Goal: Task Accomplishment & Management: Use online tool/utility

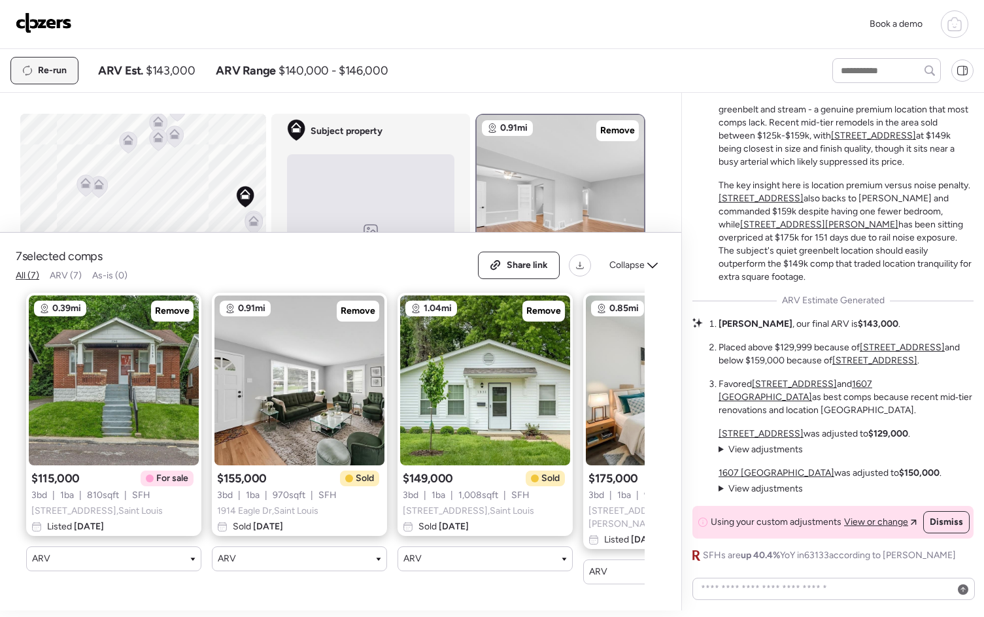
scroll to position [939, 0]
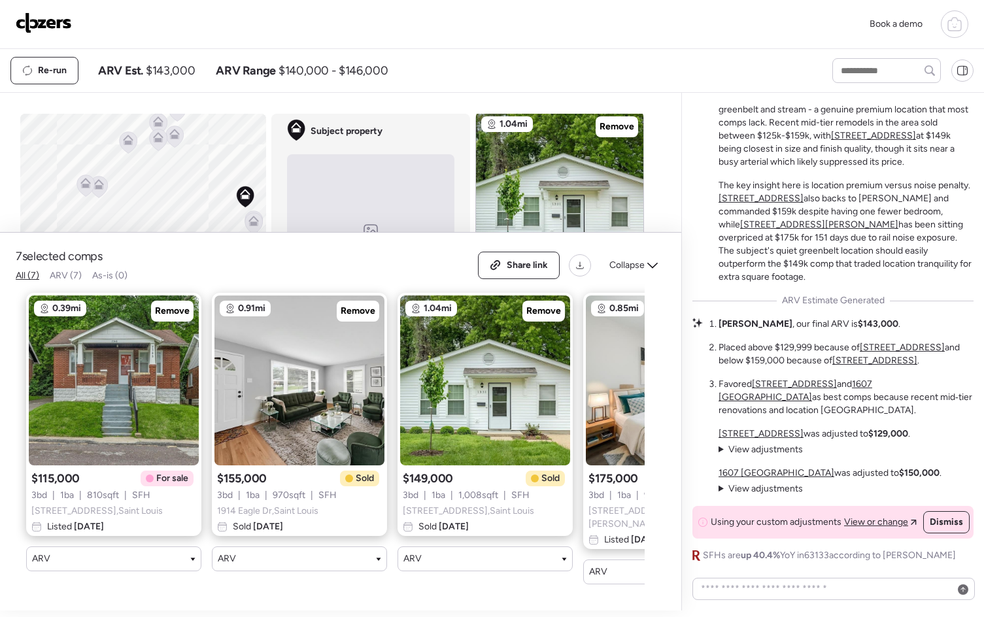
click at [42, 25] on img at bounding box center [44, 22] width 56 height 21
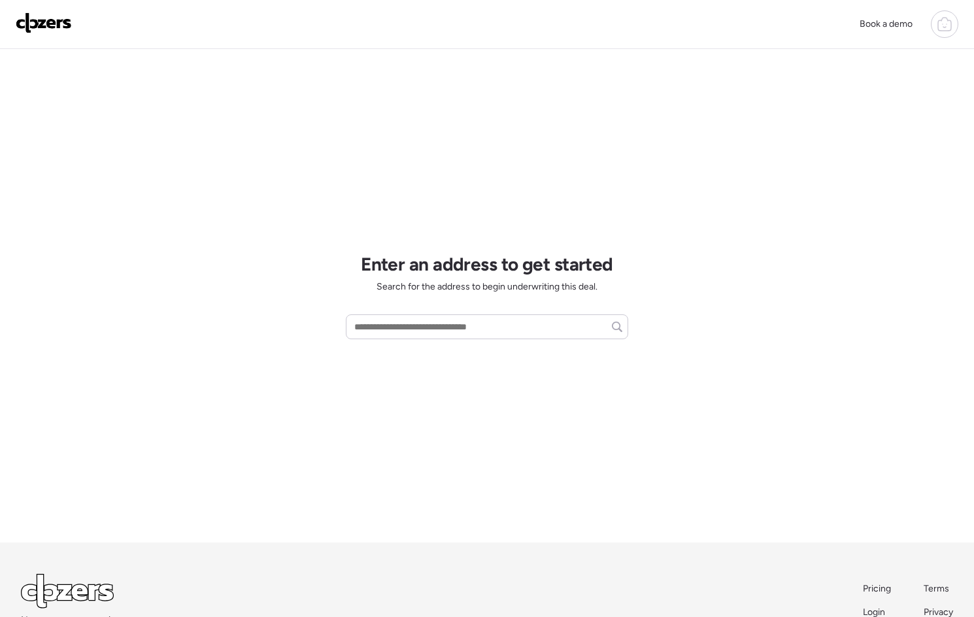
click at [955, 25] on div at bounding box center [944, 23] width 27 height 27
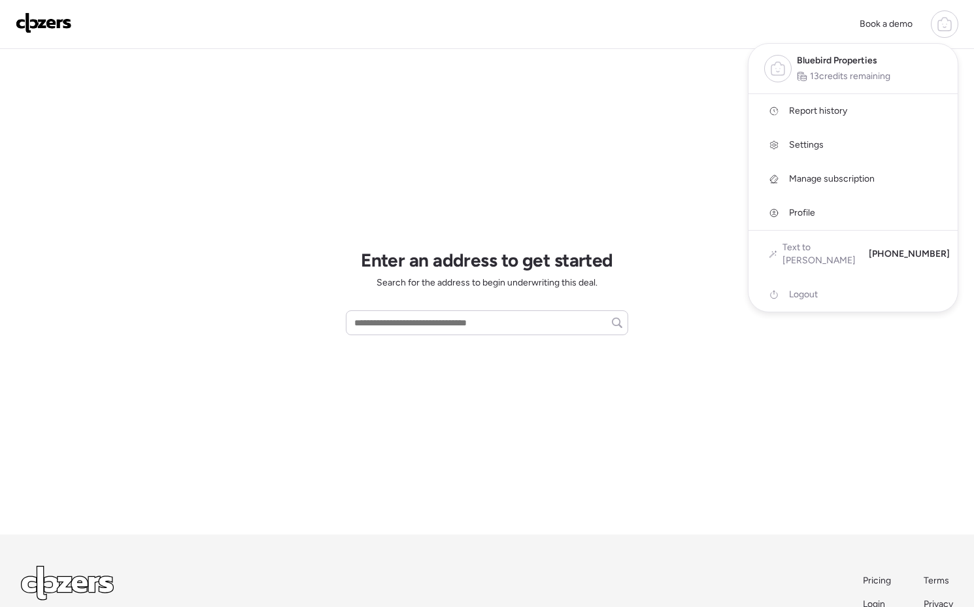
click at [848, 115] on link "Report history" at bounding box center [852, 111] width 209 height 34
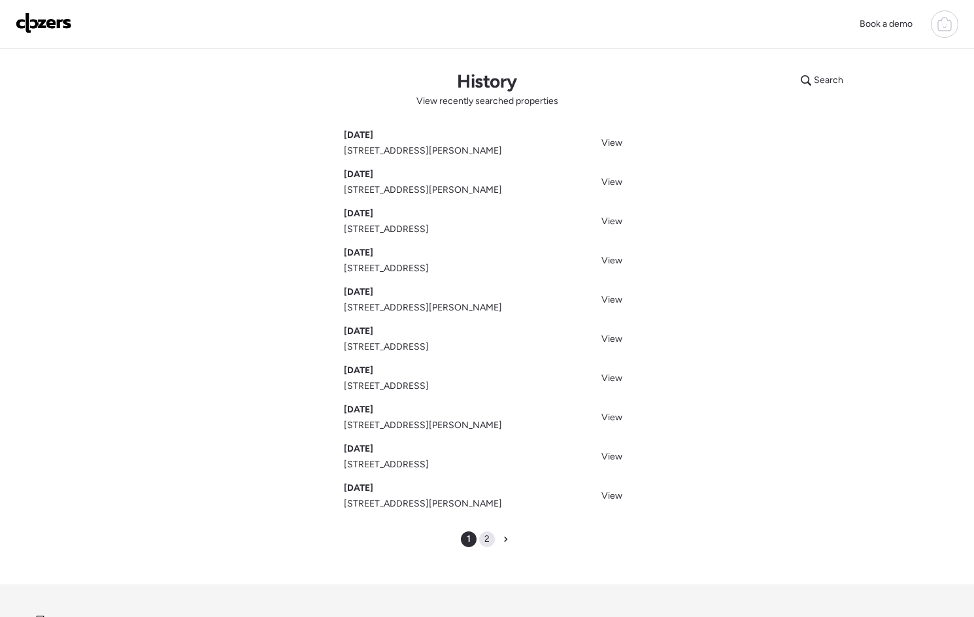
click at [486, 540] on span "2" at bounding box center [486, 539] width 5 height 13
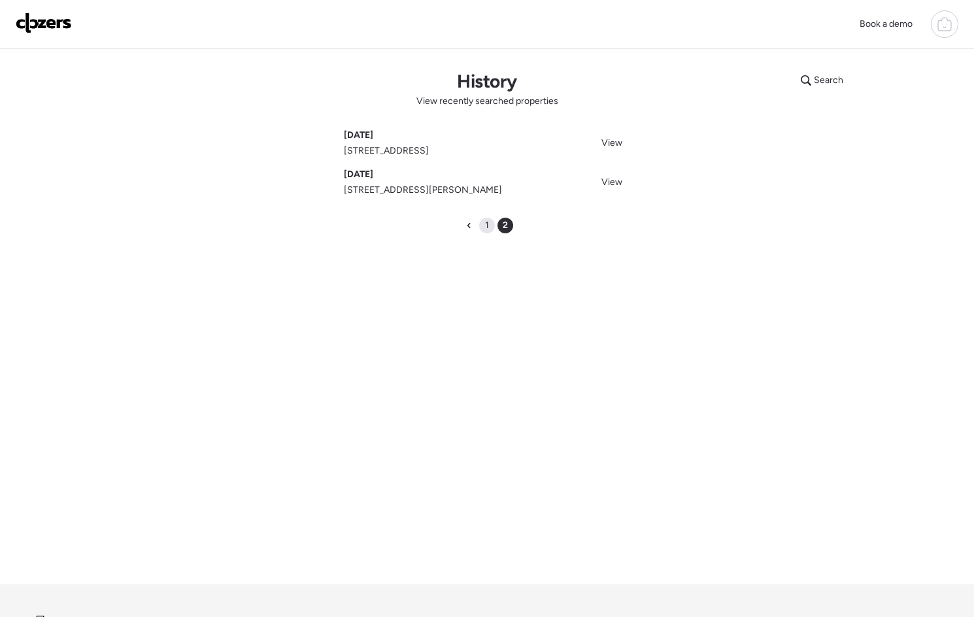
click at [488, 221] on span "1" at bounding box center [487, 225] width 4 height 13
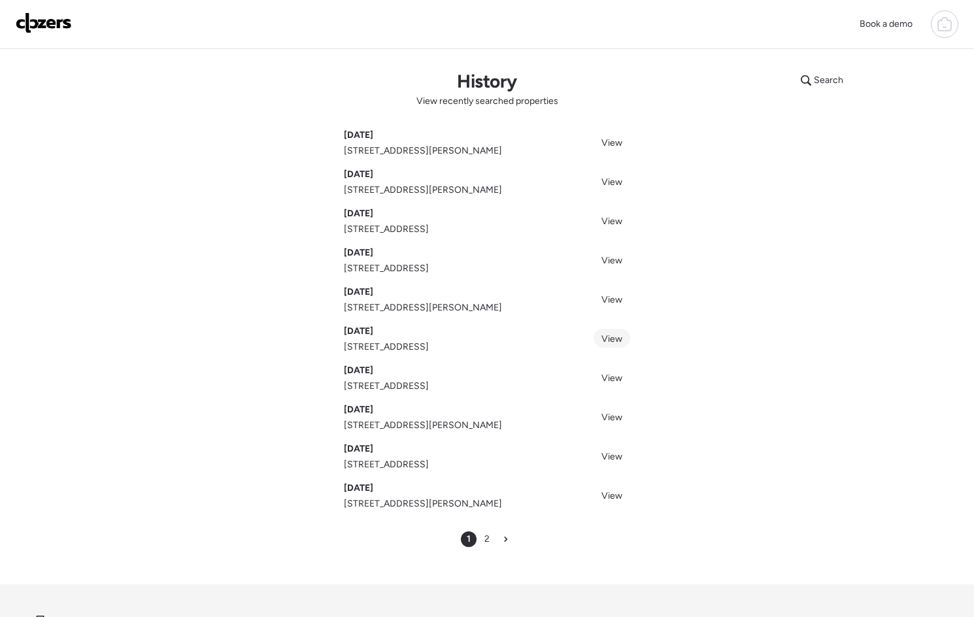
click at [614, 334] on span "View" at bounding box center [611, 338] width 21 height 11
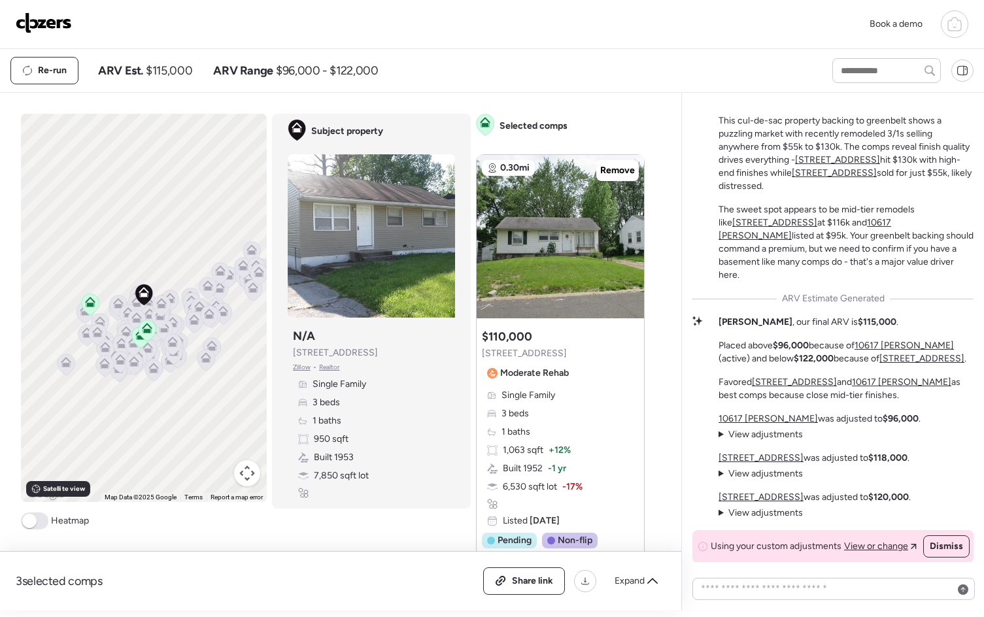
scroll to position [-27, 0]
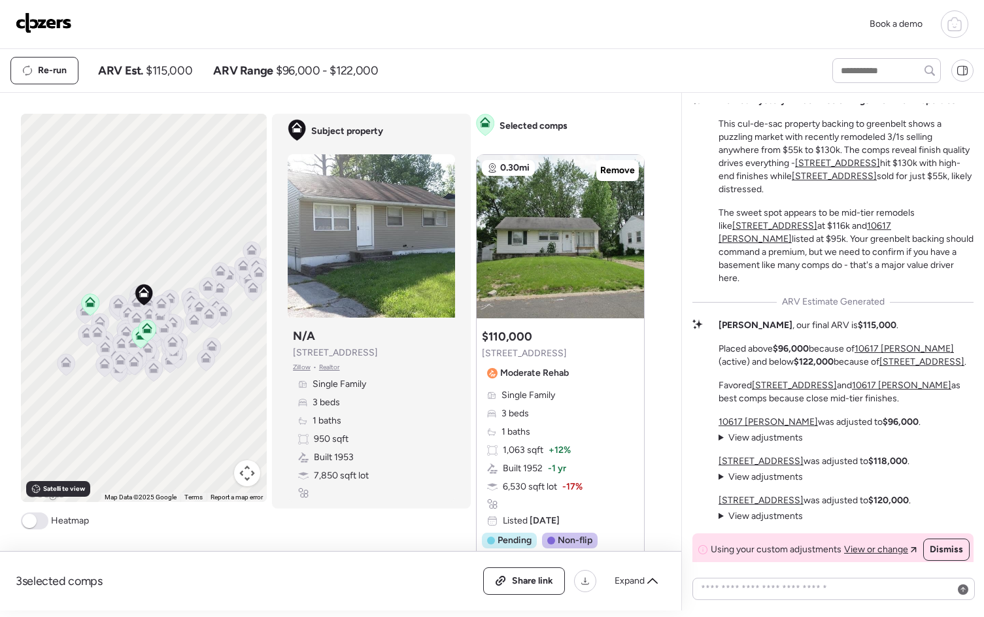
click at [57, 20] on img at bounding box center [44, 22] width 56 height 21
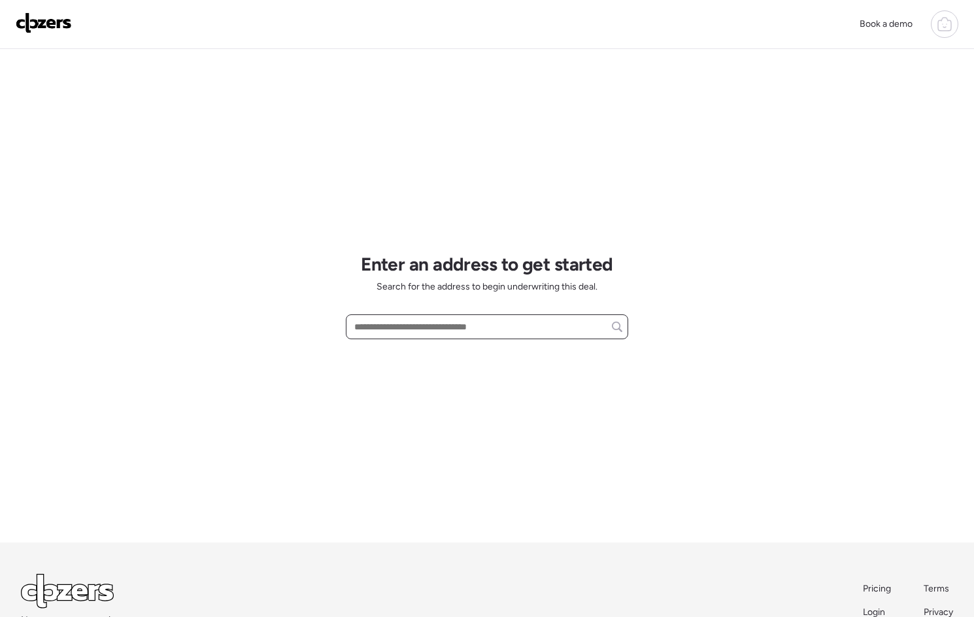
click at [480, 329] on input "text" at bounding box center [487, 327] width 271 height 18
paste input "**********"
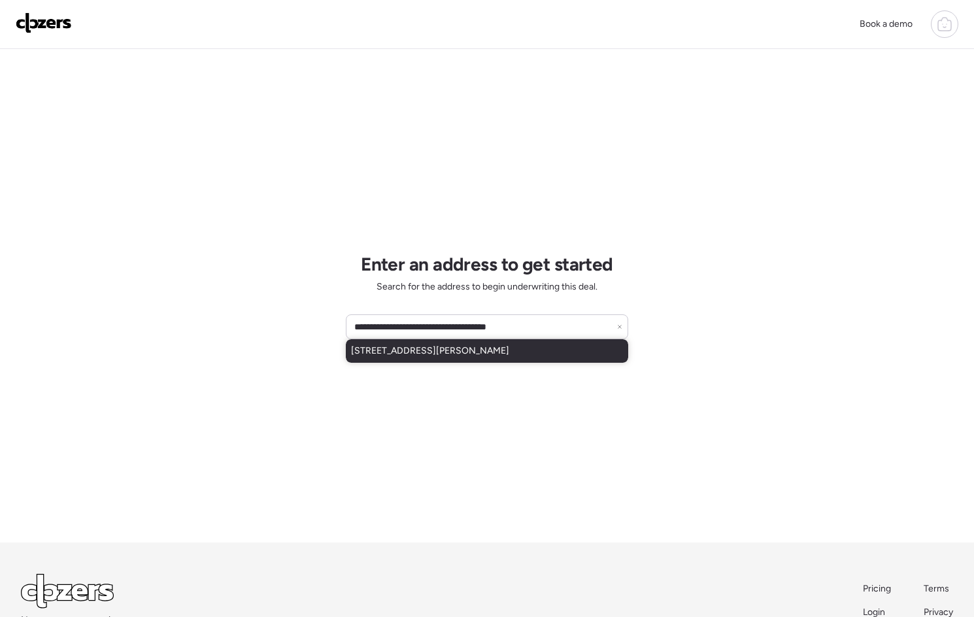
click at [446, 349] on span "[STREET_ADDRESS][PERSON_NAME]" at bounding box center [430, 350] width 158 height 13
type input "**********"
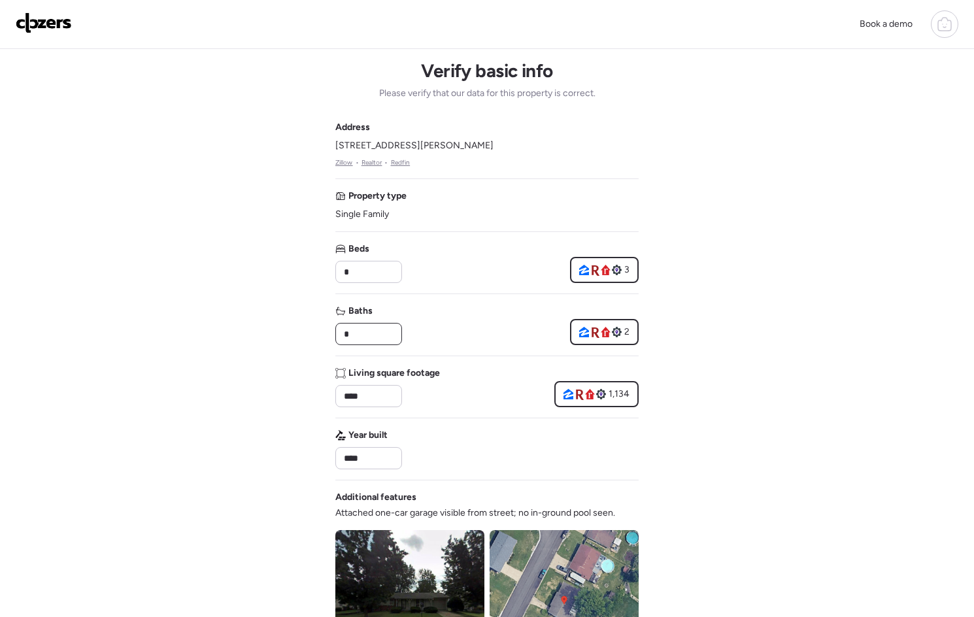
drag, startPoint x: 378, startPoint y: 335, endPoint x: 327, endPoint y: 331, distance: 51.8
click at [327, 331] on div "Book a demo Verify basic info Please verify that our data for this property is …" at bounding box center [487, 552] width 974 height 1105
type input "*"
click at [776, 401] on div "Book a demo Verify basic info Please verify that our data for this property is …" at bounding box center [487, 552] width 974 height 1105
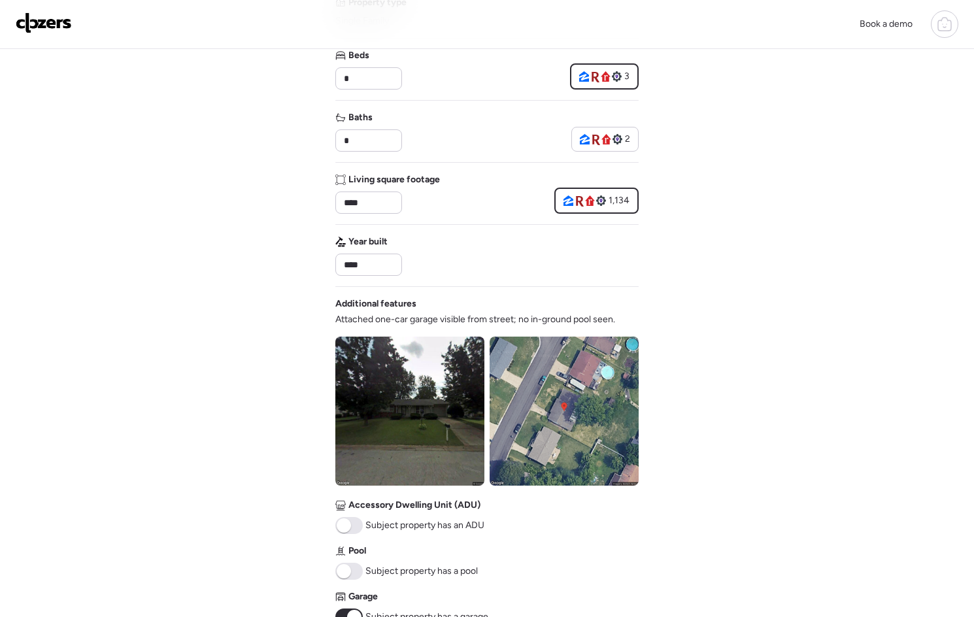
scroll to position [306, 0]
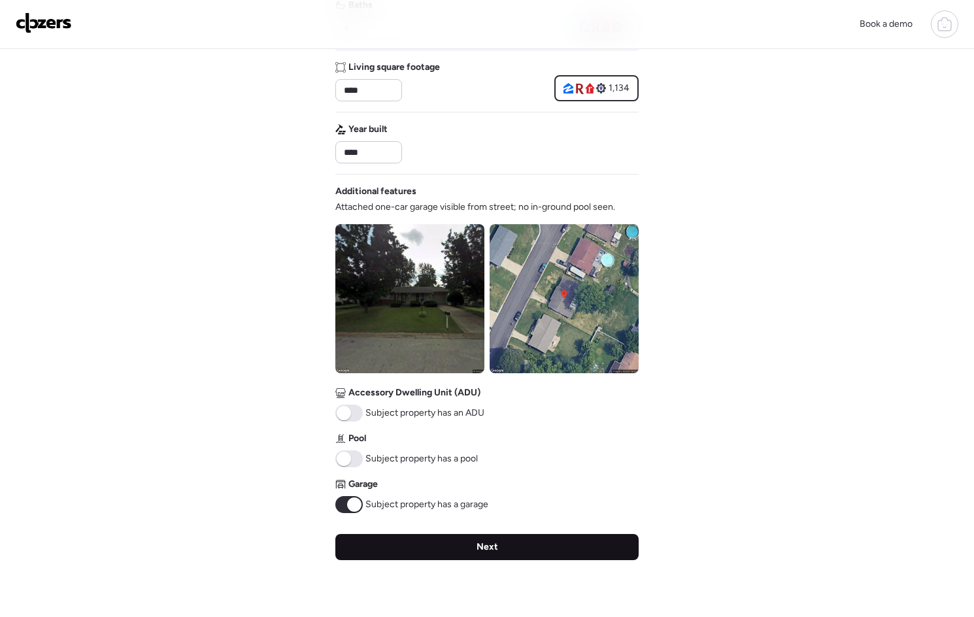
click at [504, 552] on div "Next" at bounding box center [486, 547] width 303 height 26
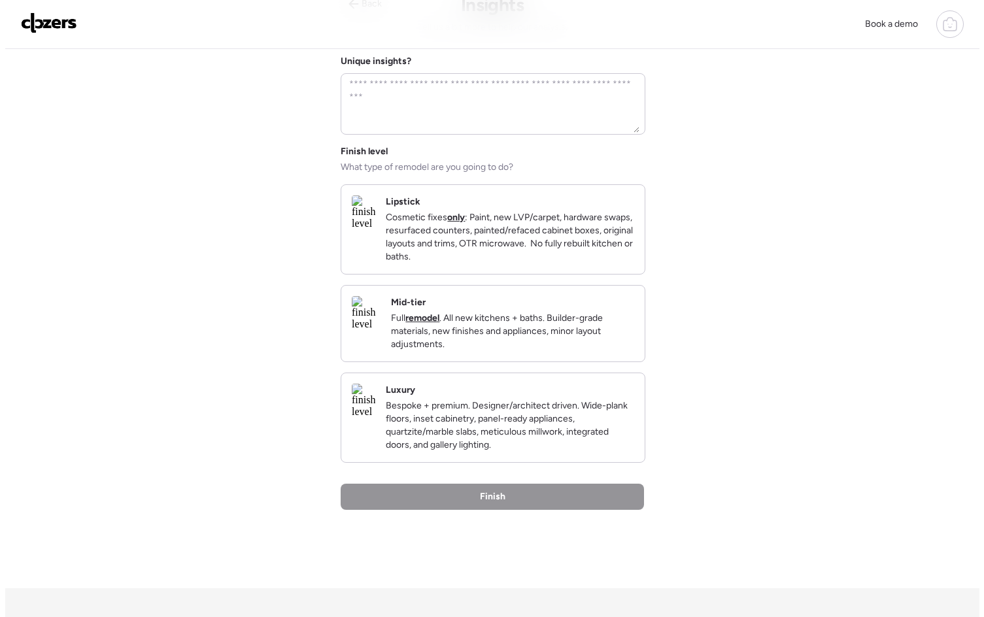
scroll to position [0, 0]
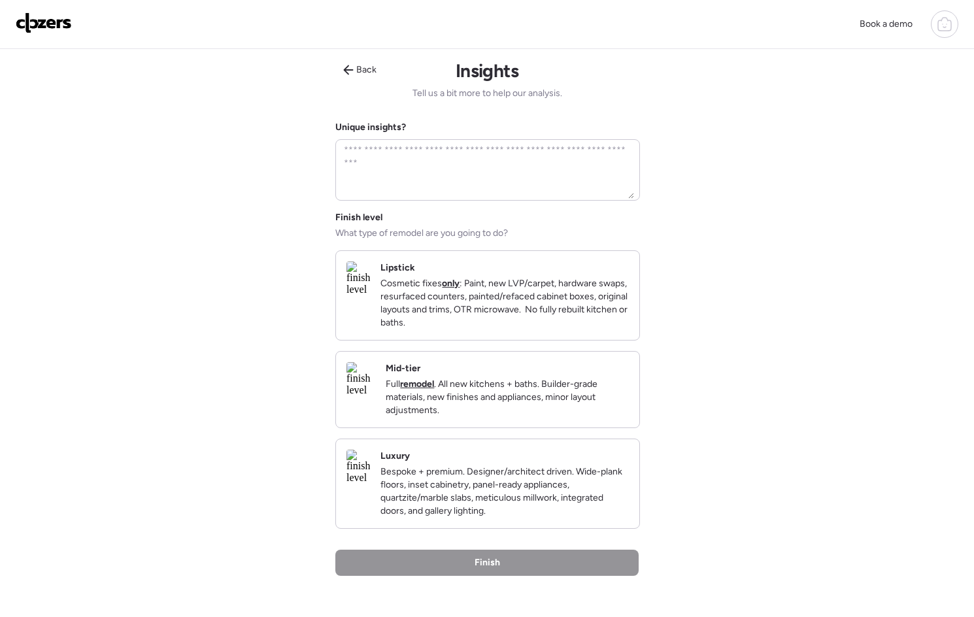
click at [552, 383] on div "Mid-tier Full remodel . All new kitchens + baths. Builder-grade materials, new …" at bounding box center [507, 389] width 243 height 55
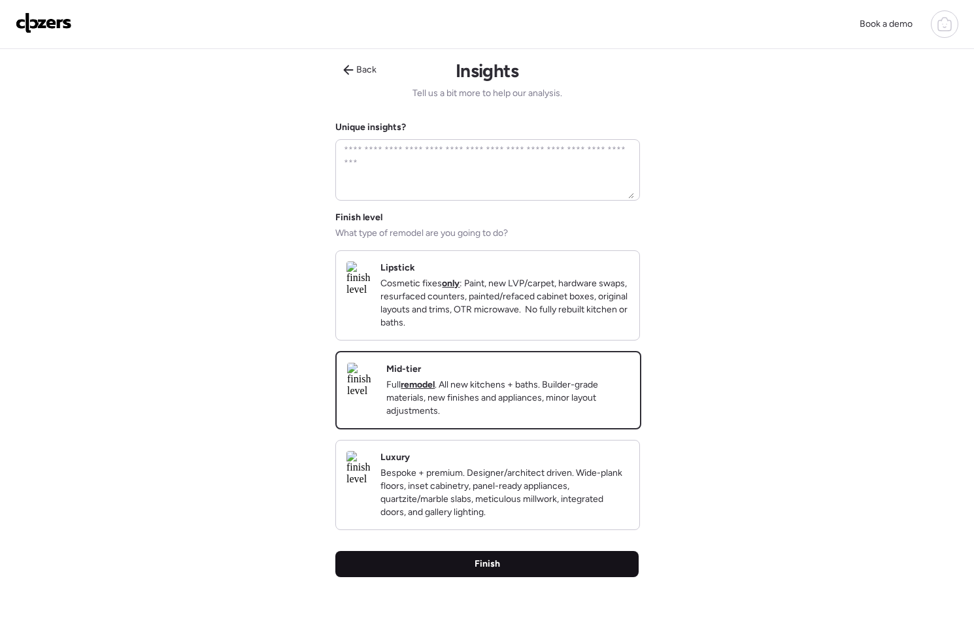
click at [505, 577] on div "Finish" at bounding box center [486, 564] width 303 height 26
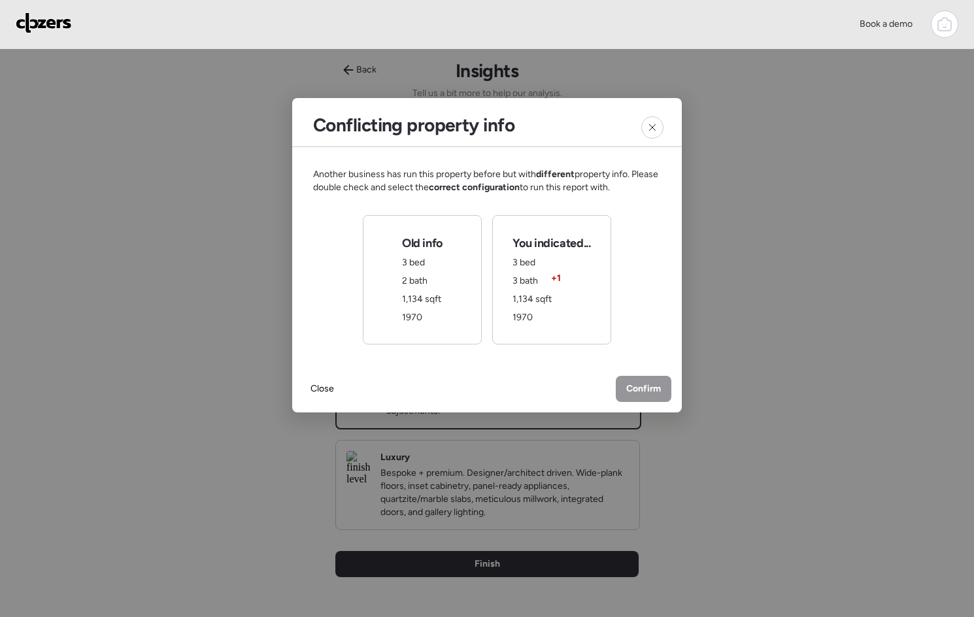
click at [582, 301] on div "You indicated... 3 bed 3 bath + 1 1,134 sqft 1970" at bounding box center [551, 279] width 78 height 89
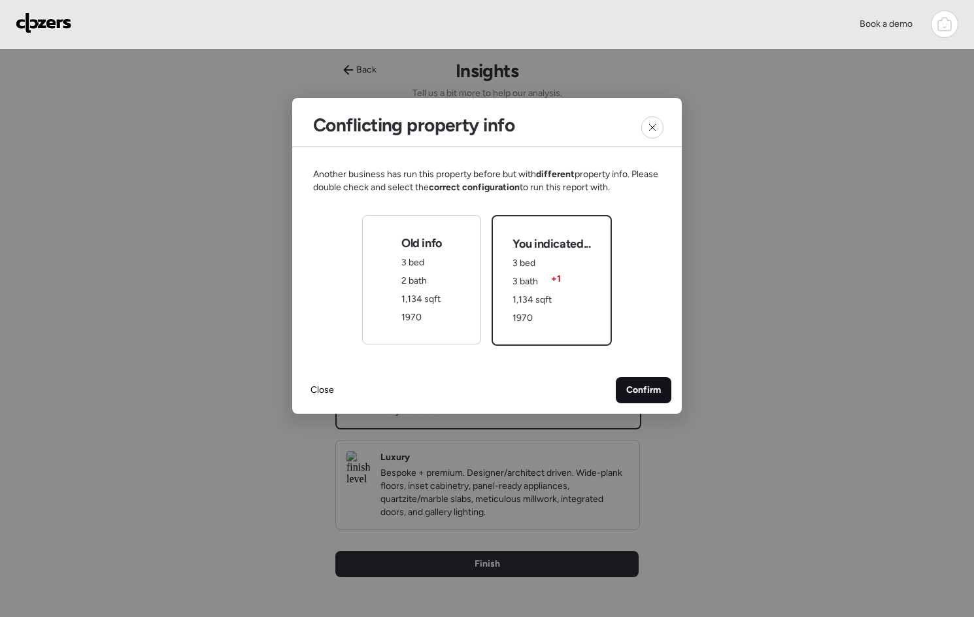
click at [656, 386] on span "Confirm" at bounding box center [643, 390] width 35 height 13
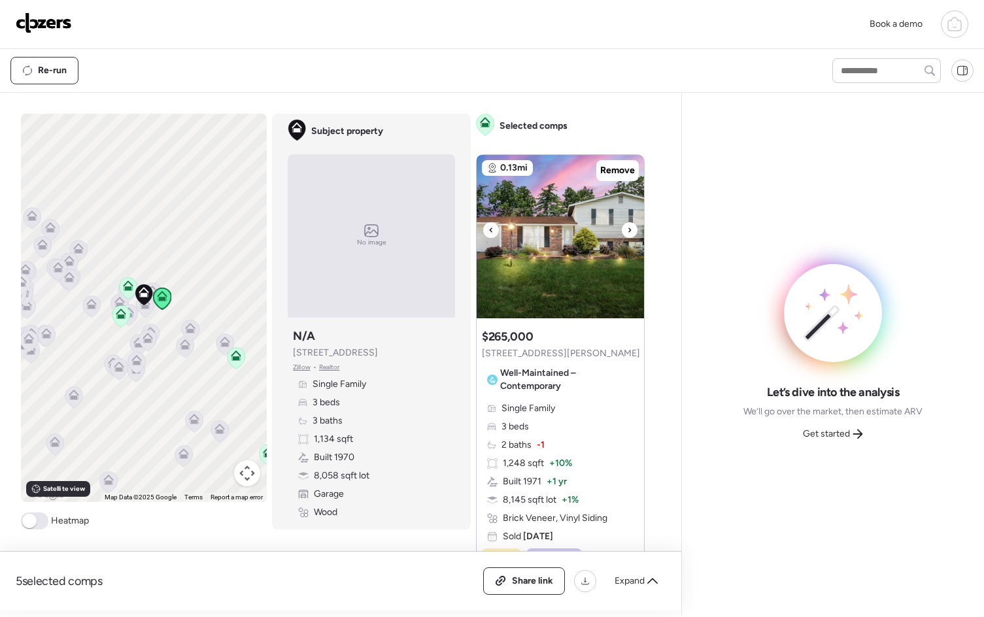
click at [631, 229] on div at bounding box center [629, 230] width 16 height 16
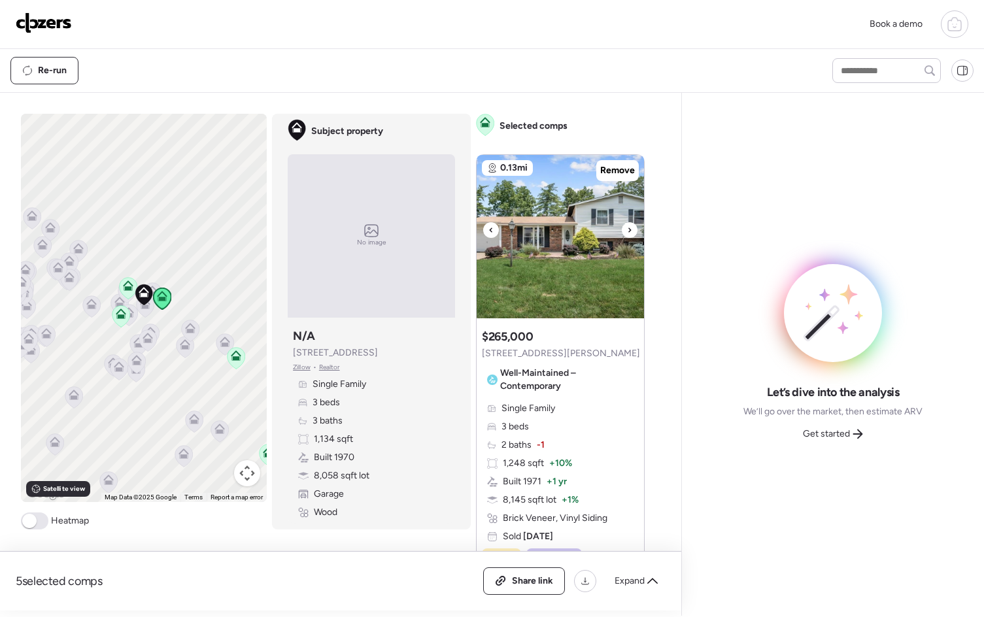
click at [631, 229] on div at bounding box center [629, 230] width 16 height 16
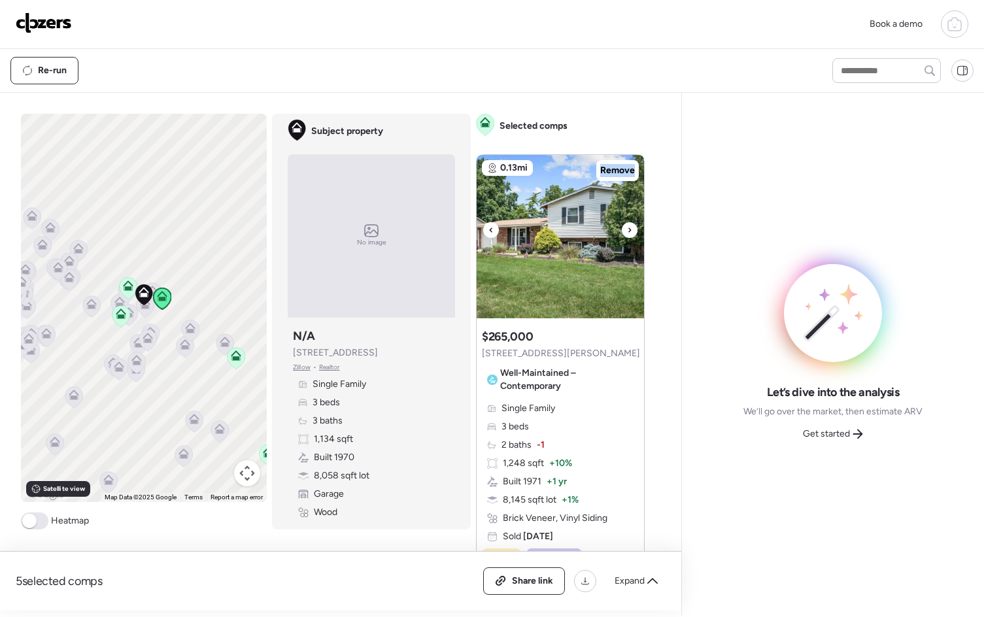
click at [631, 229] on div at bounding box center [629, 230] width 16 height 16
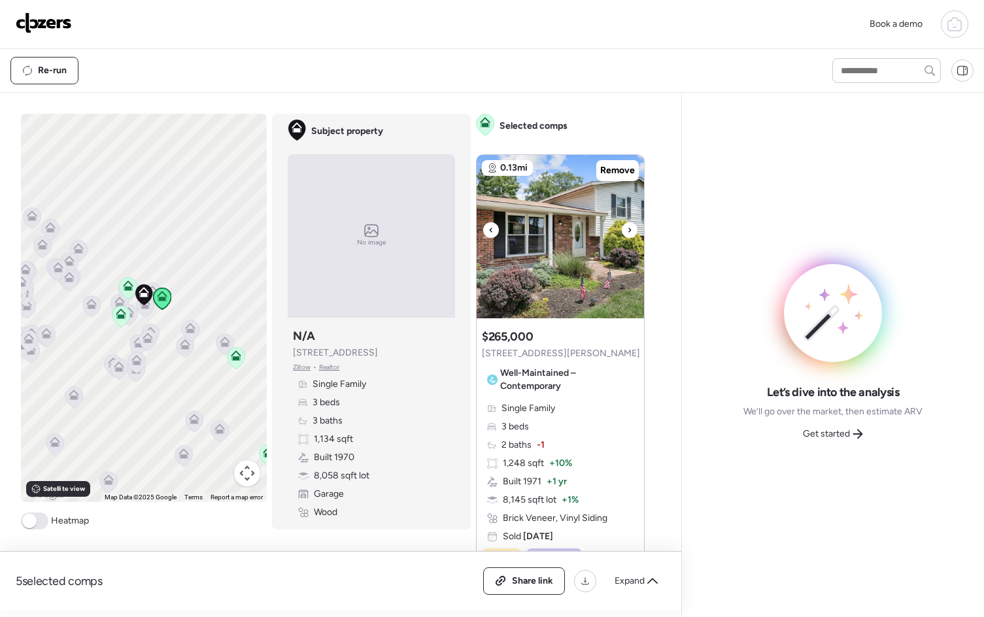
click at [629, 229] on div at bounding box center [629, 230] width 16 height 16
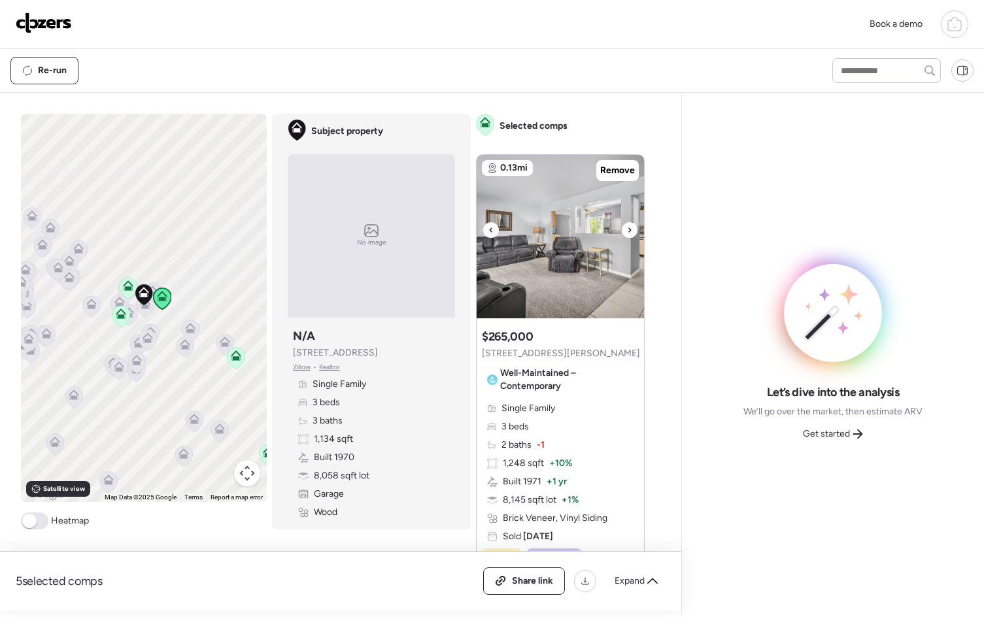
click at [629, 229] on div at bounding box center [629, 230] width 16 height 16
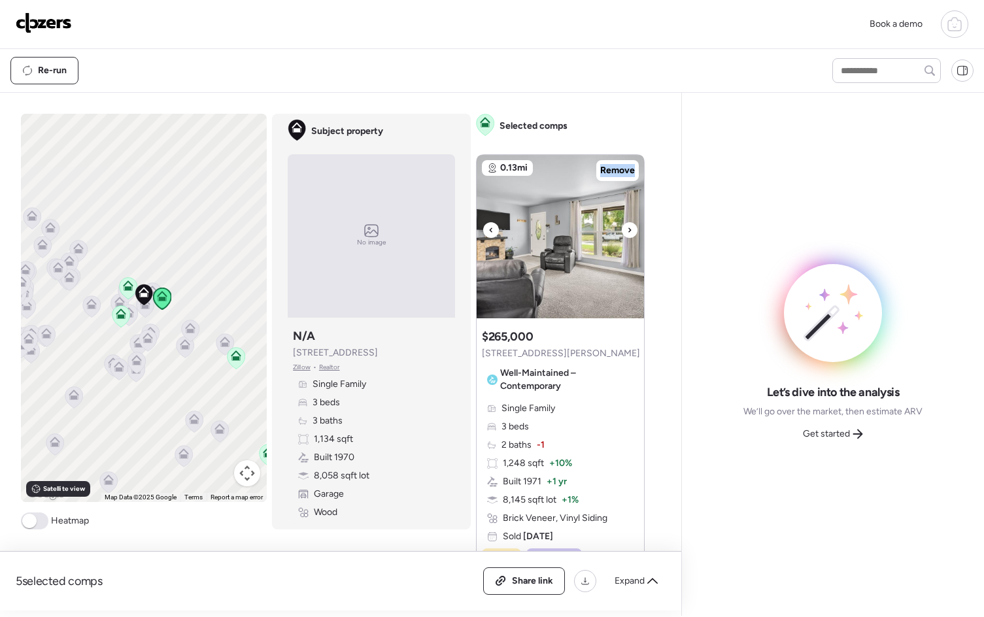
click at [629, 229] on div at bounding box center [629, 230] width 16 height 16
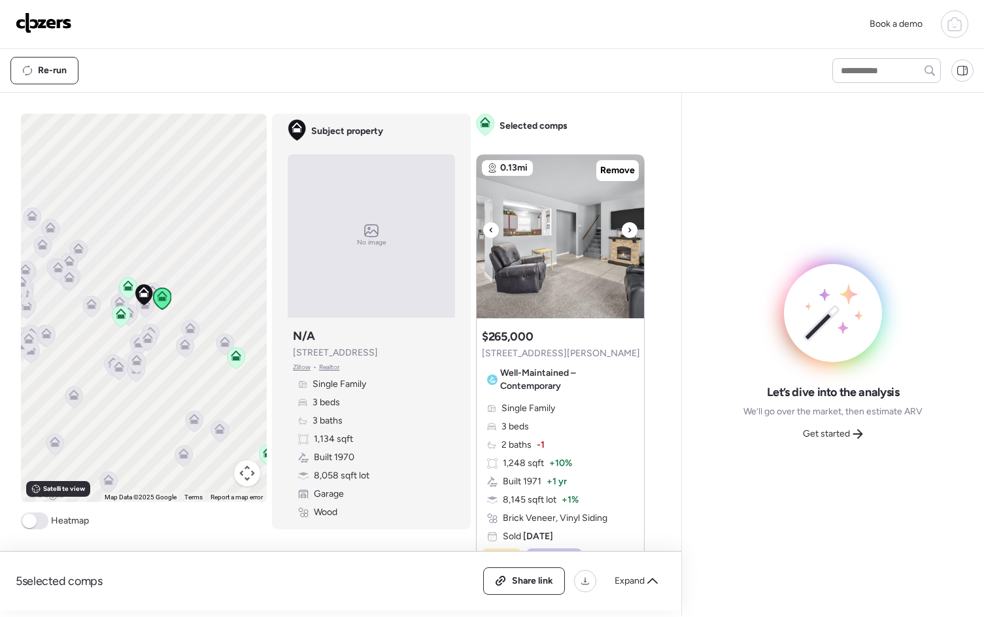
click at [629, 229] on div at bounding box center [629, 230] width 16 height 16
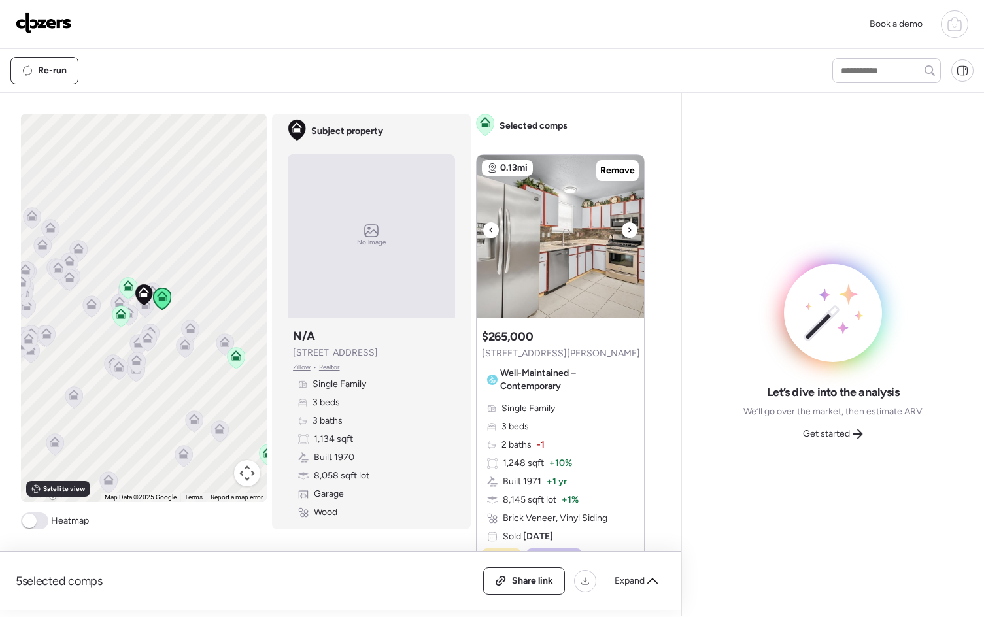
click at [629, 229] on div at bounding box center [629, 230] width 16 height 16
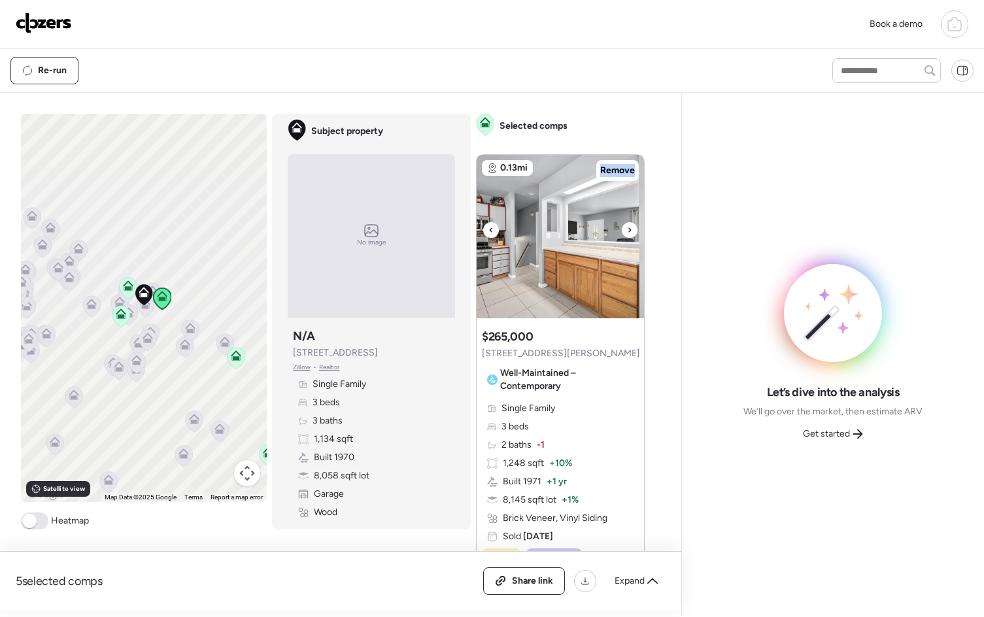
click at [629, 229] on div at bounding box center [629, 230] width 16 height 16
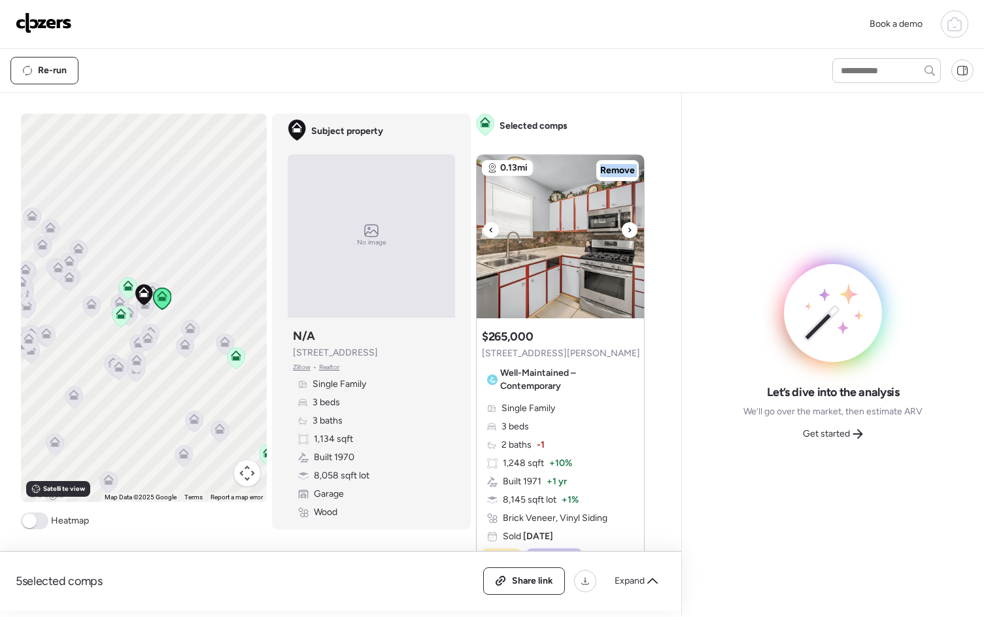
click at [629, 229] on div at bounding box center [629, 230] width 16 height 16
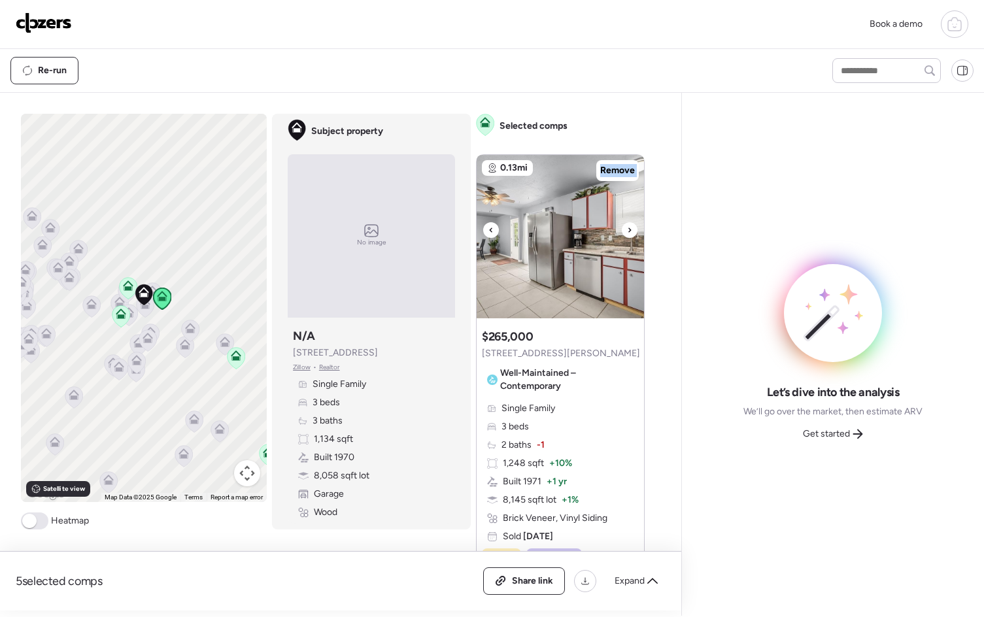
click at [629, 229] on div at bounding box center [629, 230] width 16 height 16
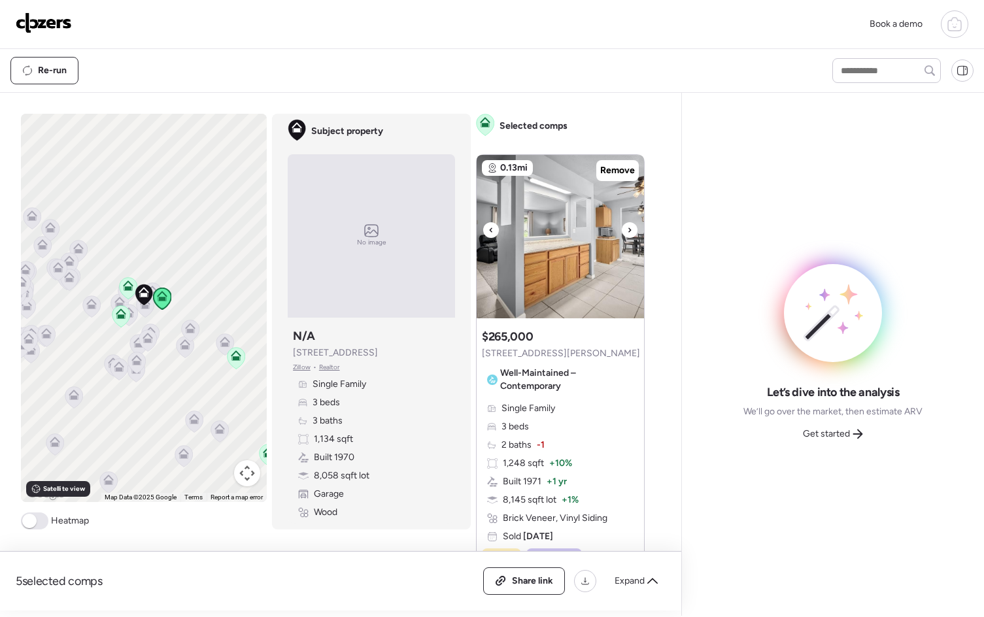
click at [629, 229] on div at bounding box center [629, 230] width 16 height 16
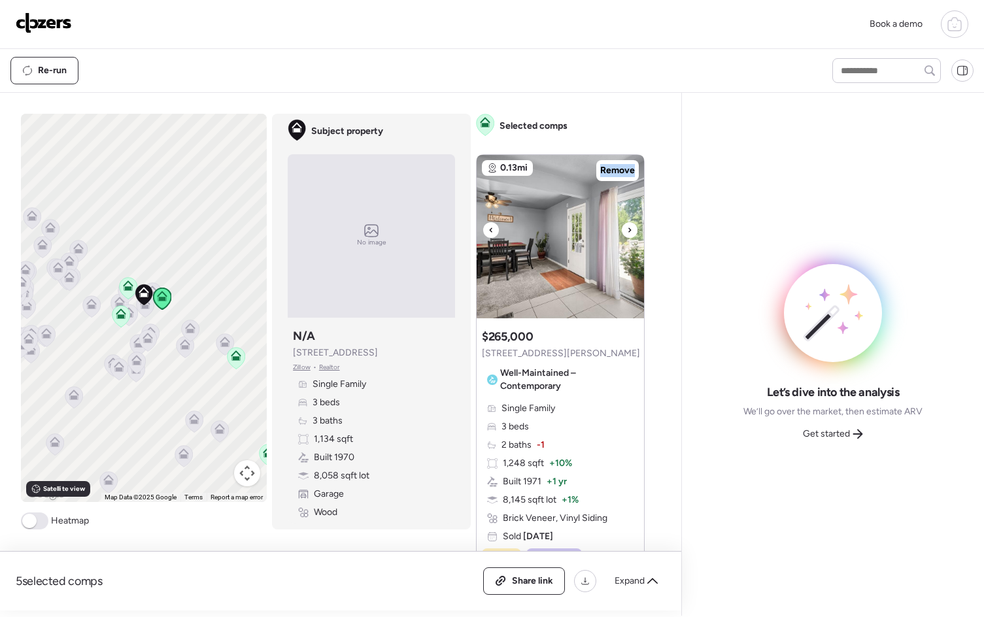
click at [629, 229] on div at bounding box center [629, 230] width 16 height 16
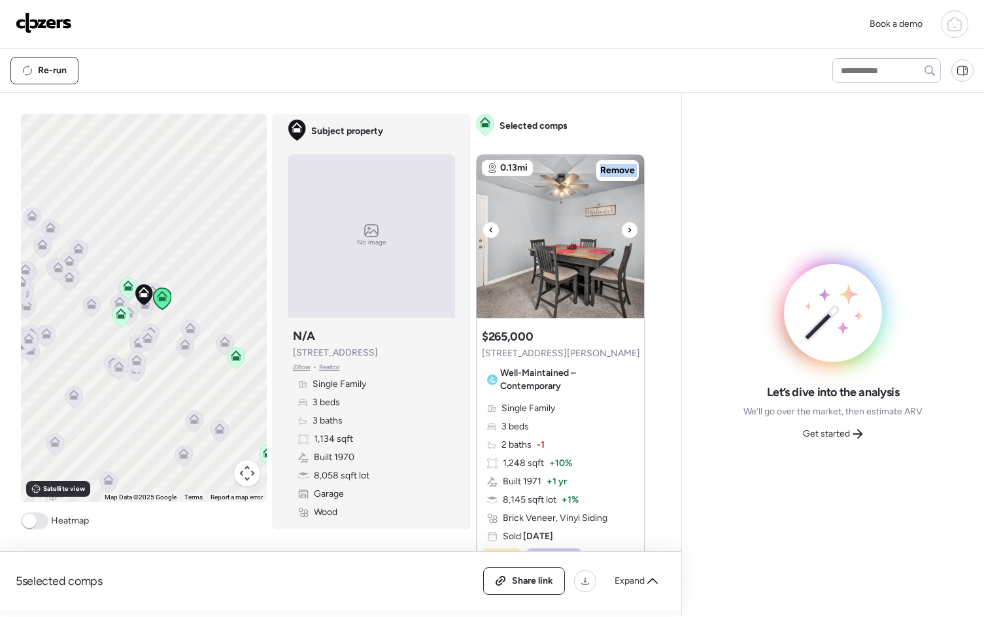
click at [629, 229] on div at bounding box center [629, 230] width 16 height 16
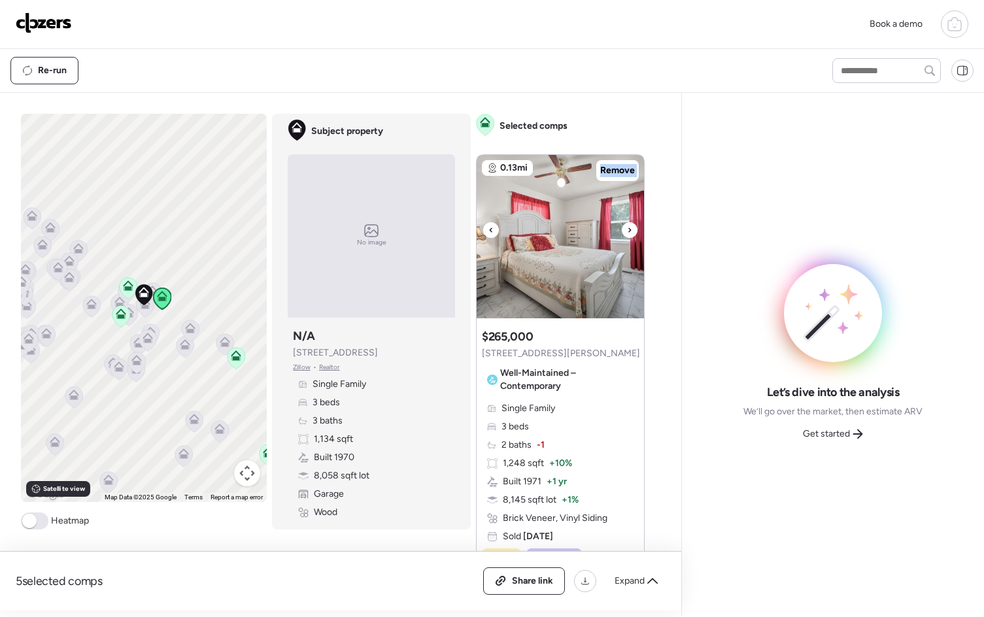
click at [629, 229] on div at bounding box center [629, 230] width 16 height 16
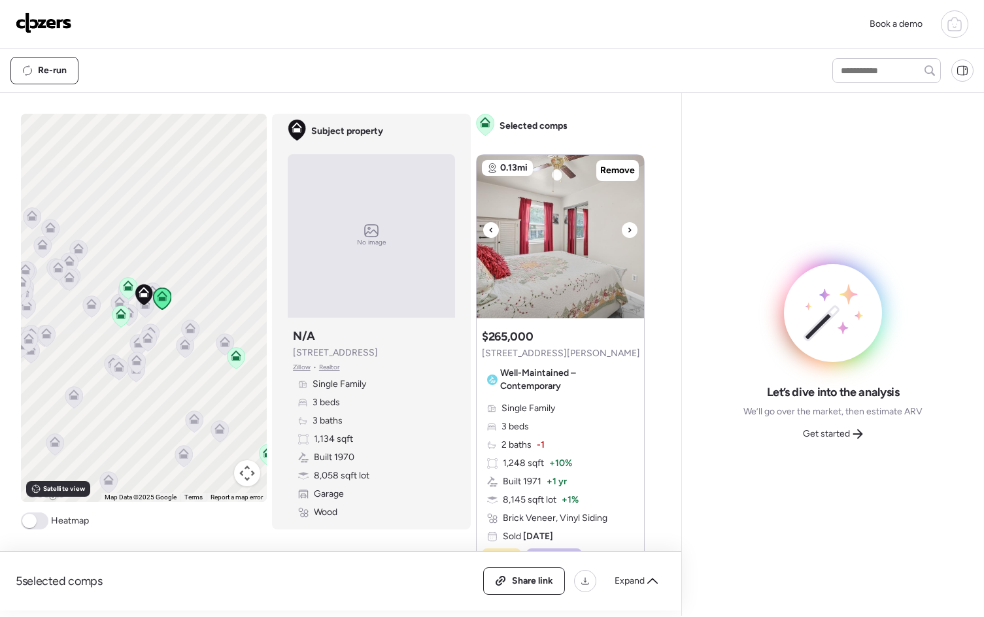
click at [629, 229] on div at bounding box center [629, 230] width 16 height 16
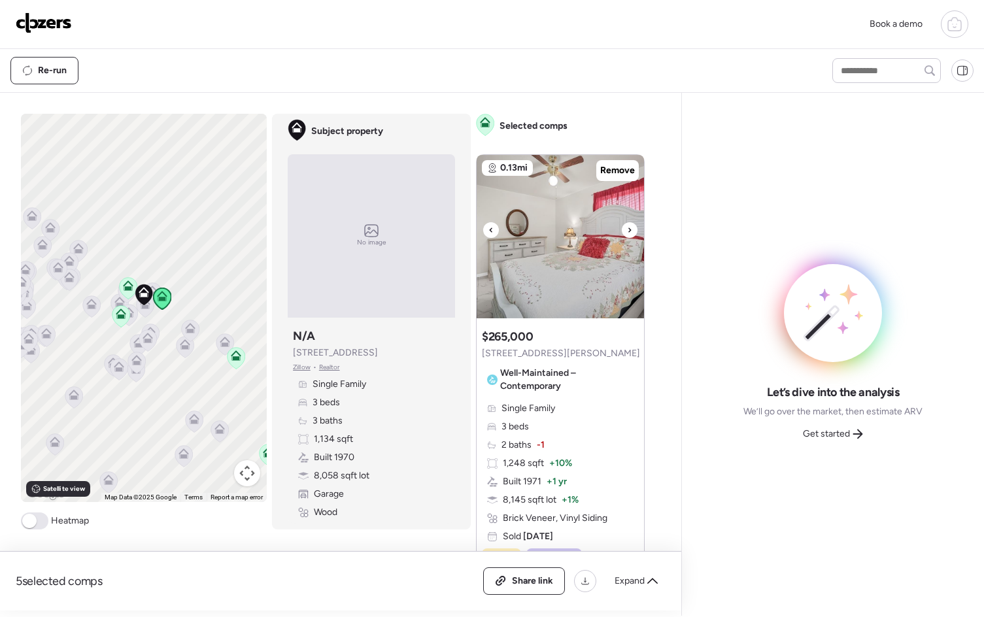
click at [629, 229] on div at bounding box center [629, 230] width 16 height 16
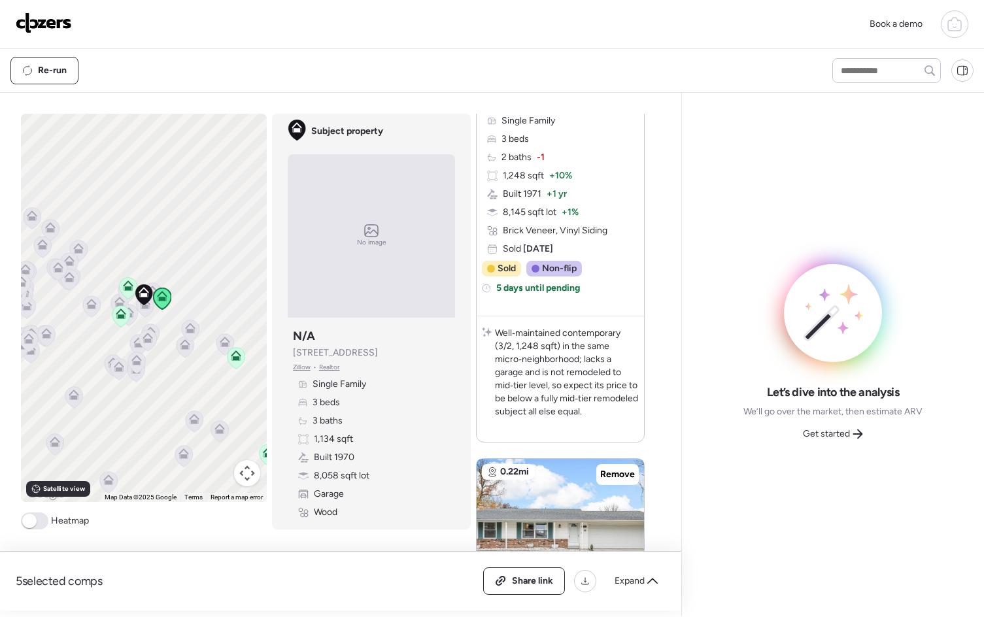
scroll to position [516, 0]
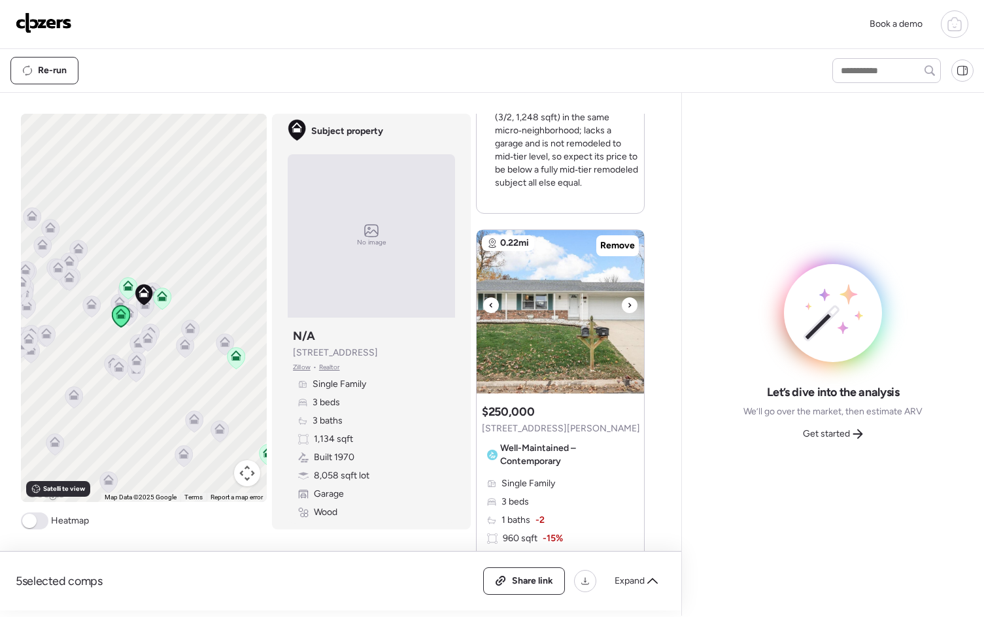
click at [629, 303] on div at bounding box center [629, 305] width 16 height 16
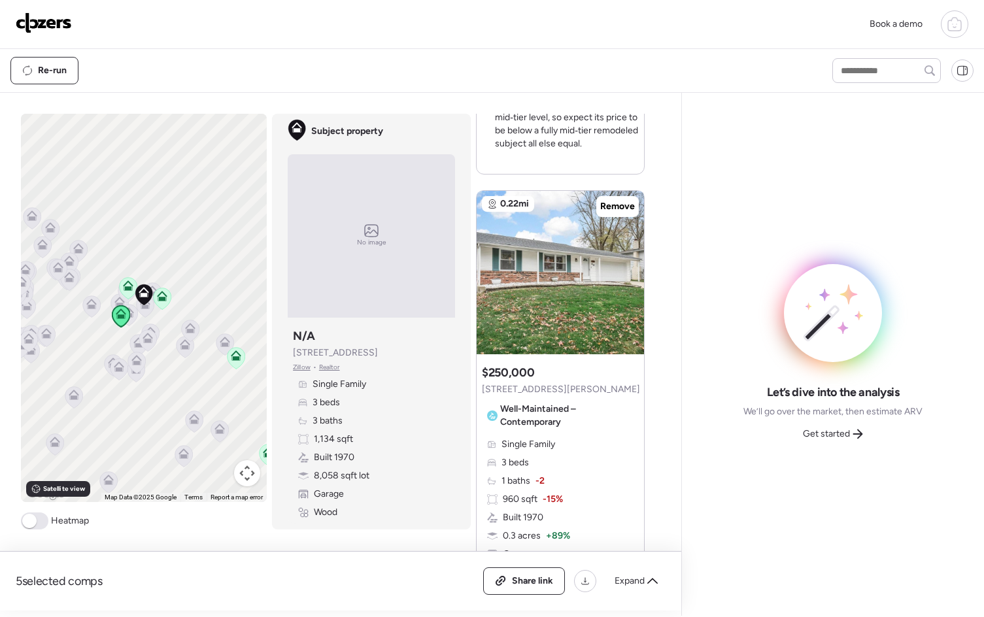
scroll to position [567, 0]
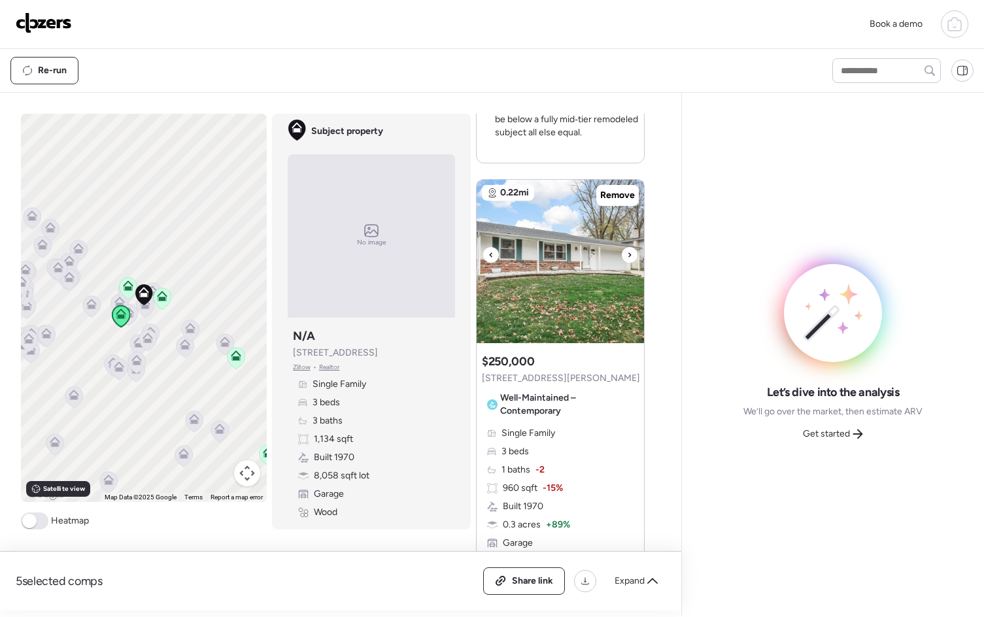
click at [627, 254] on div at bounding box center [629, 255] width 16 height 16
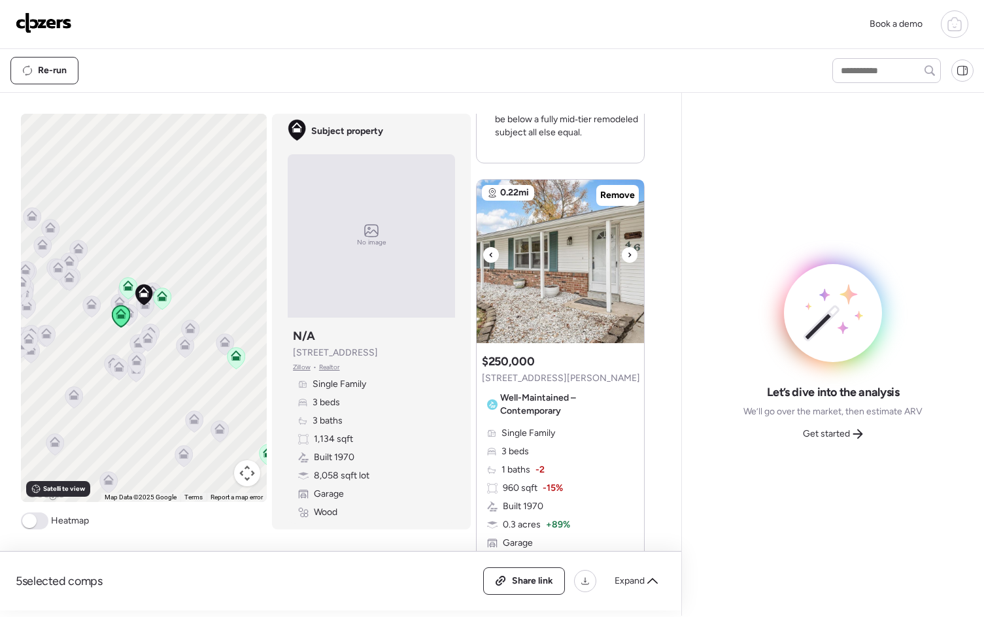
click at [627, 254] on div at bounding box center [629, 255] width 16 height 16
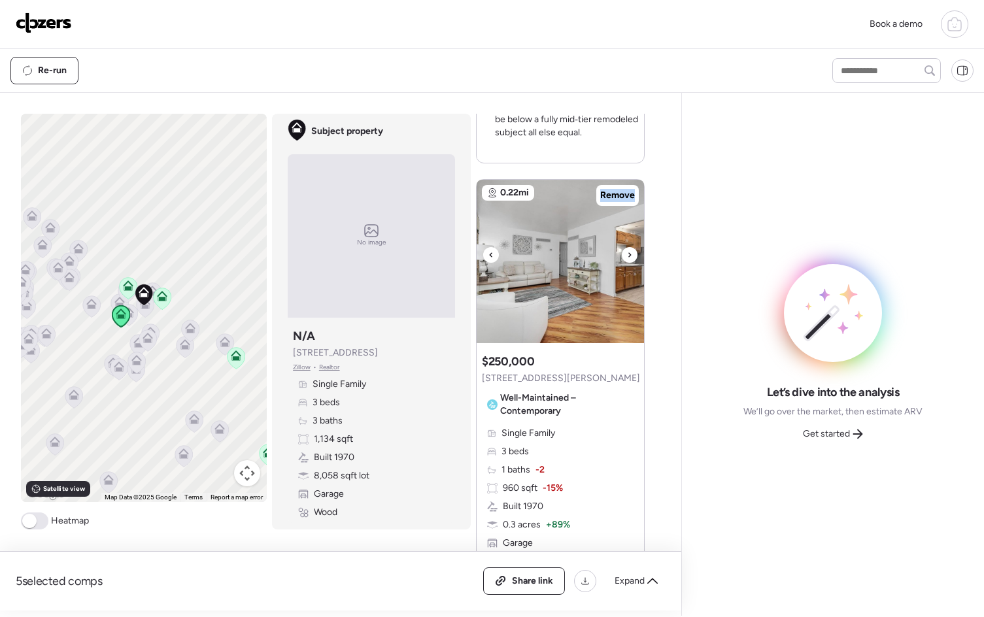
click at [627, 254] on div at bounding box center [629, 255] width 16 height 16
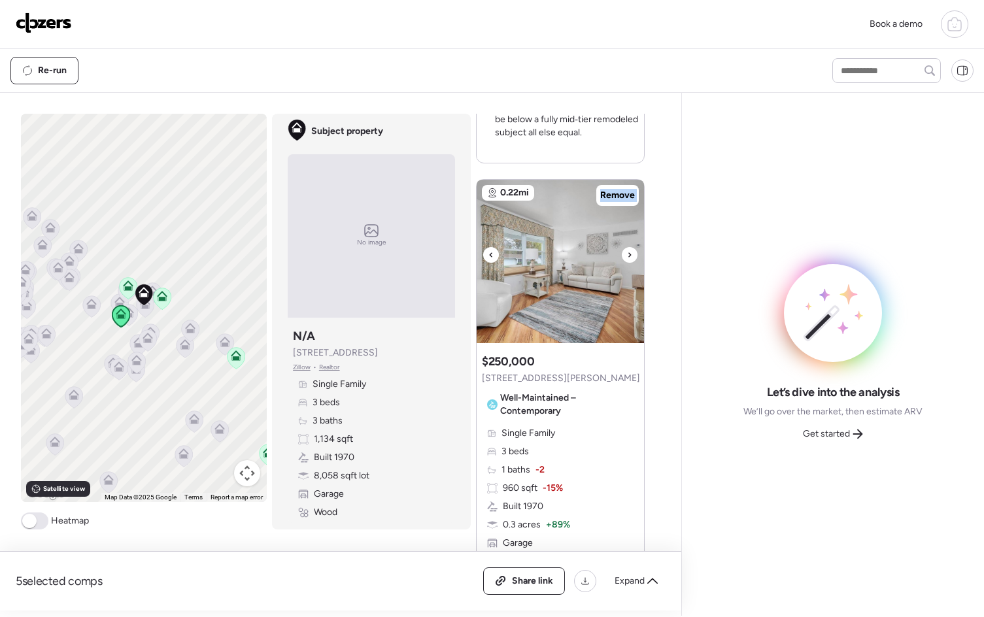
click at [627, 254] on div at bounding box center [629, 255] width 16 height 16
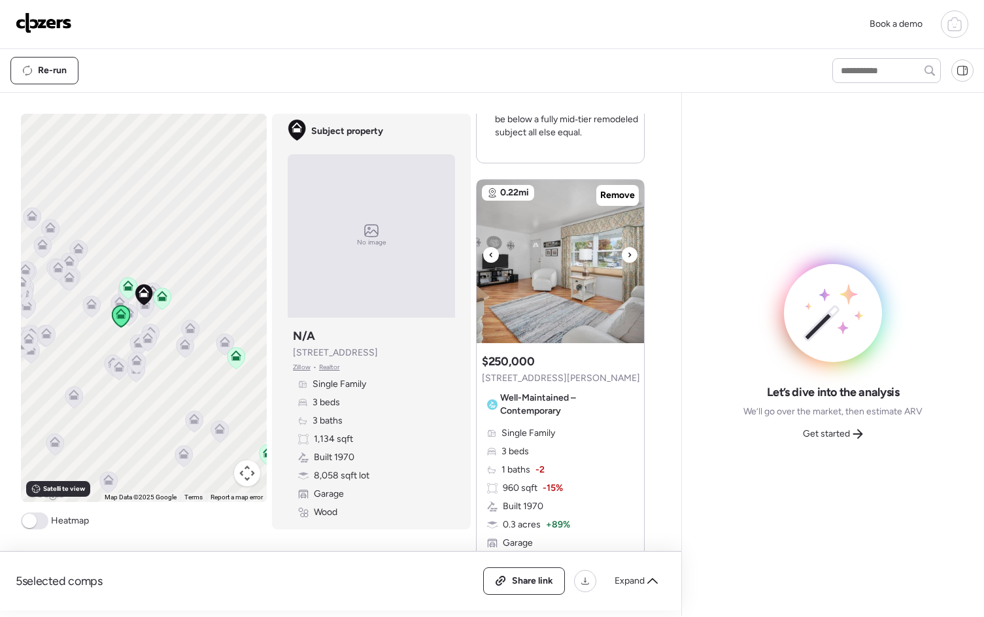
click at [627, 254] on div at bounding box center [629, 255] width 16 height 16
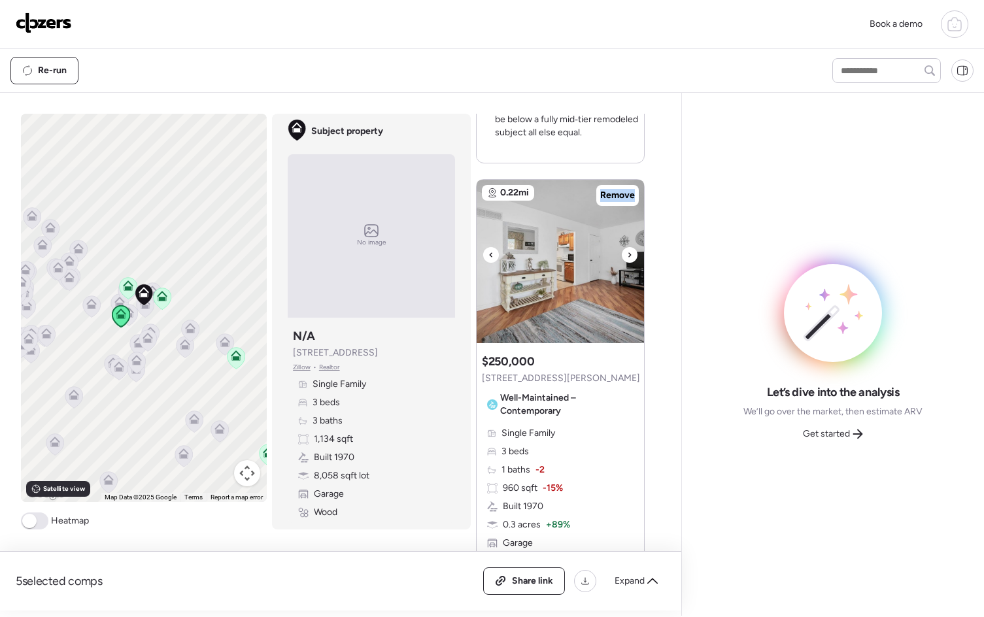
click at [627, 254] on div at bounding box center [629, 255] width 16 height 16
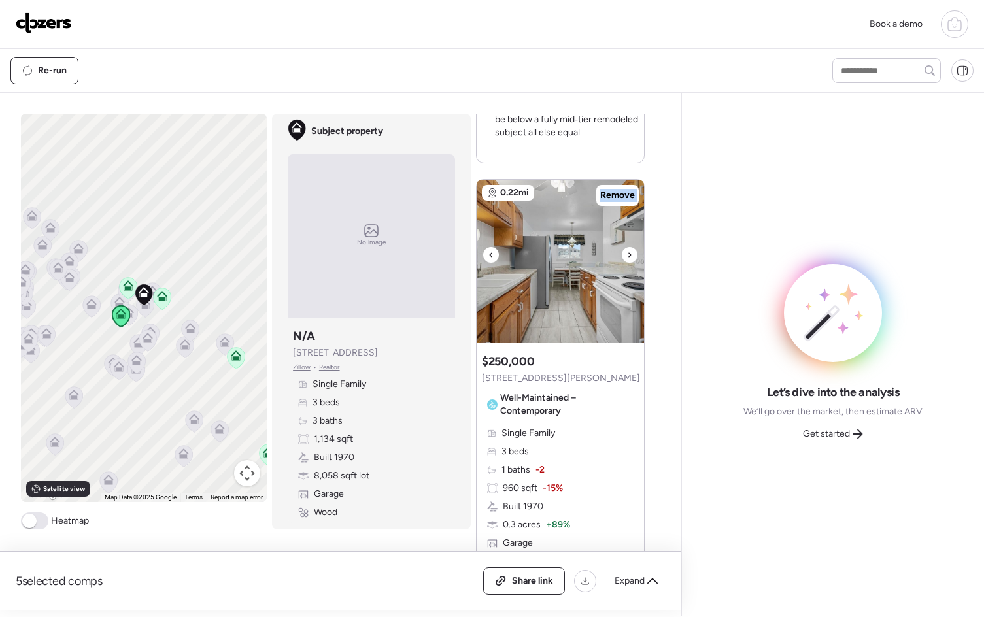
click at [627, 254] on div at bounding box center [629, 255] width 16 height 16
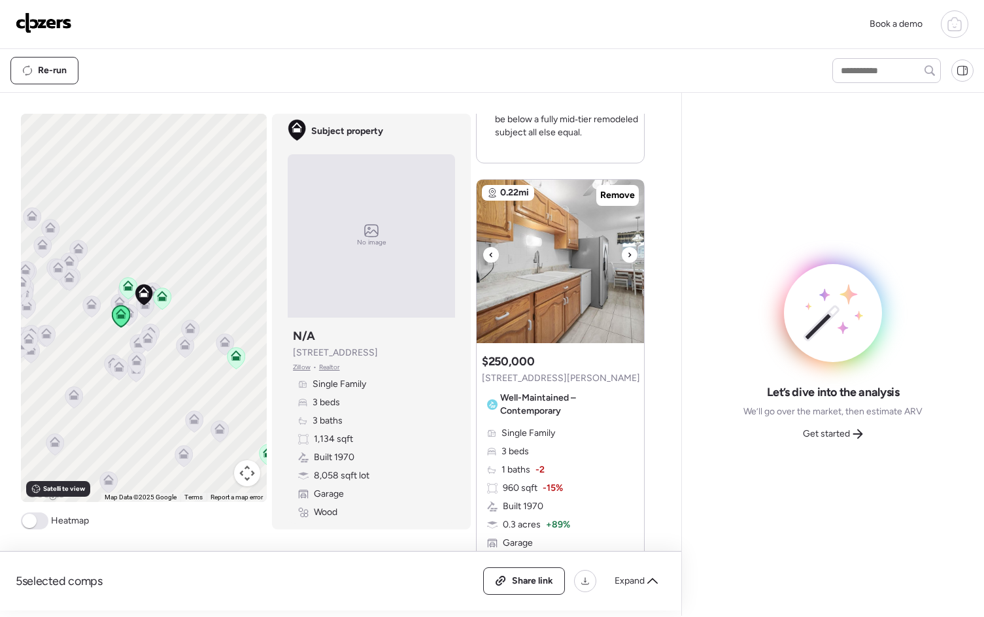
click at [627, 254] on div at bounding box center [629, 255] width 16 height 16
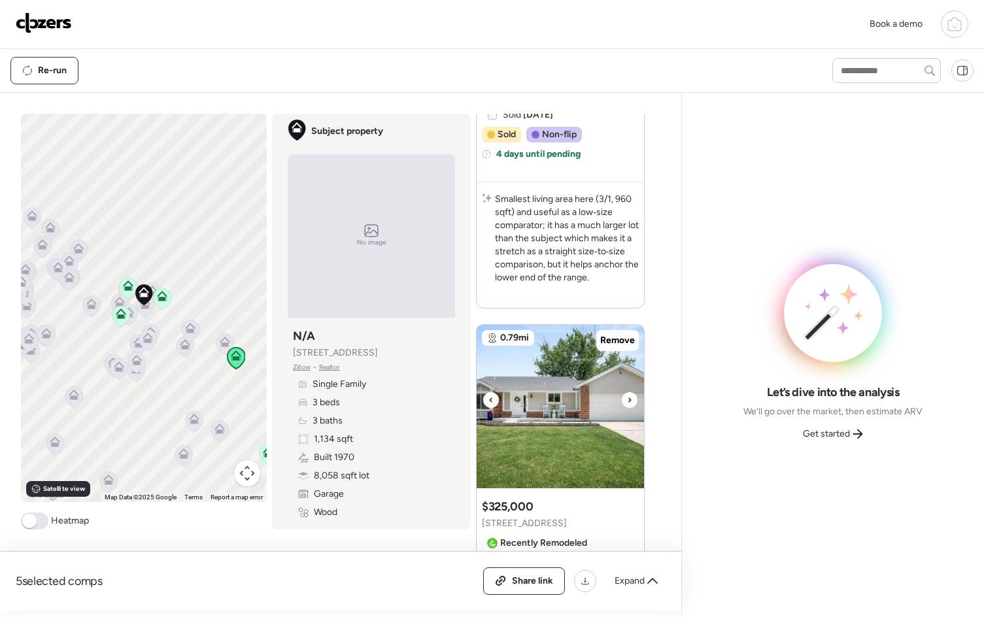
scroll to position [1033, 0]
click at [630, 397] on div at bounding box center [629, 399] width 16 height 16
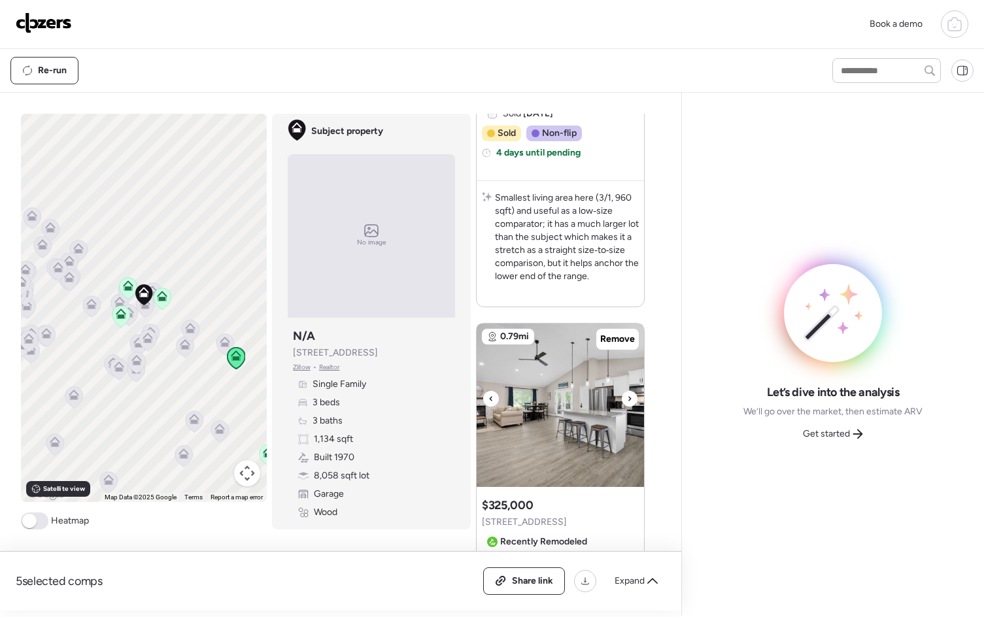
click at [630, 397] on div at bounding box center [629, 399] width 16 height 16
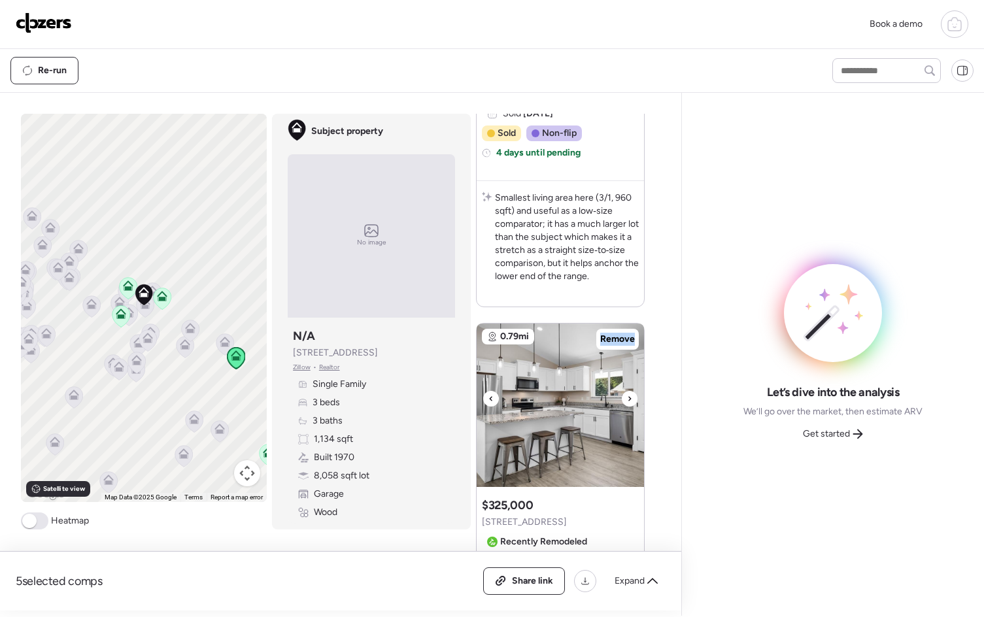
click at [630, 397] on div at bounding box center [629, 399] width 16 height 16
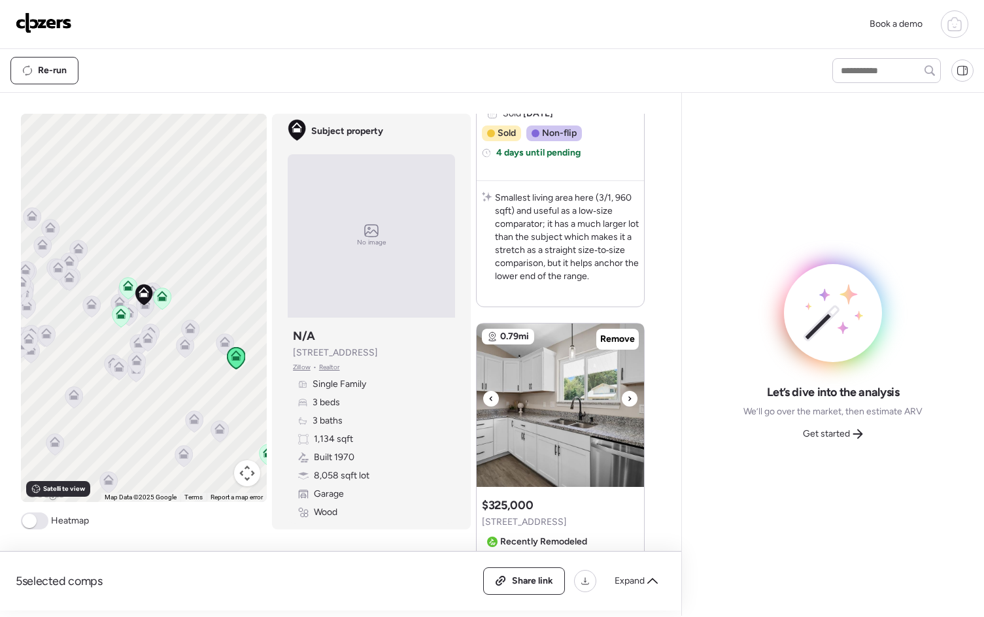
click at [630, 397] on div at bounding box center [629, 399] width 16 height 16
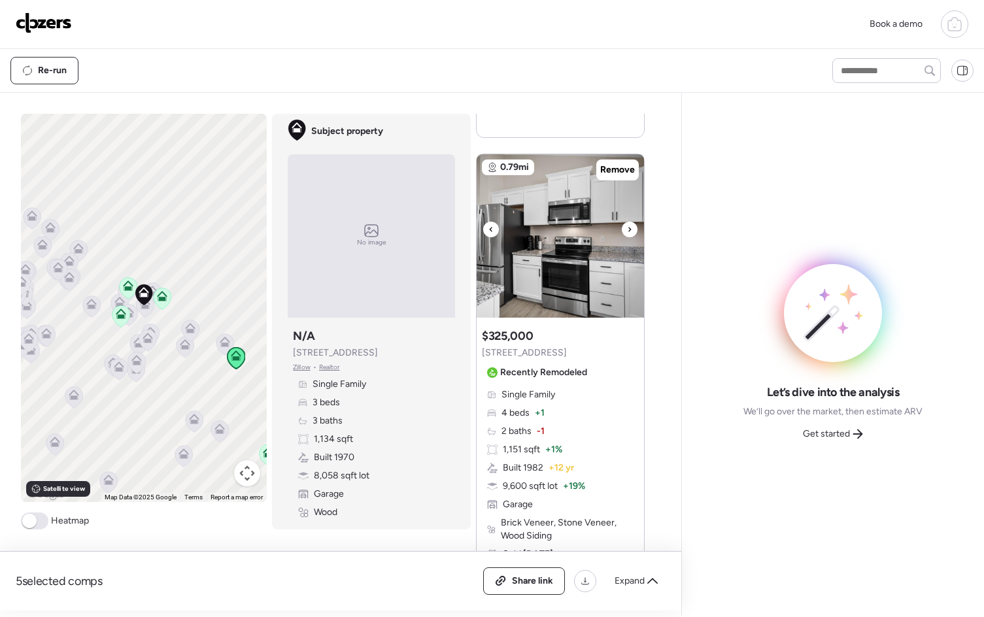
scroll to position [1215, 0]
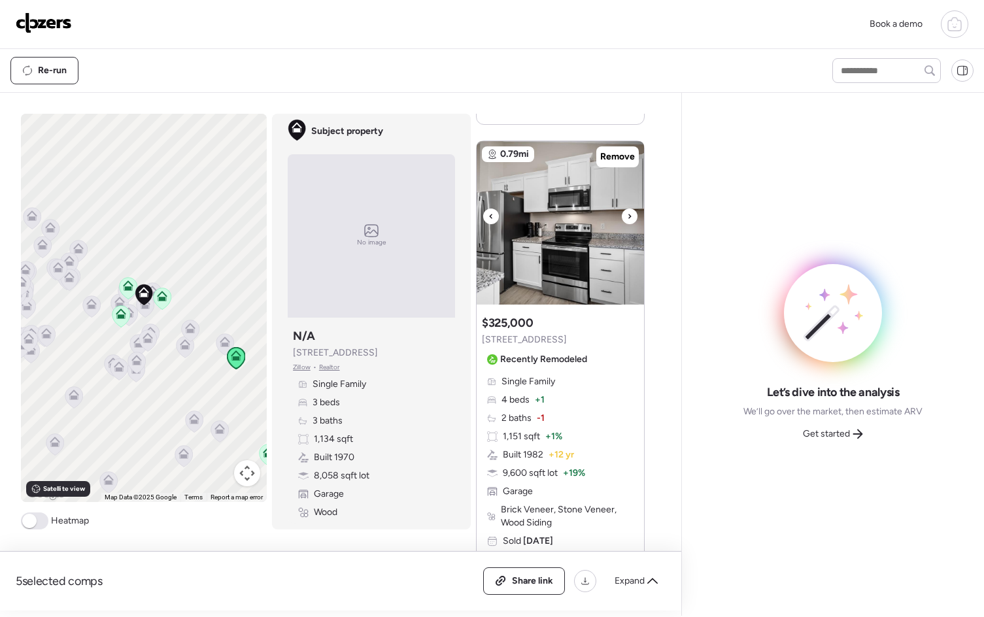
click at [628, 215] on icon at bounding box center [629, 216] width 3 height 5
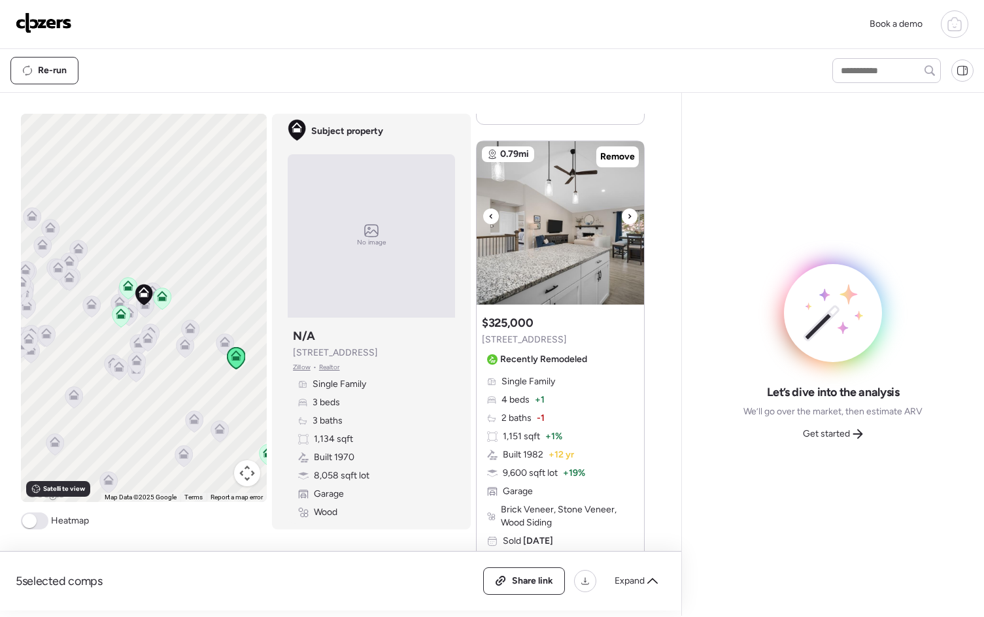
click at [628, 215] on icon at bounding box center [629, 216] width 3 height 5
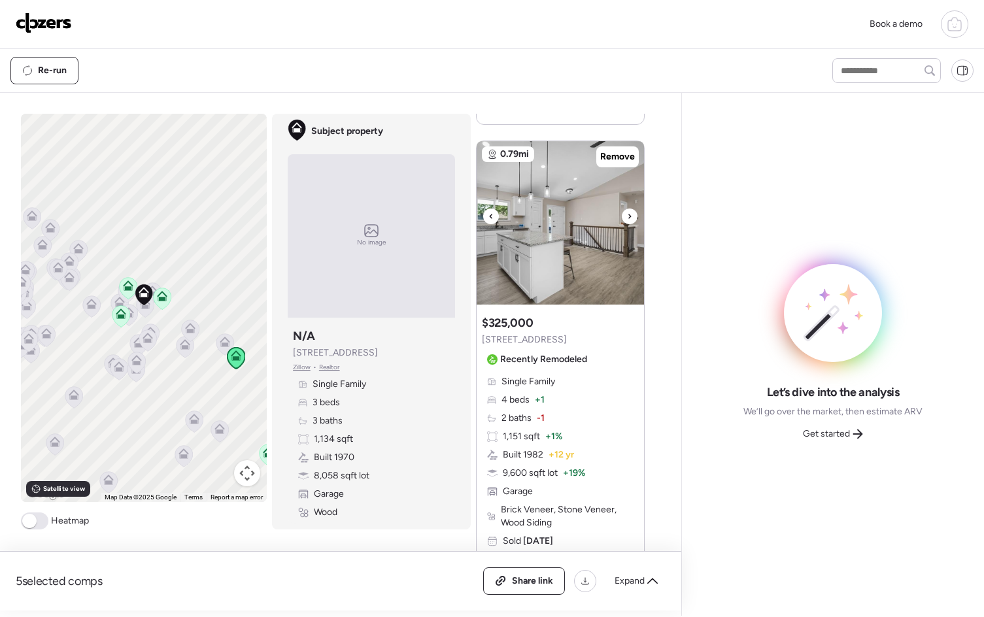
click at [628, 215] on icon at bounding box center [629, 216] width 3 height 5
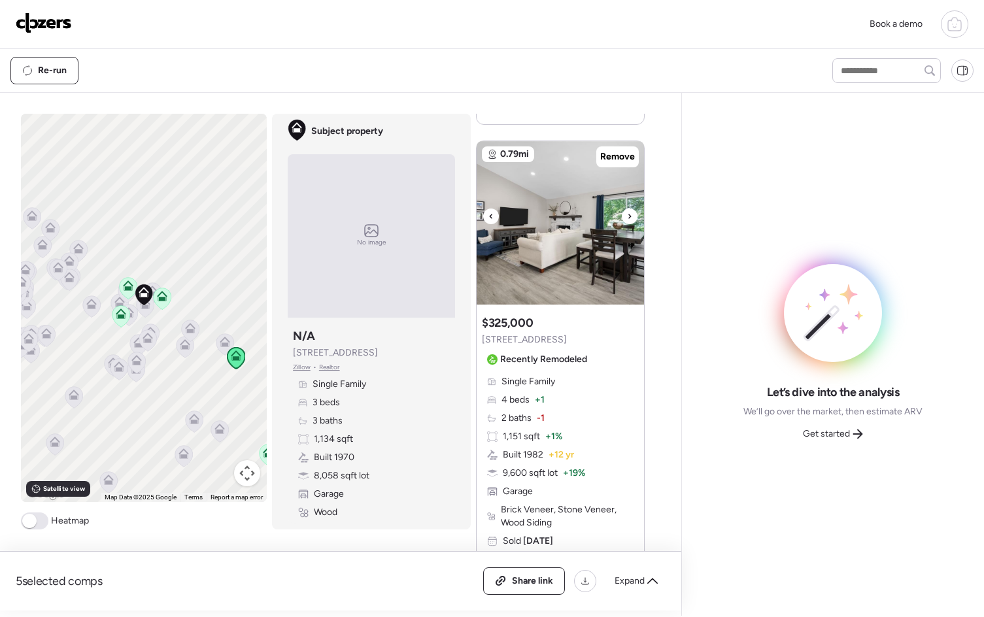
click at [628, 215] on icon at bounding box center [629, 216] width 3 height 5
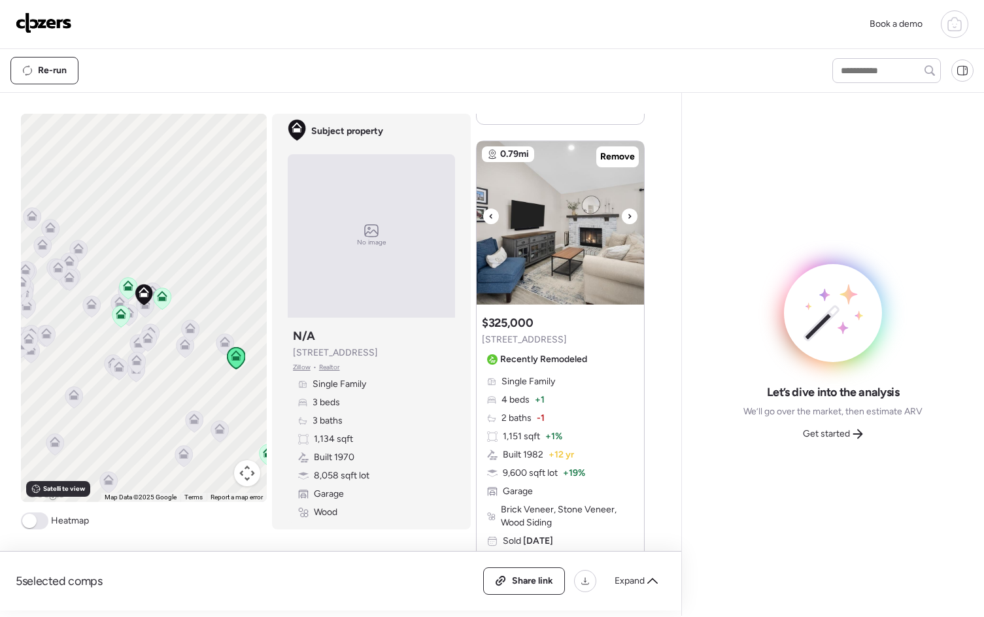
click at [628, 215] on icon at bounding box center [629, 216] width 3 height 5
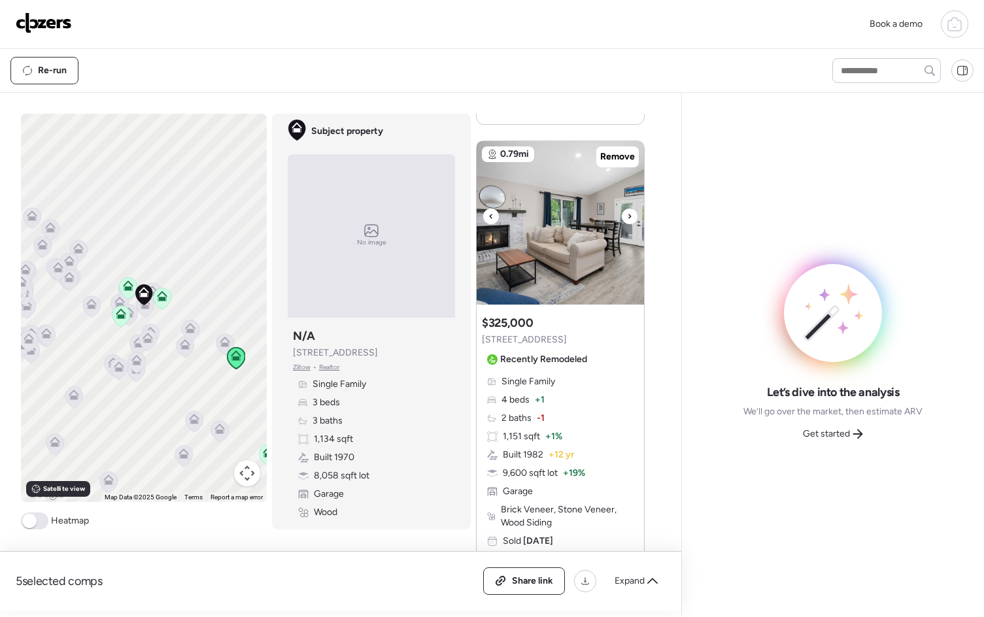
click at [628, 215] on icon at bounding box center [629, 216] width 3 height 5
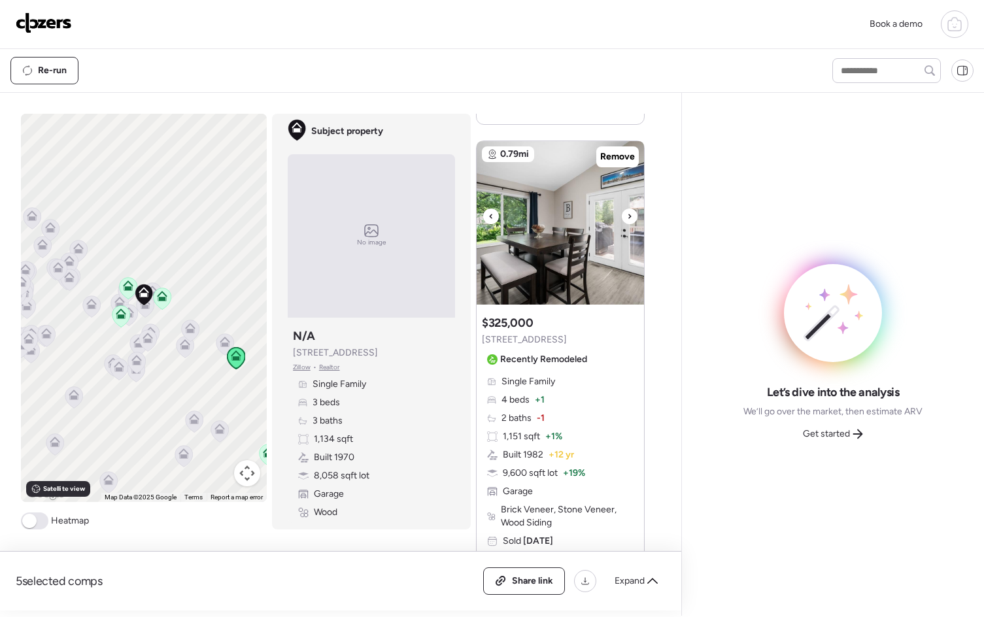
click at [628, 215] on icon at bounding box center [629, 216] width 3 height 5
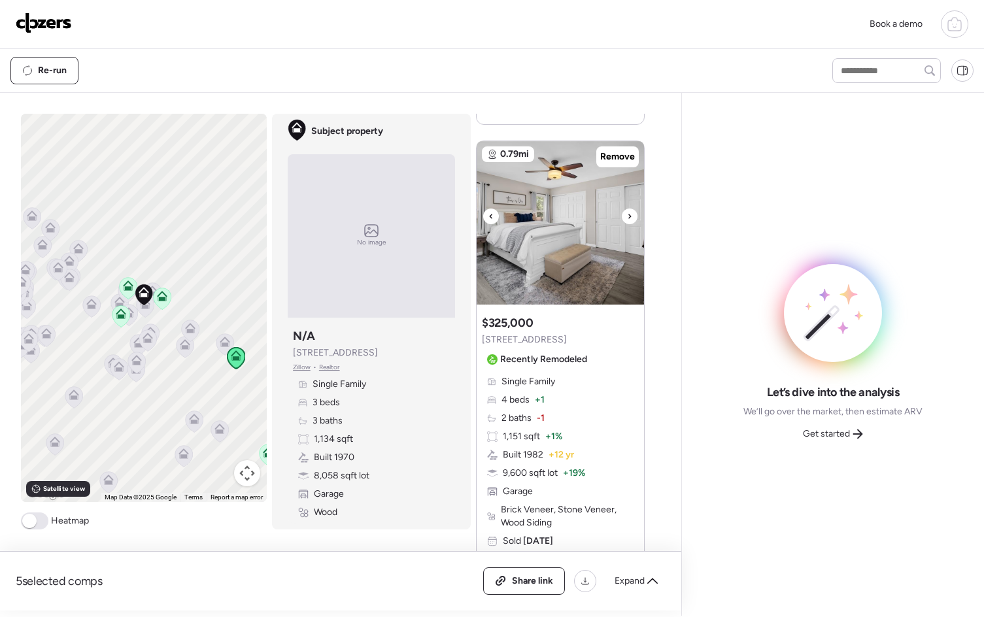
click at [628, 215] on icon at bounding box center [629, 216] width 3 height 5
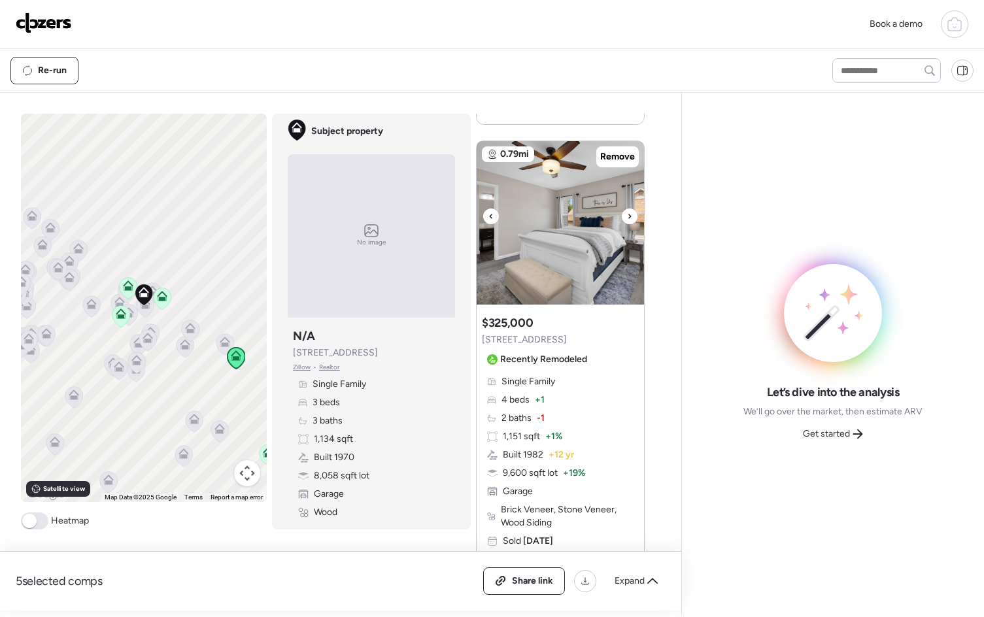
click at [628, 215] on icon at bounding box center [629, 216] width 3 height 5
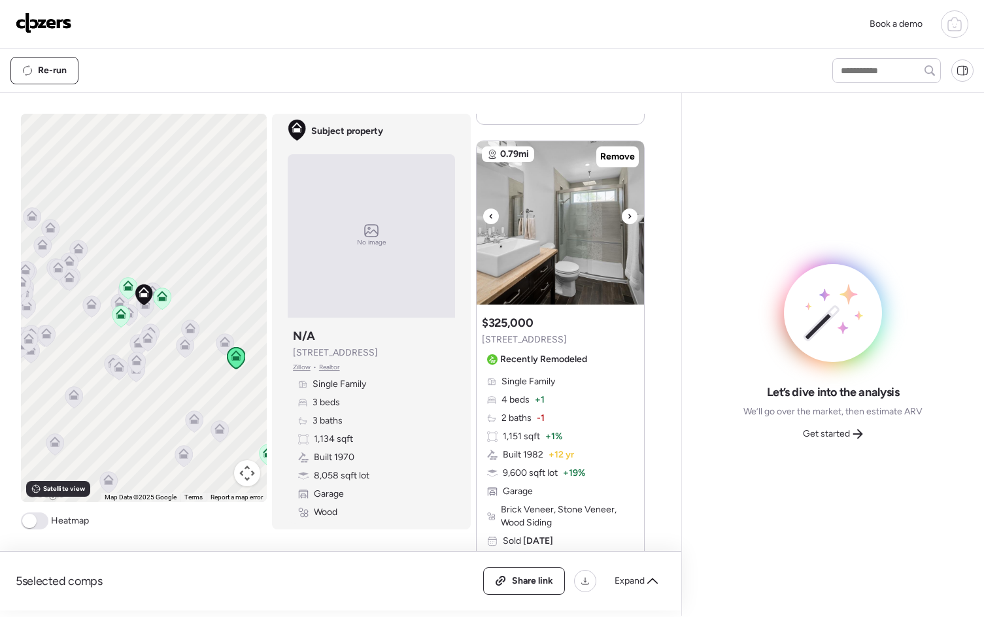
click at [628, 215] on icon at bounding box center [629, 216] width 3 height 5
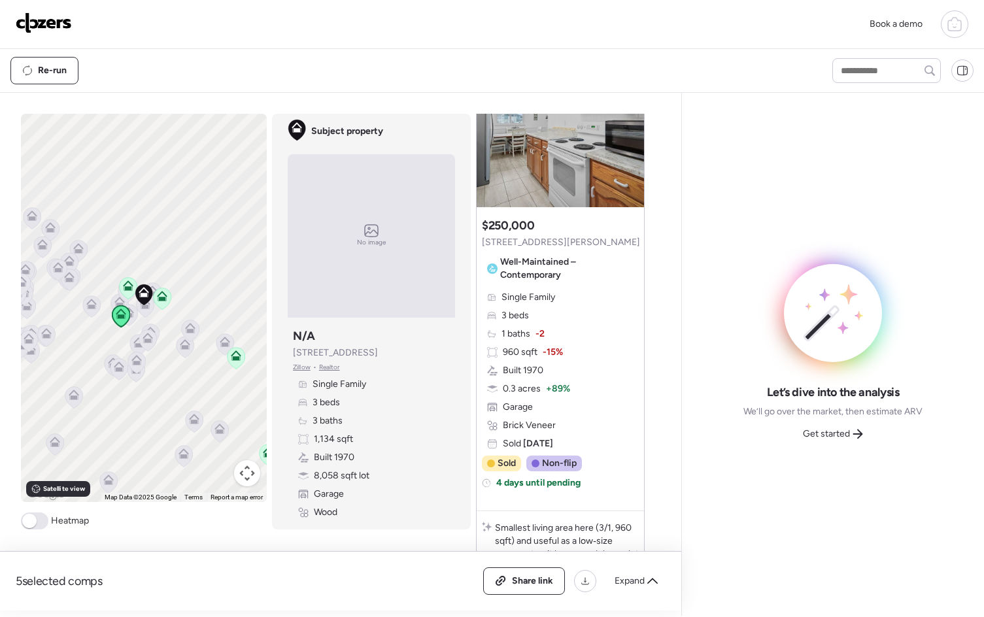
scroll to position [470, 0]
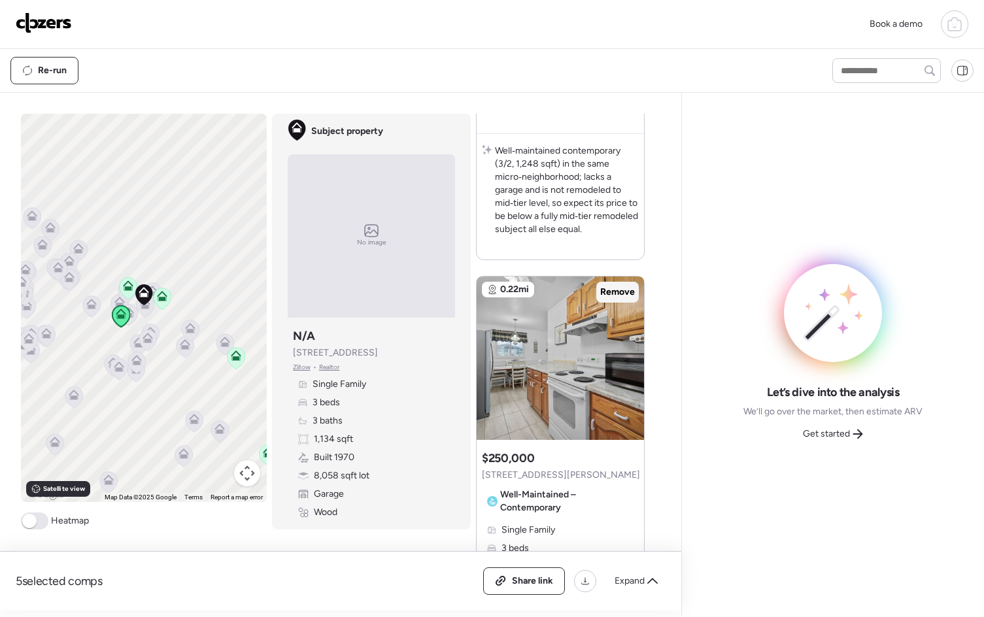
click at [617, 290] on span "Remove" at bounding box center [617, 292] width 35 height 13
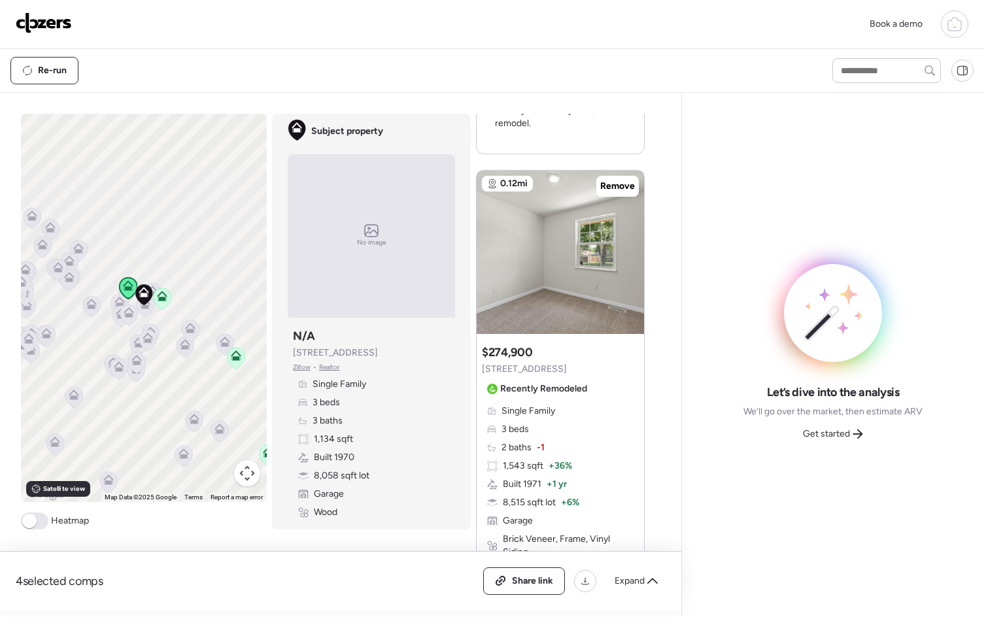
scroll to position [1207, 0]
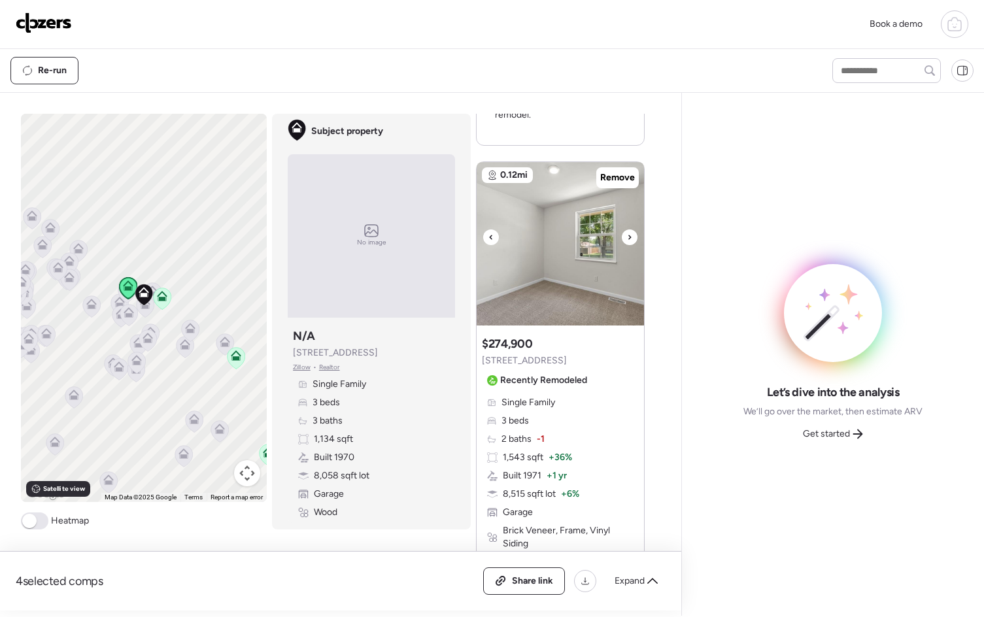
click at [627, 233] on icon at bounding box center [629, 237] width 5 height 16
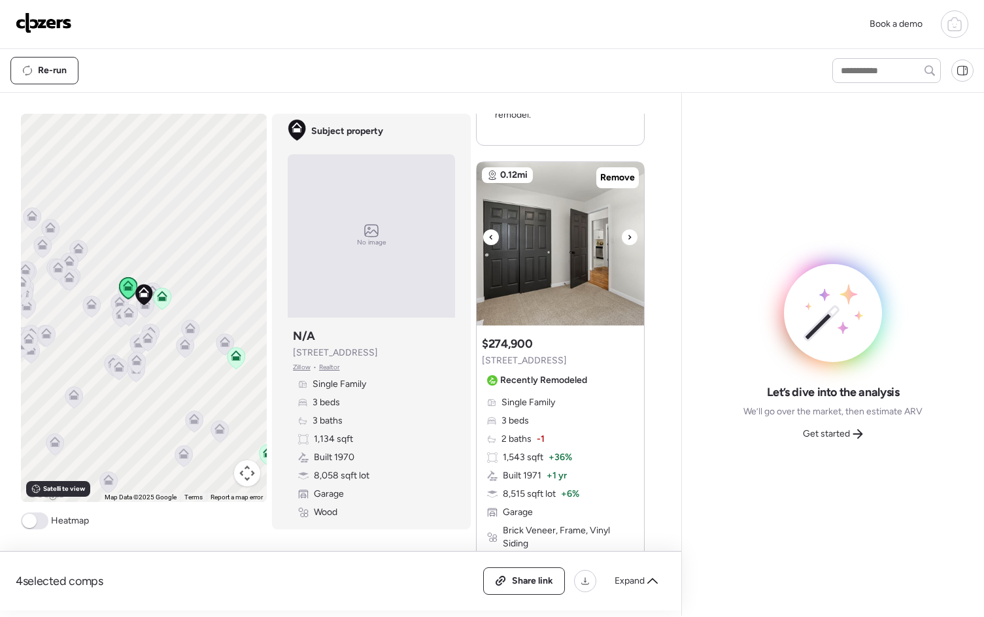
click at [627, 233] on icon at bounding box center [629, 237] width 5 height 16
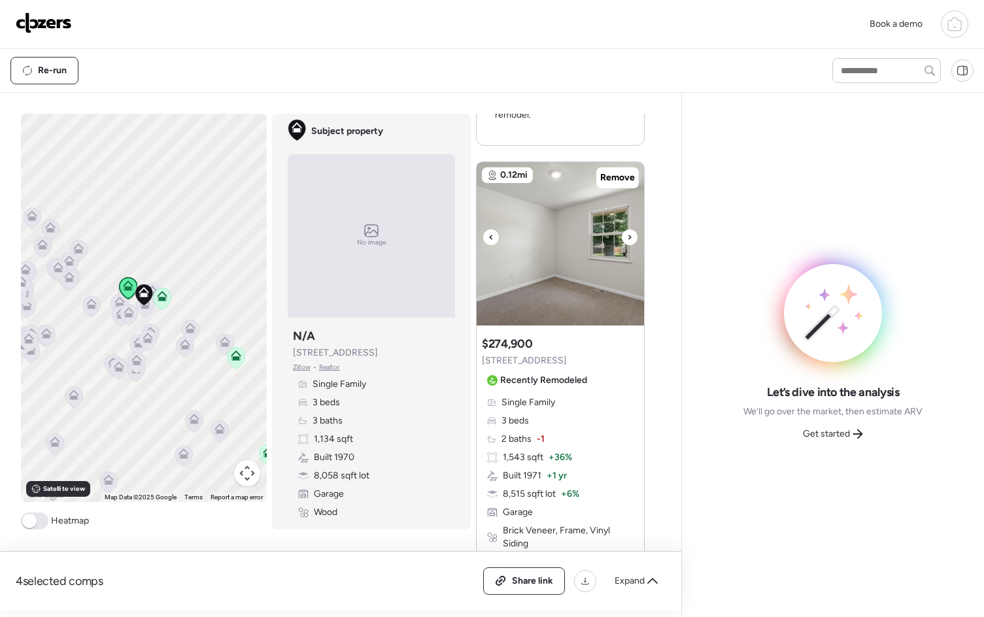
click at [627, 233] on icon at bounding box center [629, 237] width 5 height 16
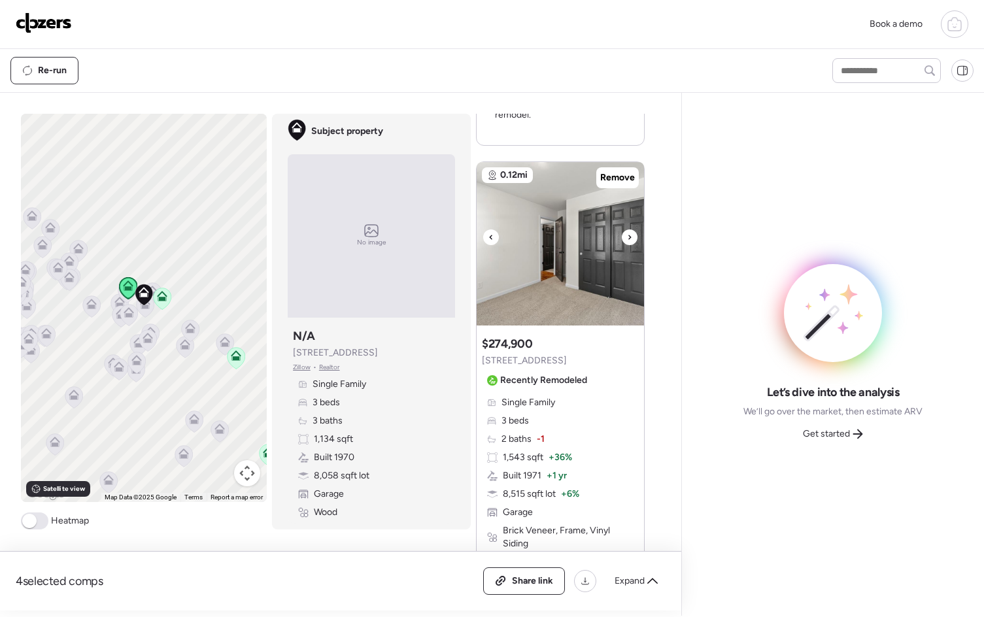
click at [627, 233] on icon at bounding box center [629, 237] width 5 height 16
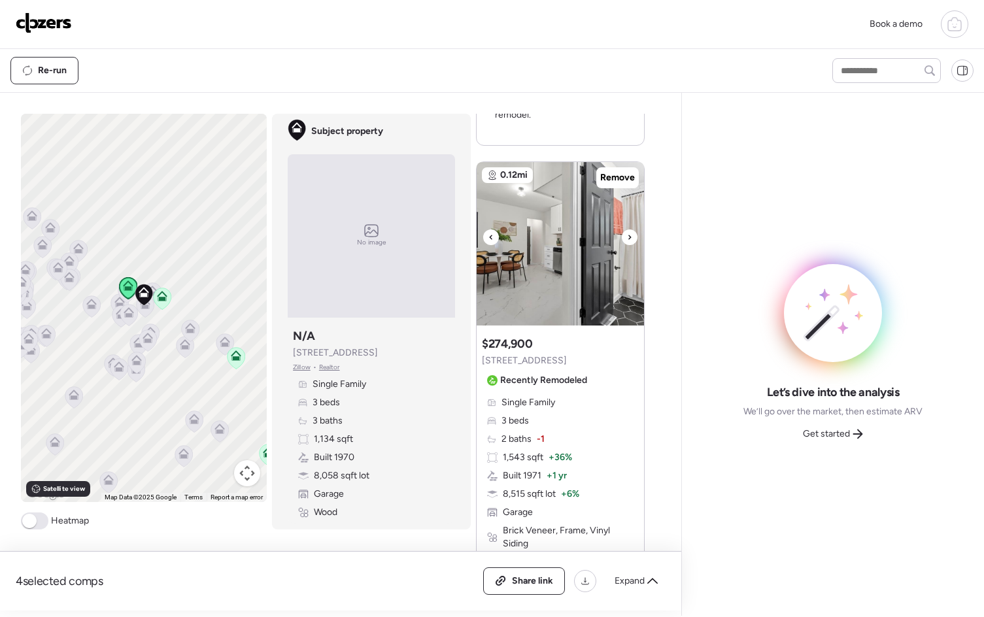
click at [627, 233] on icon at bounding box center [629, 237] width 5 height 16
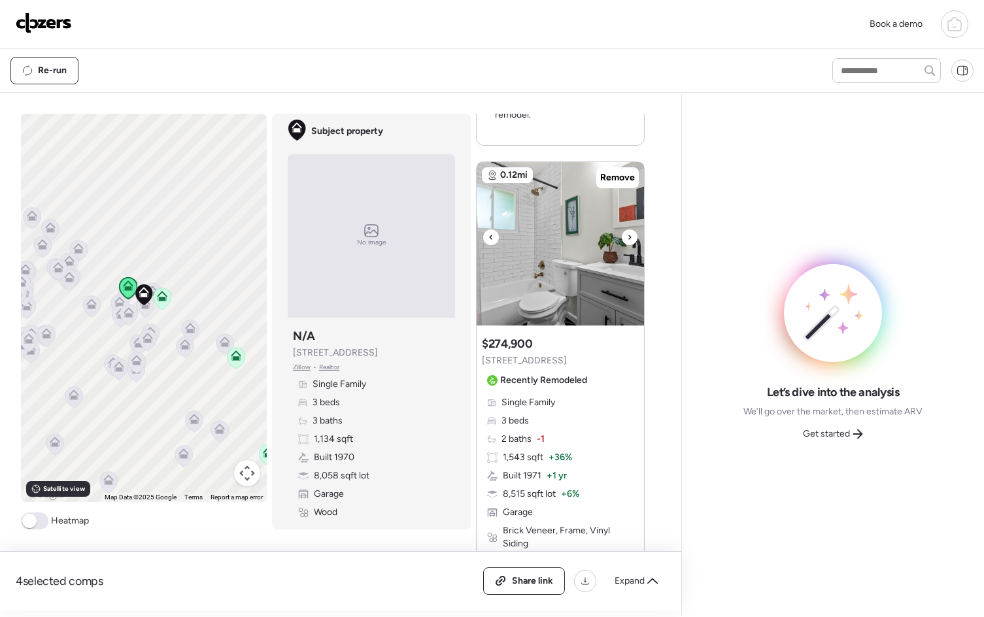
click at [627, 233] on icon at bounding box center [629, 237] width 5 height 16
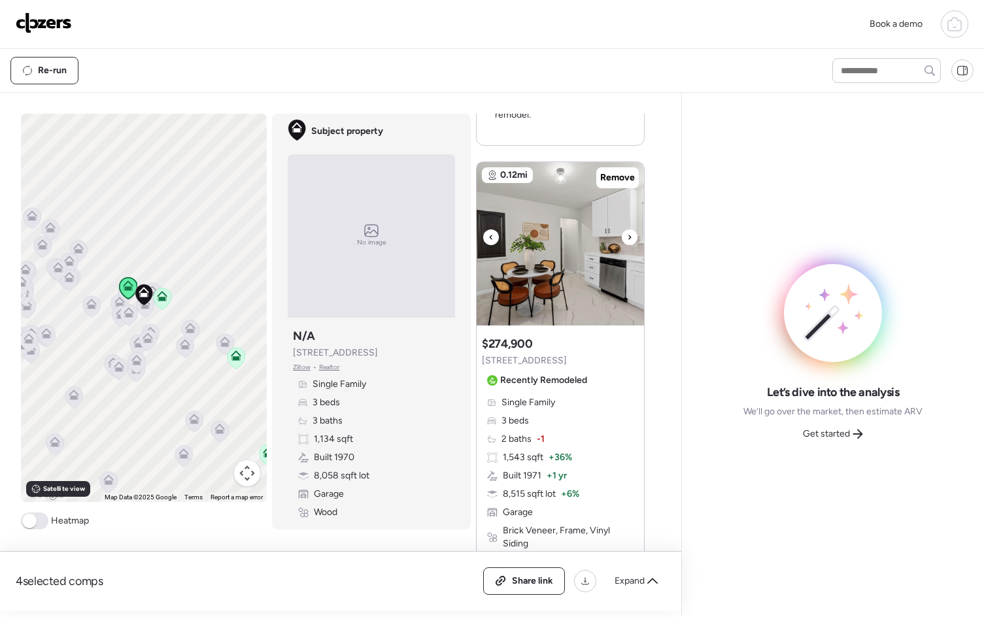
click at [627, 233] on icon at bounding box center [629, 237] width 5 height 16
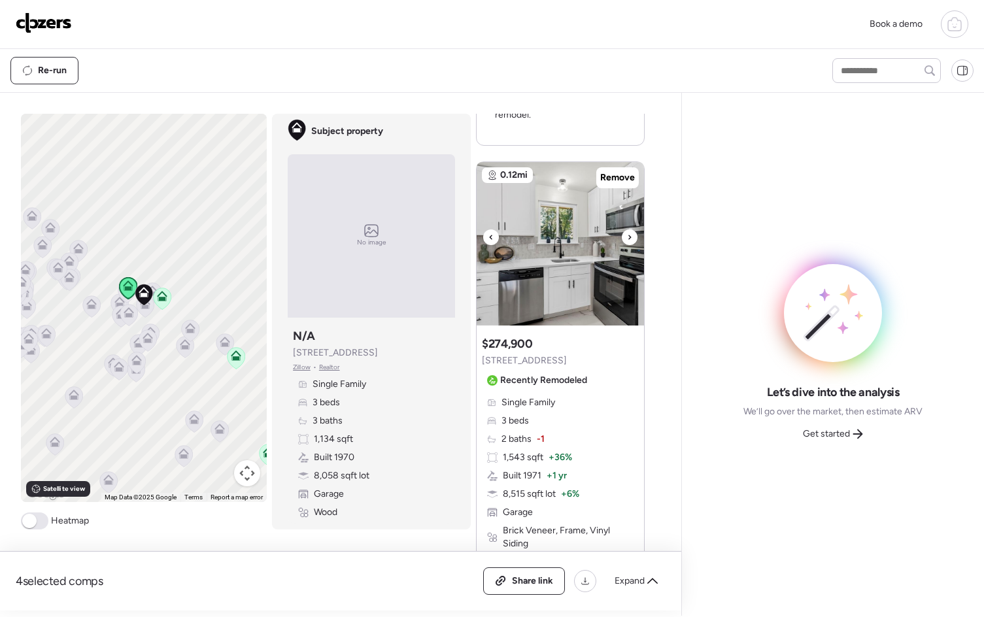
click at [627, 233] on icon at bounding box center [629, 237] width 5 height 16
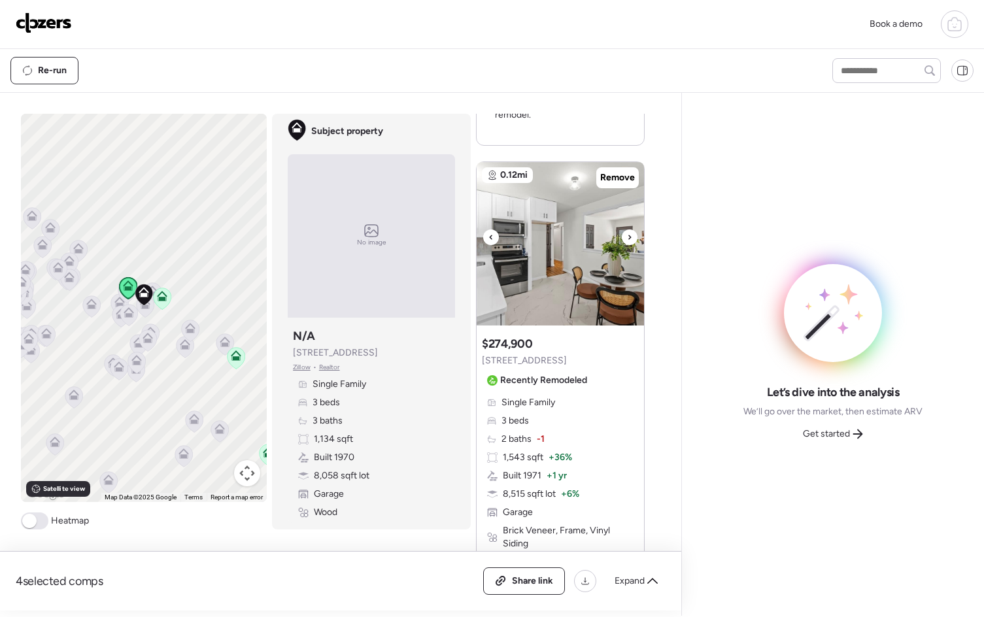
click at [627, 233] on icon at bounding box center [629, 237] width 5 height 16
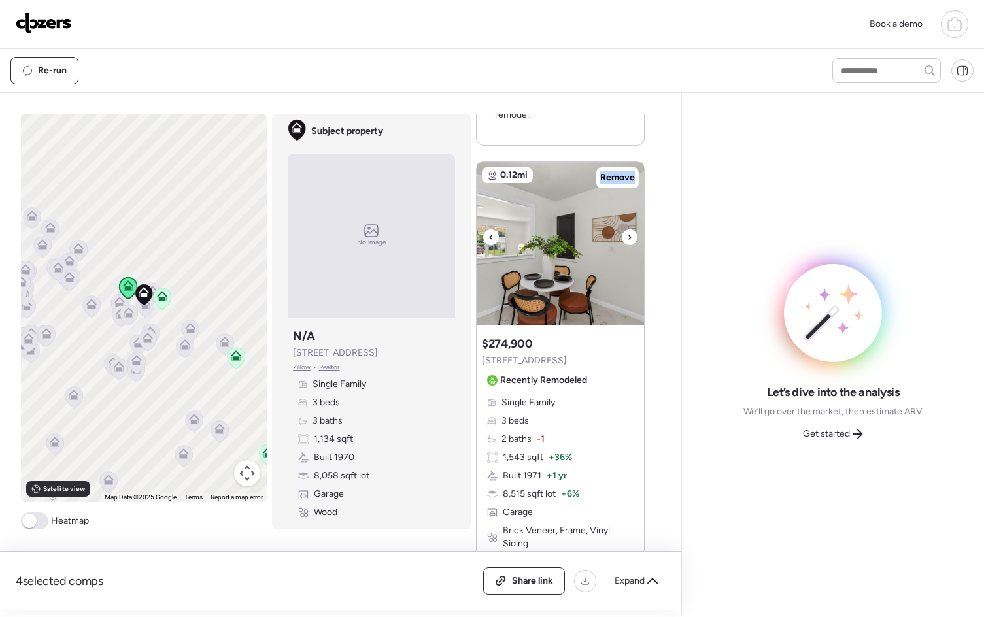
click at [627, 233] on icon at bounding box center [629, 237] width 5 height 16
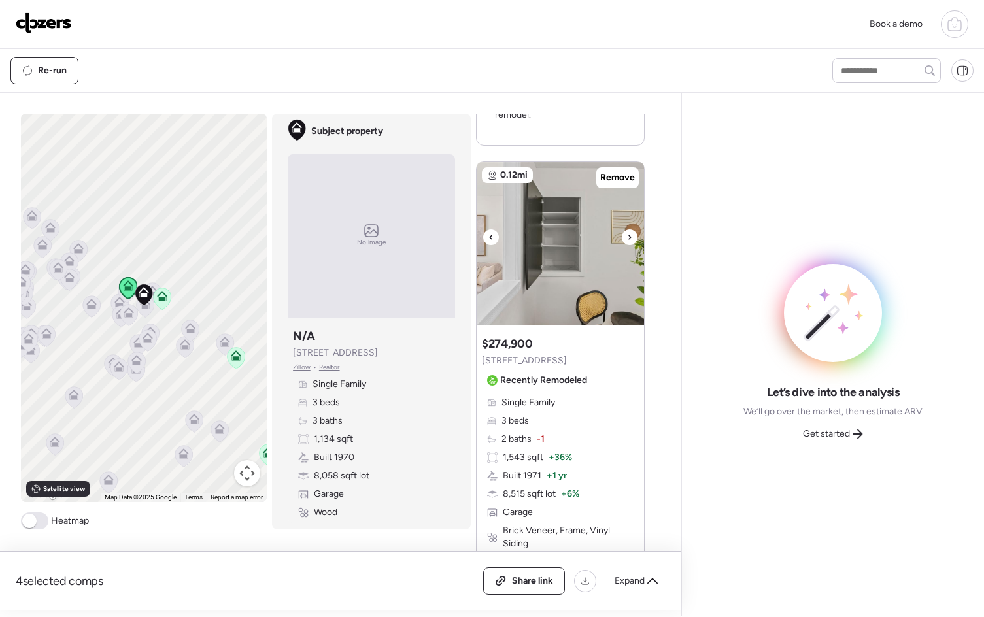
click at [627, 233] on icon at bounding box center [629, 237] width 5 height 16
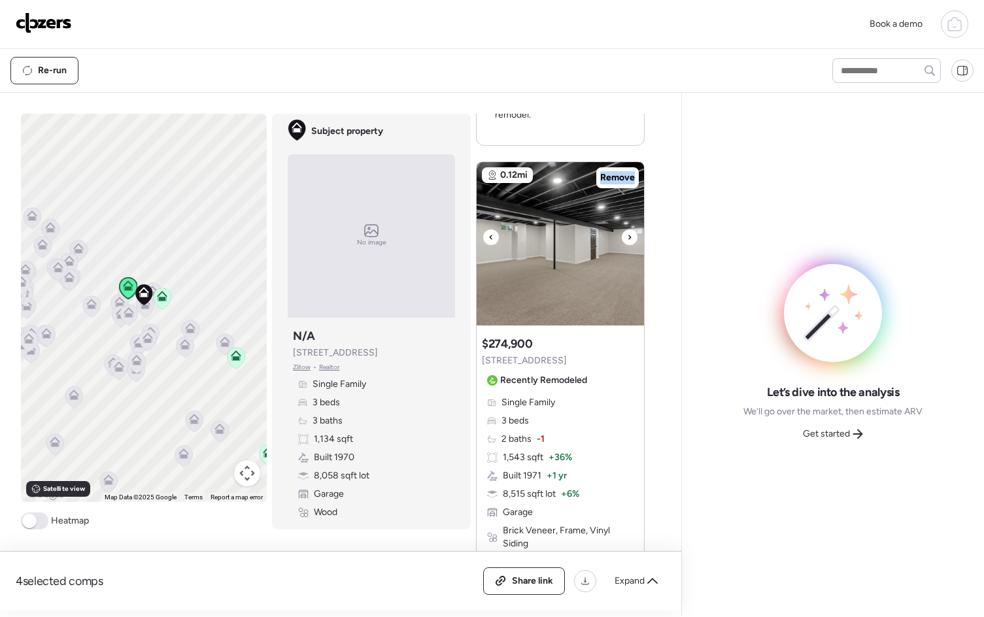
click at [627, 233] on icon at bounding box center [629, 237] width 5 height 16
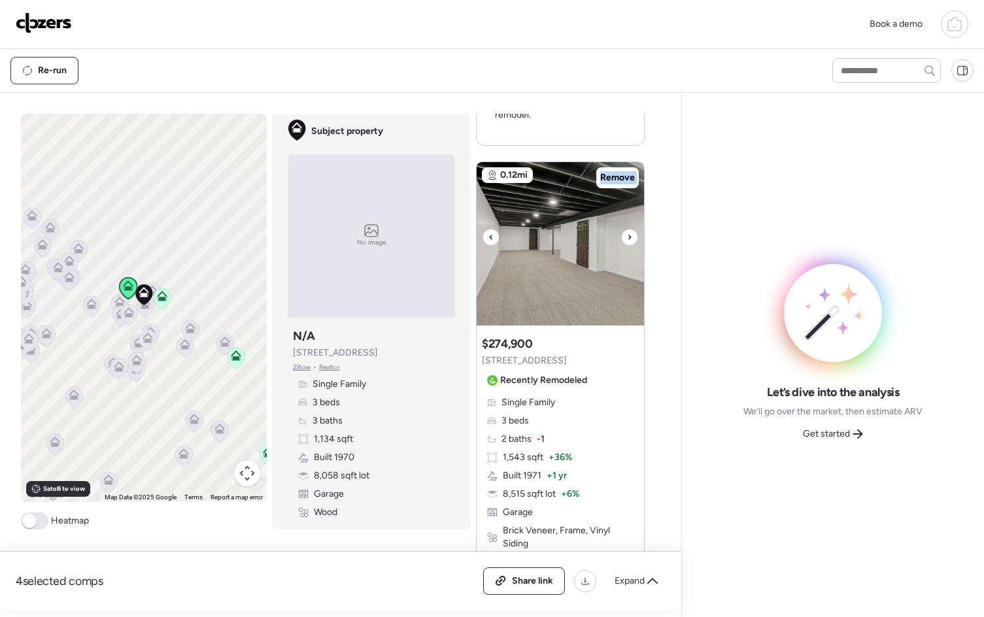
click at [627, 233] on icon at bounding box center [629, 237] width 5 height 16
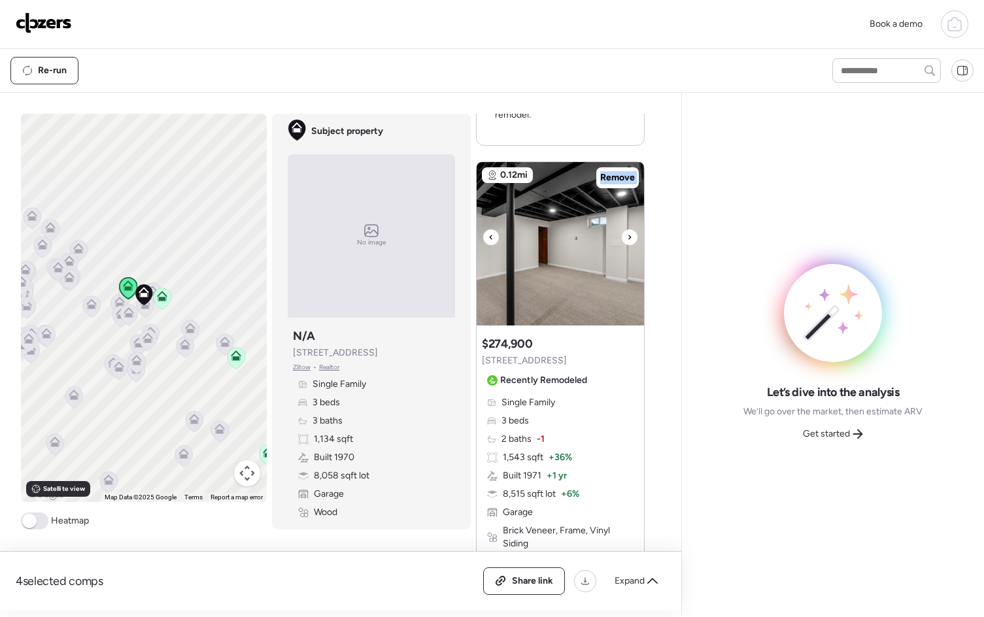
click at [627, 233] on icon at bounding box center [629, 237] width 5 height 16
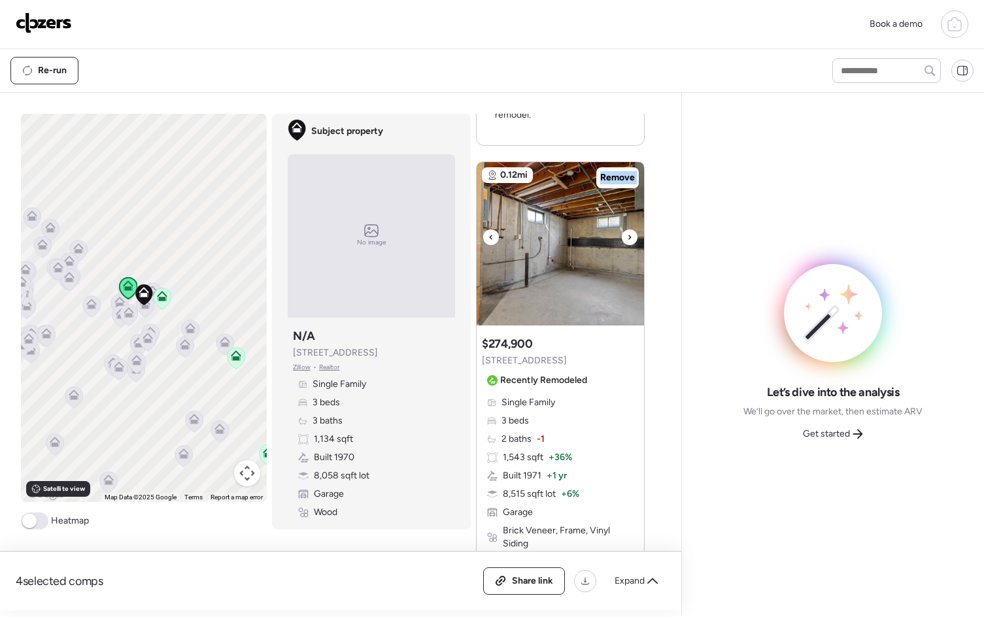
click at [627, 233] on icon at bounding box center [629, 237] width 5 height 16
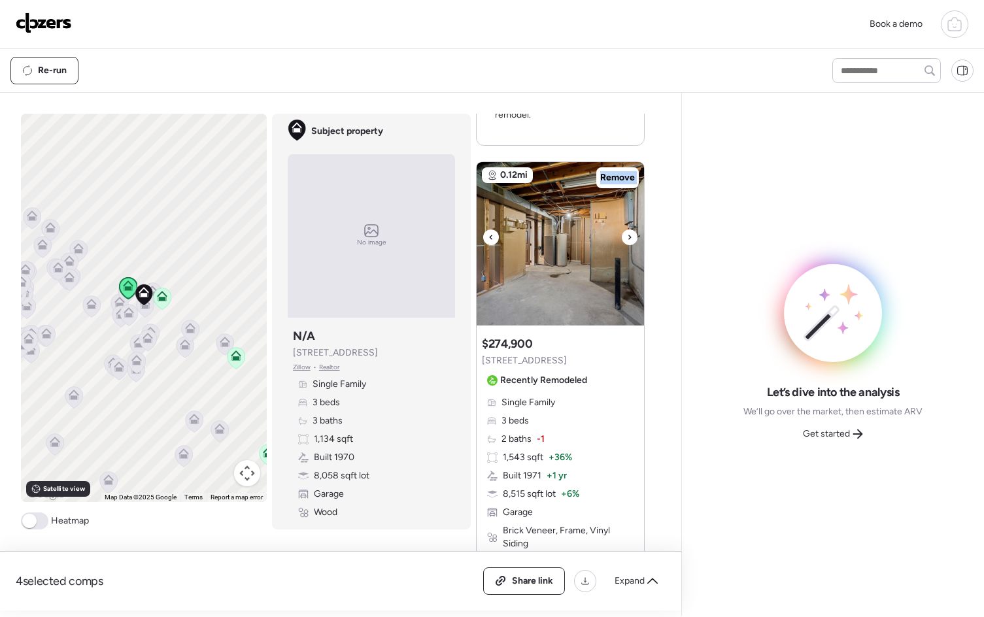
click at [627, 233] on icon at bounding box center [629, 237] width 5 height 16
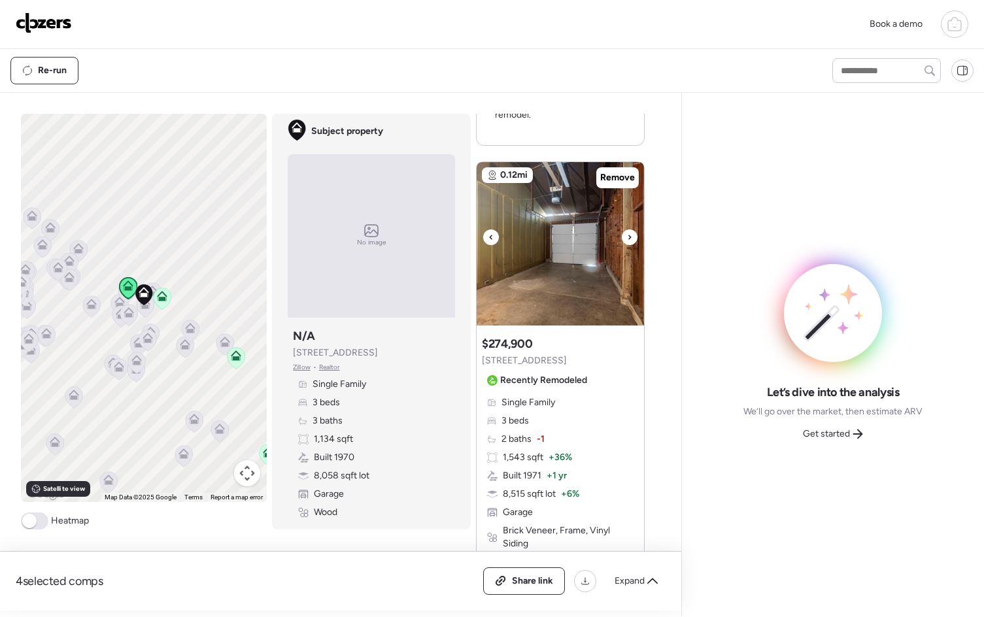
click at [627, 233] on icon at bounding box center [629, 237] width 5 height 16
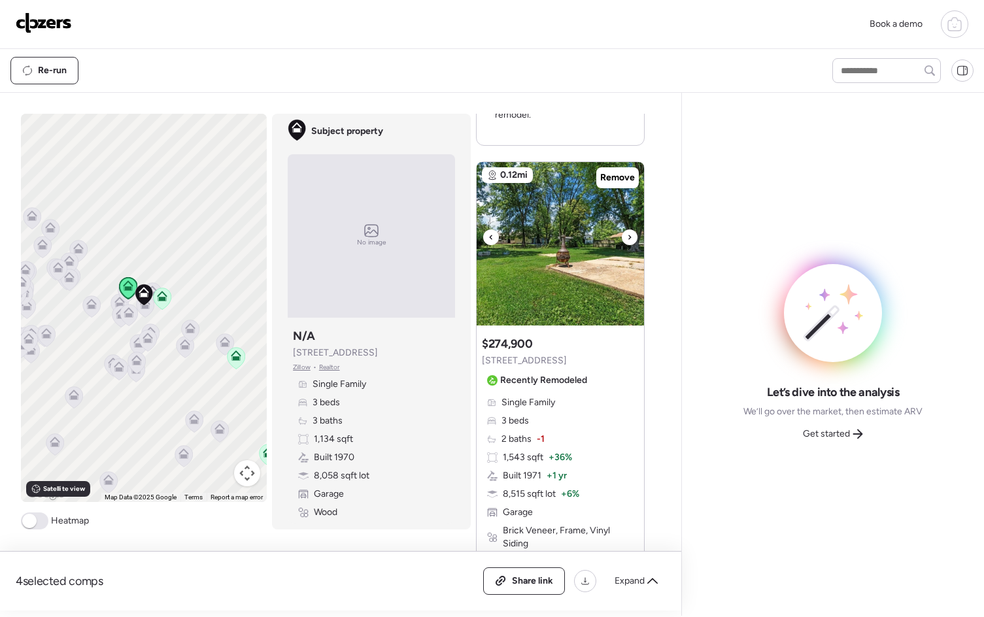
click at [627, 233] on icon at bounding box center [629, 237] width 5 height 16
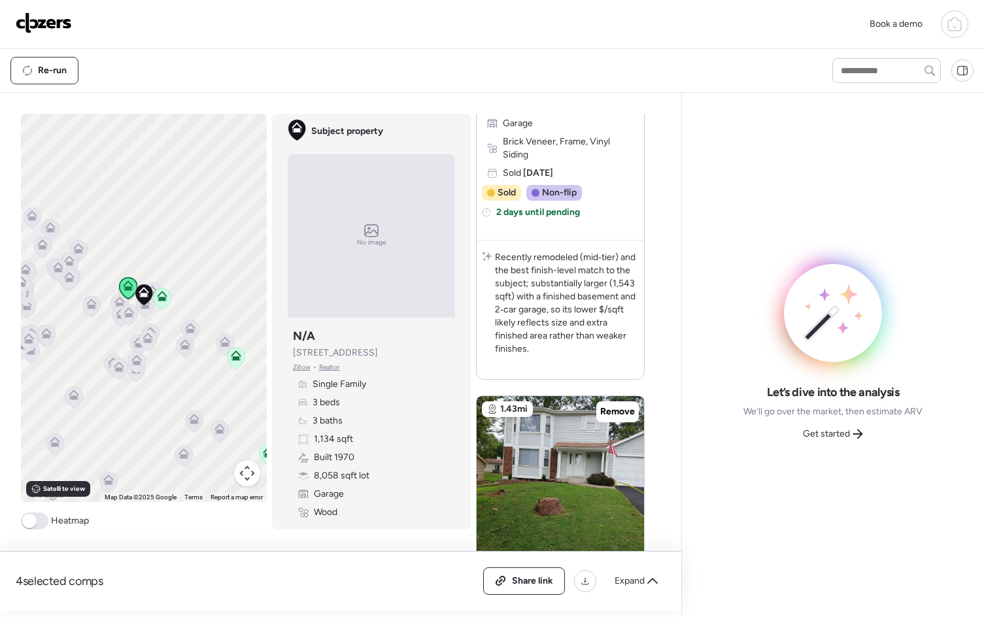
scroll to position [1725, 0]
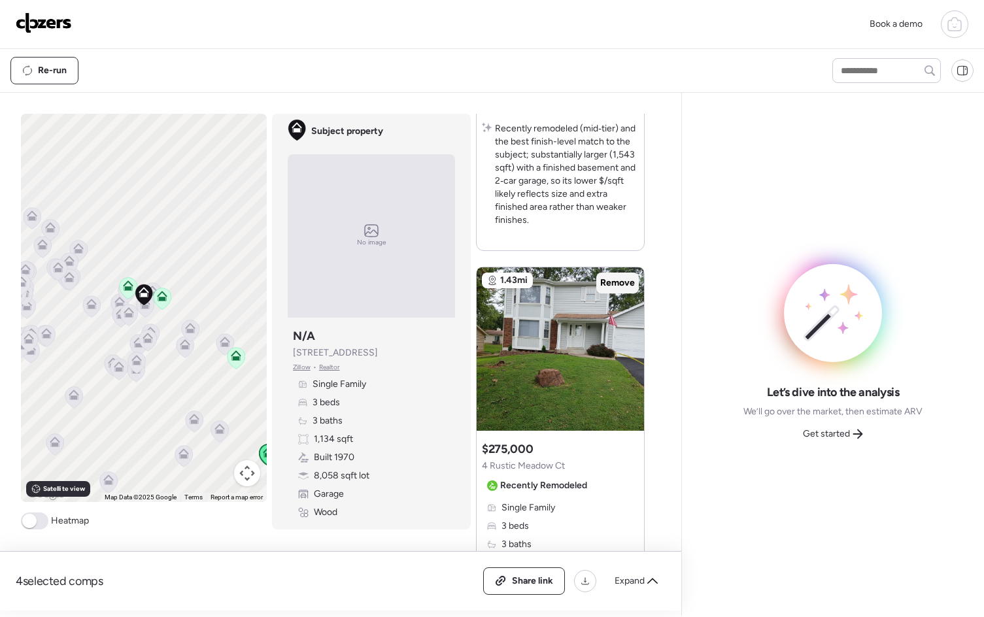
click at [616, 281] on span "Remove" at bounding box center [617, 282] width 35 height 13
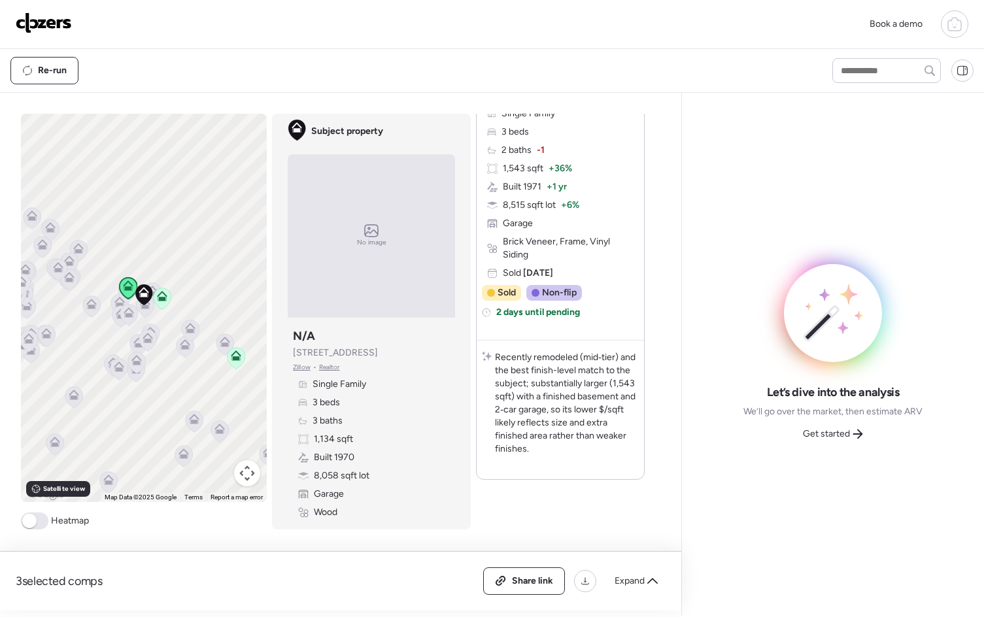
scroll to position [1496, 0]
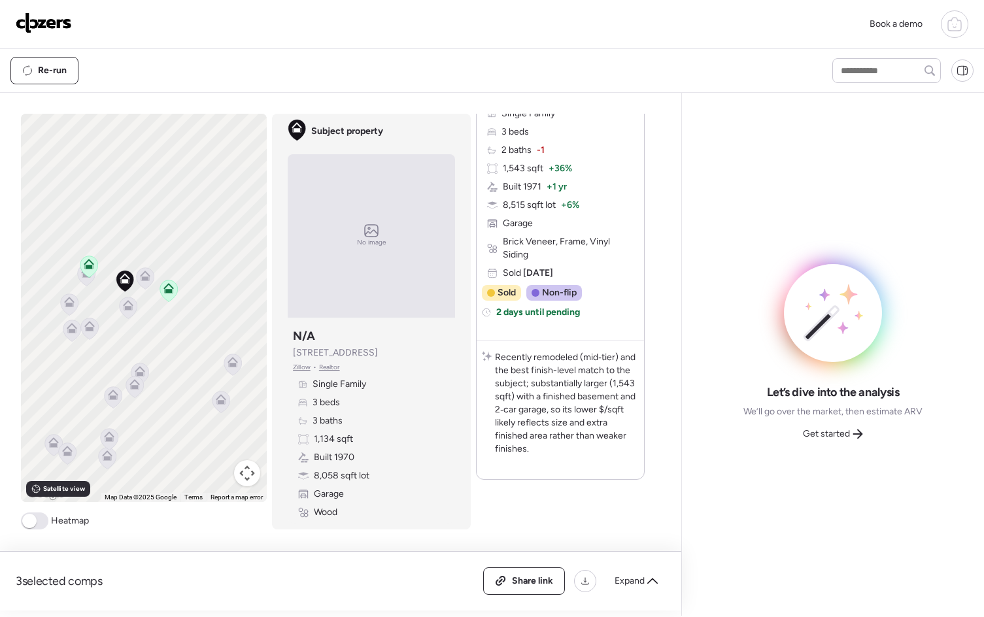
click at [144, 278] on icon at bounding box center [145, 278] width 8 height 4
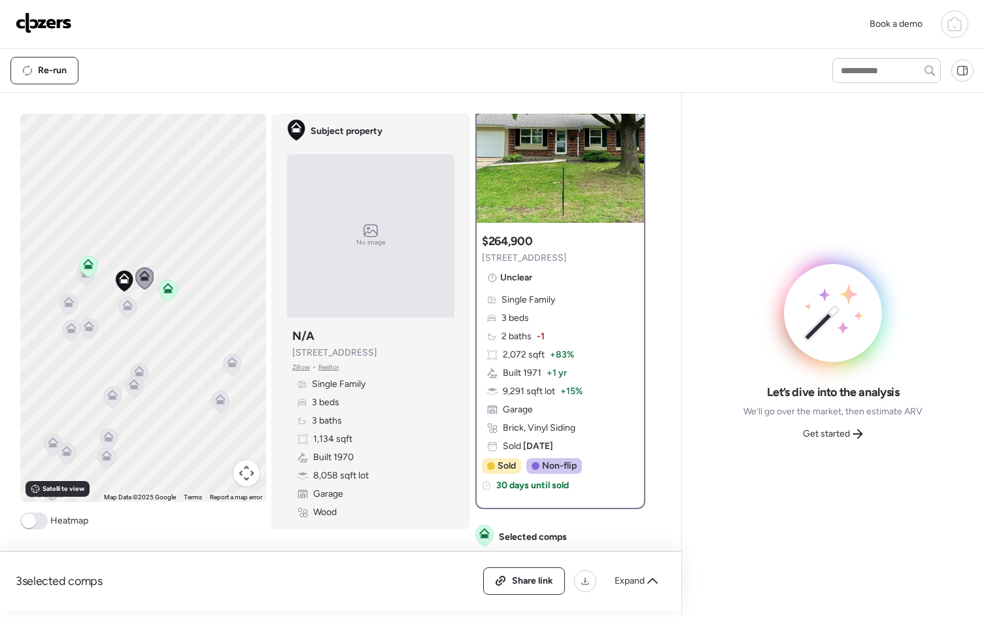
scroll to position [0, 0]
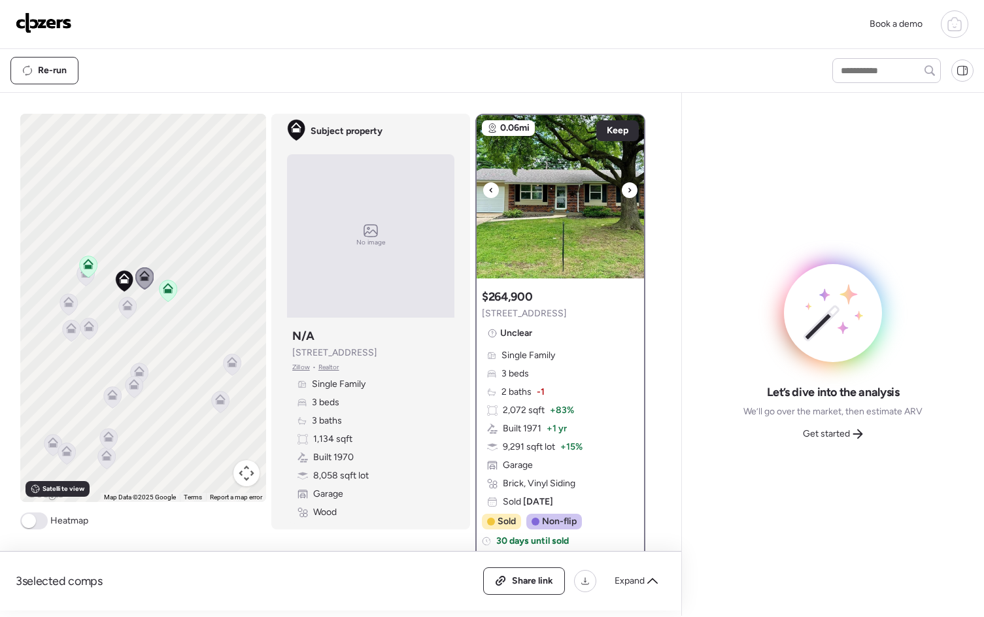
click at [627, 188] on div at bounding box center [629, 190] width 16 height 16
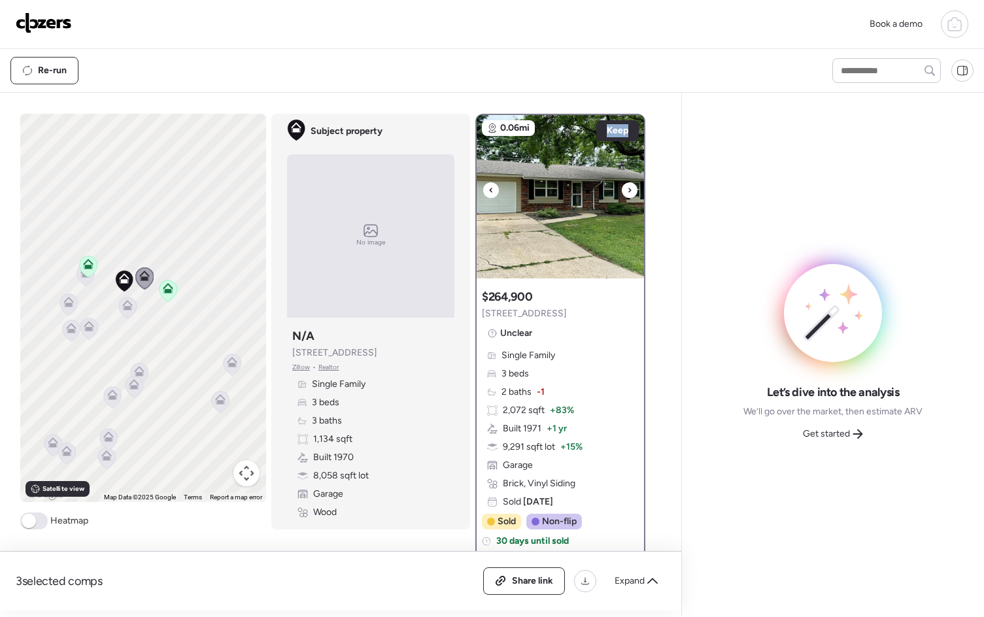
click at [627, 188] on div at bounding box center [629, 190] width 16 height 16
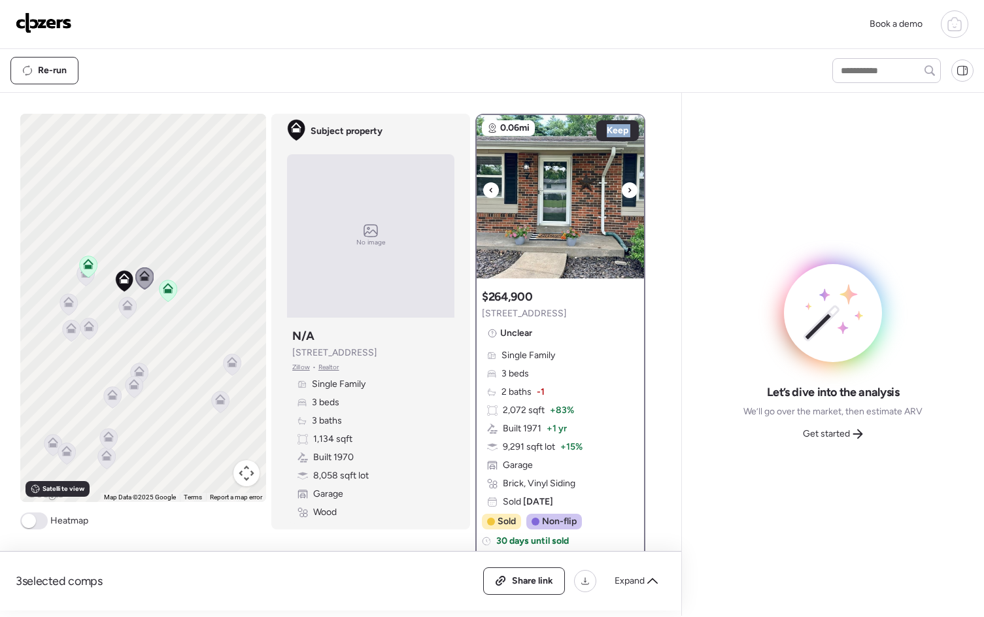
click at [627, 188] on div at bounding box center [629, 190] width 16 height 16
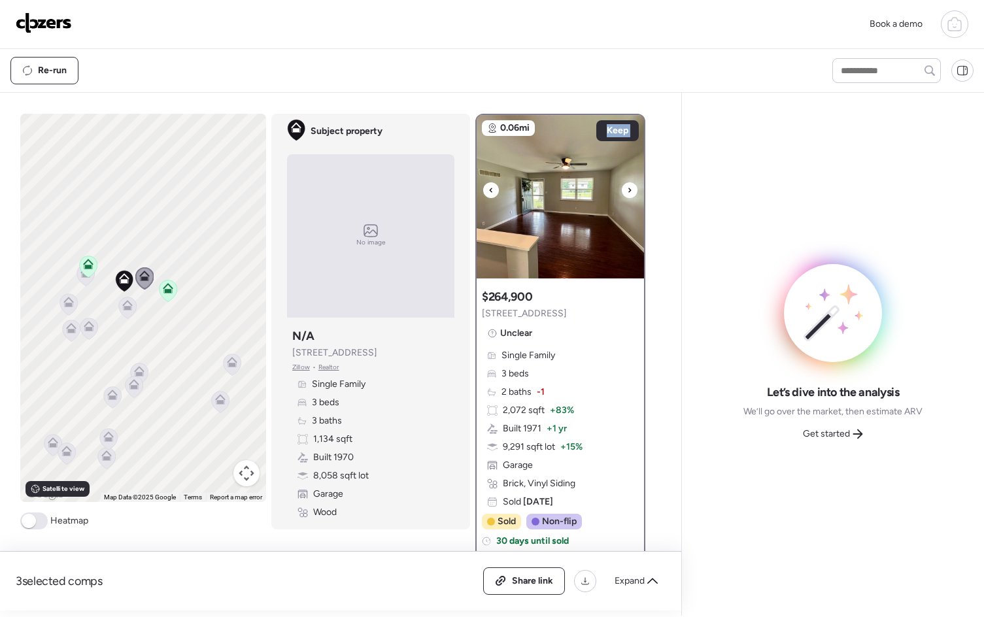
click at [627, 188] on div at bounding box center [629, 190] width 16 height 16
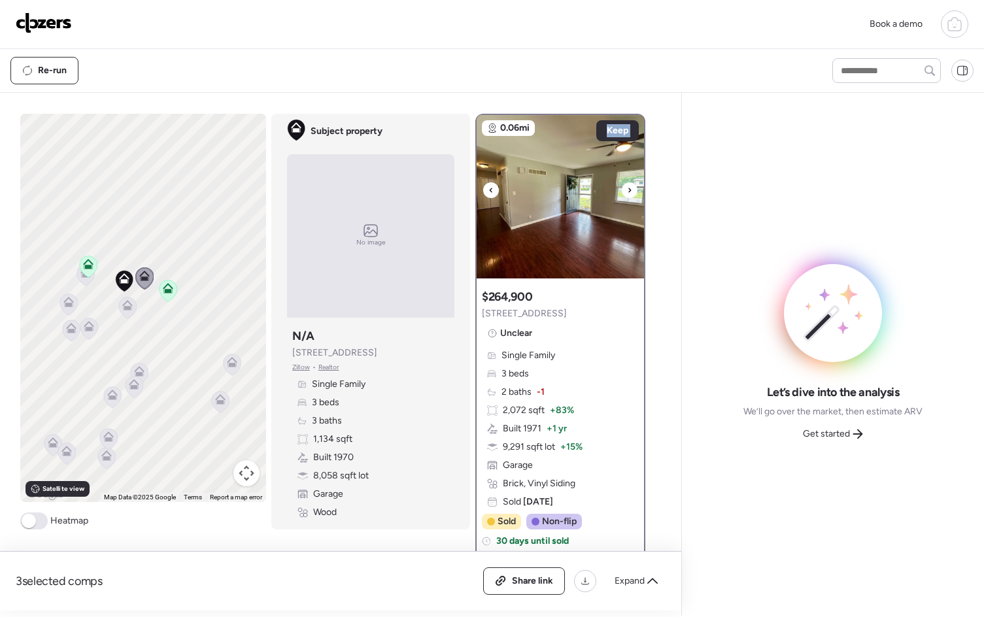
click at [627, 188] on div at bounding box center [629, 190] width 16 height 16
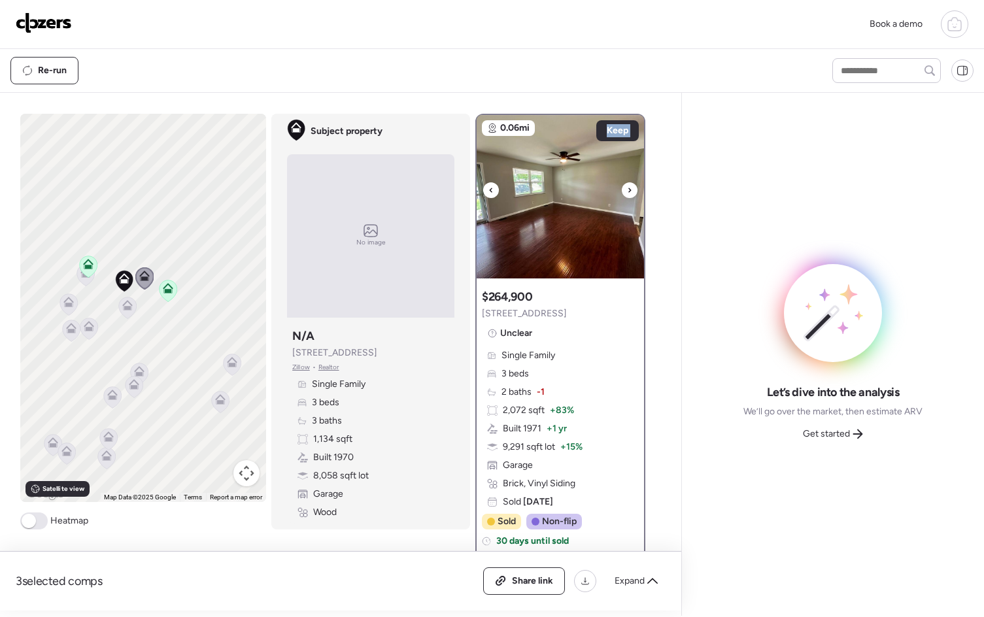
click at [627, 188] on div at bounding box center [629, 190] width 16 height 16
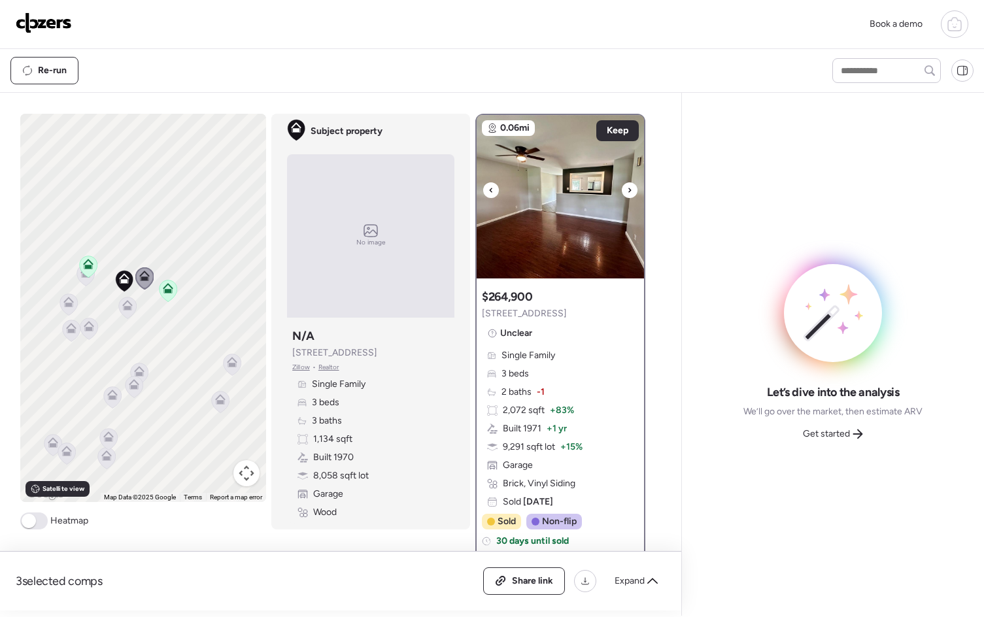
click at [627, 188] on div at bounding box center [629, 190] width 16 height 16
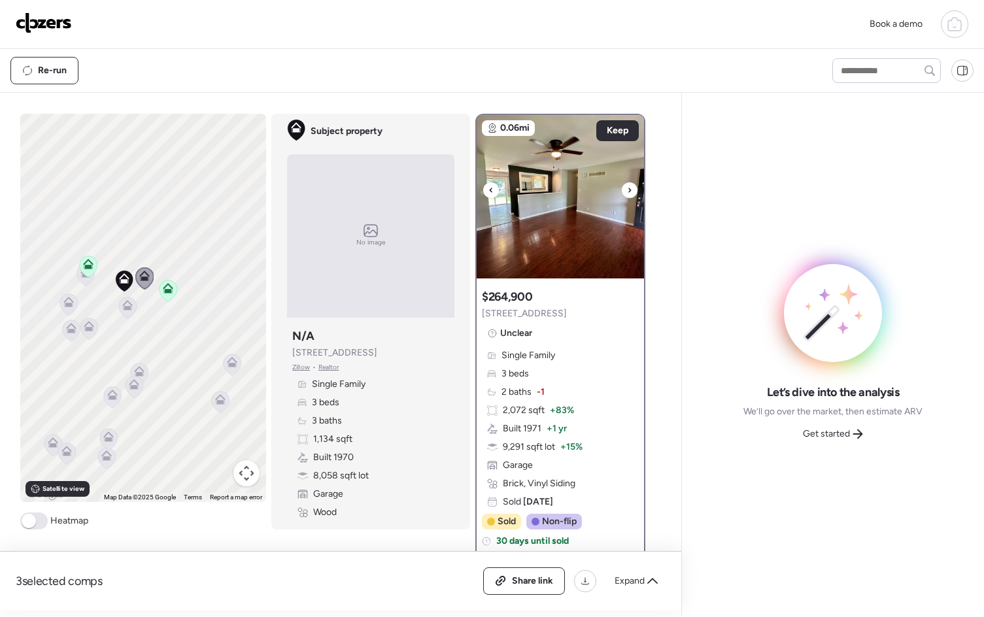
click at [627, 188] on div at bounding box center [629, 190] width 16 height 16
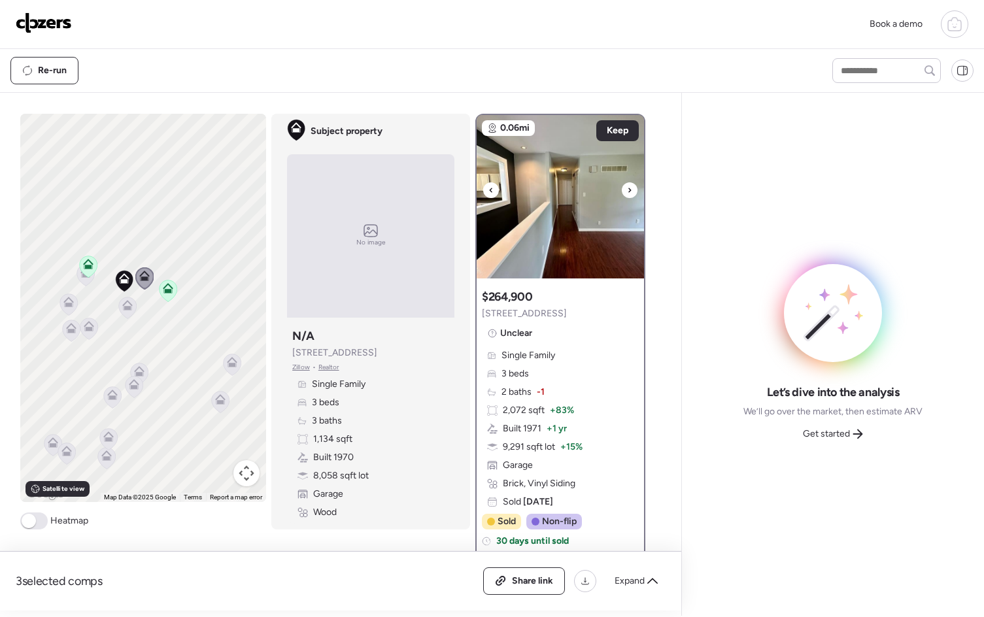
click at [627, 188] on div at bounding box center [629, 190] width 16 height 16
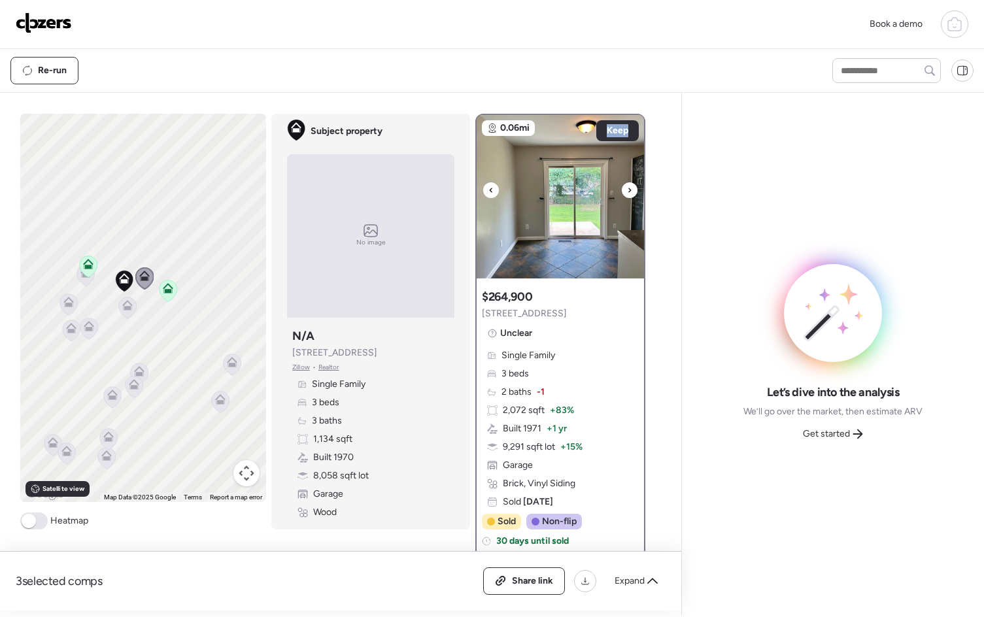
click at [627, 188] on div at bounding box center [629, 190] width 16 height 16
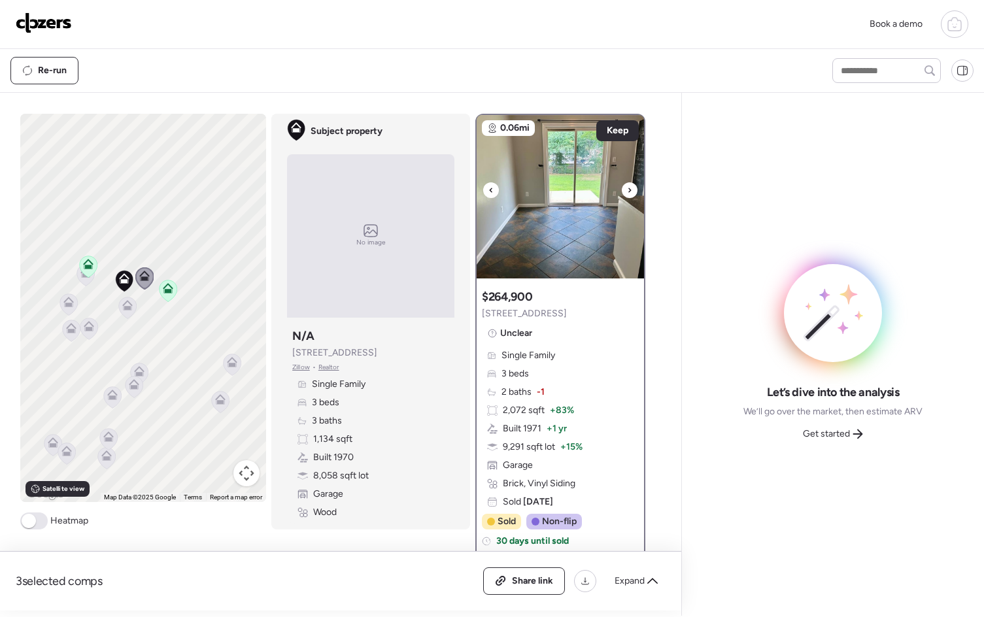
click at [627, 188] on div at bounding box center [629, 190] width 16 height 16
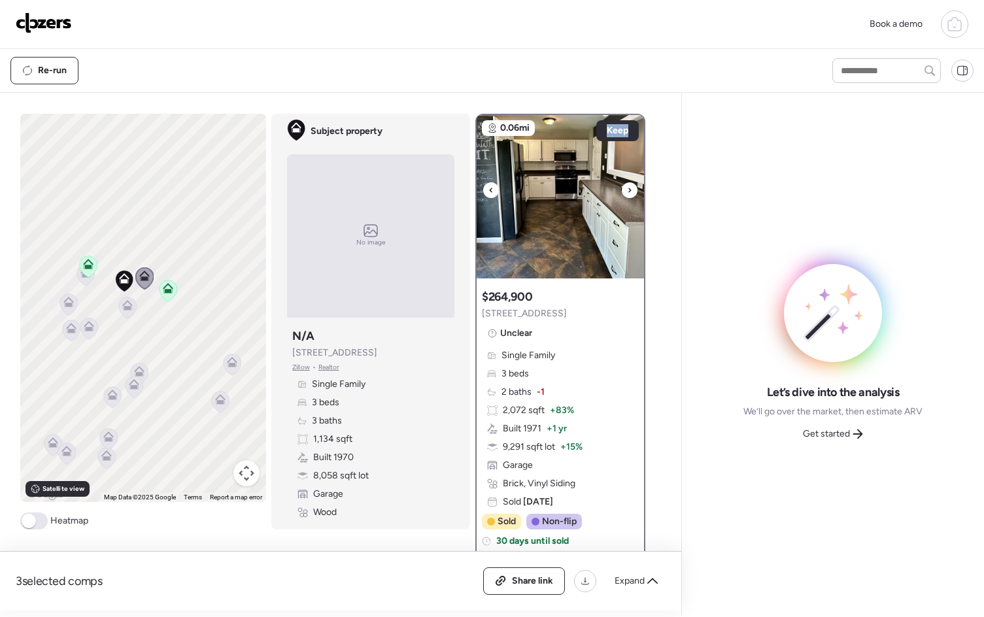
click at [627, 188] on div at bounding box center [629, 190] width 16 height 16
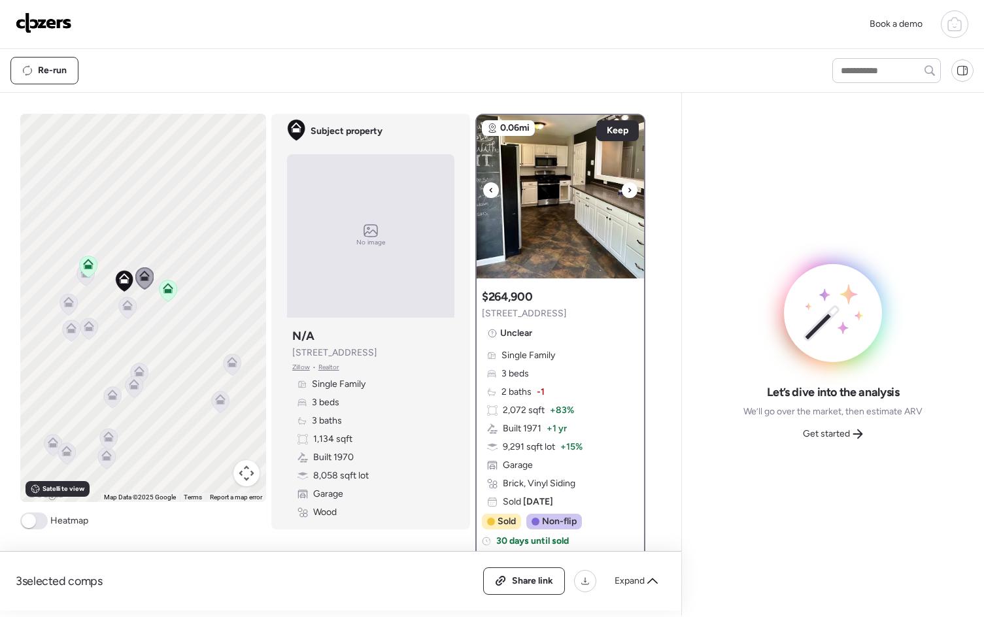
click at [627, 188] on div at bounding box center [629, 190] width 16 height 16
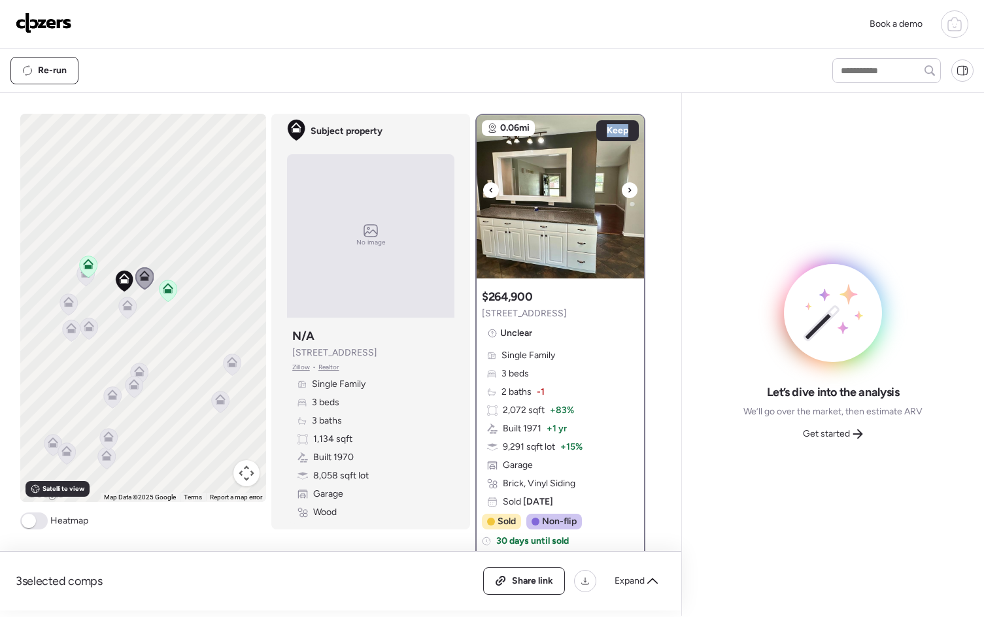
click at [627, 188] on div at bounding box center [629, 190] width 16 height 16
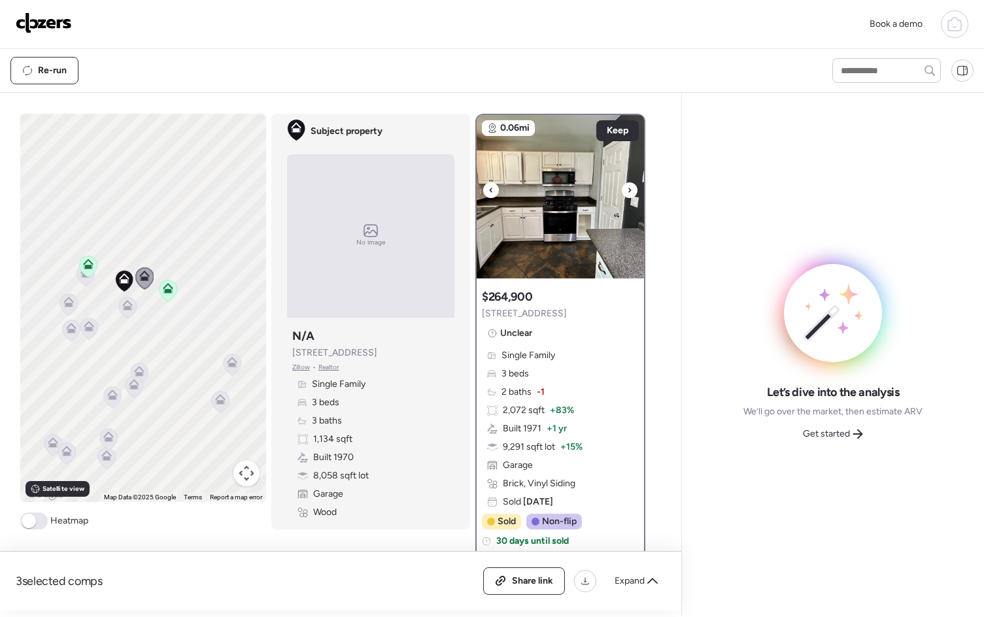
click at [627, 188] on div at bounding box center [629, 190] width 16 height 16
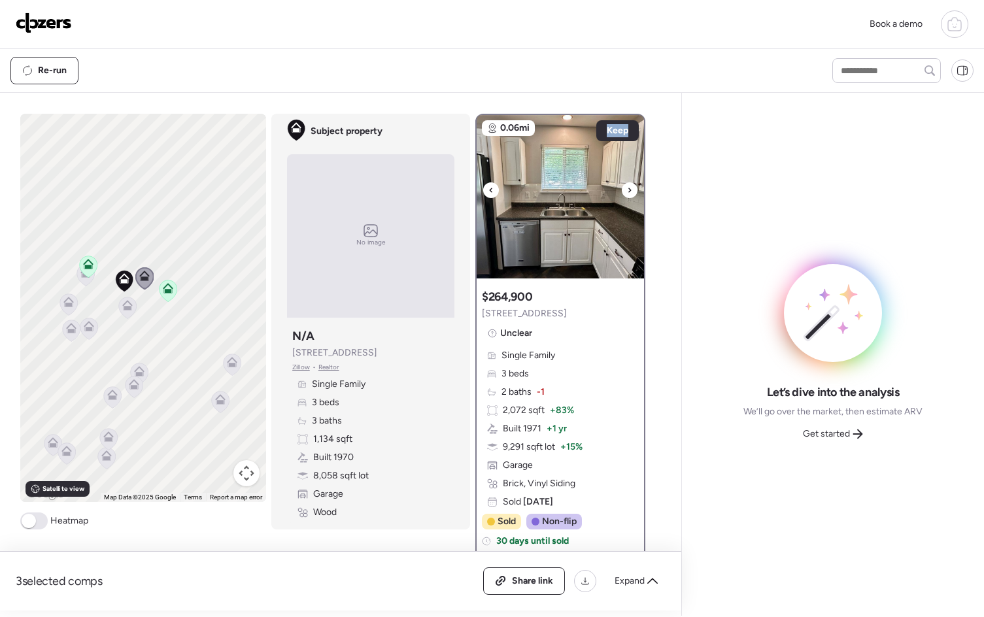
click at [627, 188] on div at bounding box center [629, 190] width 16 height 16
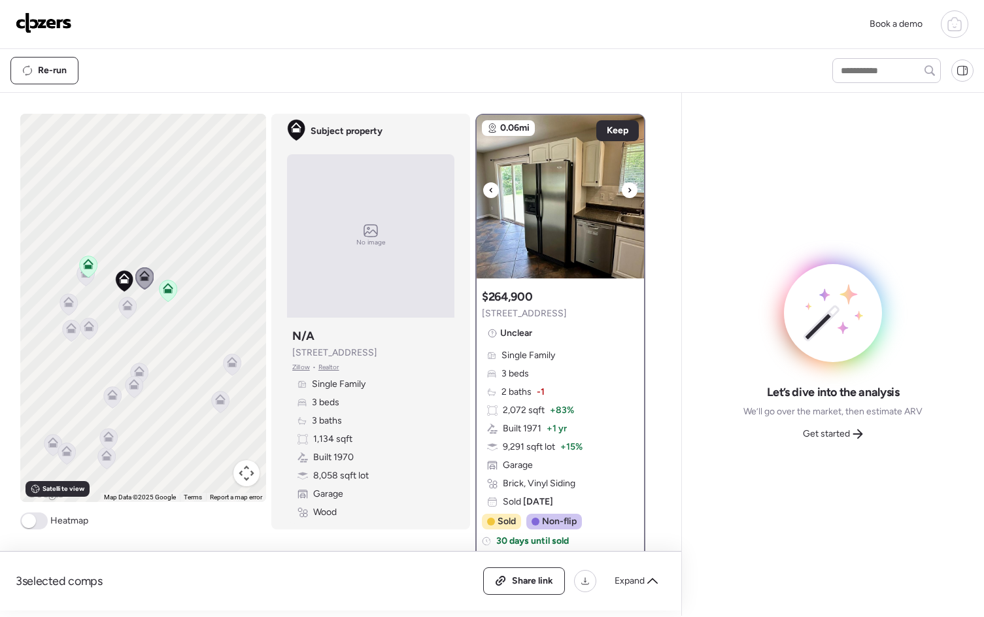
click at [627, 188] on div at bounding box center [629, 190] width 16 height 16
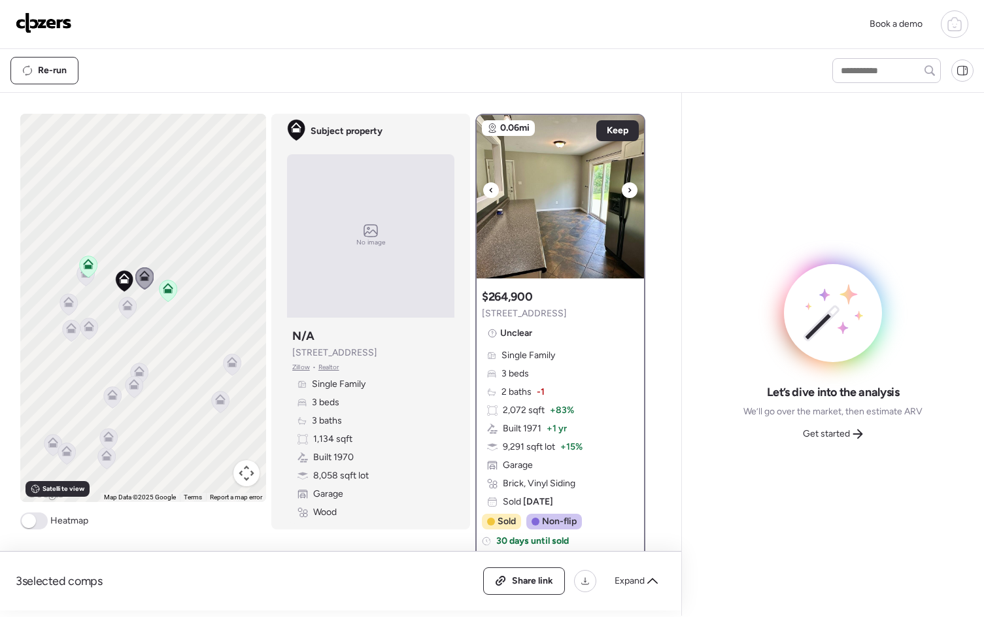
click at [627, 188] on div at bounding box center [629, 190] width 16 height 16
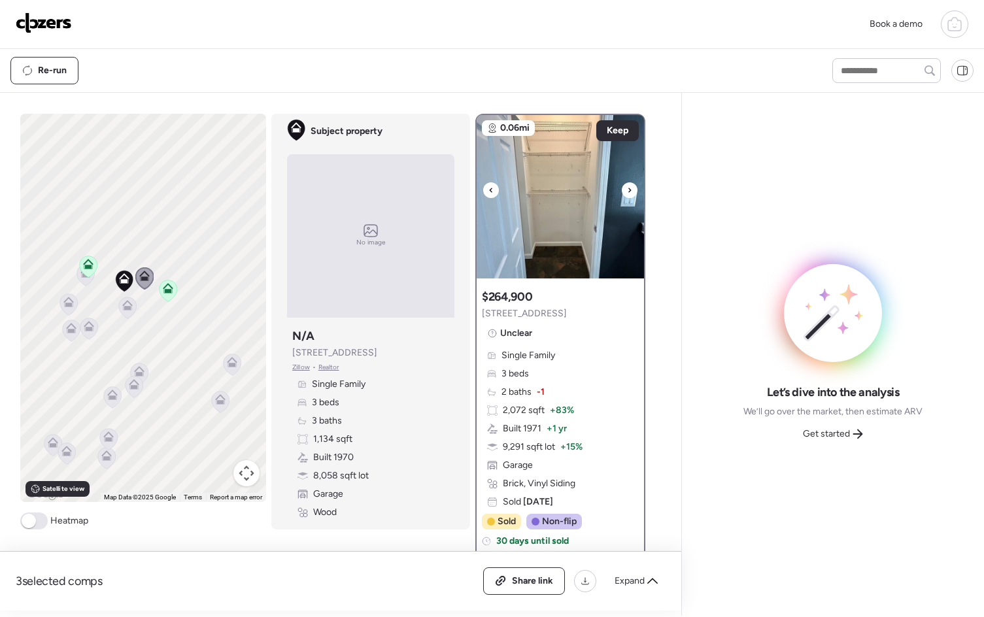
click at [627, 188] on div at bounding box center [629, 190] width 16 height 16
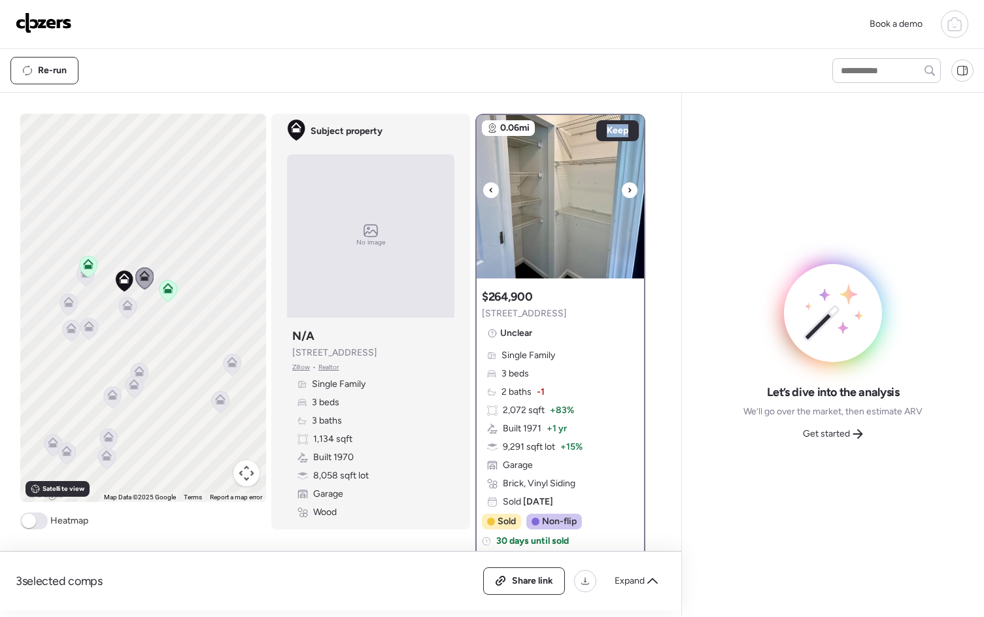
click at [627, 188] on div at bounding box center [629, 190] width 16 height 16
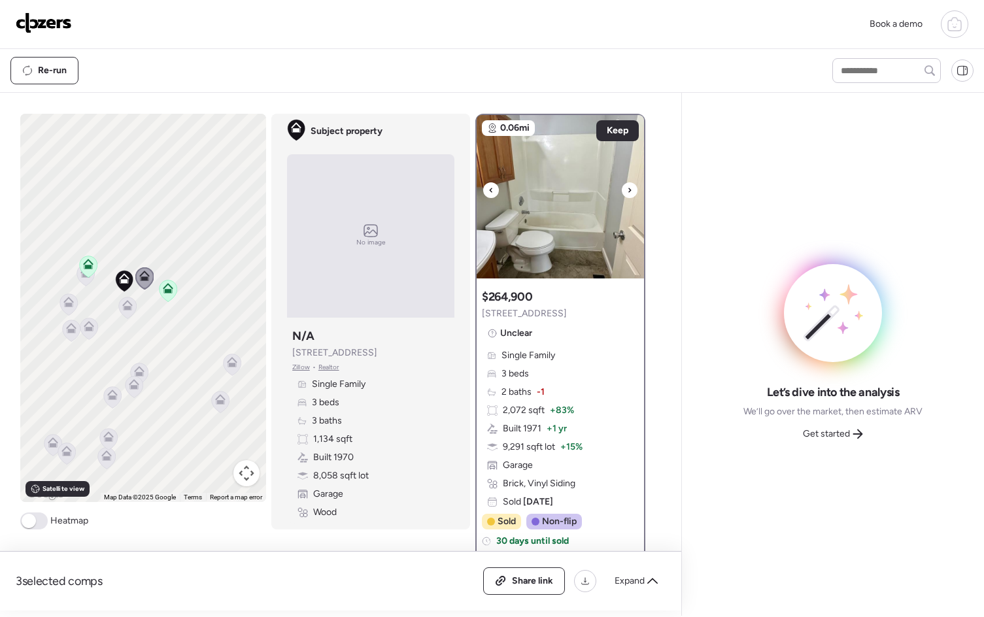
click at [627, 188] on div at bounding box center [629, 190] width 16 height 16
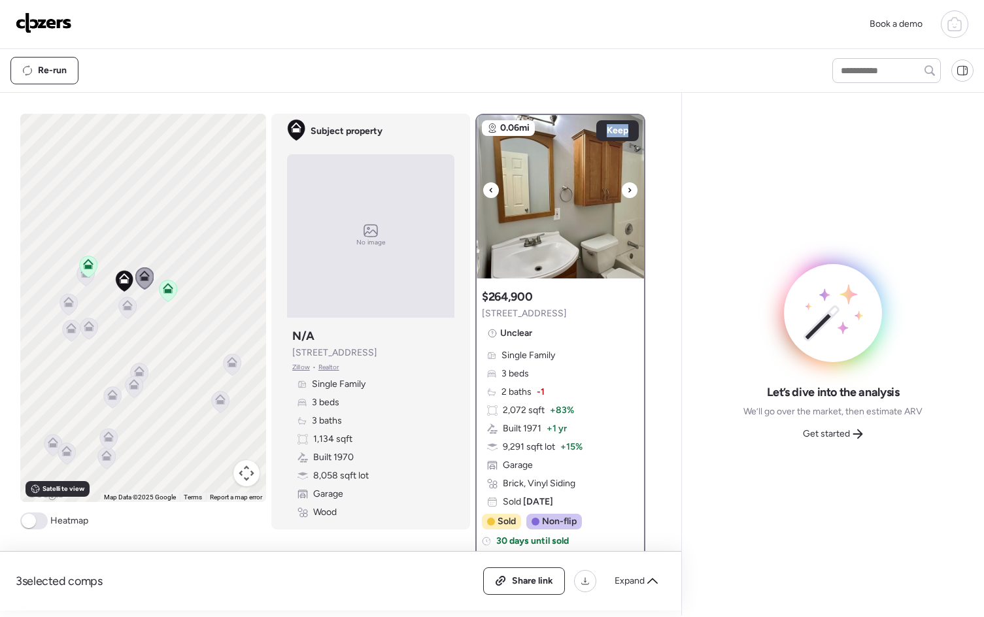
click at [627, 188] on div at bounding box center [629, 190] width 16 height 16
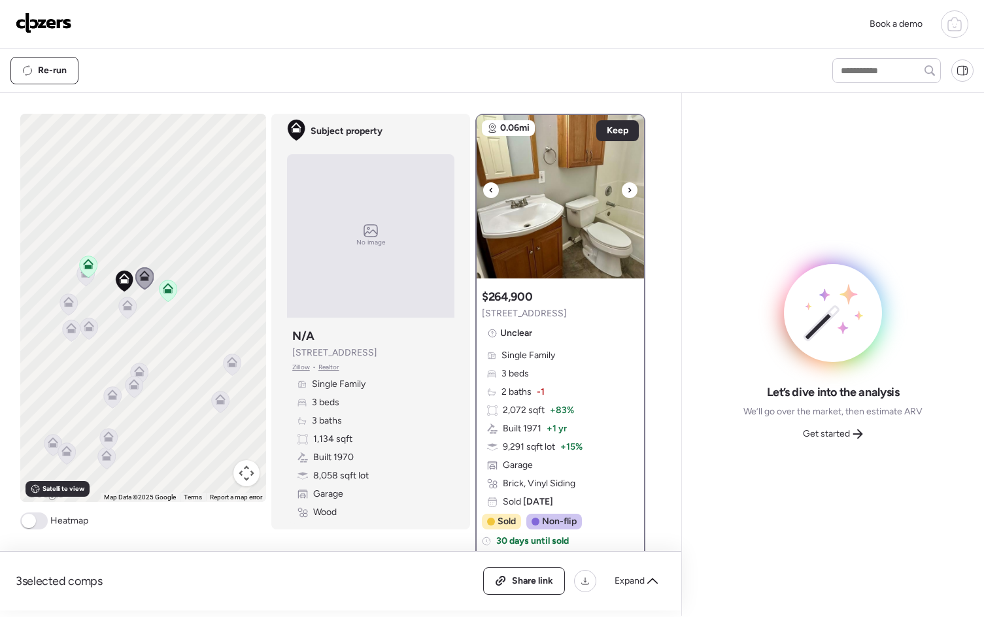
click at [627, 188] on div at bounding box center [629, 190] width 16 height 16
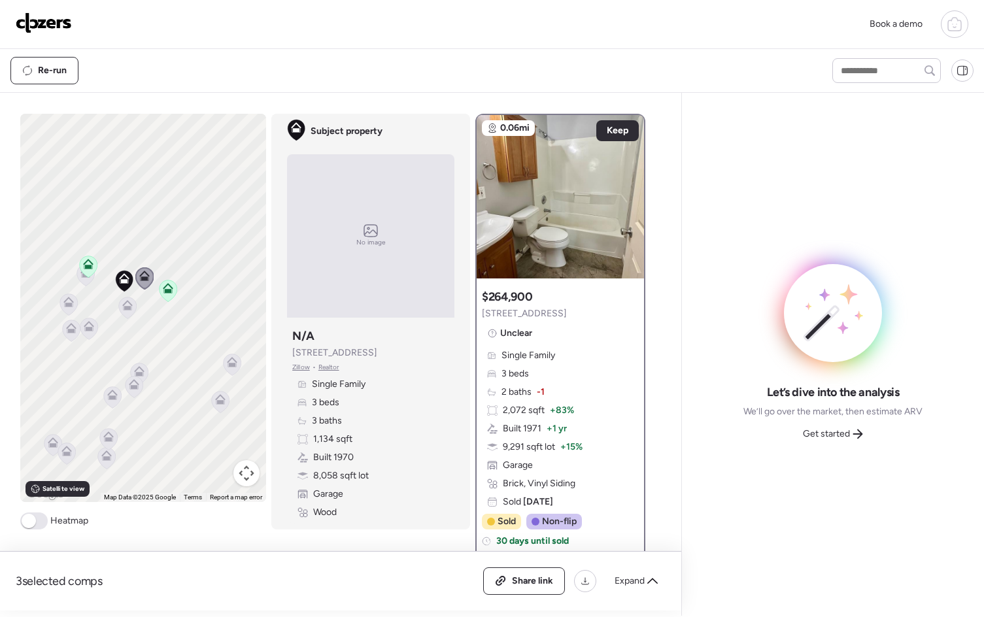
click at [127, 305] on icon at bounding box center [127, 303] width 10 height 6
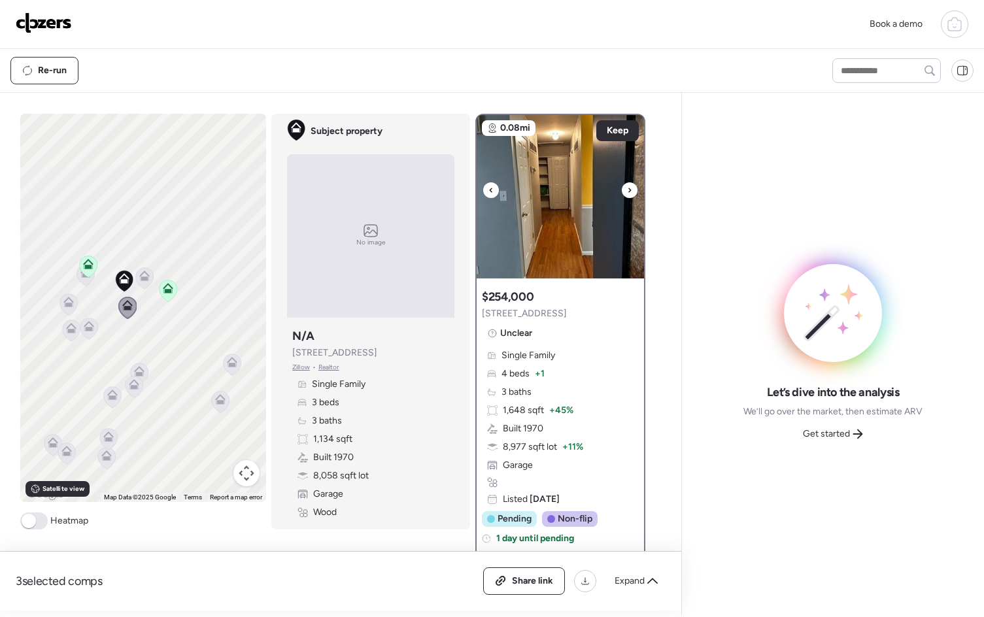
click at [627, 190] on icon at bounding box center [629, 190] width 5 height 16
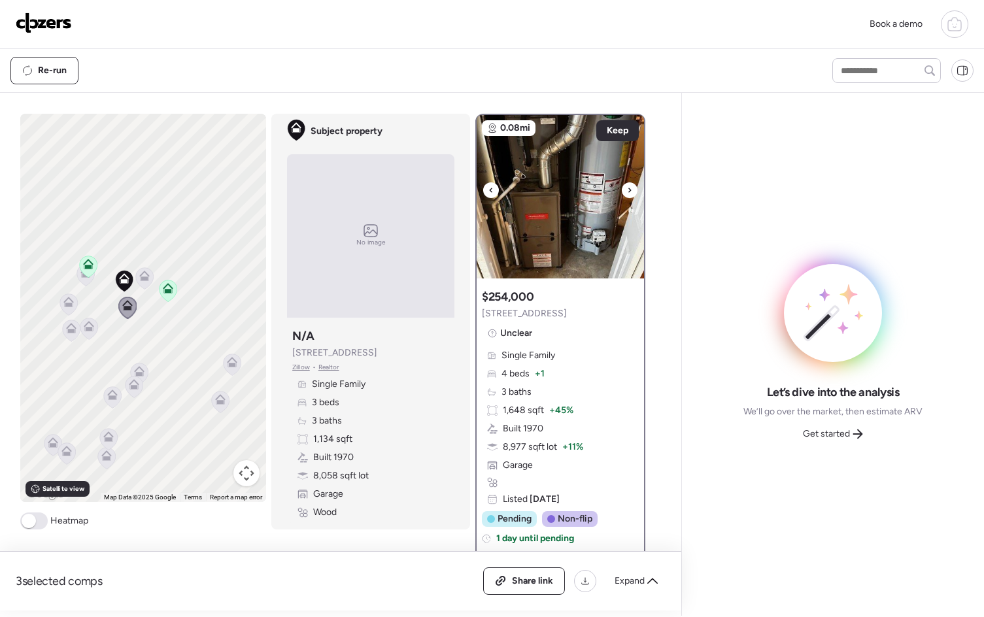
click at [627, 190] on icon at bounding box center [629, 190] width 5 height 16
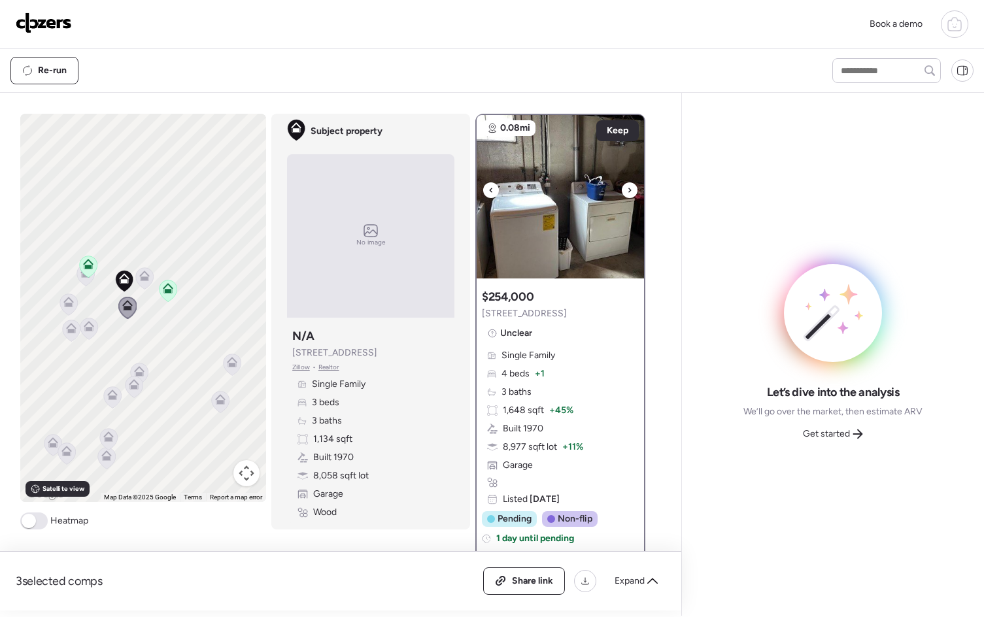
click at [627, 190] on icon at bounding box center [629, 190] width 5 height 16
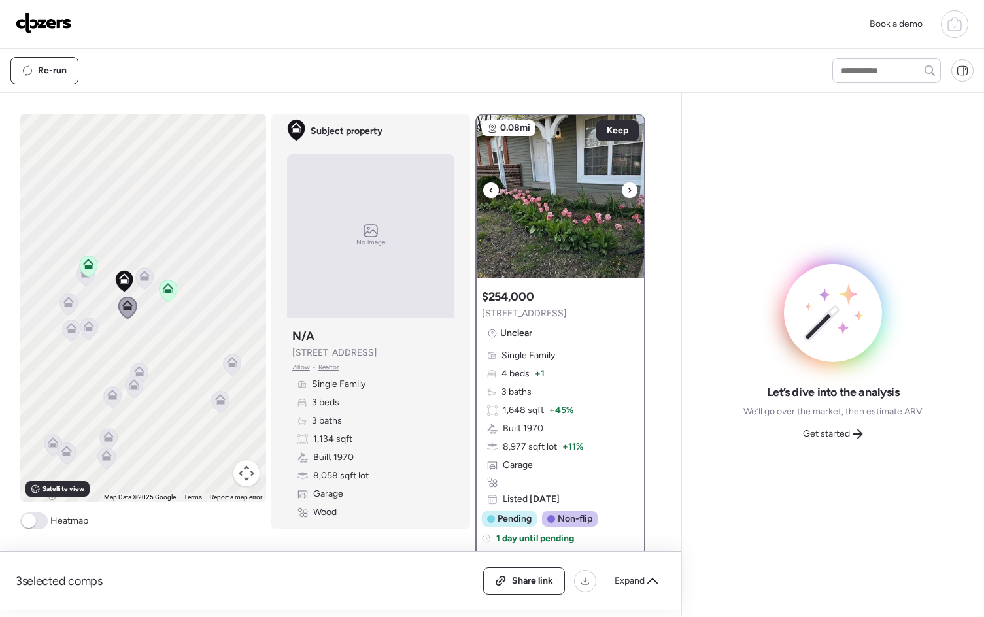
click at [627, 190] on icon at bounding box center [629, 190] width 5 height 16
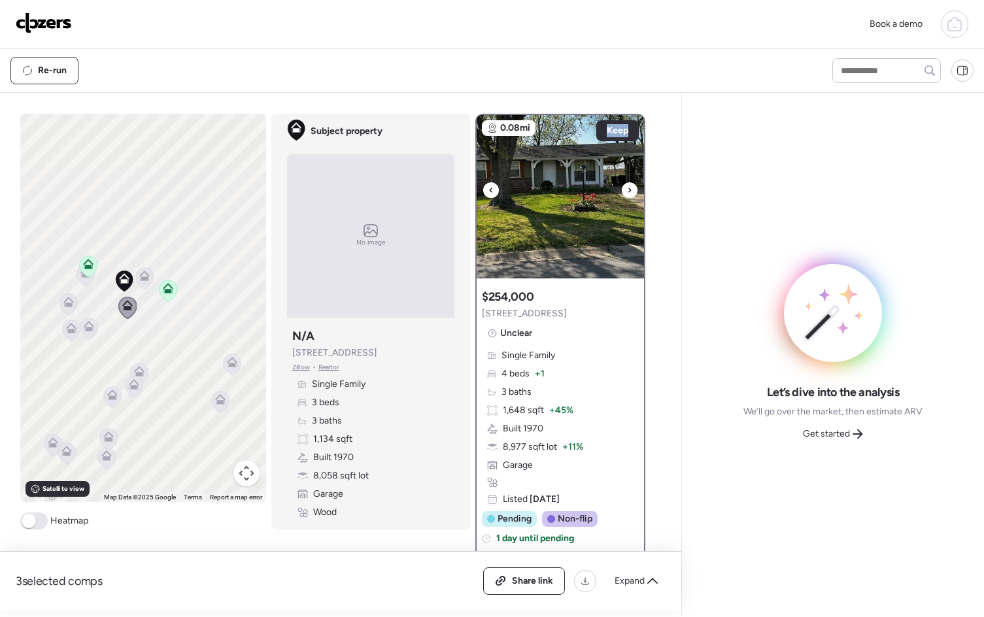
click at [627, 190] on icon at bounding box center [629, 190] width 5 height 16
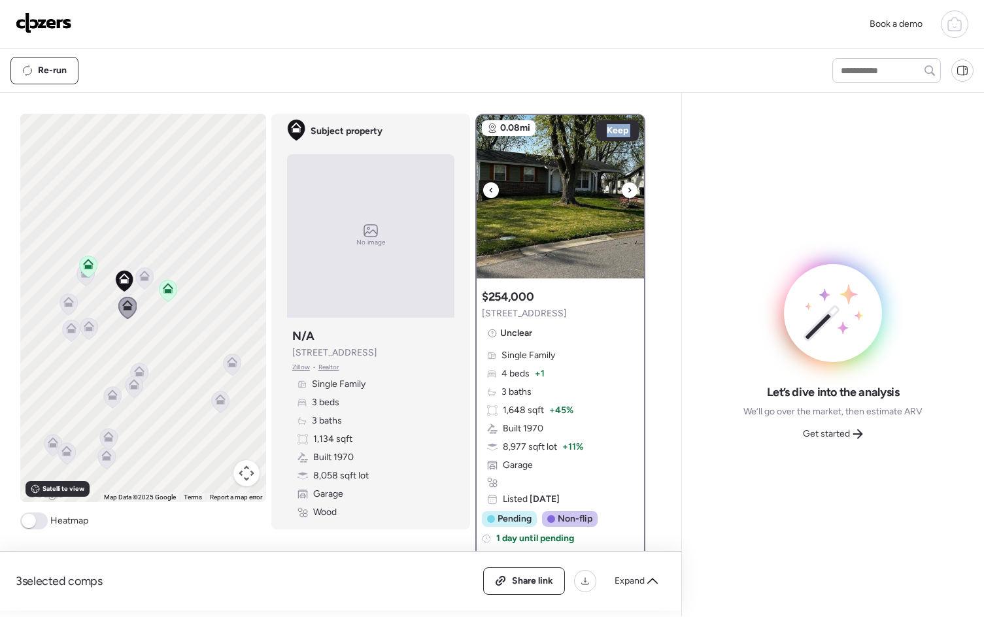
click at [627, 190] on icon at bounding box center [629, 190] width 5 height 16
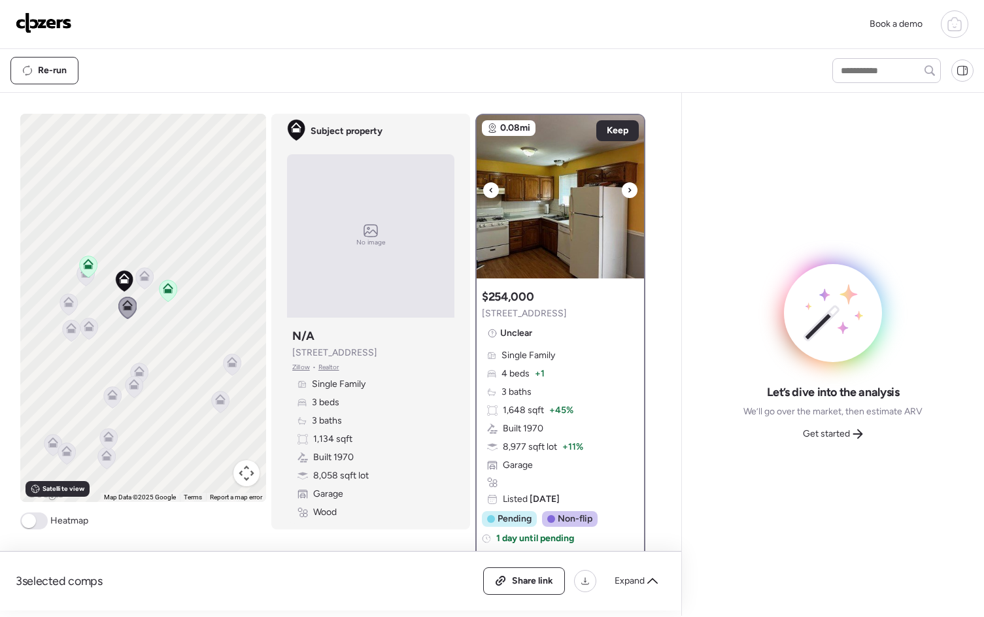
click at [627, 190] on icon at bounding box center [629, 190] width 5 height 16
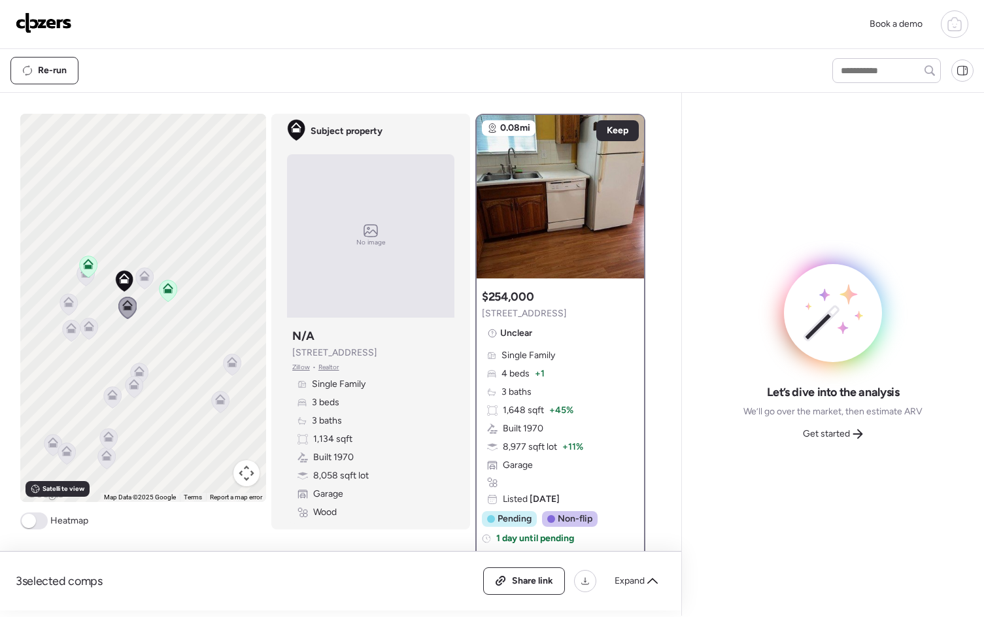
click at [63, 301] on icon at bounding box center [68, 302] width 10 height 10
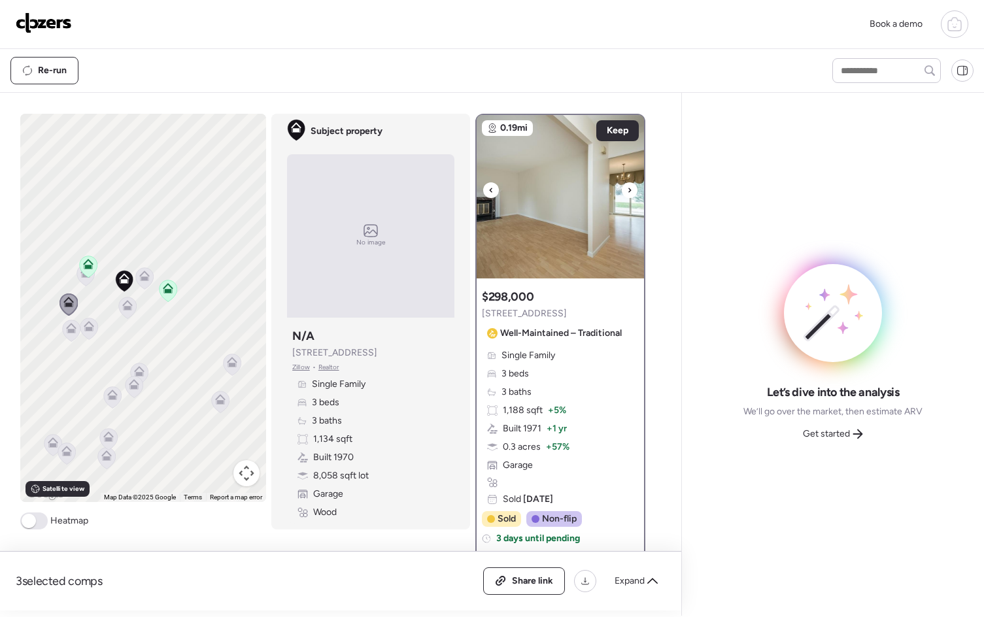
click at [627, 184] on icon at bounding box center [629, 190] width 5 height 16
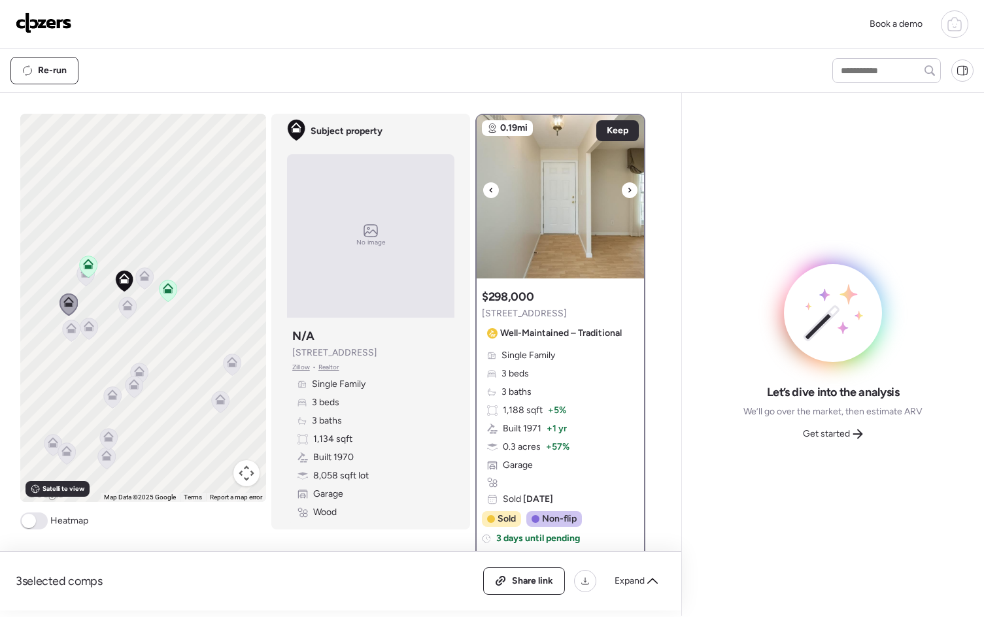
click at [627, 184] on icon at bounding box center [629, 190] width 5 height 16
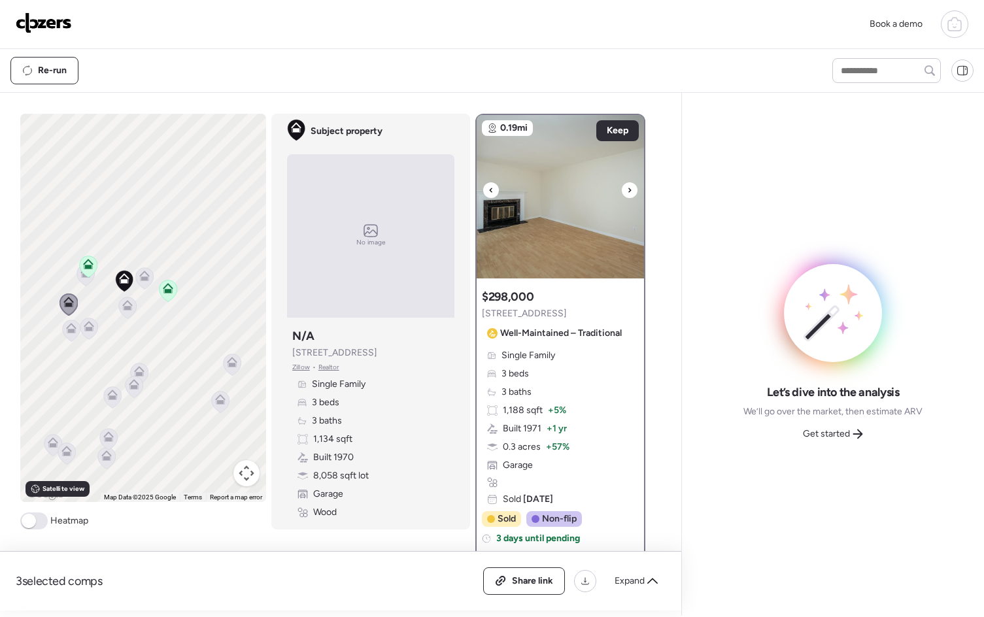
click at [627, 184] on icon at bounding box center [629, 190] width 5 height 16
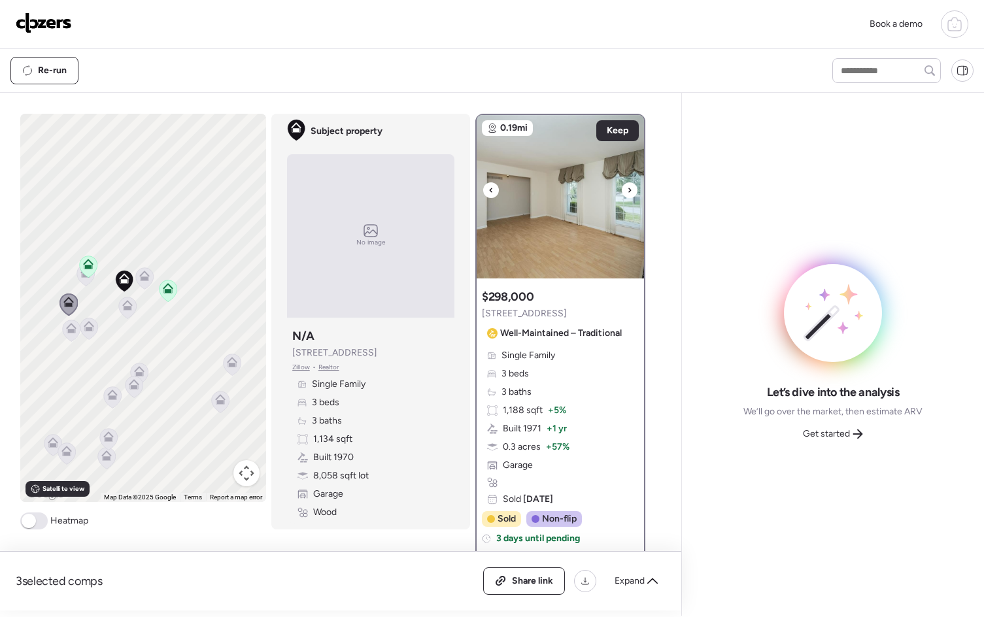
click at [627, 184] on icon at bounding box center [629, 190] width 5 height 16
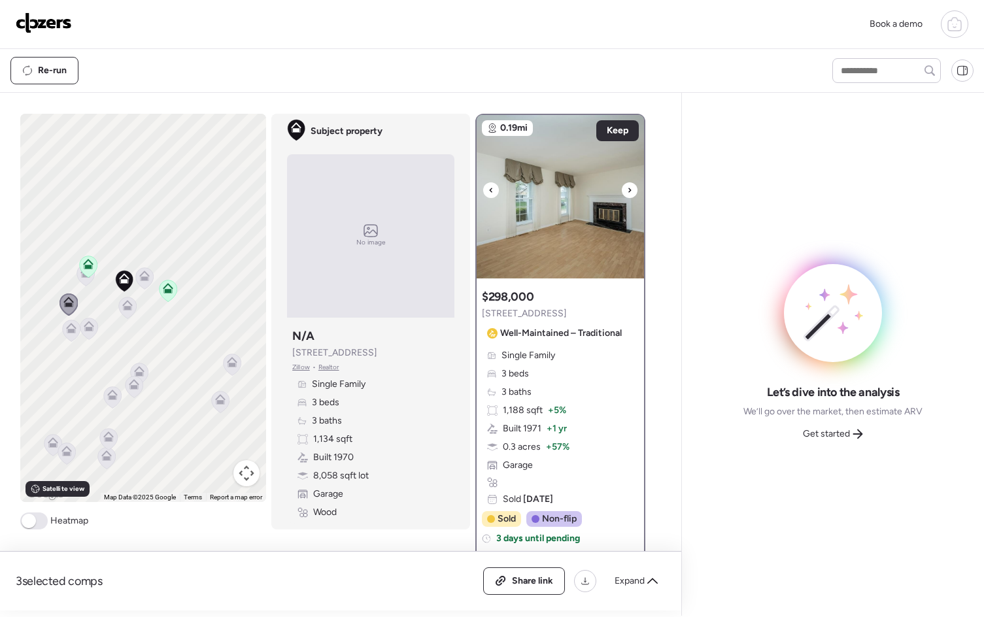
click at [627, 184] on icon at bounding box center [629, 190] width 5 height 16
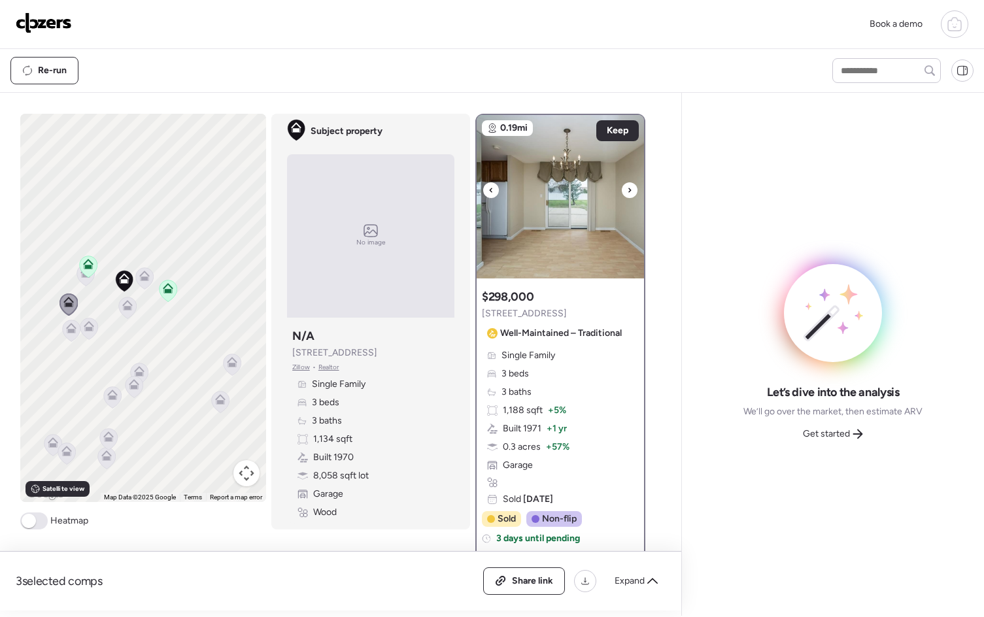
click at [627, 190] on icon at bounding box center [629, 190] width 5 height 16
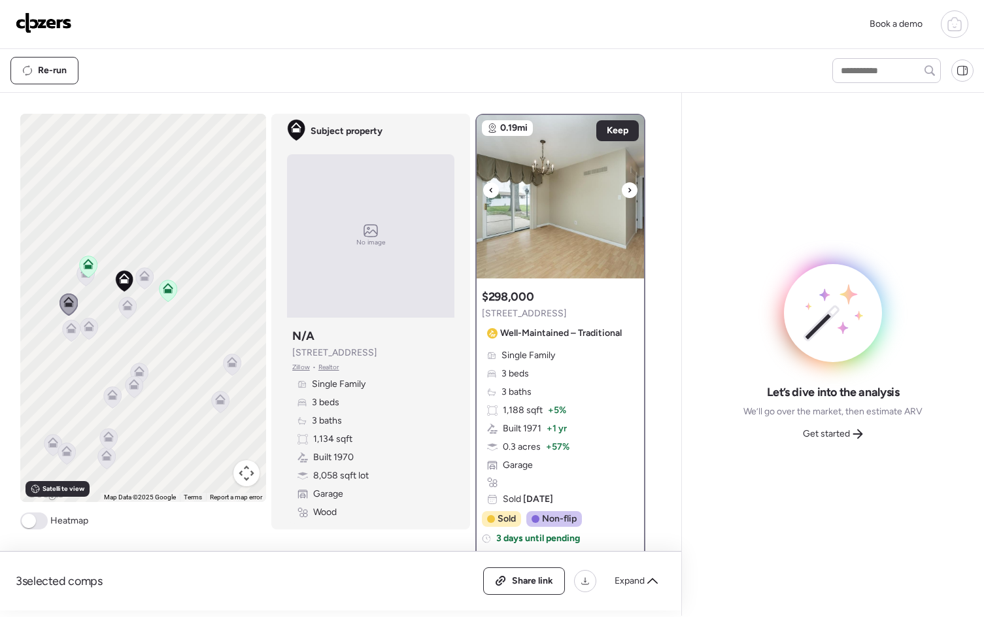
click at [627, 191] on icon at bounding box center [629, 190] width 5 height 16
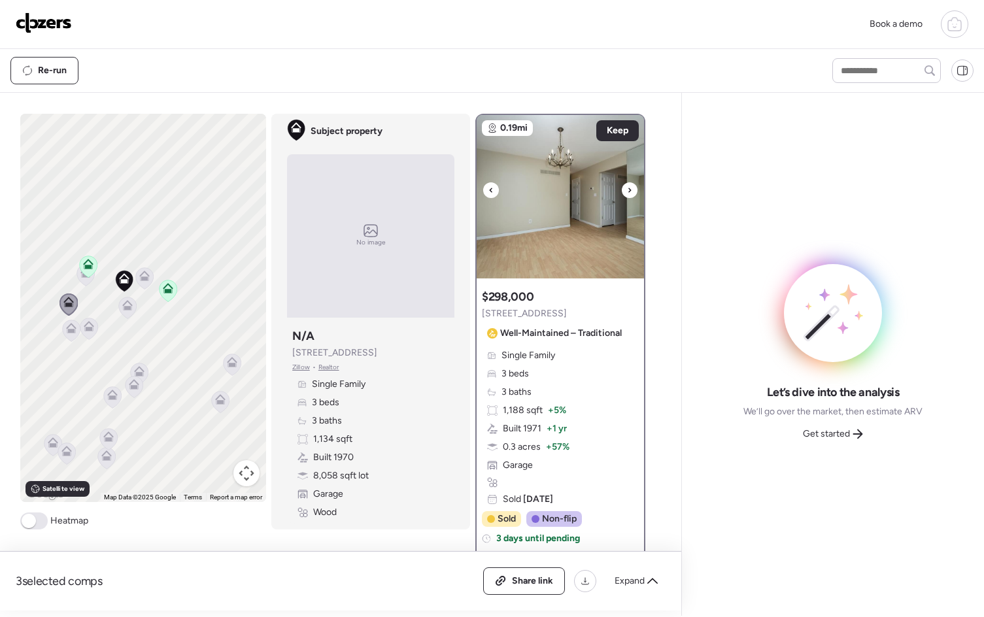
click at [627, 195] on icon at bounding box center [629, 190] width 5 height 16
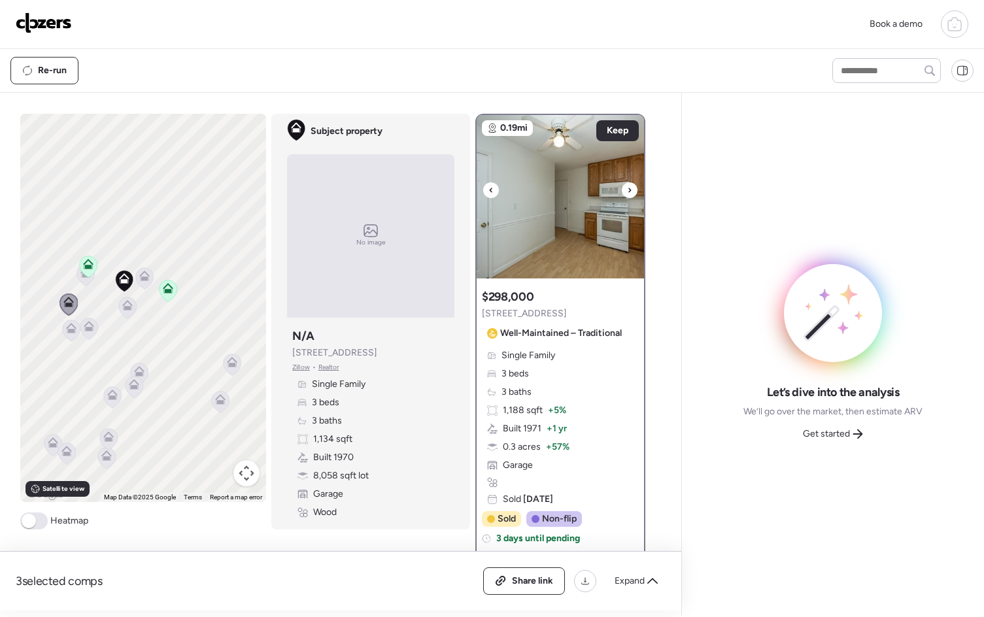
click at [627, 195] on icon at bounding box center [629, 190] width 5 height 16
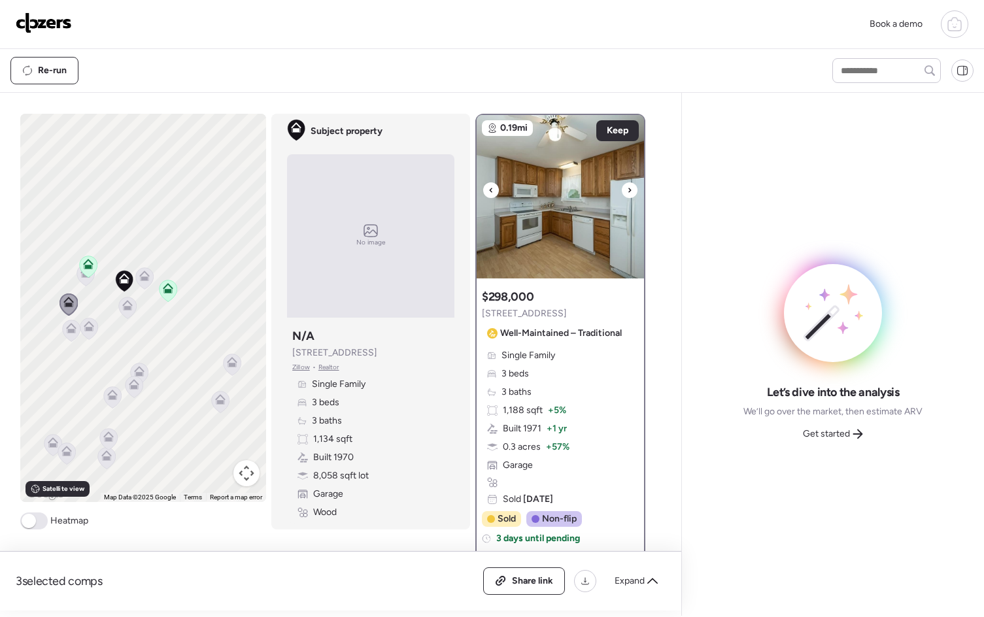
click at [565, 264] on img at bounding box center [559, 196] width 167 height 163
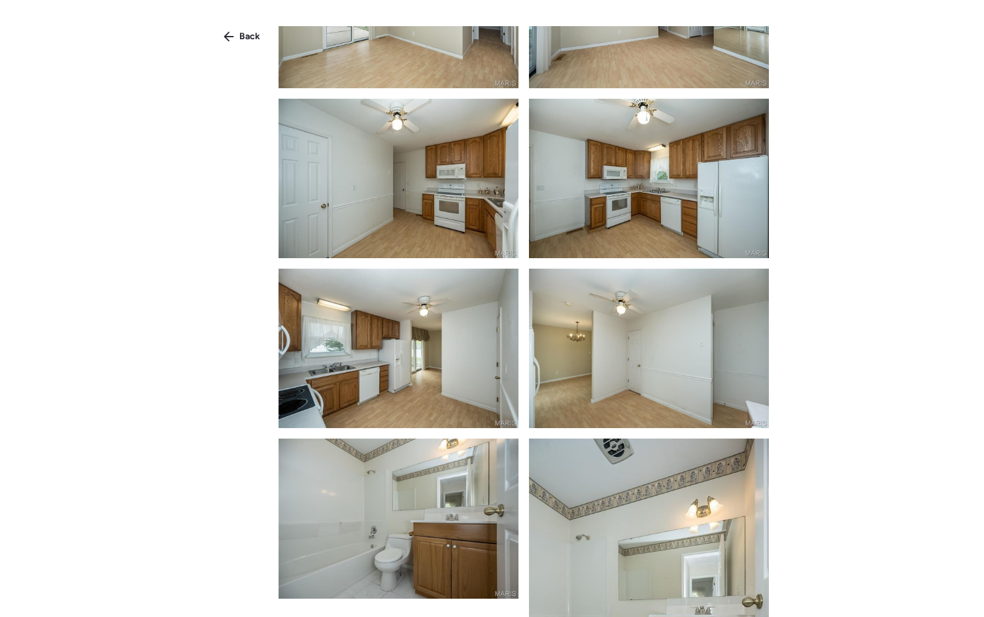
scroll to position [1179, 0]
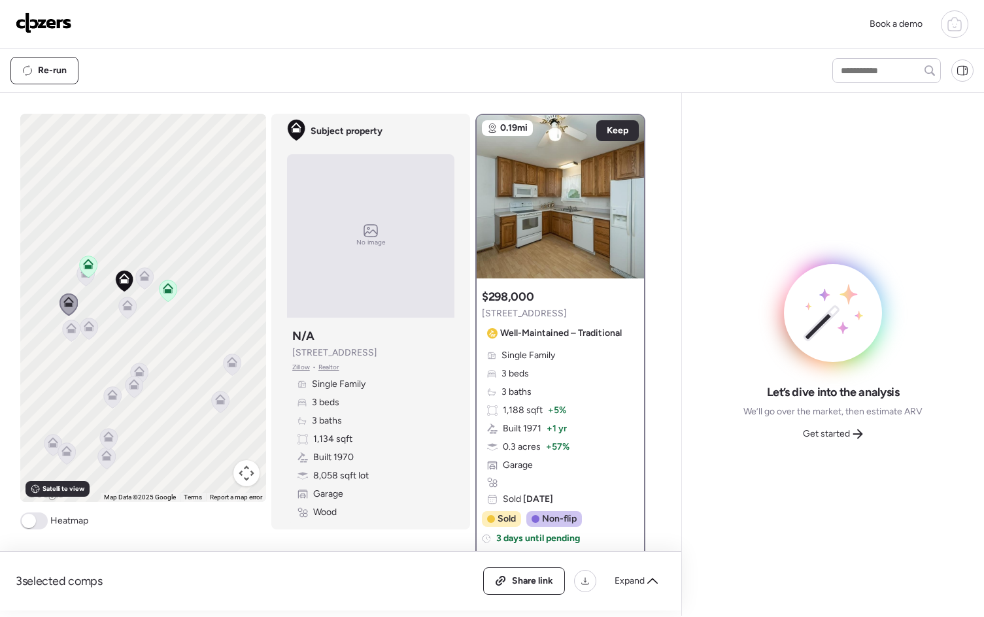
click at [124, 306] on icon at bounding box center [127, 308] width 8 height 4
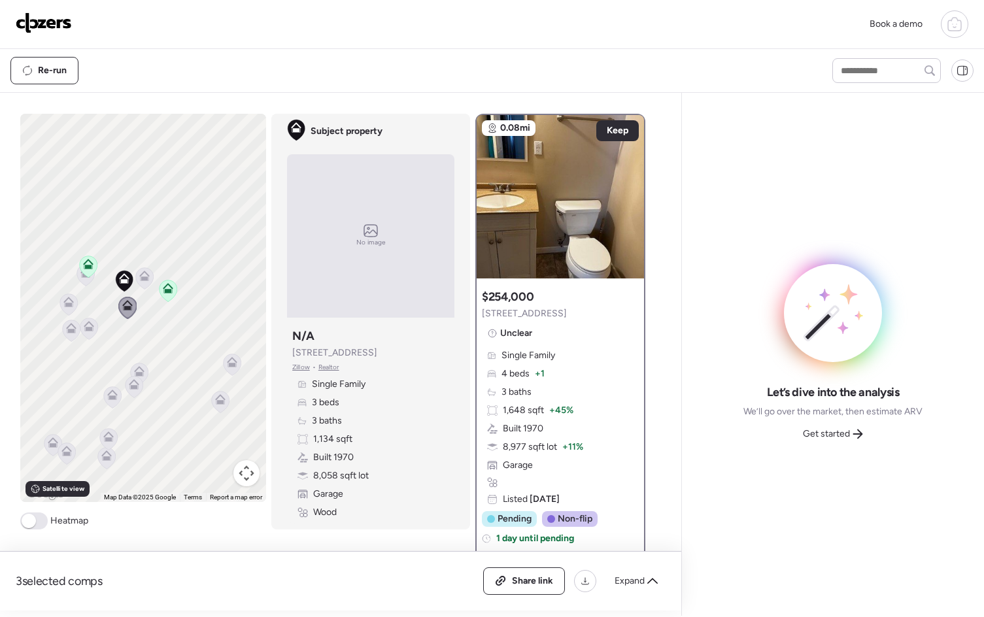
click at [549, 332] on div "$254,000 16 Oxbow Rd Unclear Single Family 4 beds + 1 3 baths 1,648 sqft + 45% …" at bounding box center [559, 422] width 167 height 277
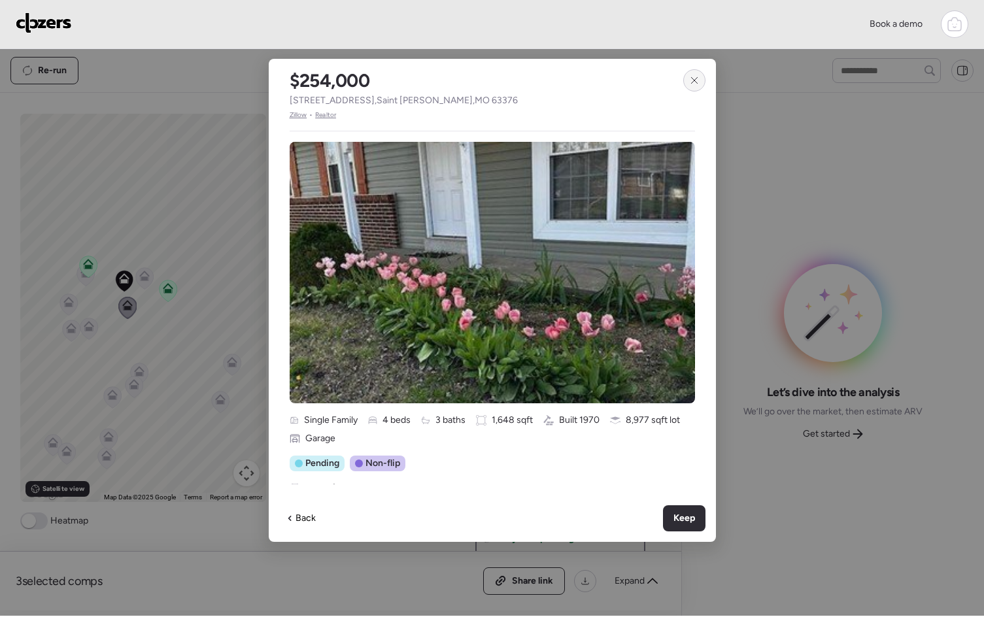
click at [697, 75] on icon at bounding box center [694, 80] width 10 height 10
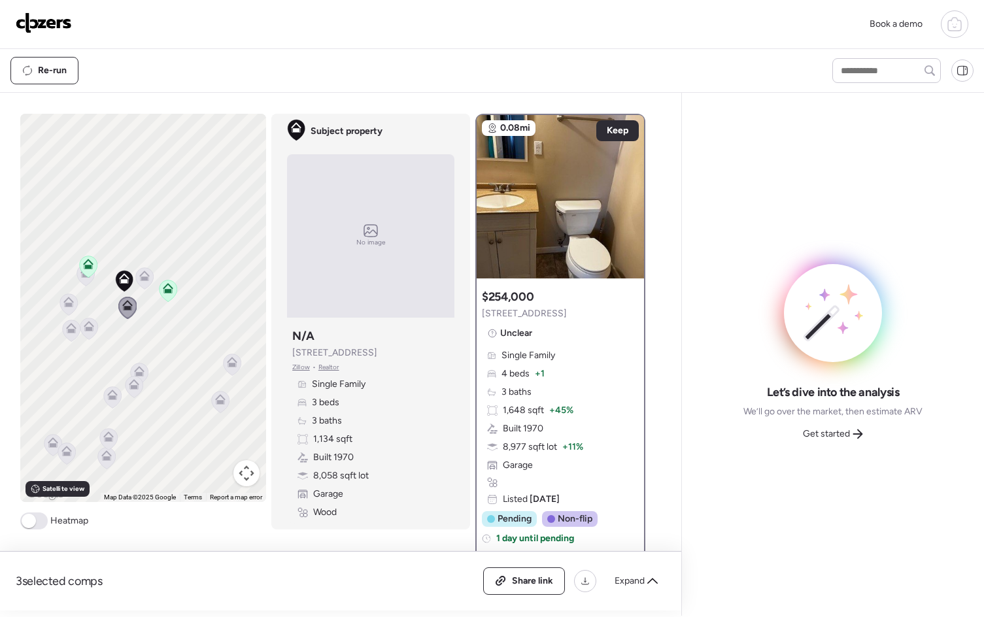
click at [84, 328] on icon at bounding box center [88, 329] width 8 height 4
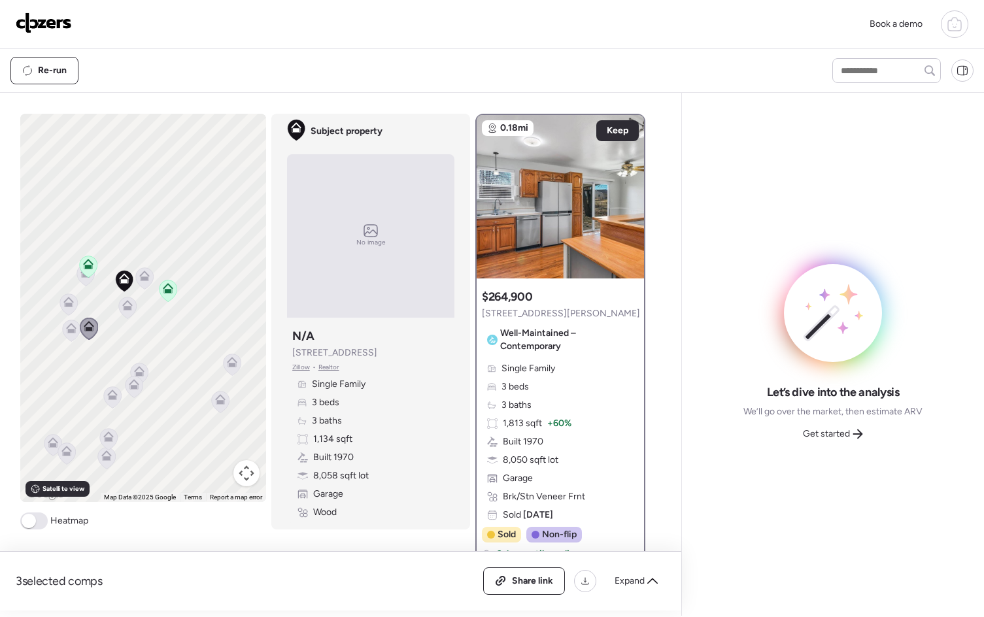
click at [67, 329] on icon at bounding box center [71, 331] width 8 height 4
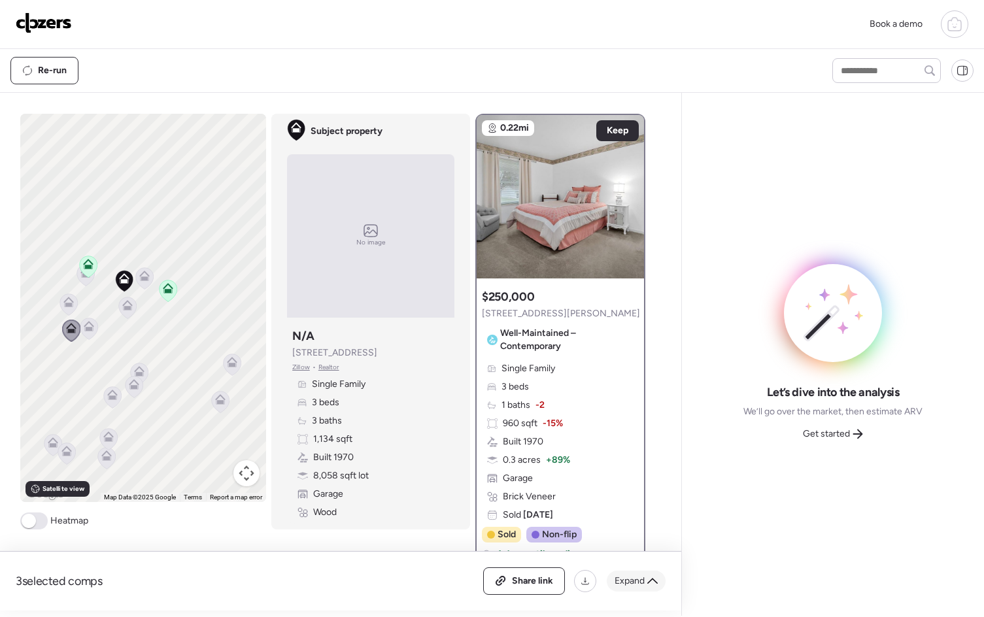
click at [624, 582] on span "Expand" at bounding box center [629, 580] width 30 height 13
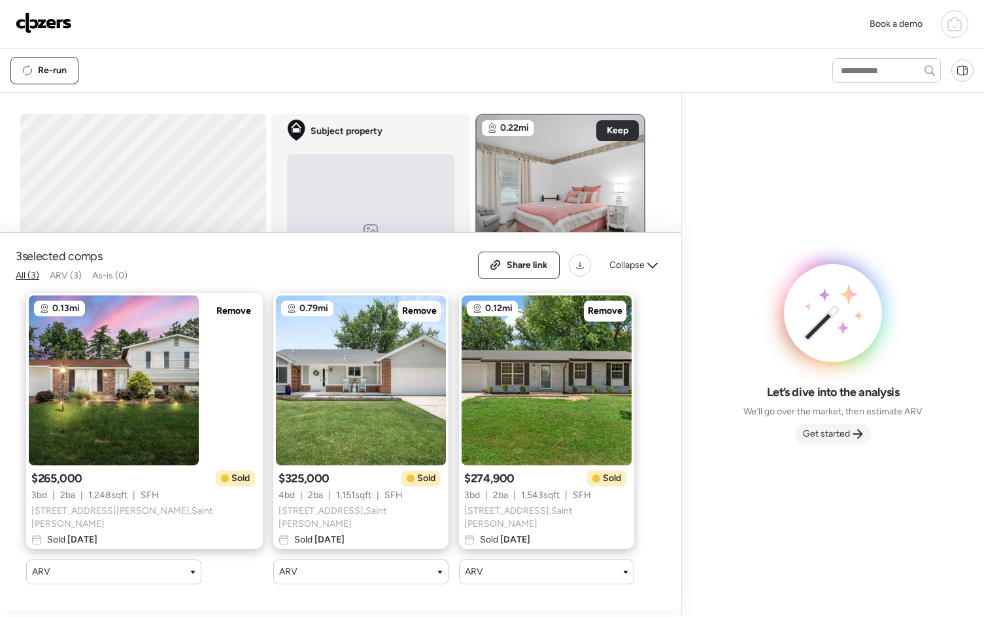
click at [839, 432] on span "Get started" at bounding box center [825, 433] width 47 height 13
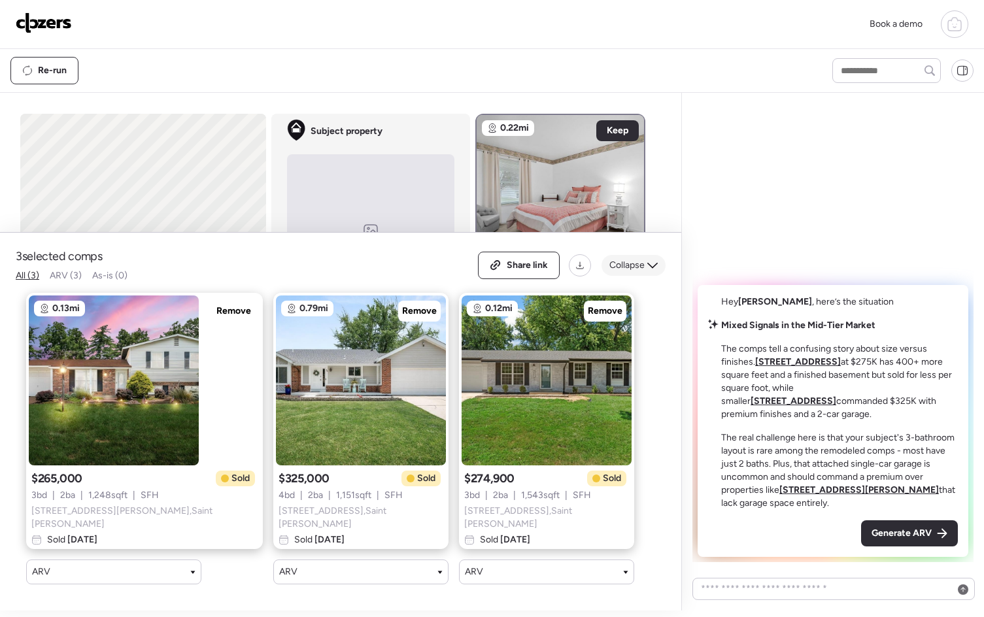
click at [629, 272] on span "Collapse" at bounding box center [626, 265] width 35 height 13
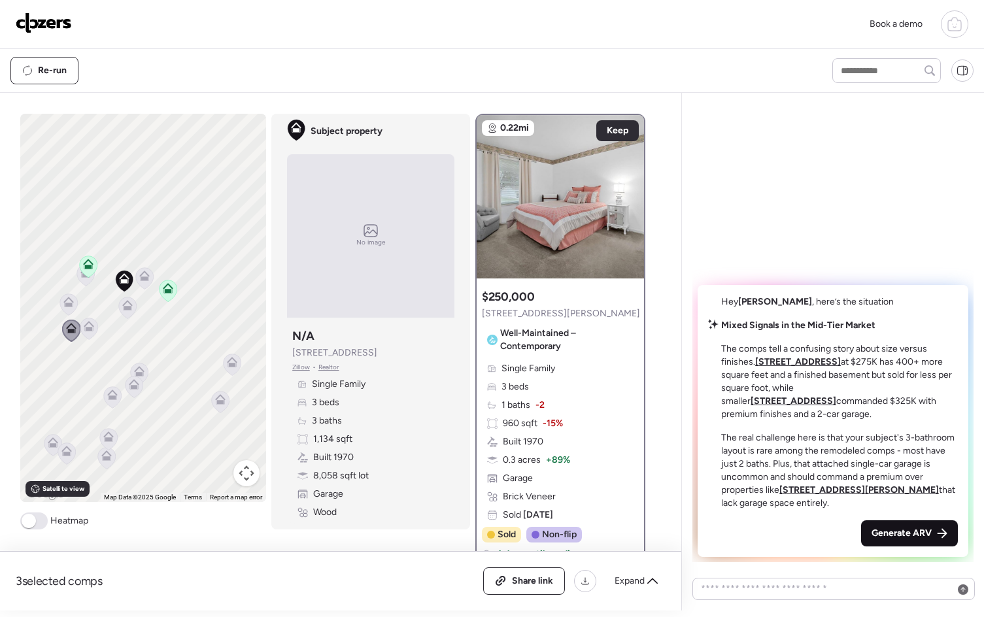
click at [904, 533] on span "Generate ARV" at bounding box center [901, 533] width 60 height 13
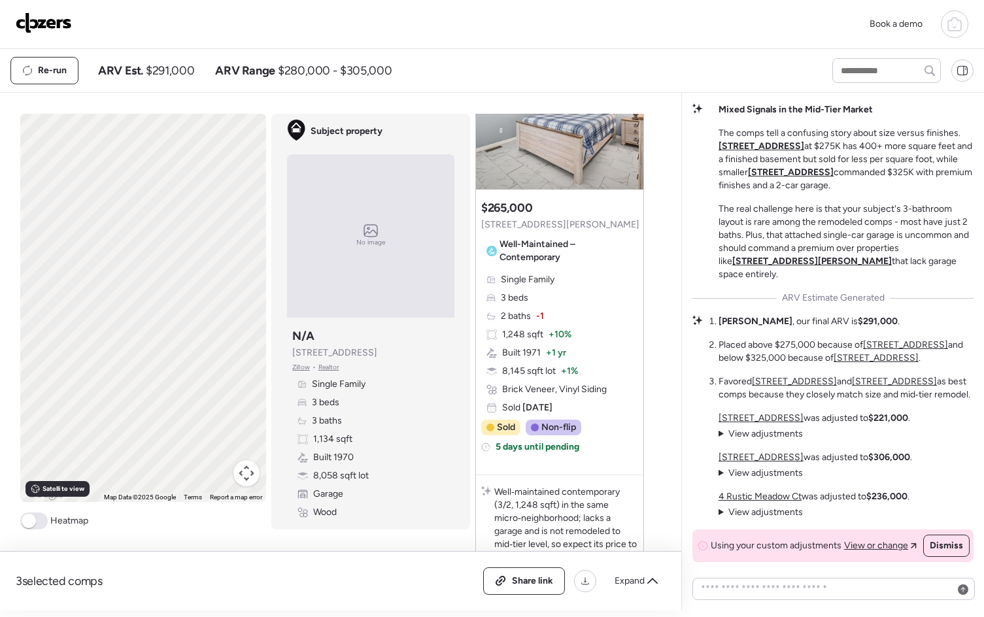
scroll to position [737, 0]
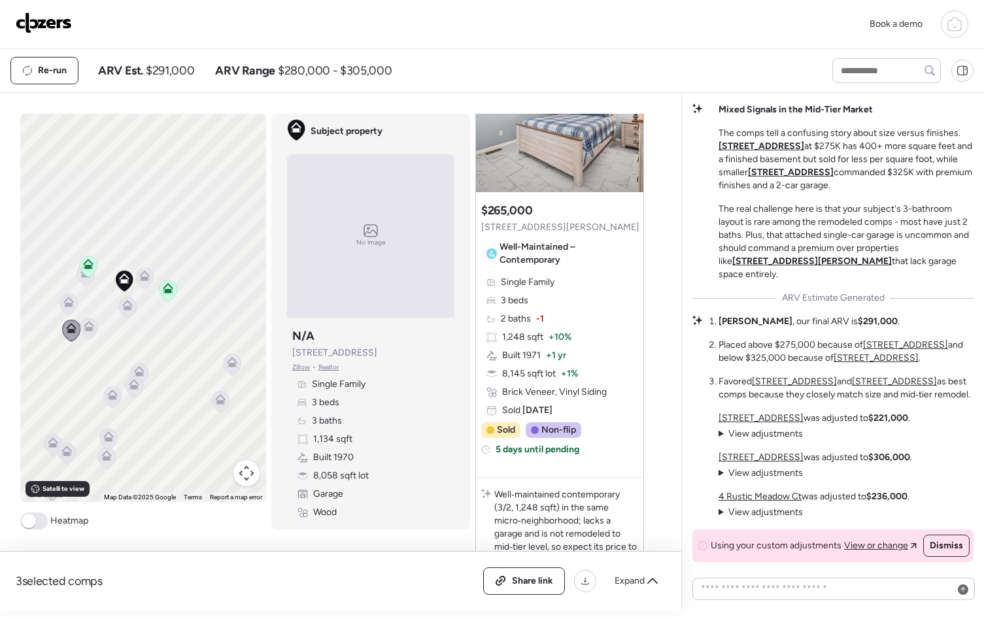
click at [227, 363] on icon at bounding box center [231, 365] width 8 height 4
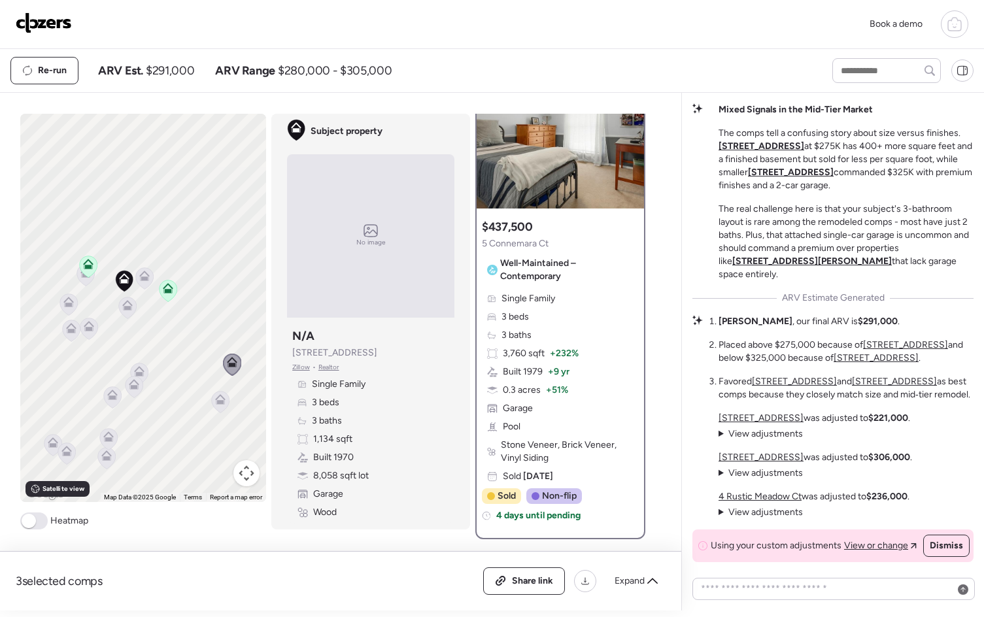
scroll to position [0, 0]
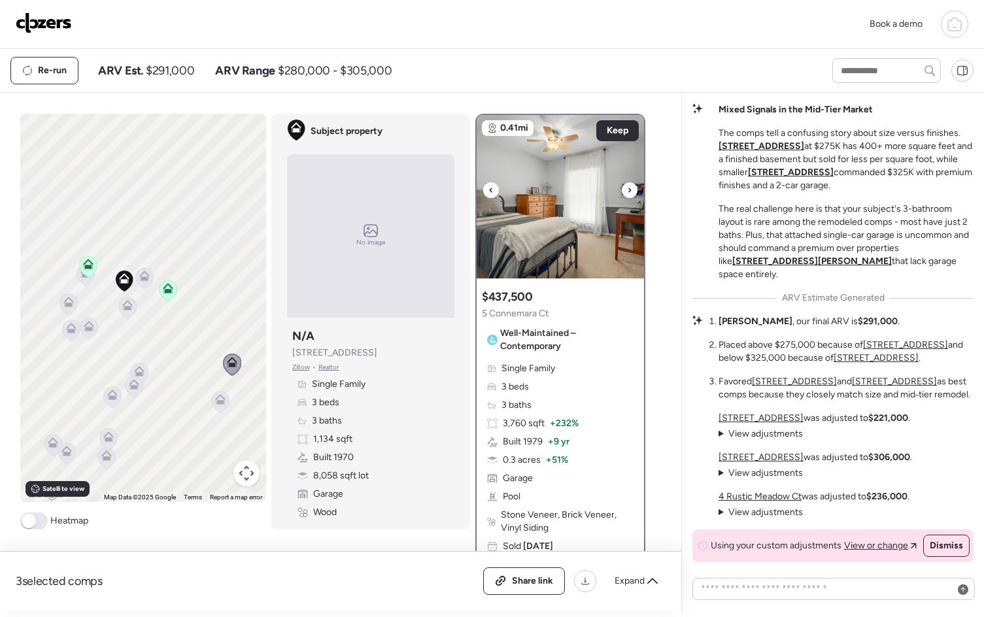
click at [627, 182] on icon at bounding box center [629, 190] width 5 height 16
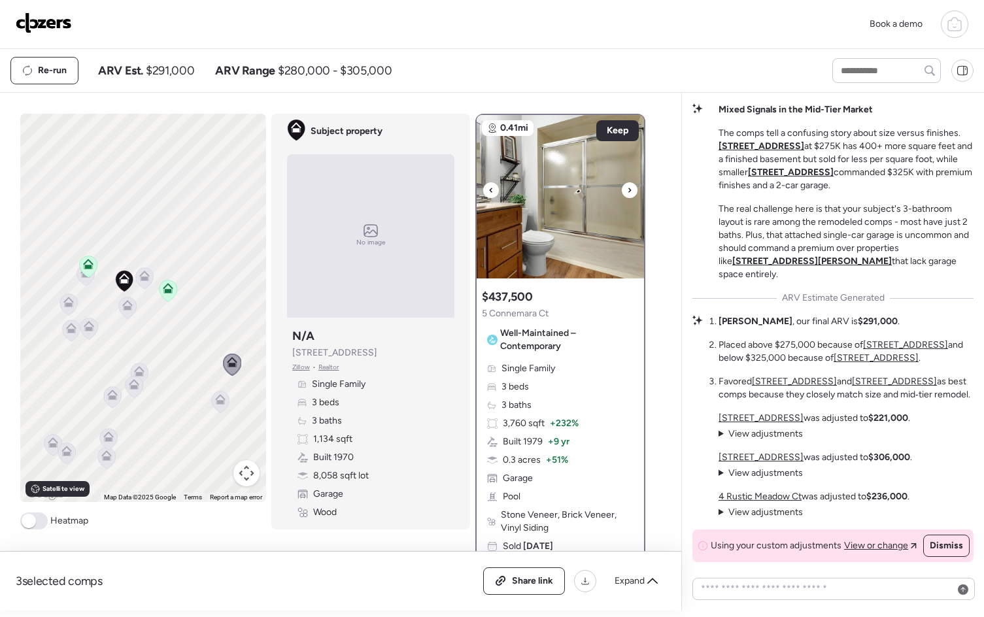
click at [627, 185] on icon at bounding box center [629, 190] width 5 height 16
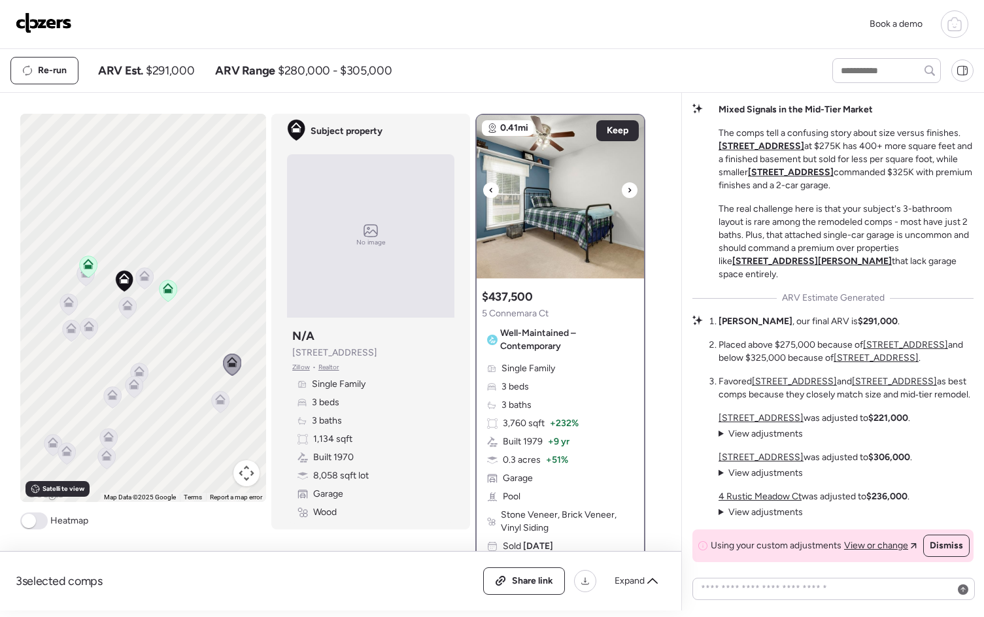
click at [627, 185] on div at bounding box center [629, 190] width 16 height 16
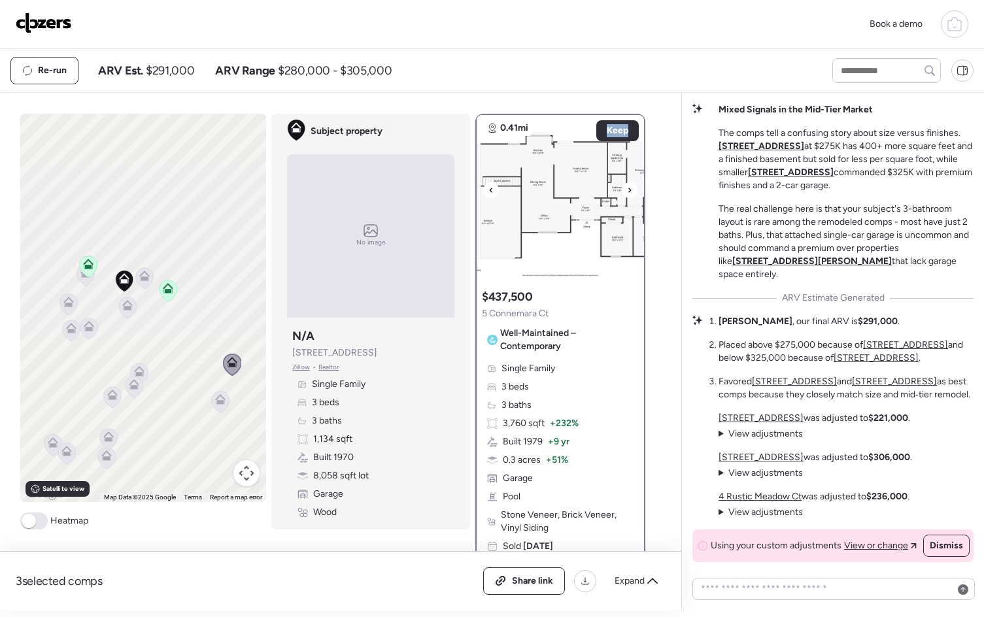
click at [627, 186] on div at bounding box center [629, 190] width 16 height 16
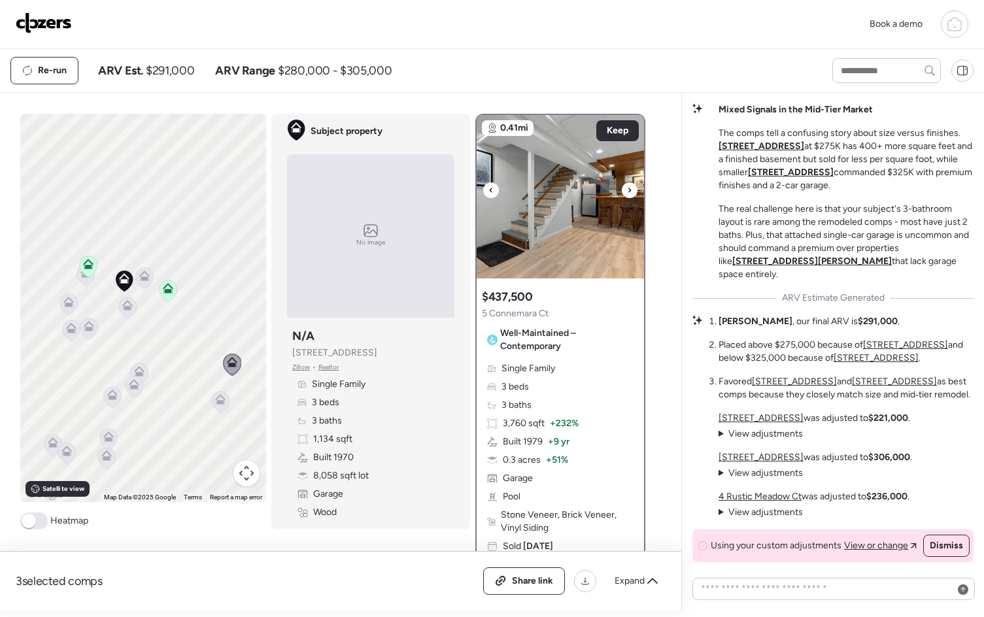
click at [627, 186] on div at bounding box center [629, 190] width 16 height 16
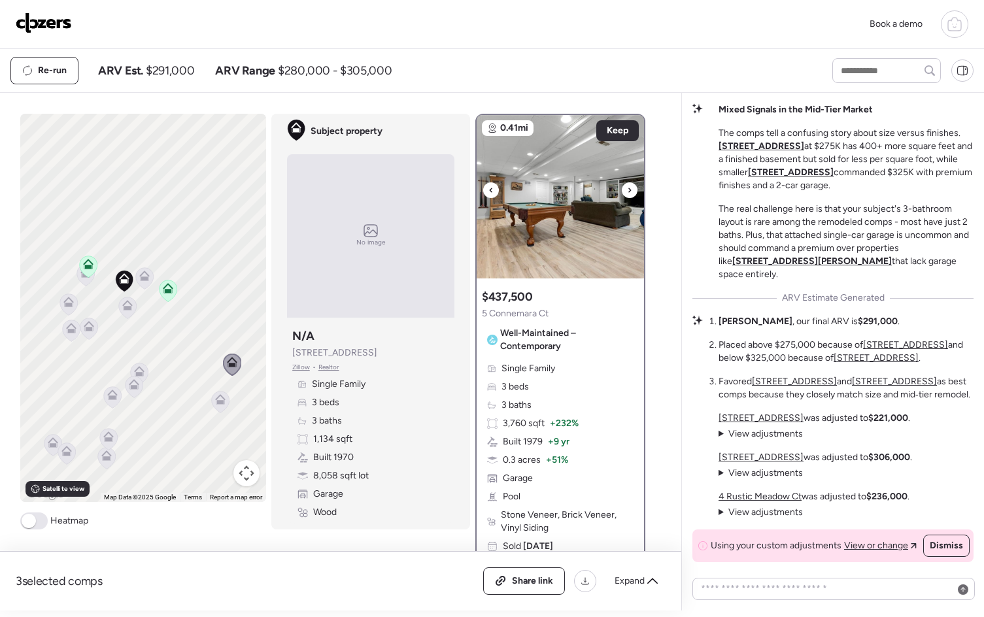
click at [627, 186] on div at bounding box center [629, 190] width 16 height 16
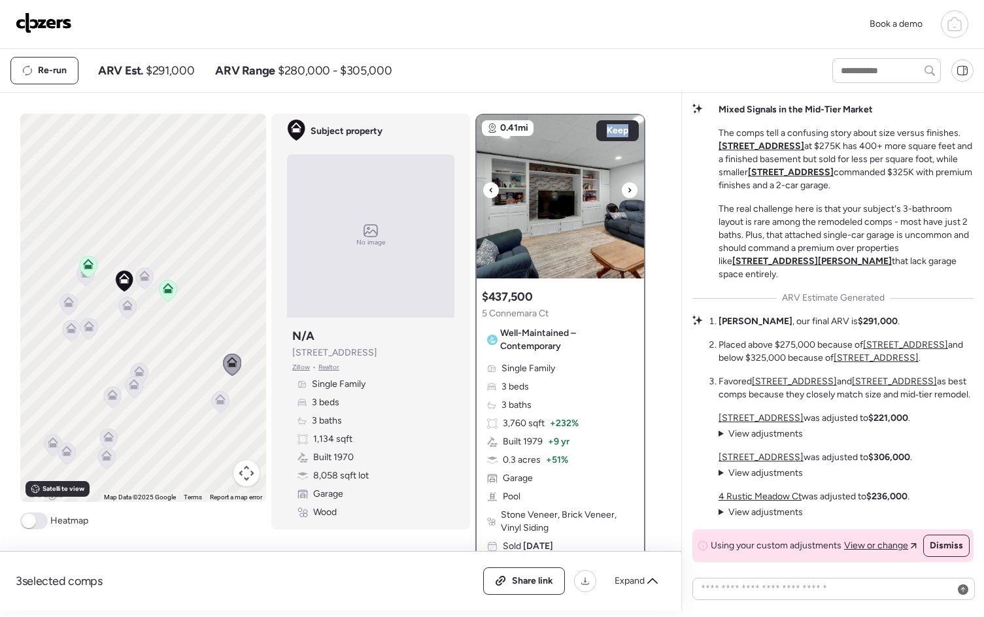
click at [627, 186] on div at bounding box center [629, 190] width 16 height 16
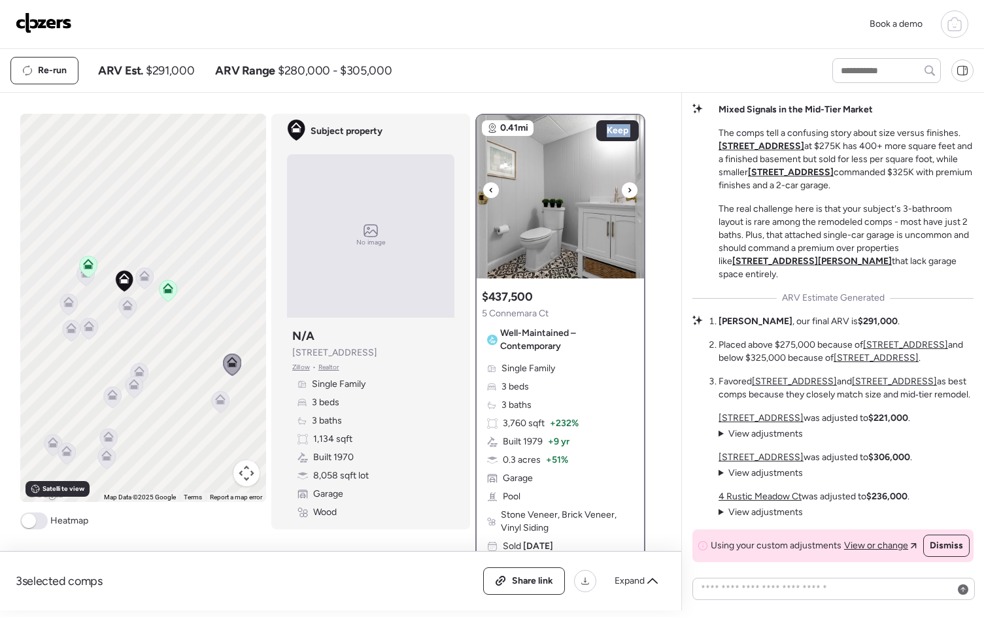
click at [627, 186] on div at bounding box center [629, 190] width 16 height 16
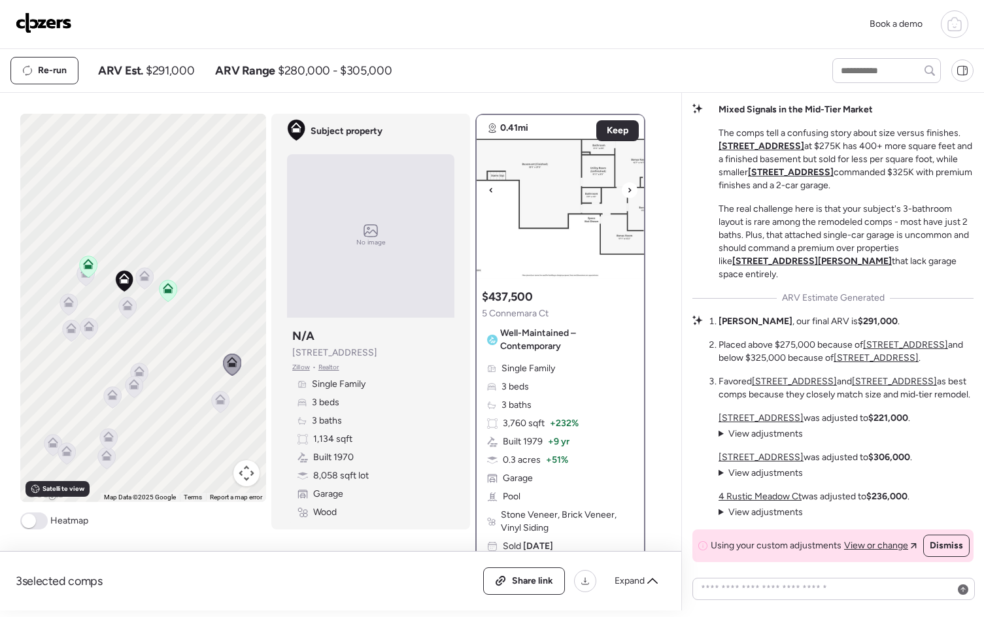
click at [627, 186] on div at bounding box center [629, 190] width 16 height 16
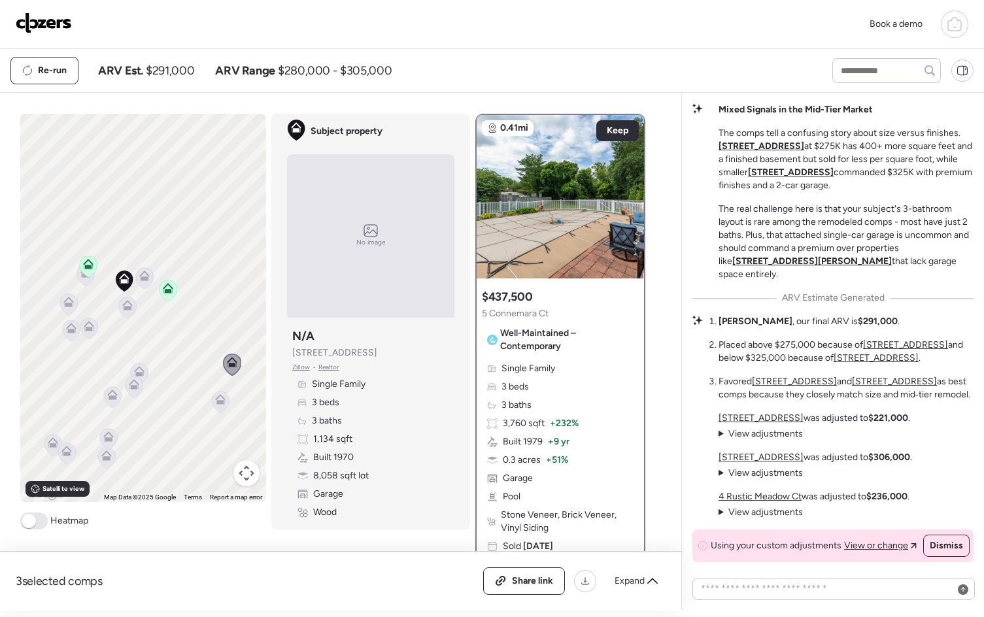
click at [139, 372] on icon at bounding box center [139, 371] width 10 height 10
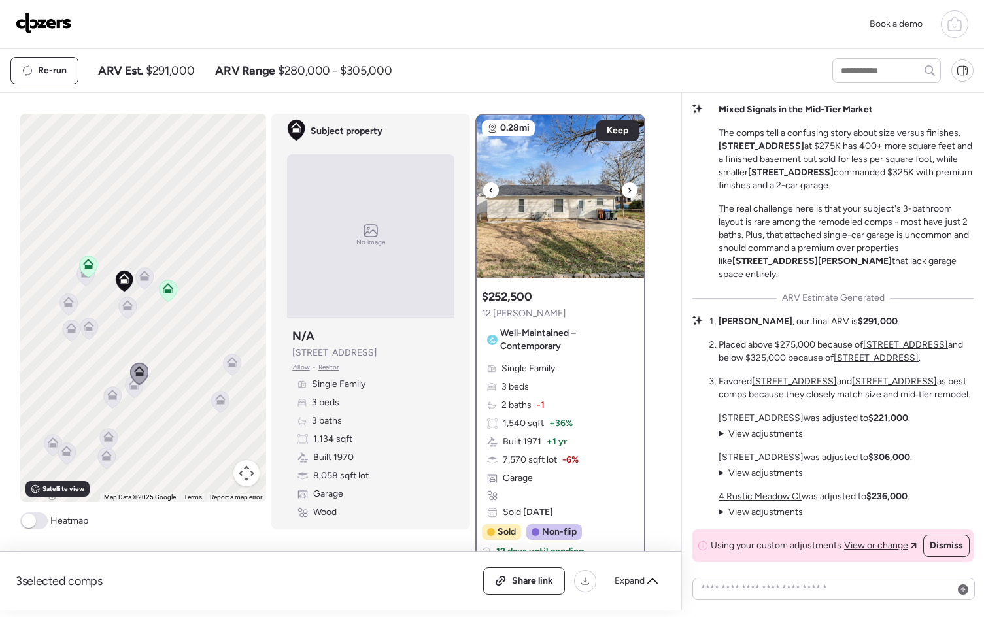
click at [627, 189] on div at bounding box center [629, 190] width 16 height 16
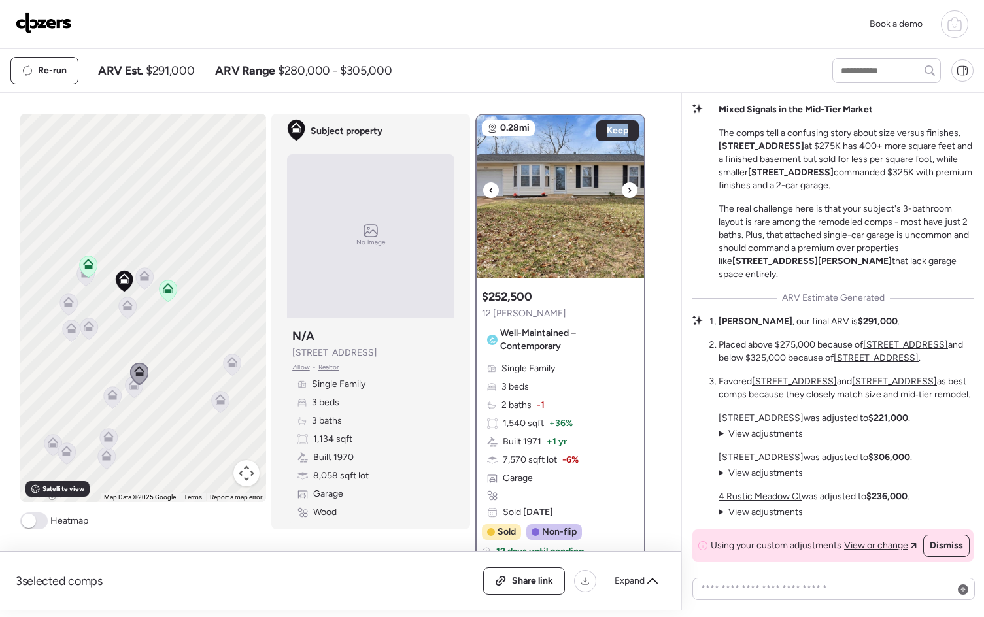
click at [627, 189] on div at bounding box center [629, 190] width 16 height 16
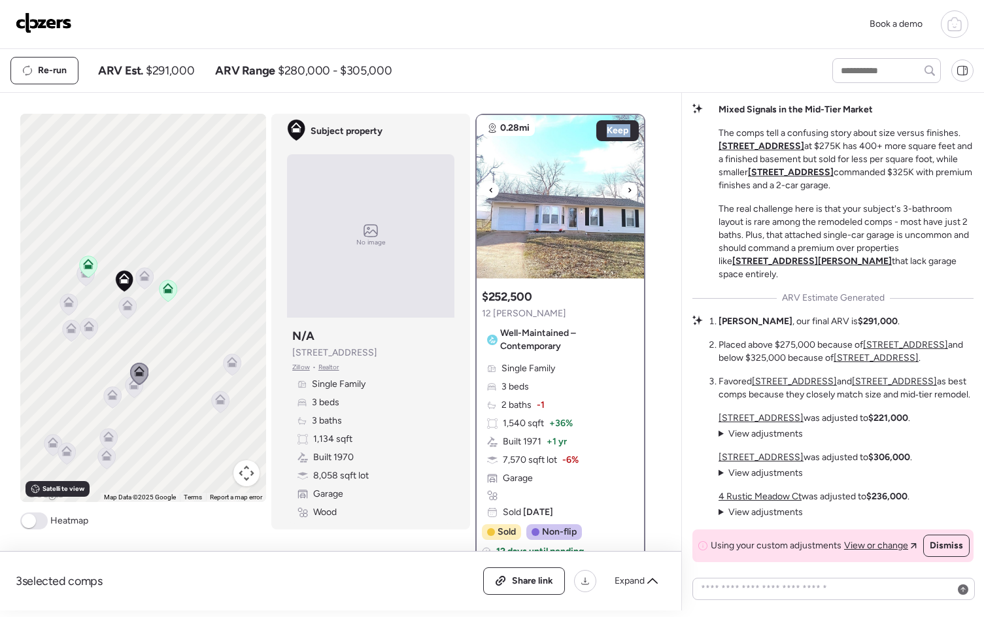
click at [627, 189] on div at bounding box center [629, 190] width 16 height 16
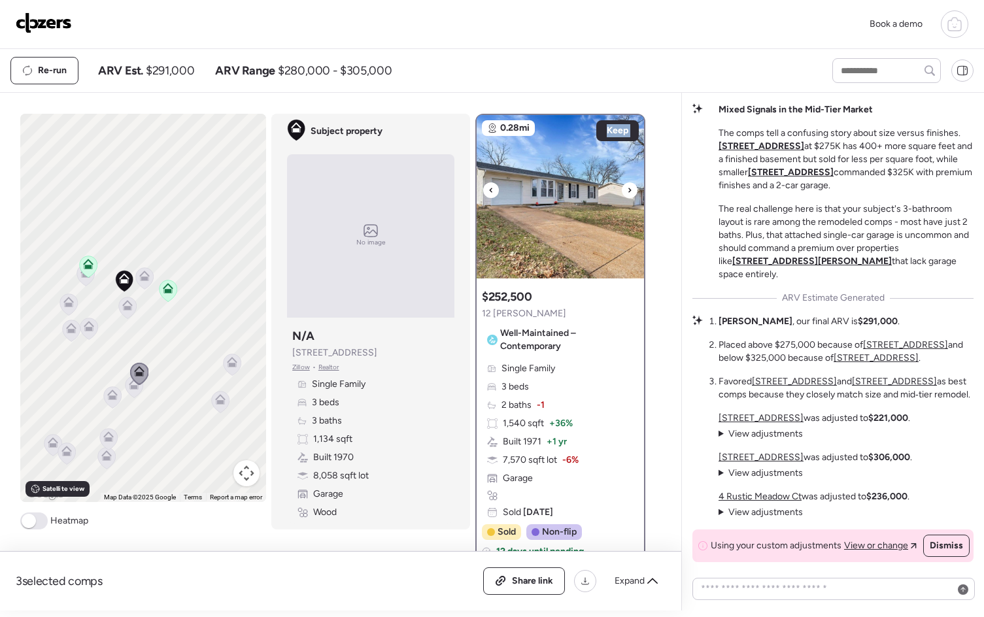
click at [627, 189] on div at bounding box center [629, 190] width 16 height 16
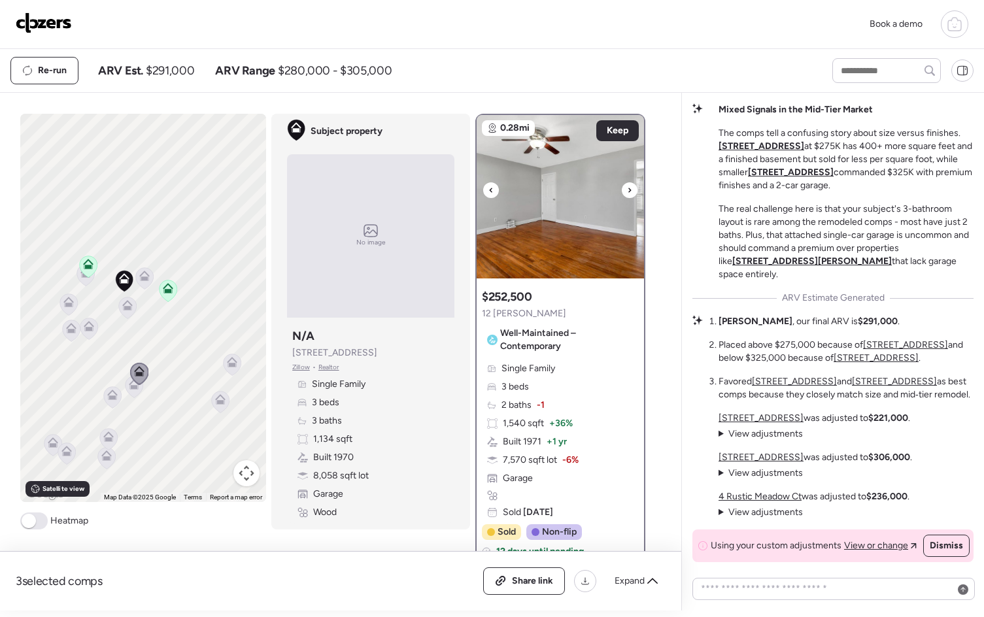
click at [627, 189] on div at bounding box center [629, 190] width 16 height 16
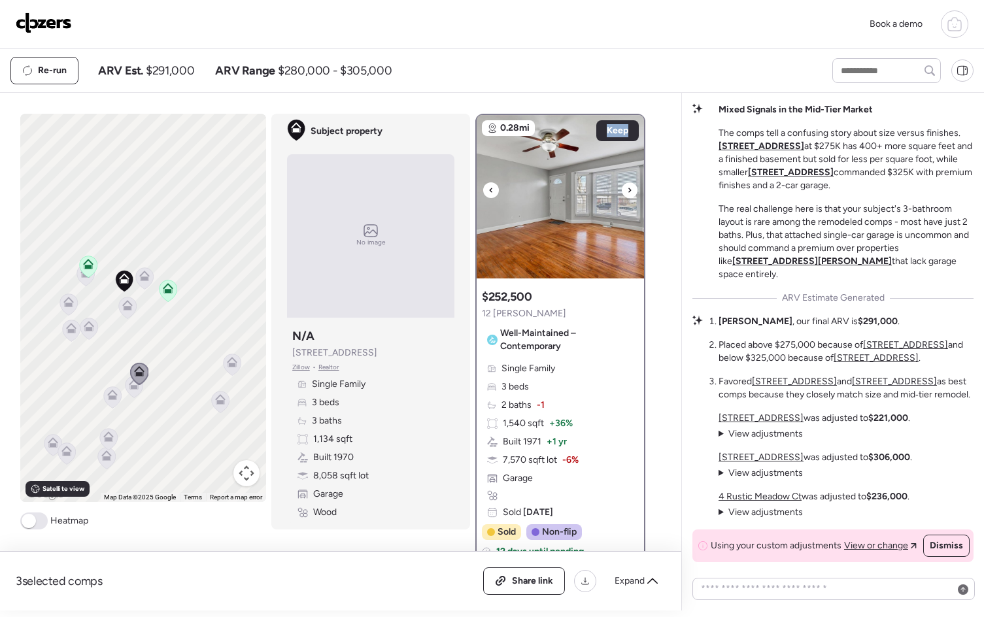
click at [627, 189] on div at bounding box center [629, 190] width 16 height 16
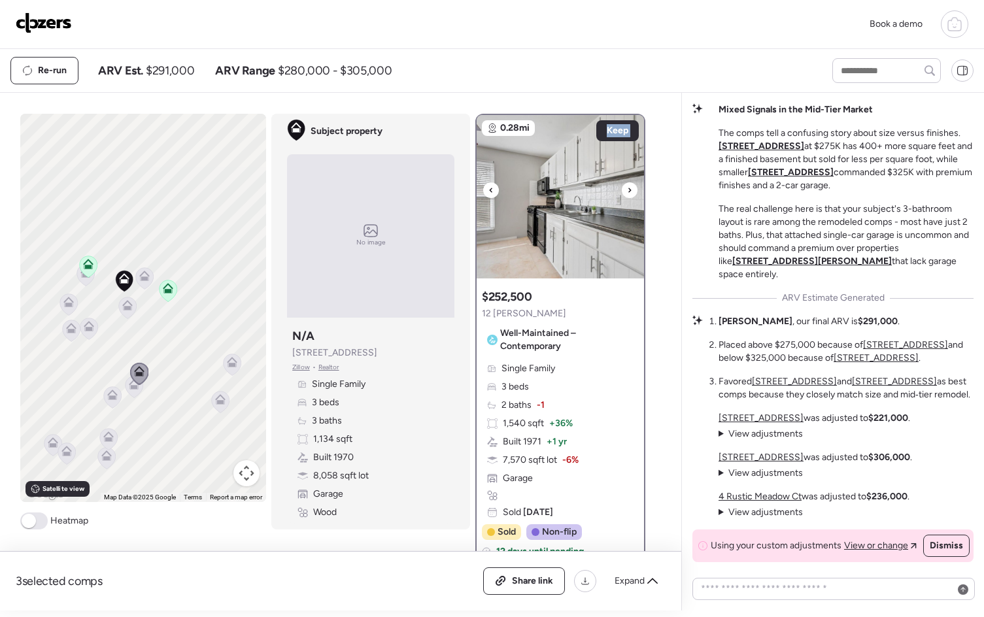
click at [627, 189] on div at bounding box center [629, 190] width 16 height 16
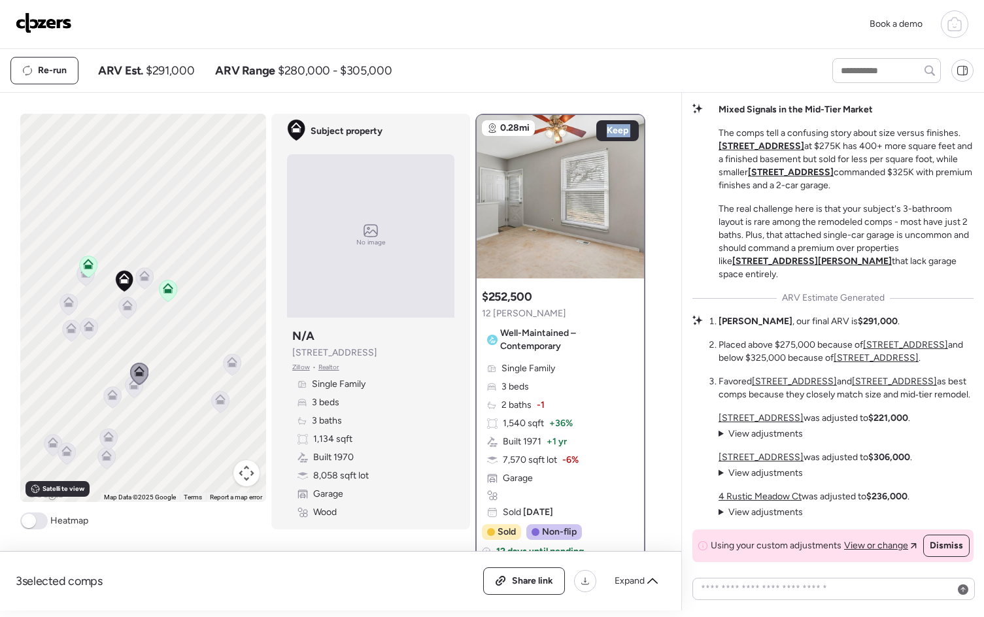
click at [129, 389] on icon at bounding box center [134, 387] width 18 height 22
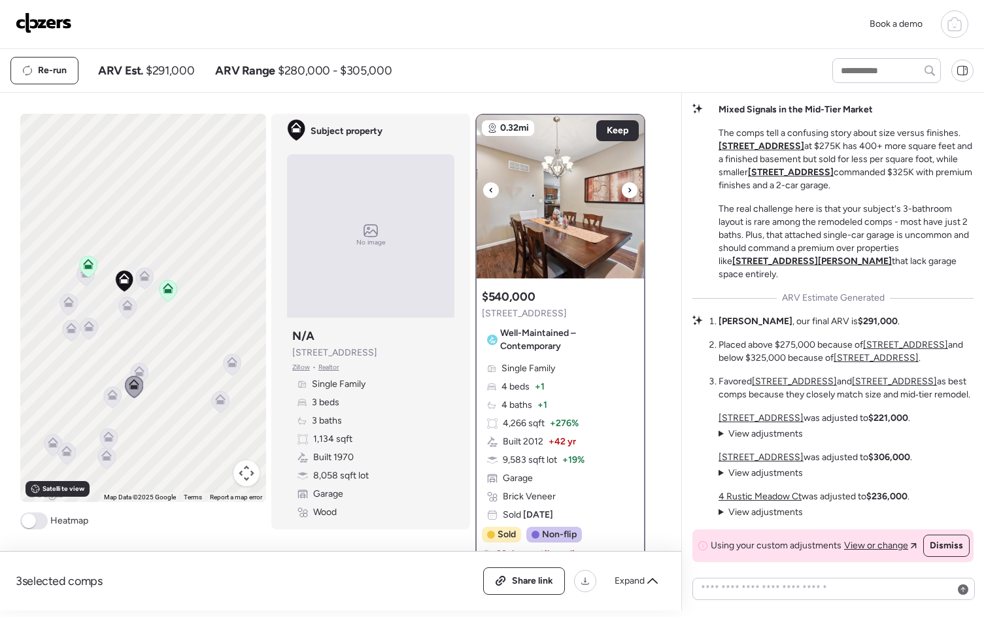
click at [627, 189] on icon at bounding box center [629, 190] width 5 height 16
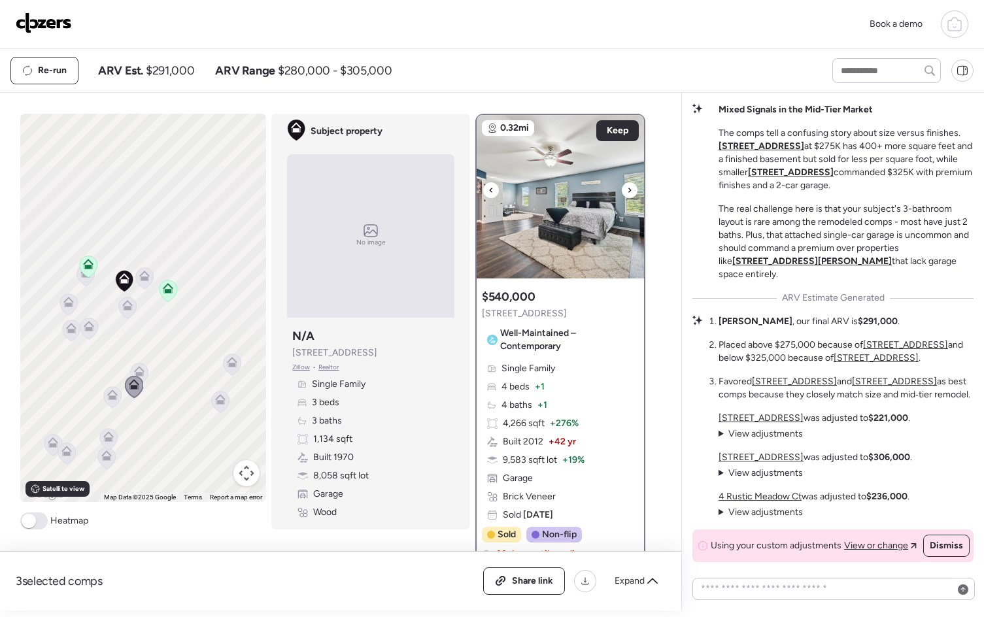
click at [627, 189] on icon at bounding box center [629, 190] width 5 height 16
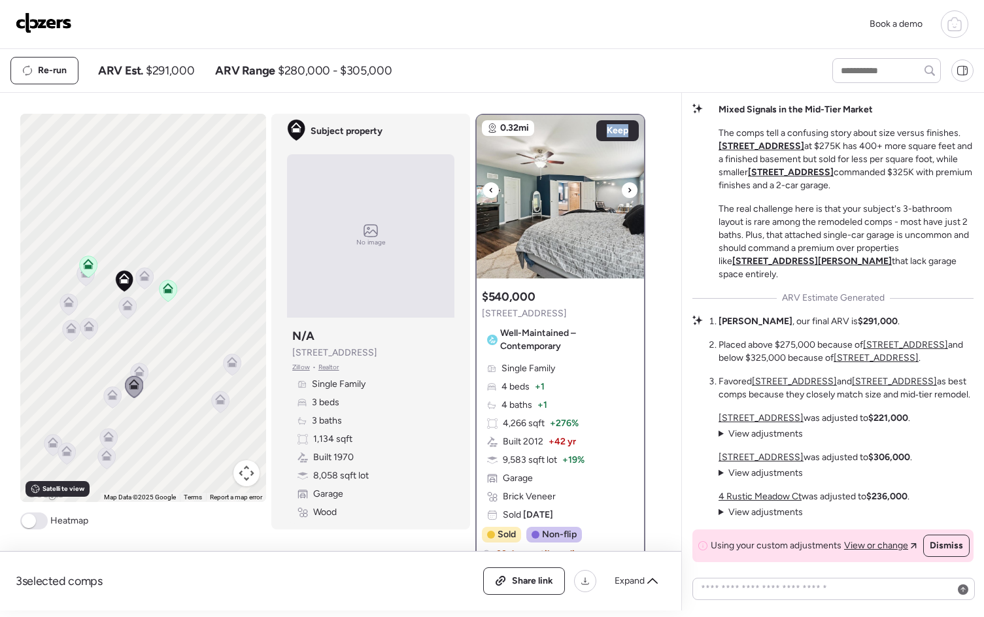
click at [627, 189] on icon at bounding box center [629, 190] width 5 height 16
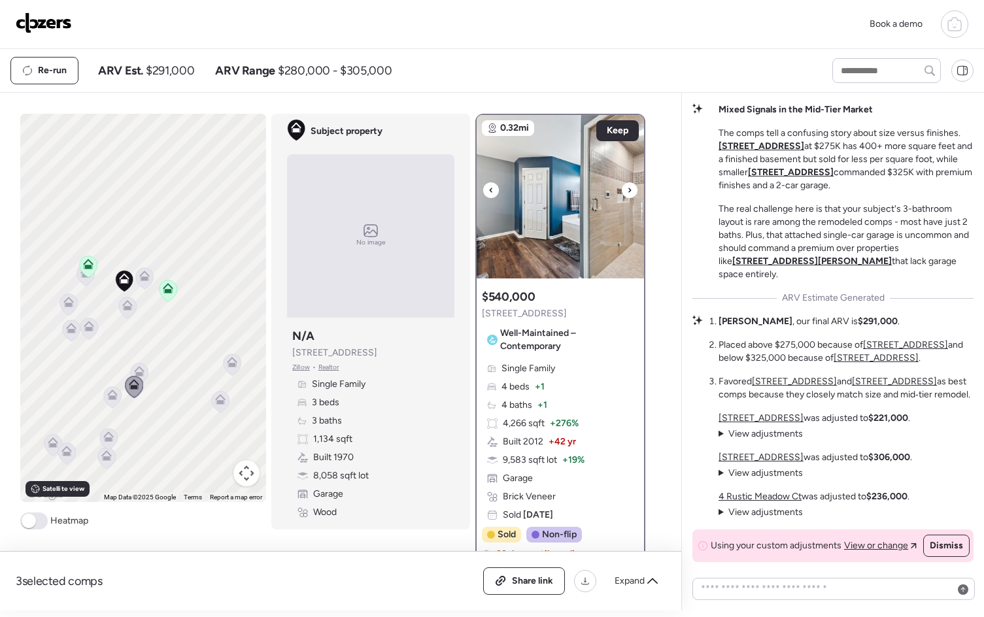
click at [627, 189] on icon at bounding box center [629, 190] width 5 height 16
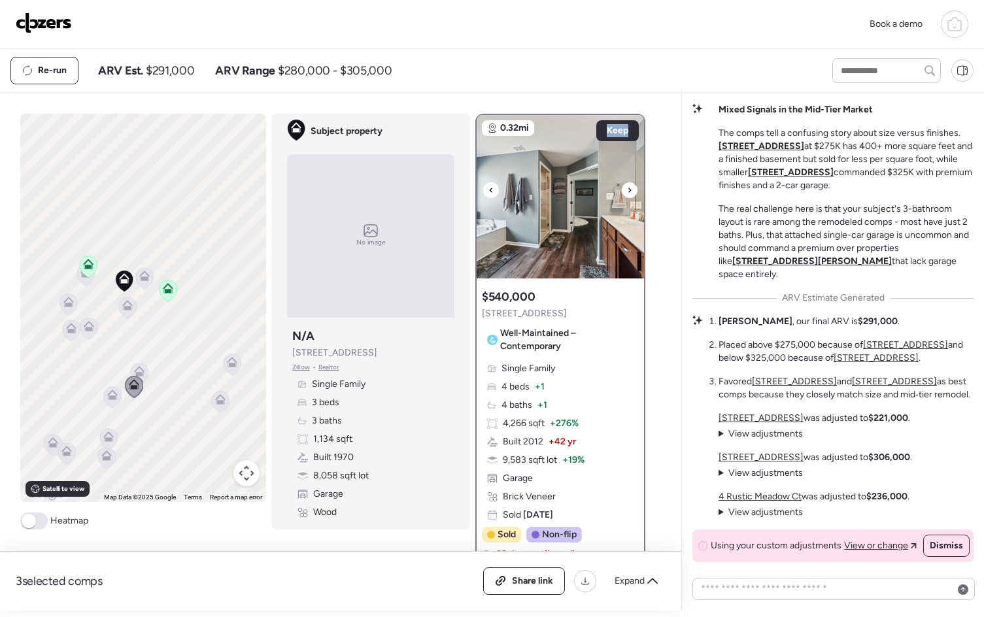
click at [627, 189] on icon at bounding box center [629, 190] width 5 height 16
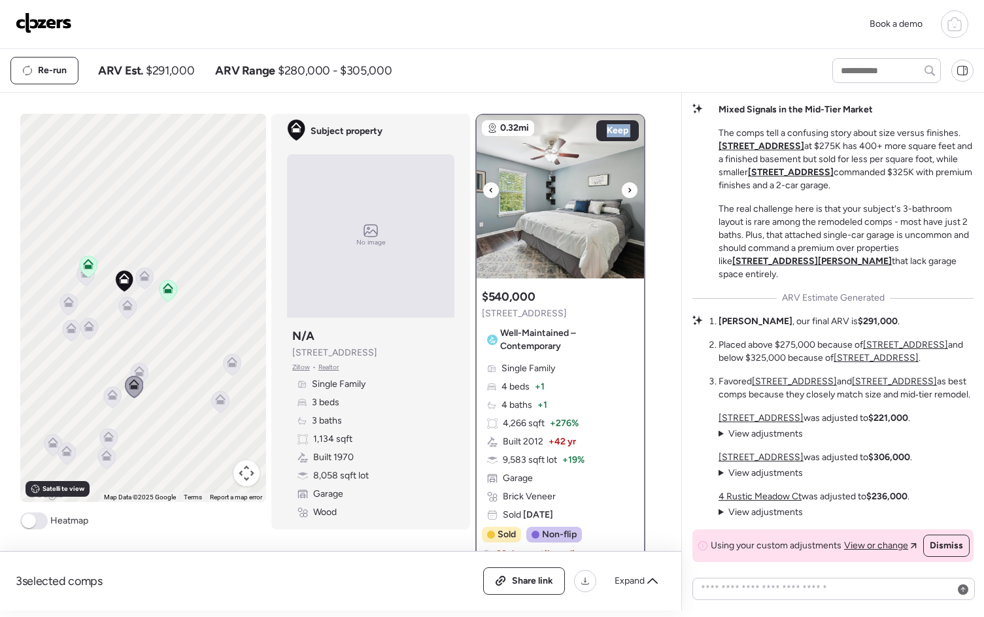
click at [627, 189] on icon at bounding box center [629, 190] width 5 height 16
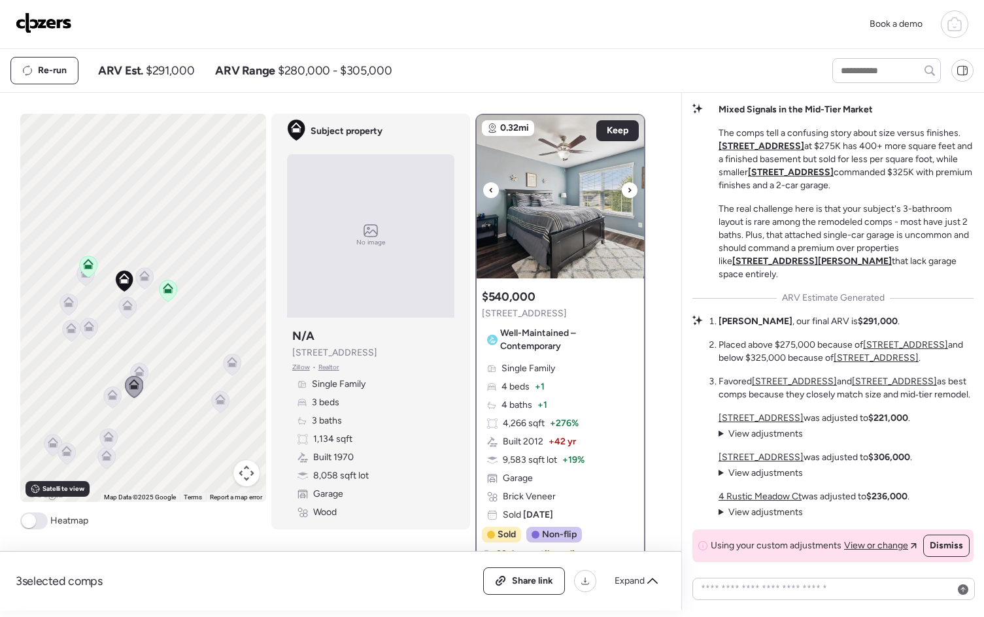
click at [627, 189] on icon at bounding box center [629, 190] width 5 height 16
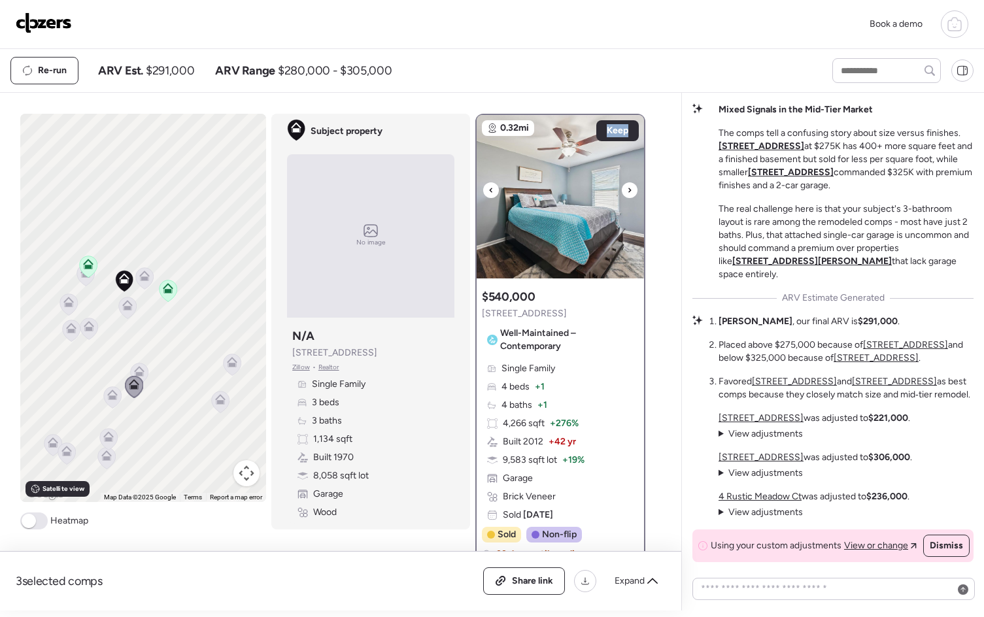
click at [627, 189] on icon at bounding box center [629, 190] width 5 height 16
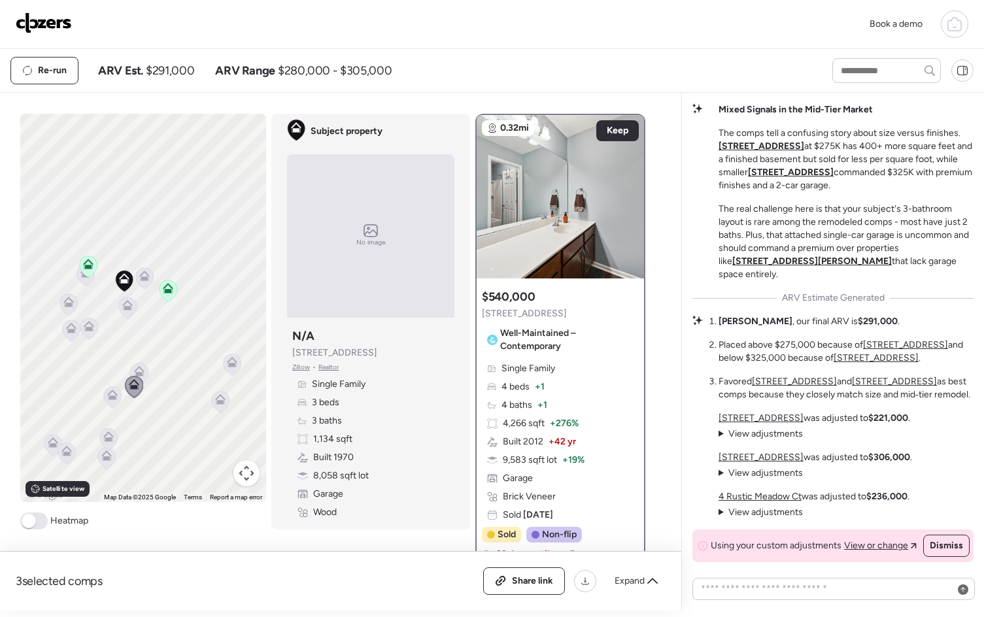
click at [563, 303] on div "$540,000 721 Lorillard St Well-Maintained – Contemporary" at bounding box center [560, 323] width 157 height 68
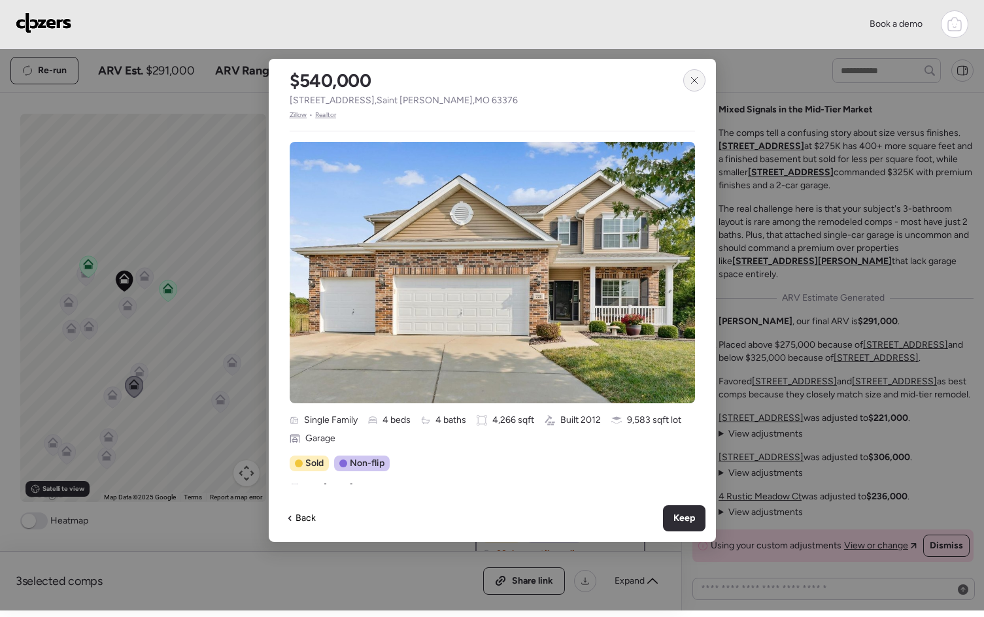
click at [693, 75] on icon at bounding box center [694, 80] width 10 height 10
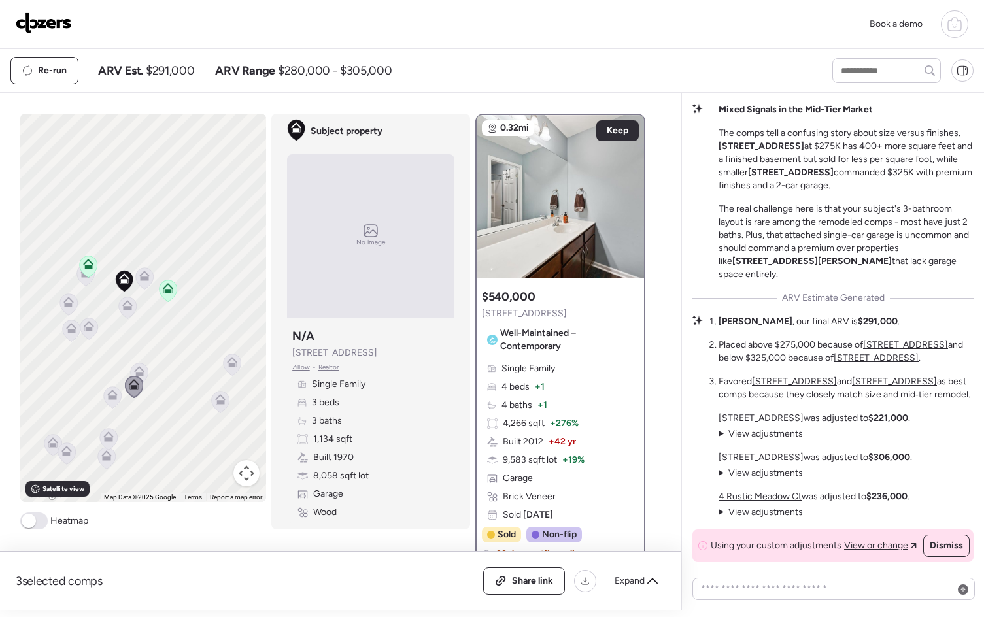
click at [111, 395] on icon at bounding box center [112, 394] width 10 height 10
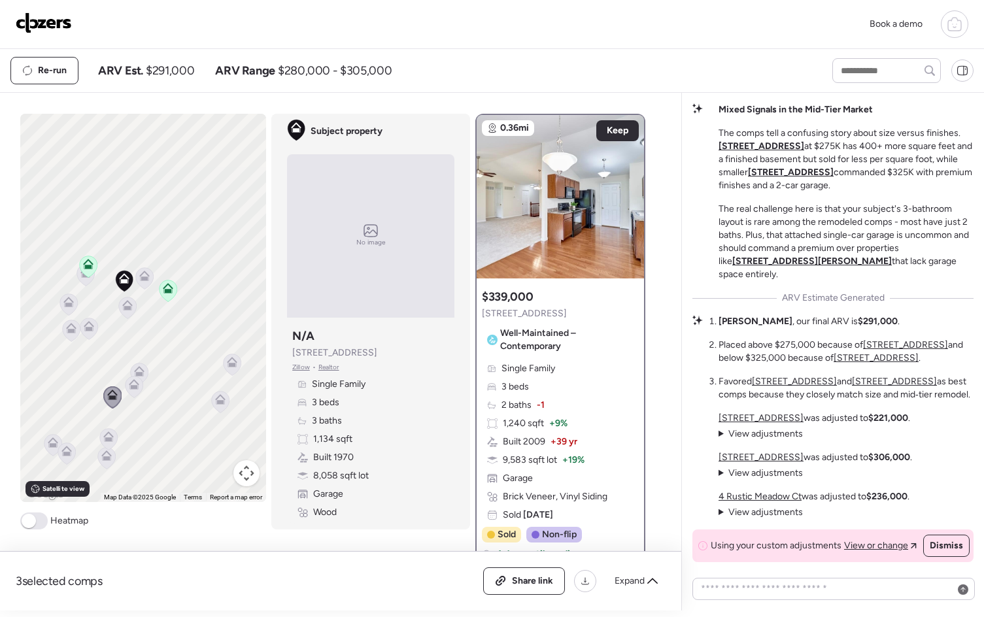
click at [562, 333] on span "Well-Maintained – Contemporary" at bounding box center [567, 340] width 134 height 26
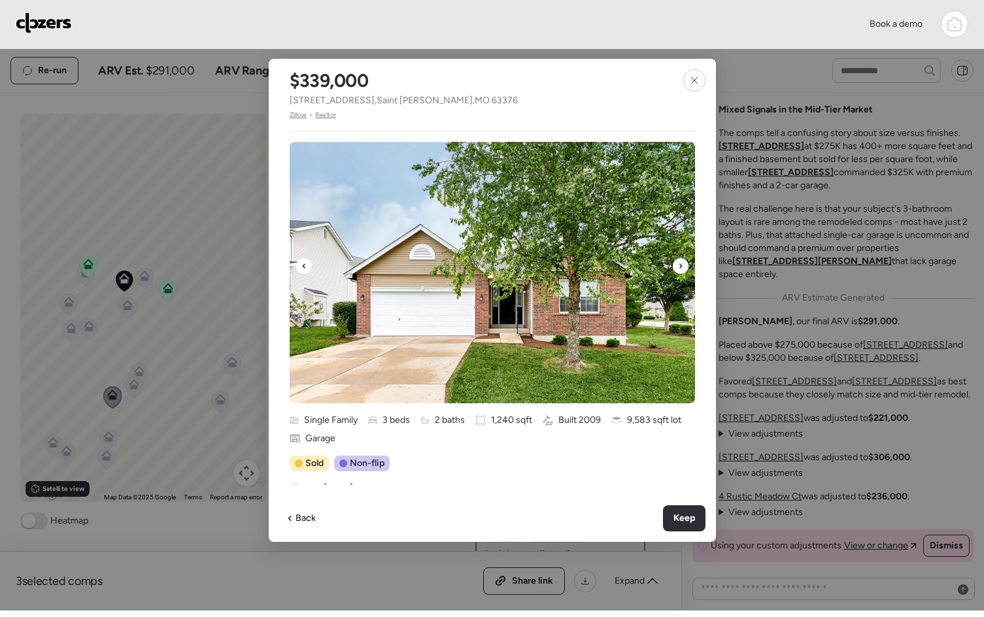
click at [675, 266] on div at bounding box center [680, 266] width 16 height 16
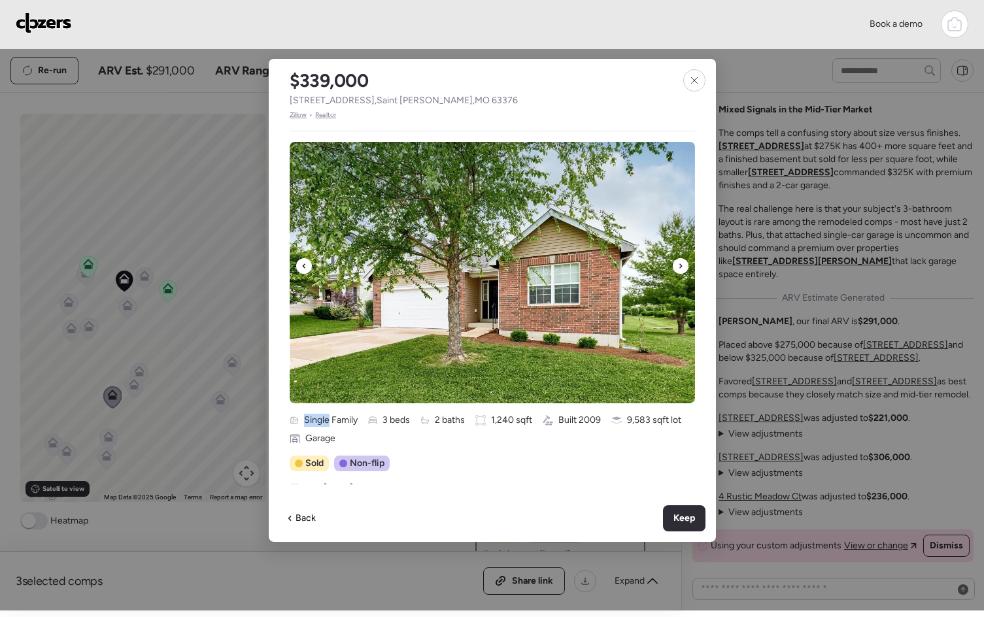
click at [675, 266] on div at bounding box center [680, 266] width 16 height 16
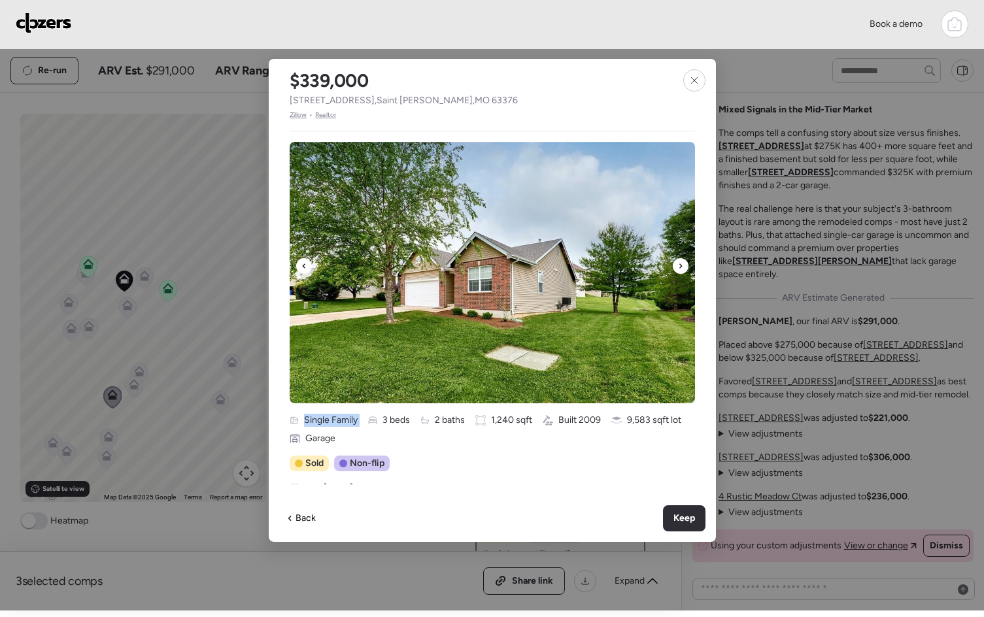
click at [675, 266] on div at bounding box center [680, 266] width 16 height 16
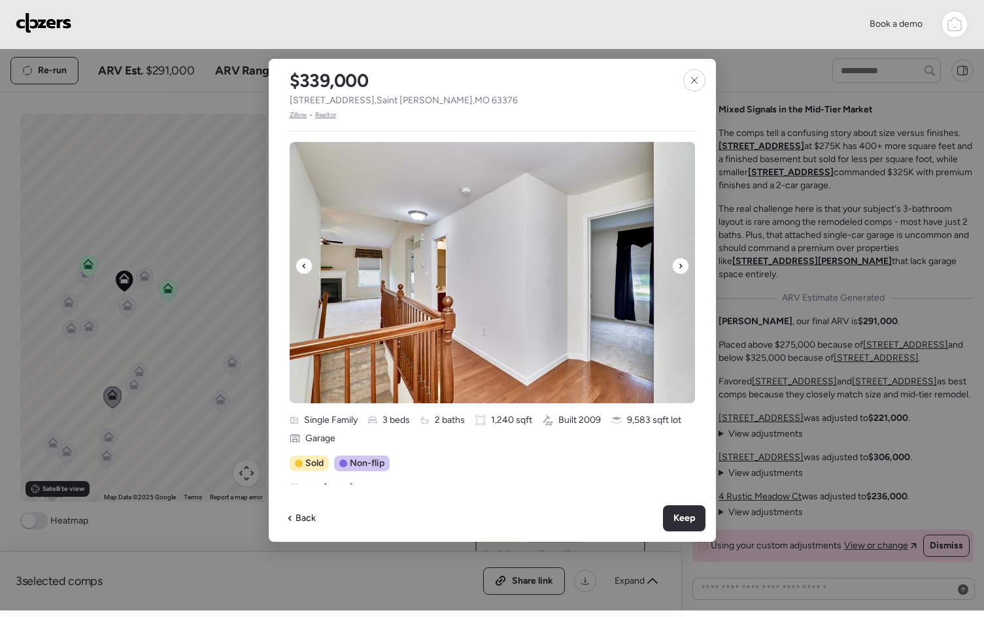
click at [675, 266] on div at bounding box center [680, 266] width 16 height 16
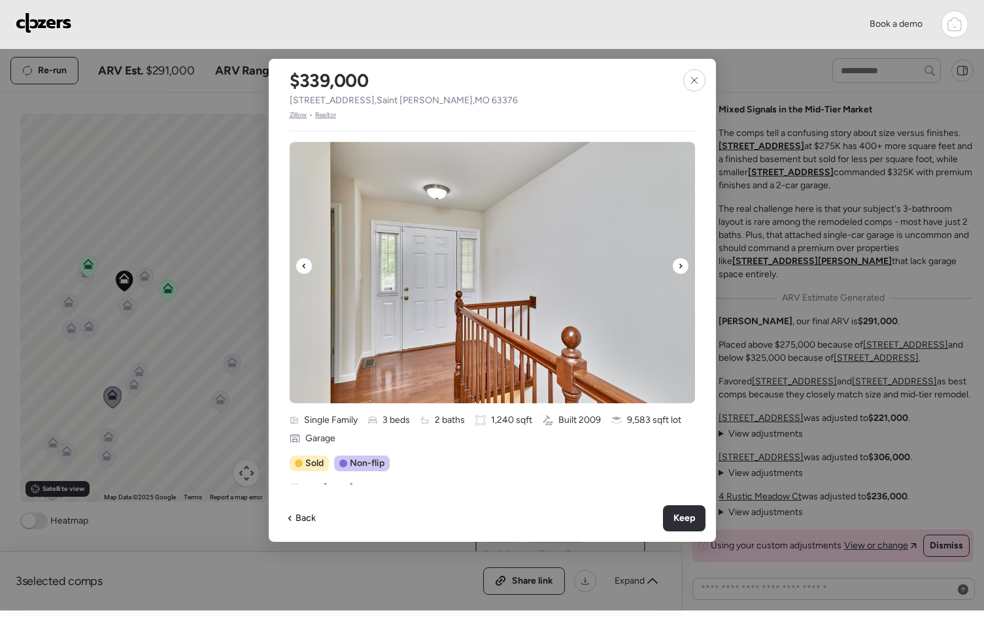
click at [675, 266] on div at bounding box center [680, 266] width 16 height 16
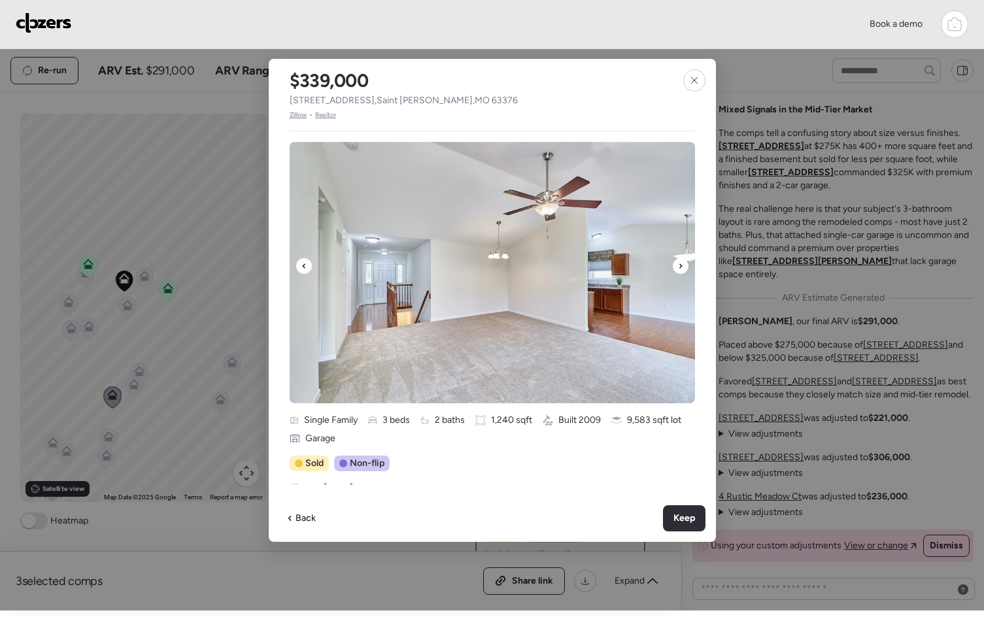
click at [675, 266] on div at bounding box center [680, 266] width 16 height 16
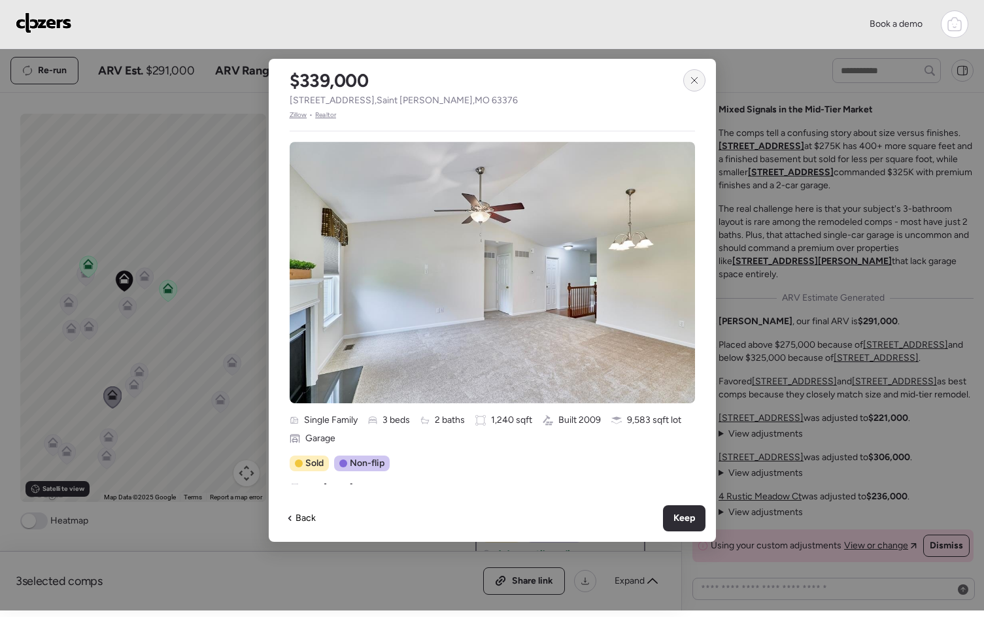
click at [695, 83] on icon at bounding box center [694, 80] width 10 height 10
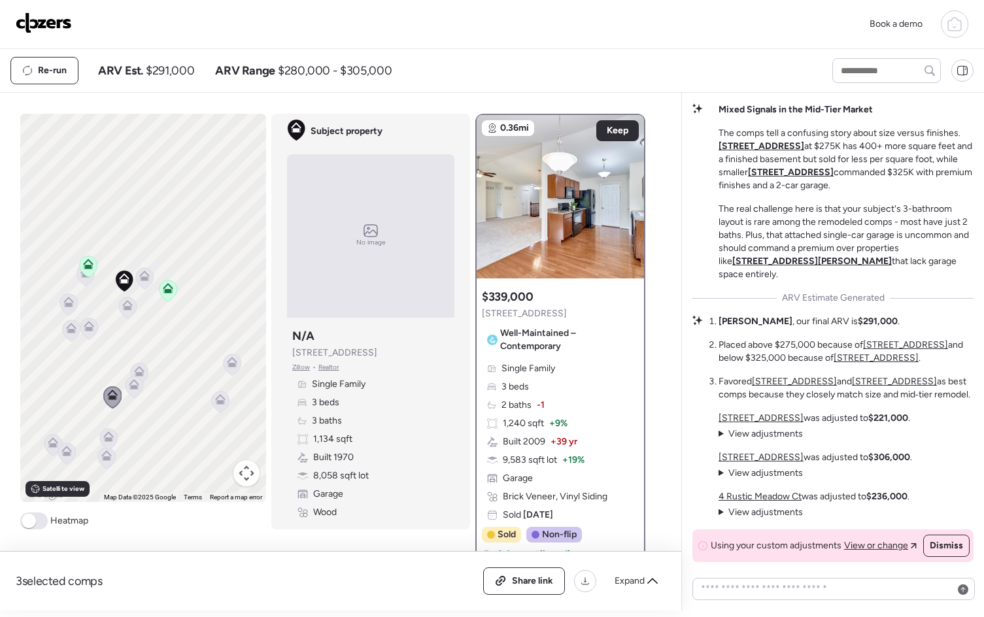
click at [107, 437] on icon at bounding box center [108, 436] width 10 height 10
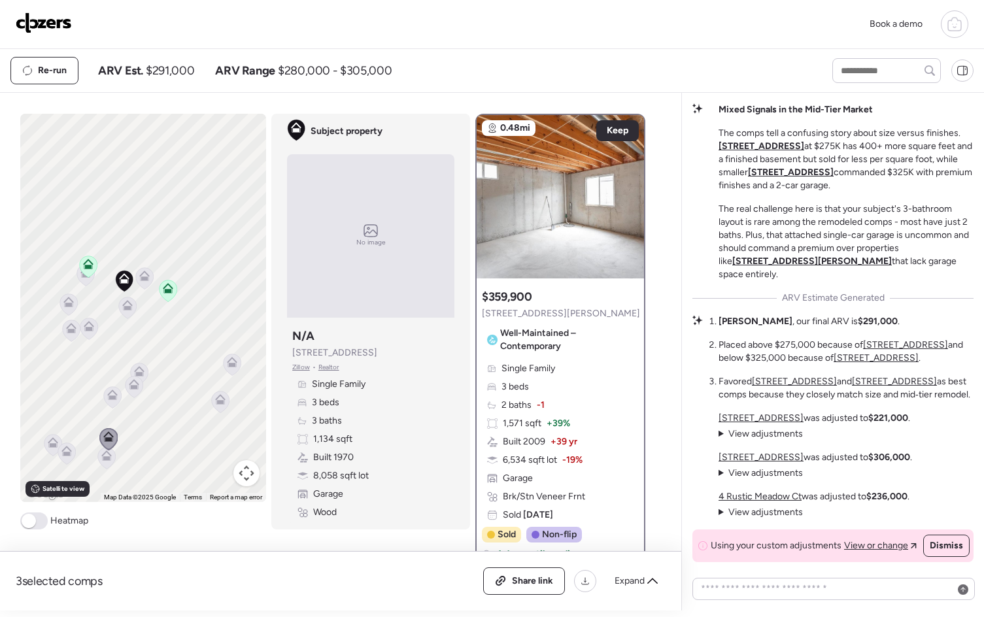
click at [522, 372] on span "Single Family" at bounding box center [528, 368] width 54 height 13
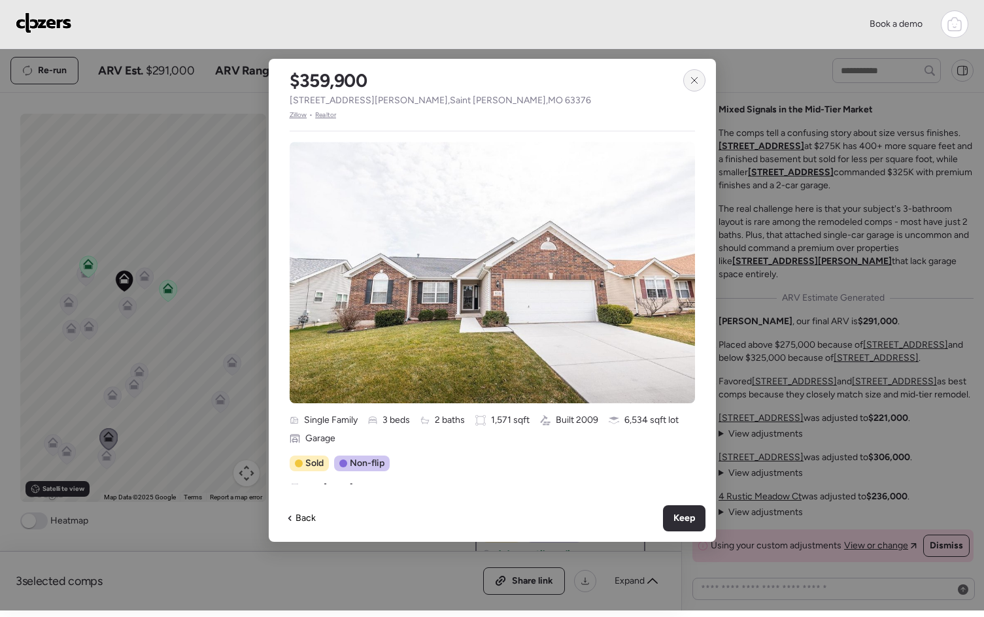
click at [685, 84] on div at bounding box center [694, 80] width 22 height 22
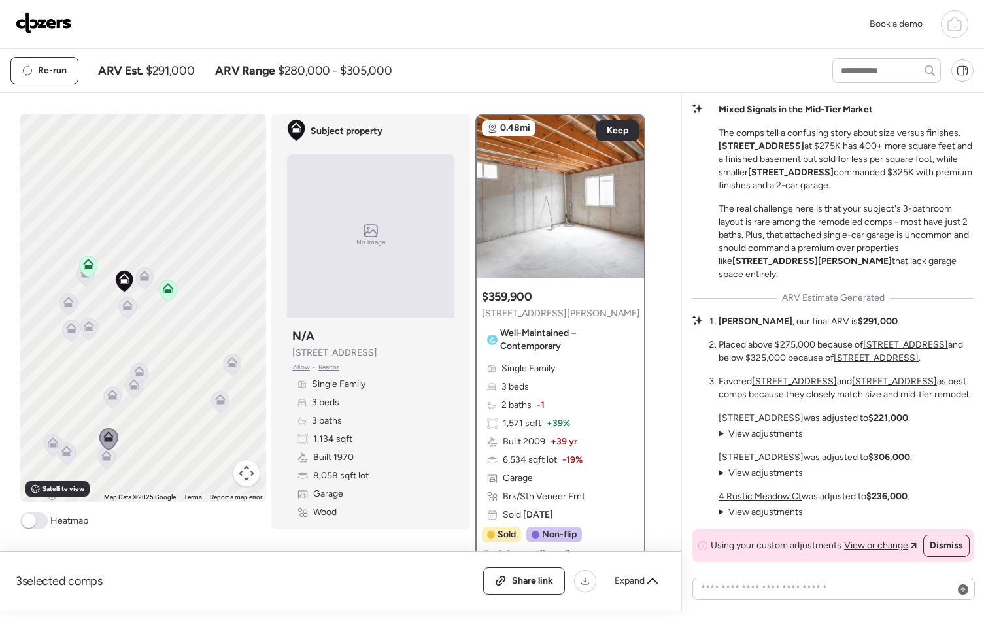
click at [38, 31] on img at bounding box center [44, 22] width 56 height 21
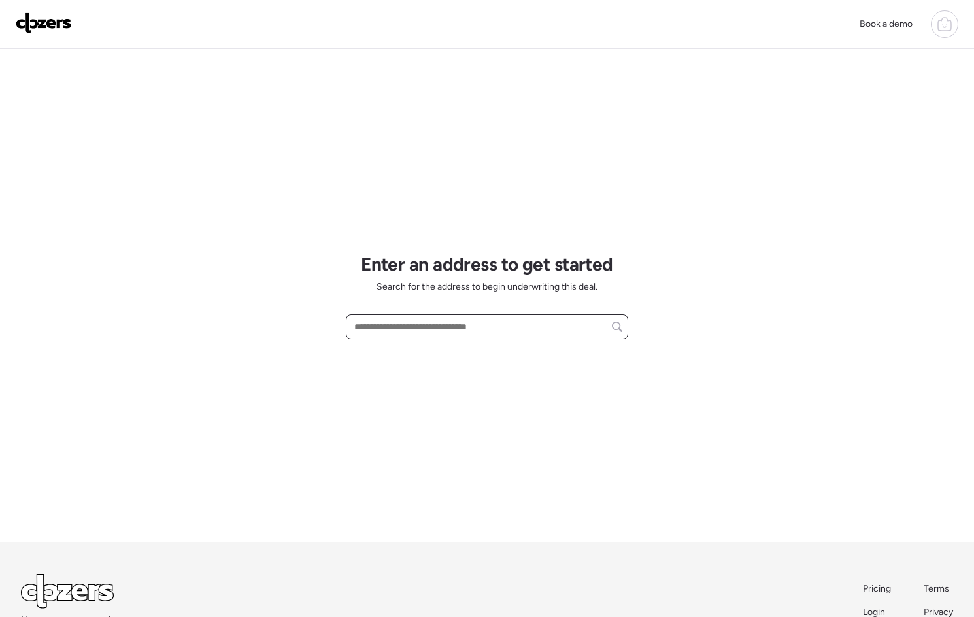
click at [406, 323] on input "text" at bounding box center [487, 327] width 271 height 18
paste input "**********"
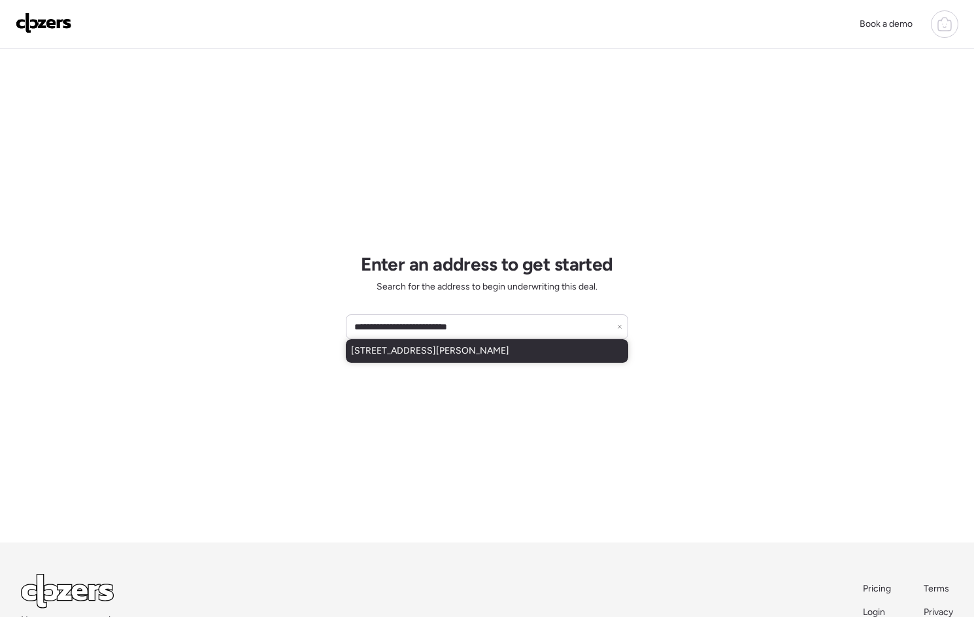
click at [526, 344] on div "[STREET_ADDRESS][PERSON_NAME]" at bounding box center [487, 351] width 282 height 24
type input "**********"
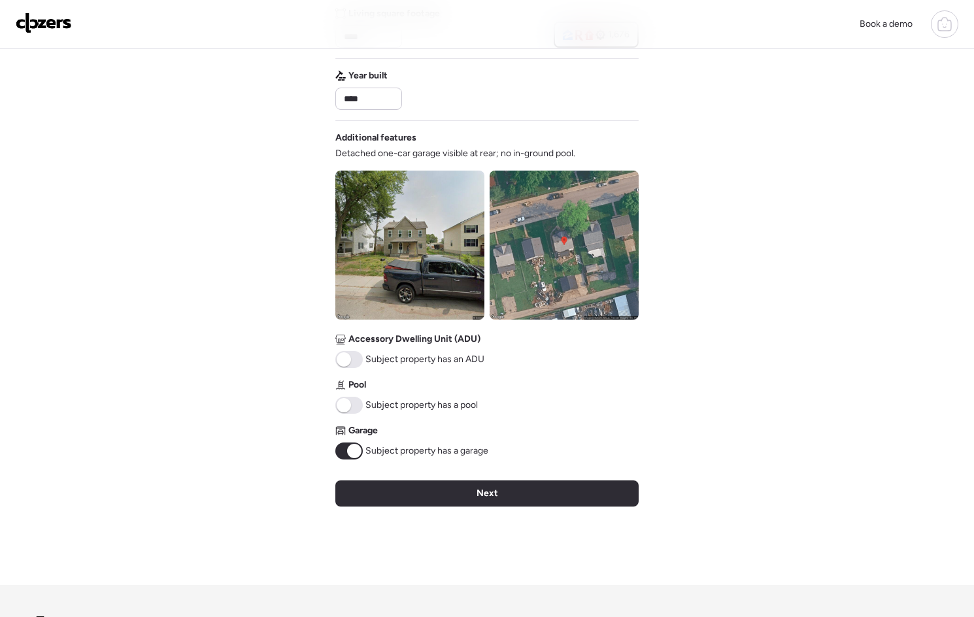
scroll to position [130, 0]
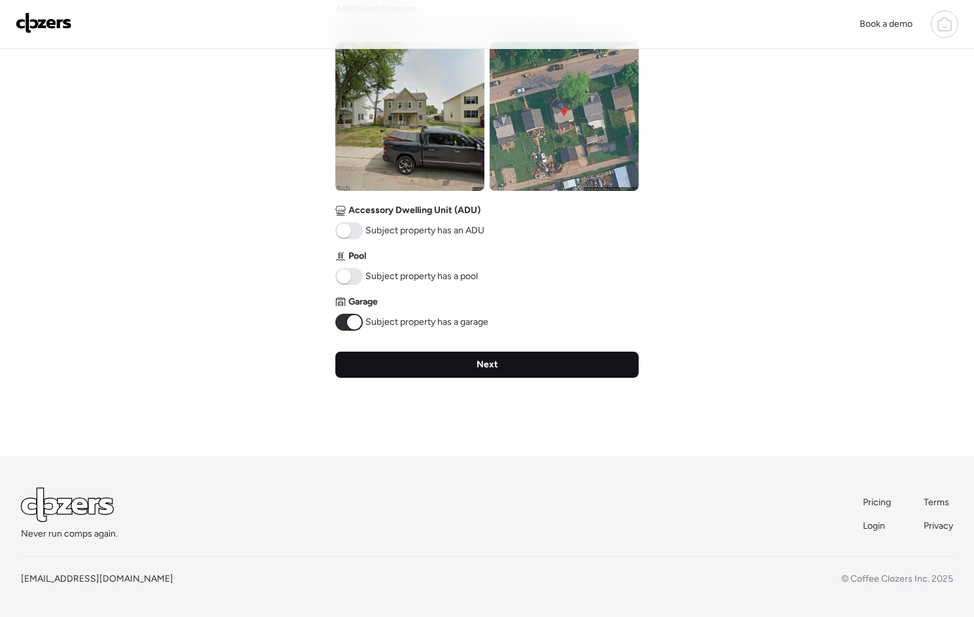
click at [442, 373] on div "Next" at bounding box center [486, 365] width 303 height 26
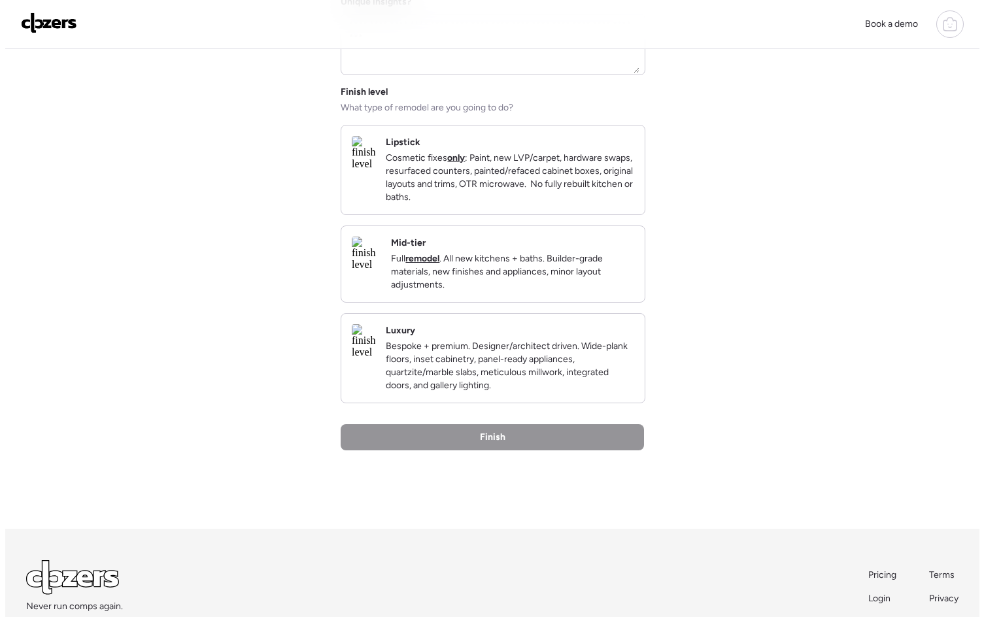
scroll to position [0, 0]
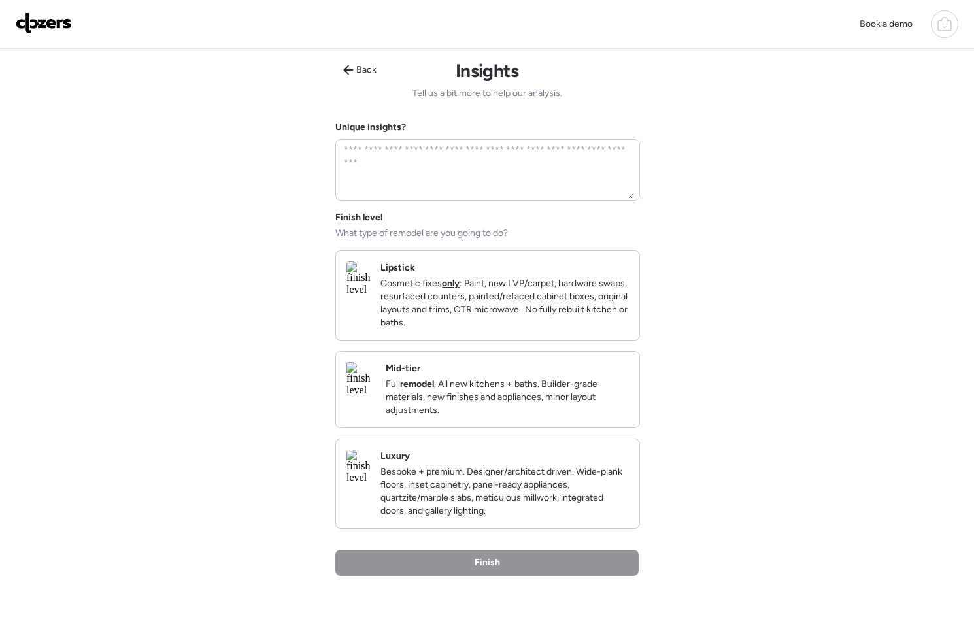
click at [434, 389] on strong "remodel" at bounding box center [417, 383] width 34 height 11
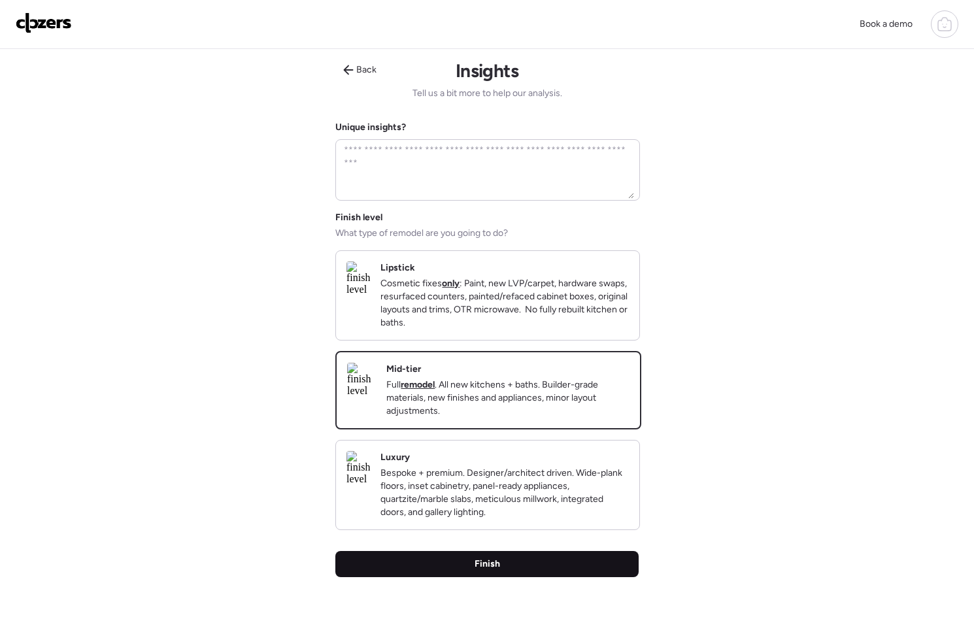
click at [512, 577] on div "Finish" at bounding box center [486, 564] width 303 height 26
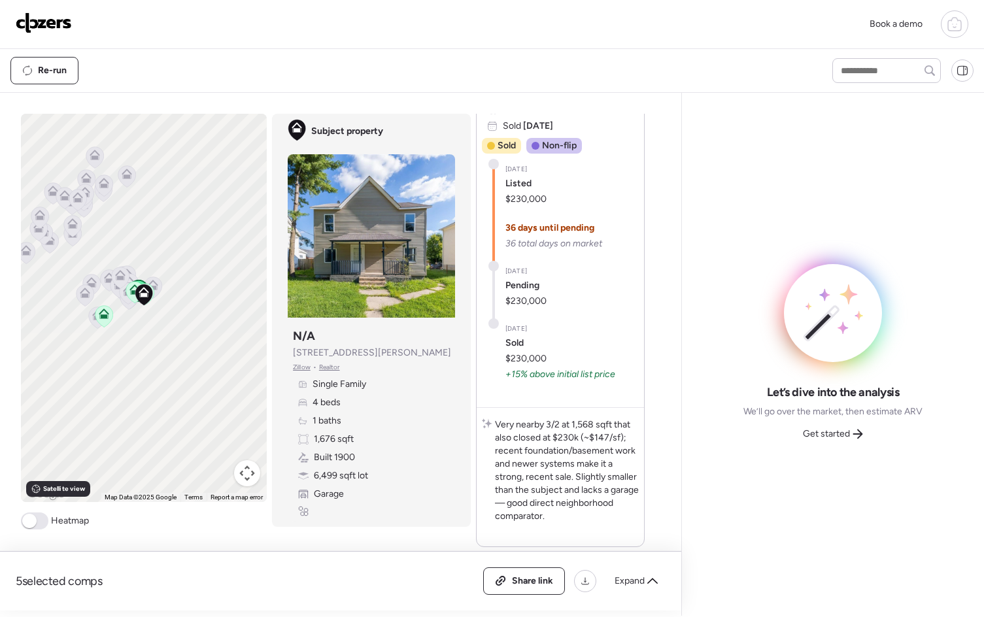
scroll to position [77, 0]
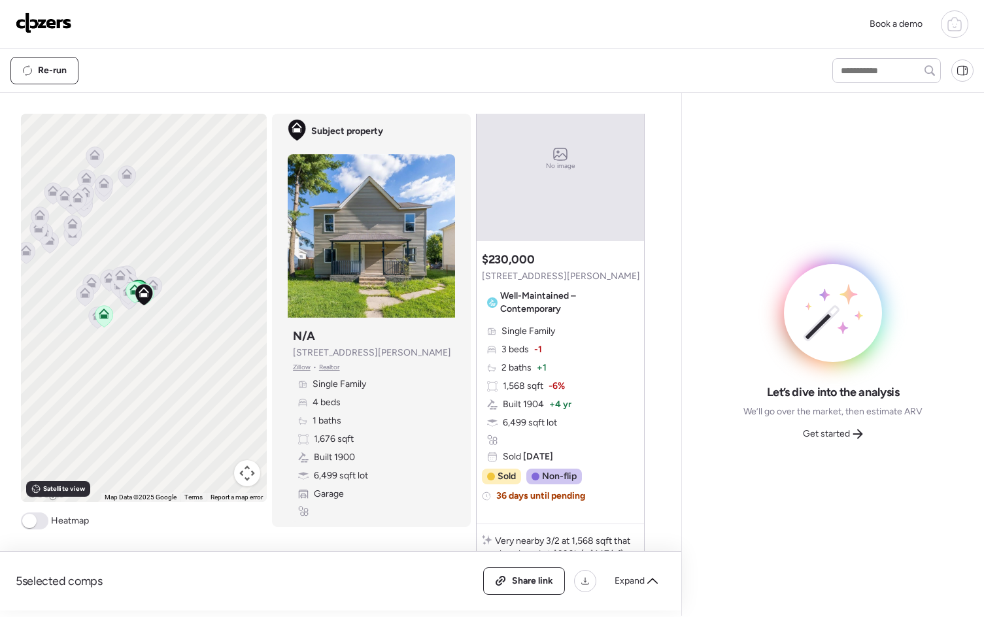
click at [521, 278] on span "[STREET_ADDRESS][PERSON_NAME]" at bounding box center [561, 276] width 158 height 13
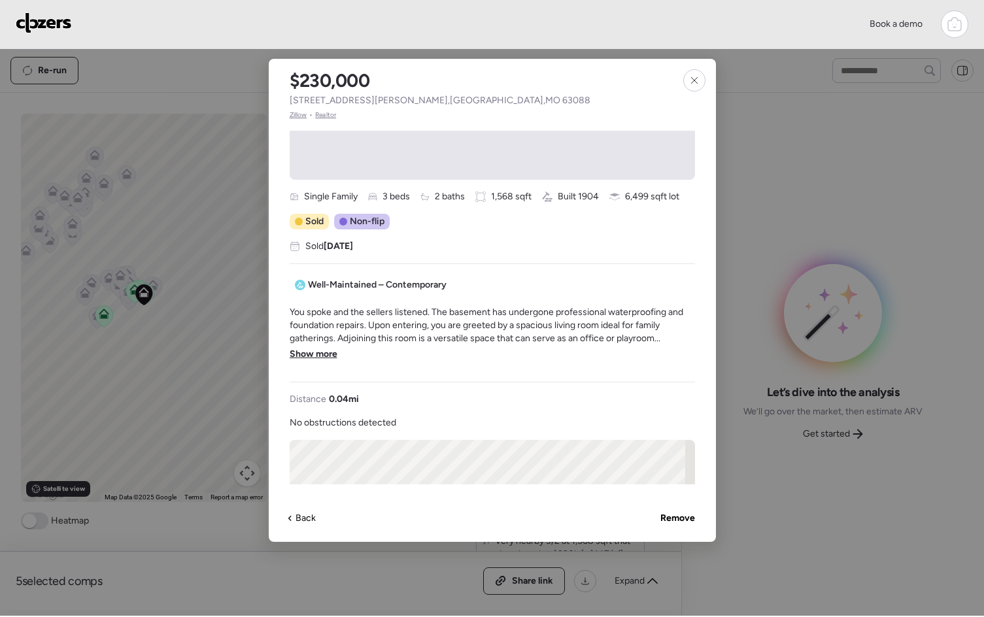
scroll to position [0, 0]
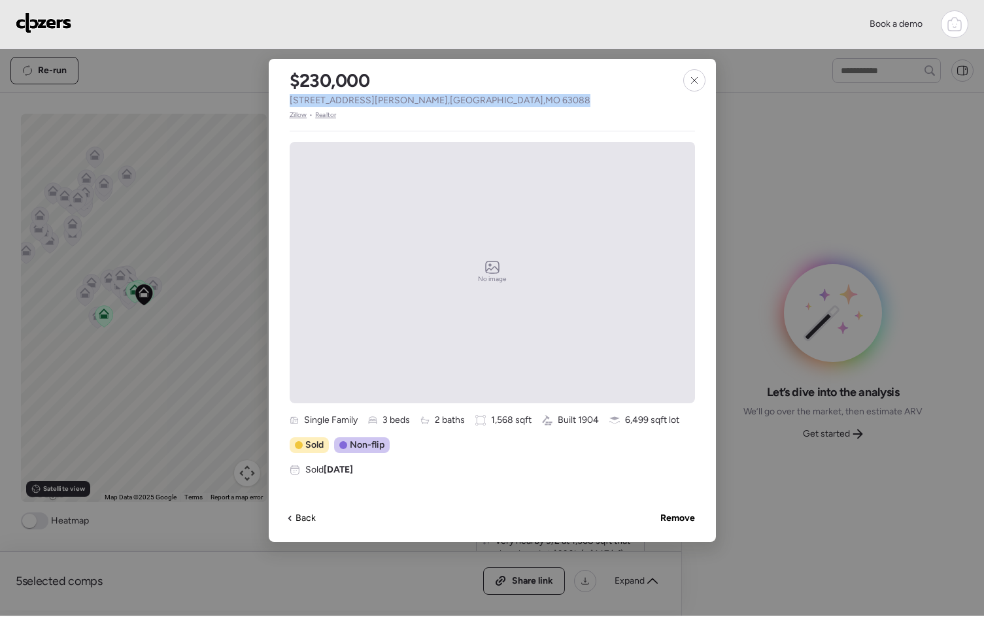
drag, startPoint x: 471, startPoint y: 104, endPoint x: 274, endPoint y: 97, distance: 196.2
click at [274, 97] on div "$230,000 712 Benton St , Valley Park , MO 63088 Zillow • Realtor No image Singl…" at bounding box center [492, 300] width 447 height 483
copy span "712 Benton St , Valley Park , MO 63088"
click at [698, 71] on div at bounding box center [694, 80] width 22 height 22
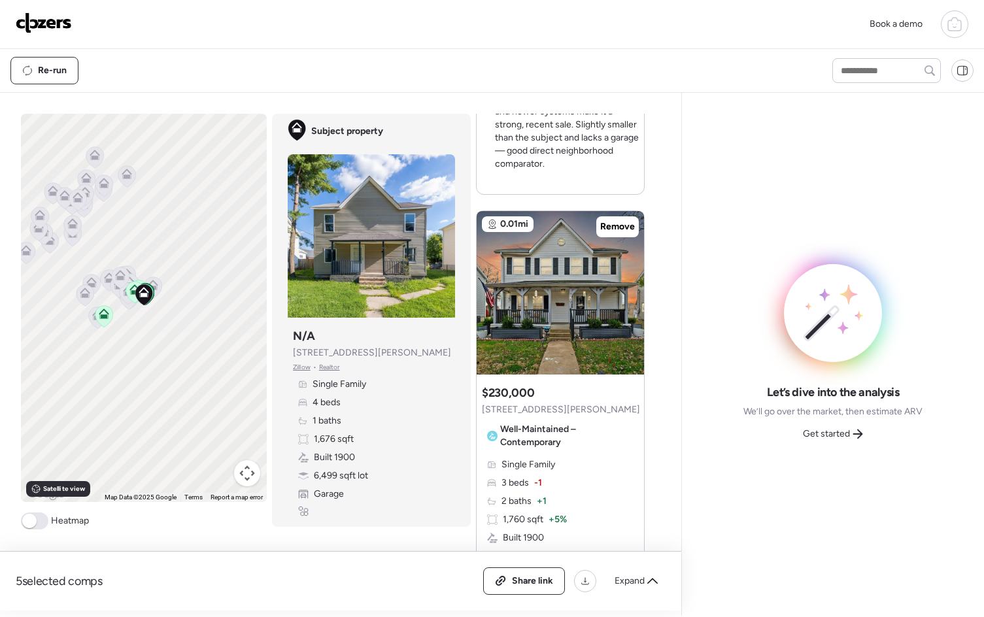
scroll to position [549, 0]
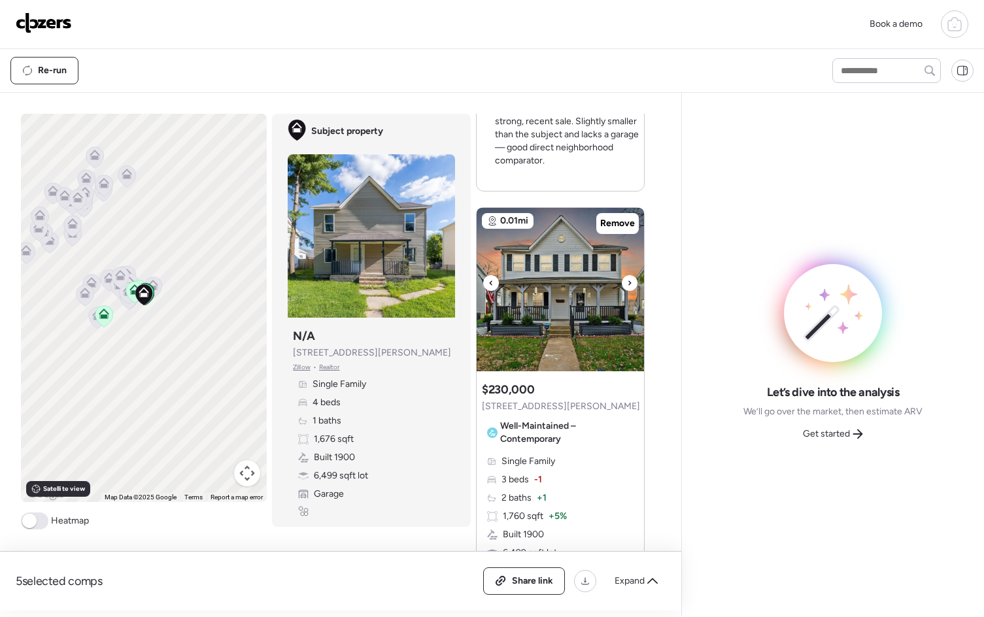
click at [559, 342] on img at bounding box center [559, 289] width 167 height 163
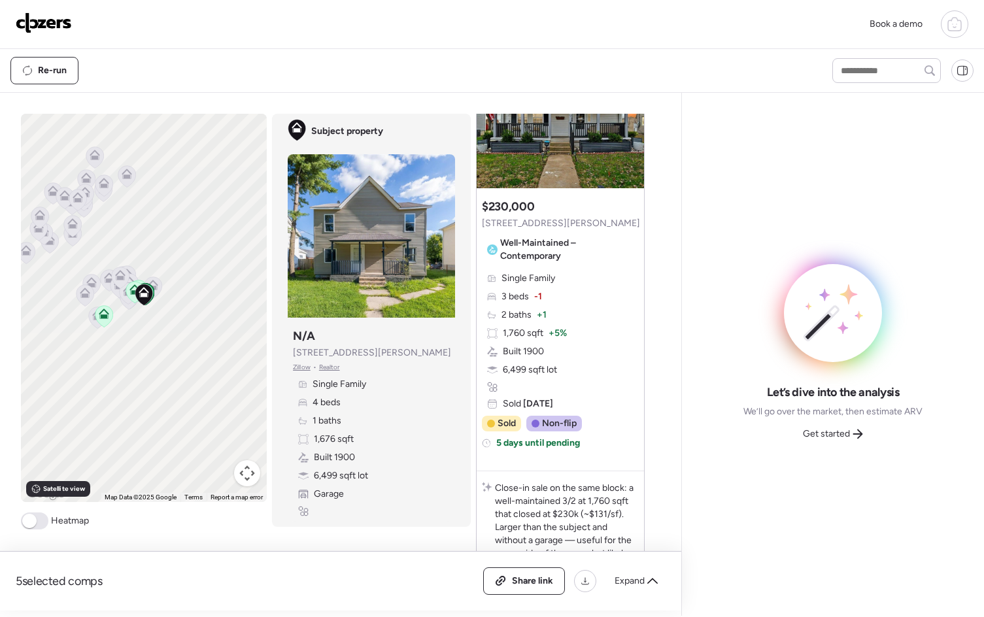
scroll to position [1190, 0]
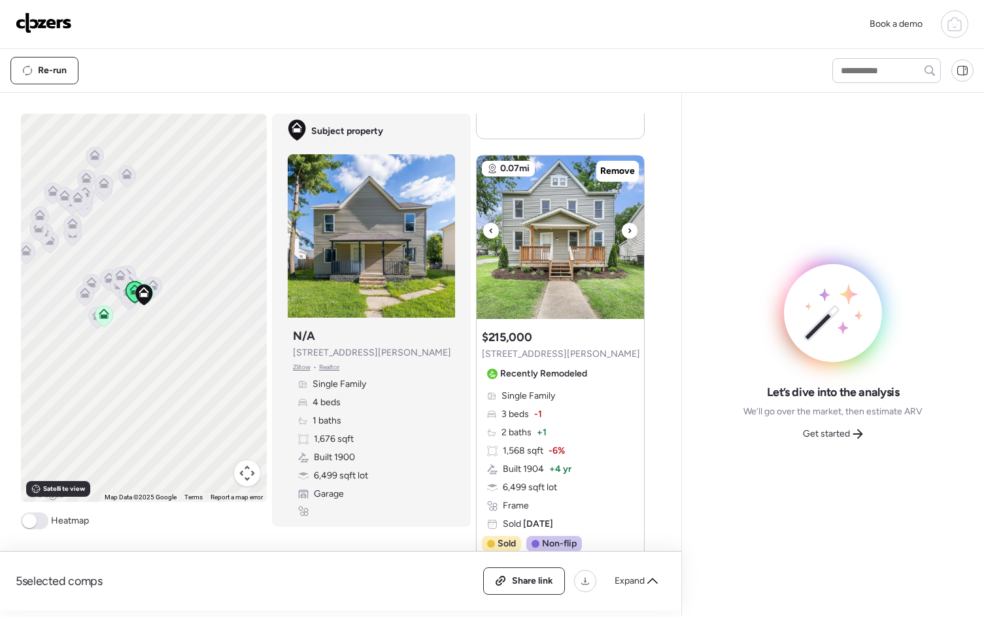
click at [627, 230] on icon at bounding box center [629, 231] width 5 height 16
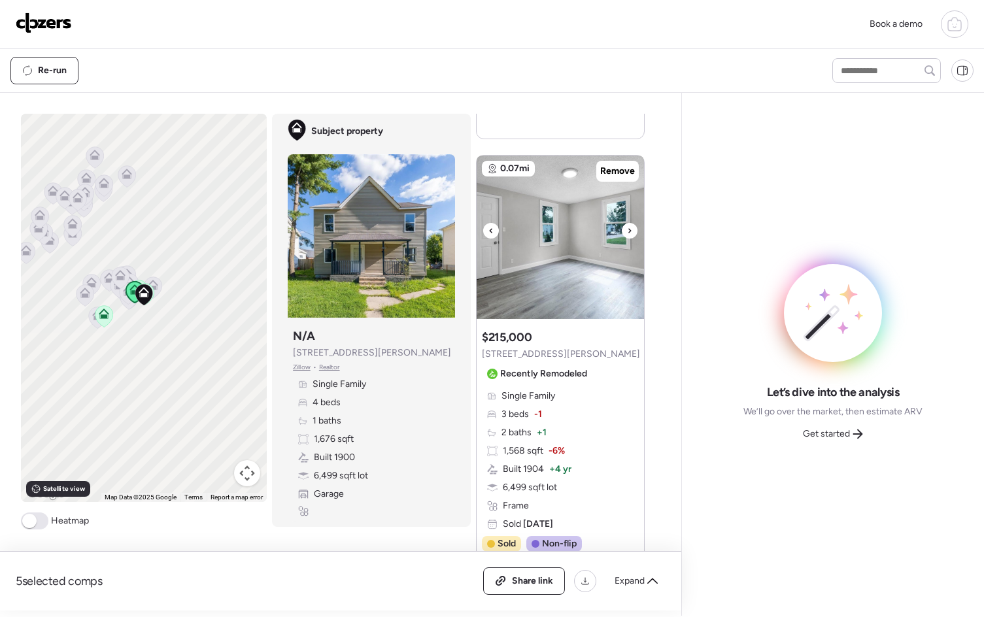
click at [627, 230] on icon at bounding box center [629, 231] width 5 height 16
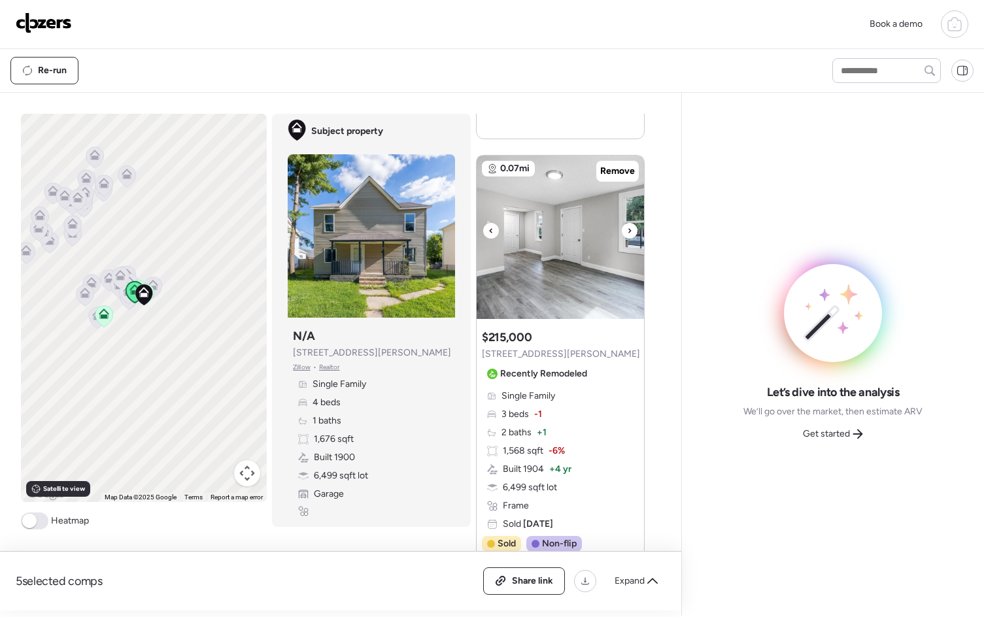
click at [627, 231] on icon at bounding box center [629, 231] width 5 height 16
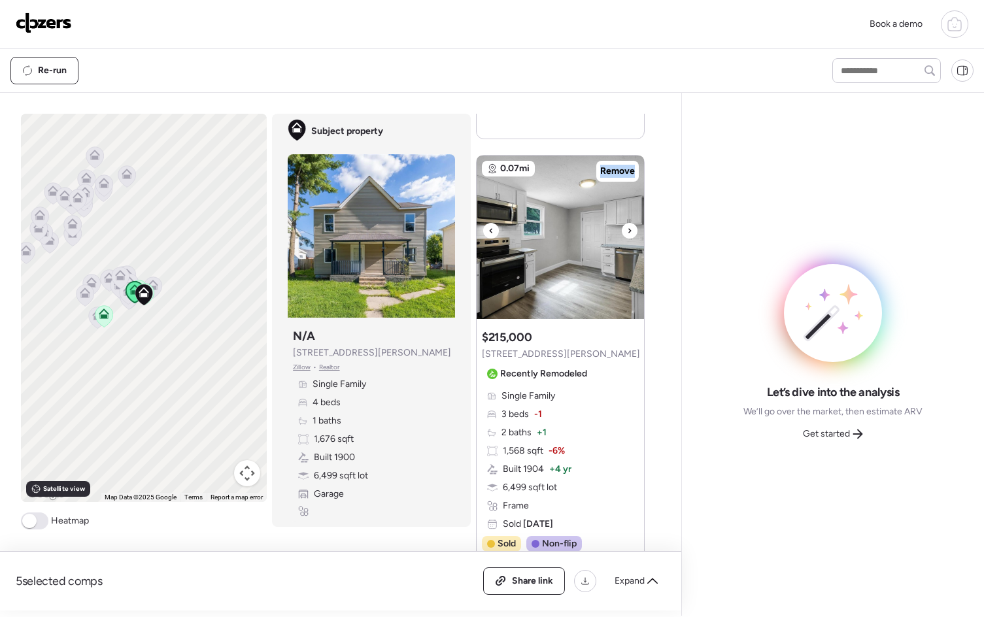
click at [627, 231] on icon at bounding box center [629, 231] width 5 height 16
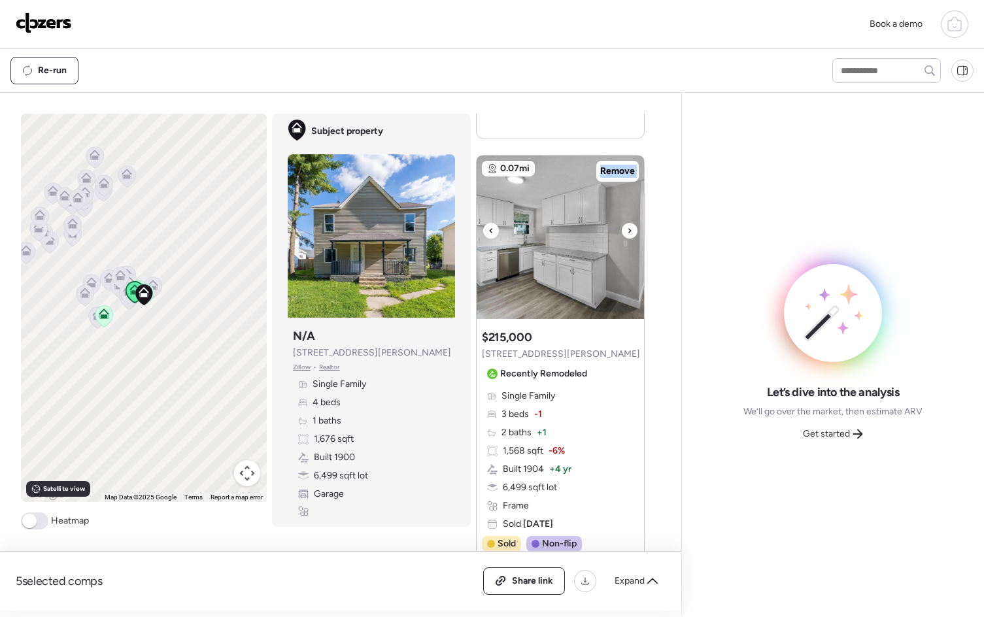
click at [627, 231] on icon at bounding box center [629, 231] width 5 height 16
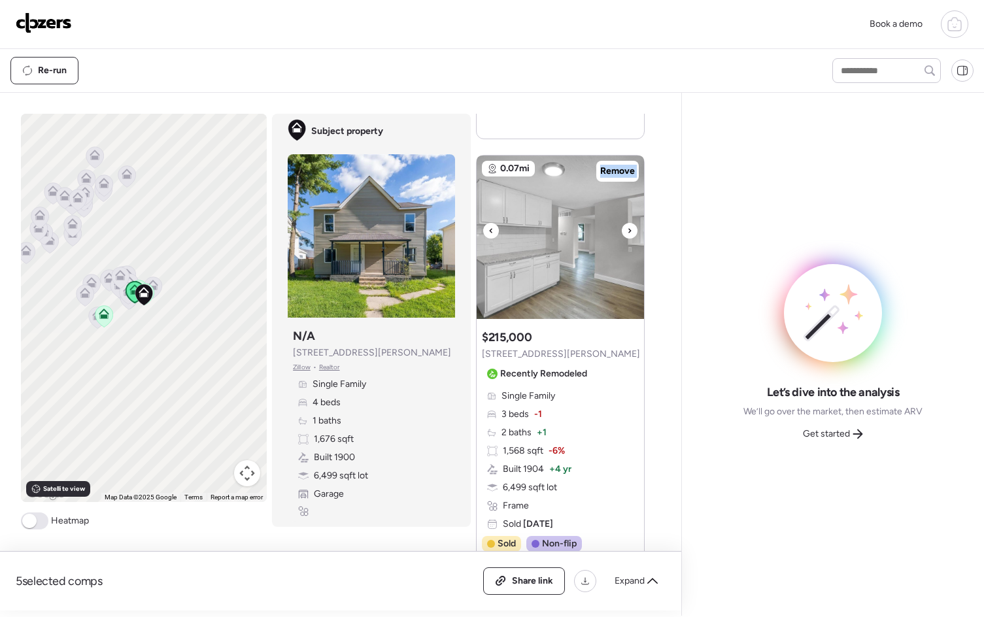
click at [627, 231] on icon at bounding box center [629, 231] width 5 height 16
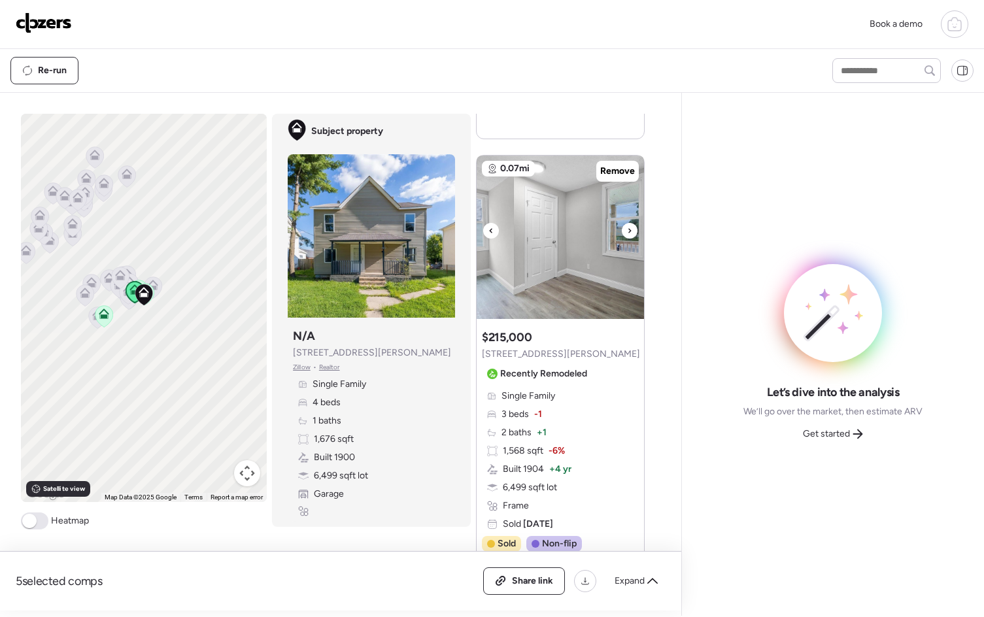
click at [627, 231] on icon at bounding box center [629, 231] width 5 height 16
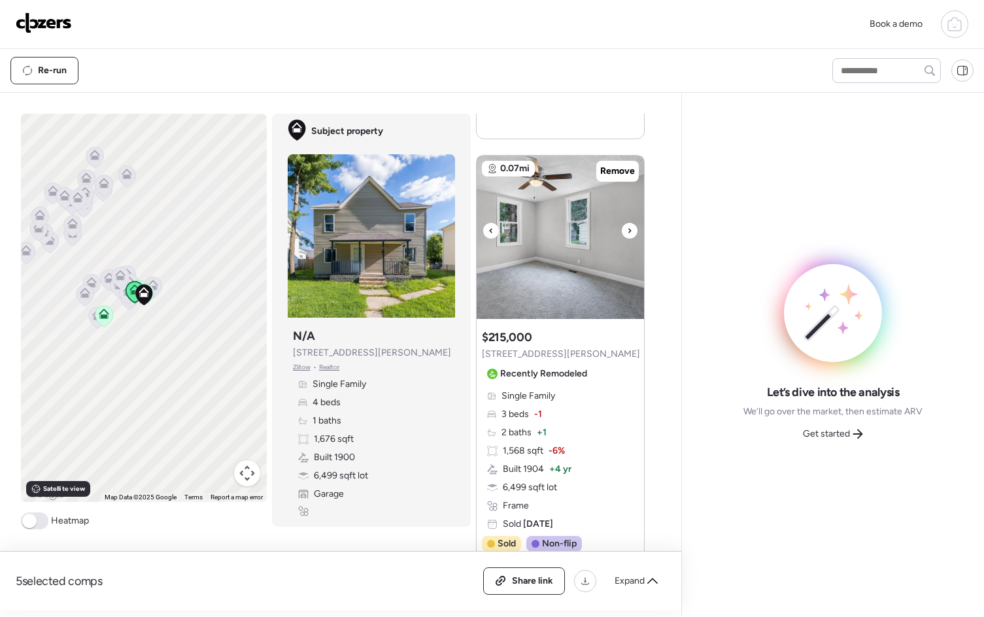
click at [627, 231] on icon at bounding box center [629, 231] width 5 height 16
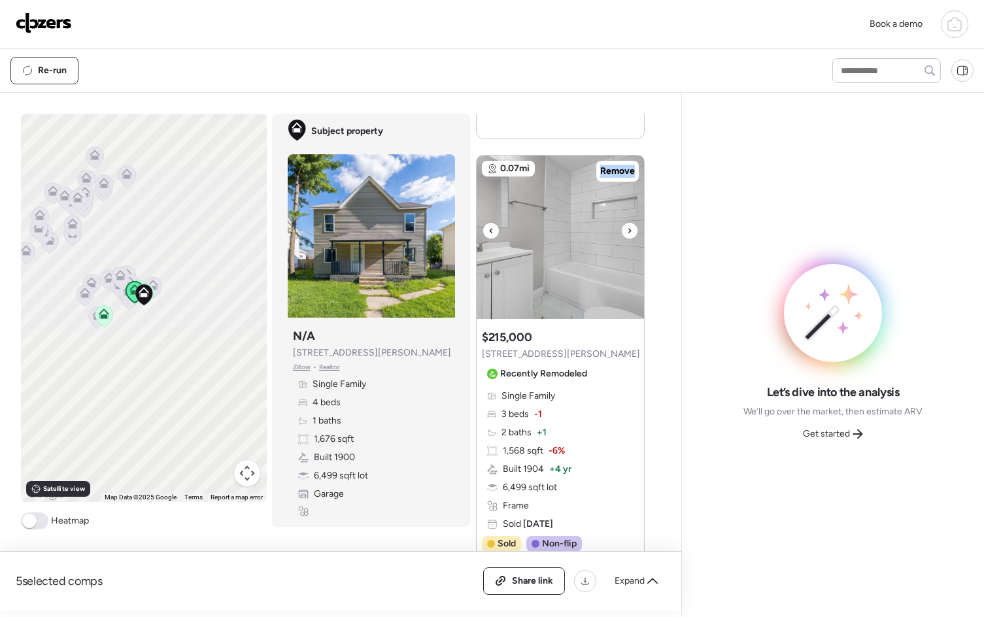
click at [627, 231] on icon at bounding box center [629, 231] width 5 height 16
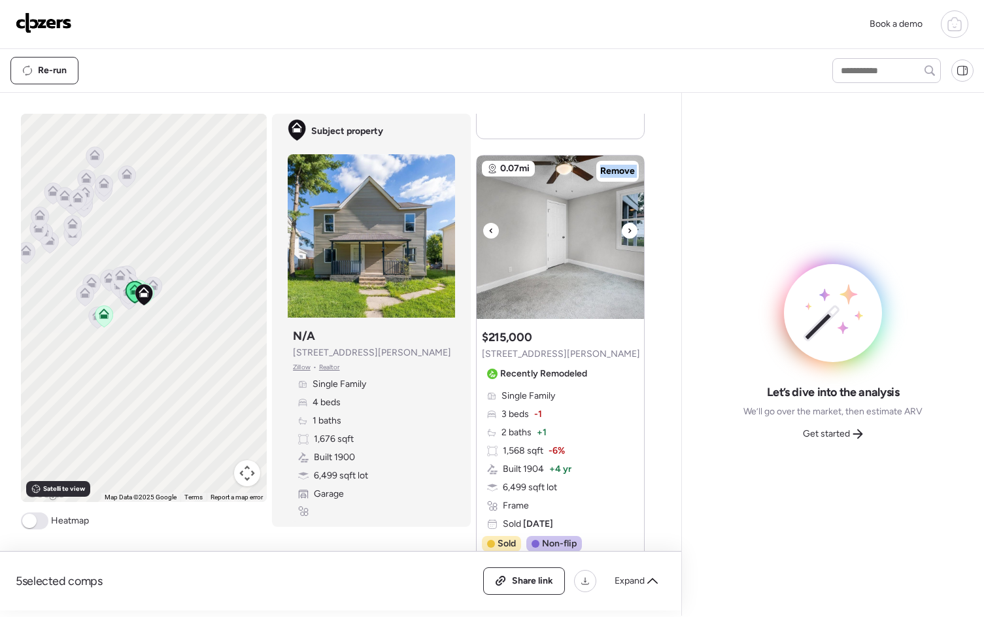
click at [627, 231] on icon at bounding box center [629, 231] width 5 height 16
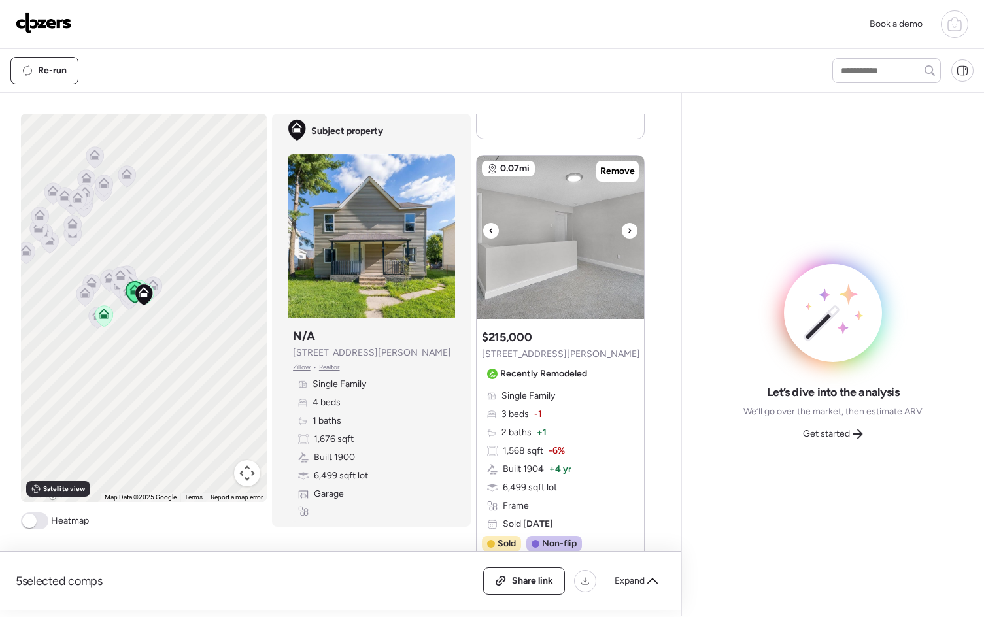
click at [627, 231] on icon at bounding box center [629, 231] width 5 height 16
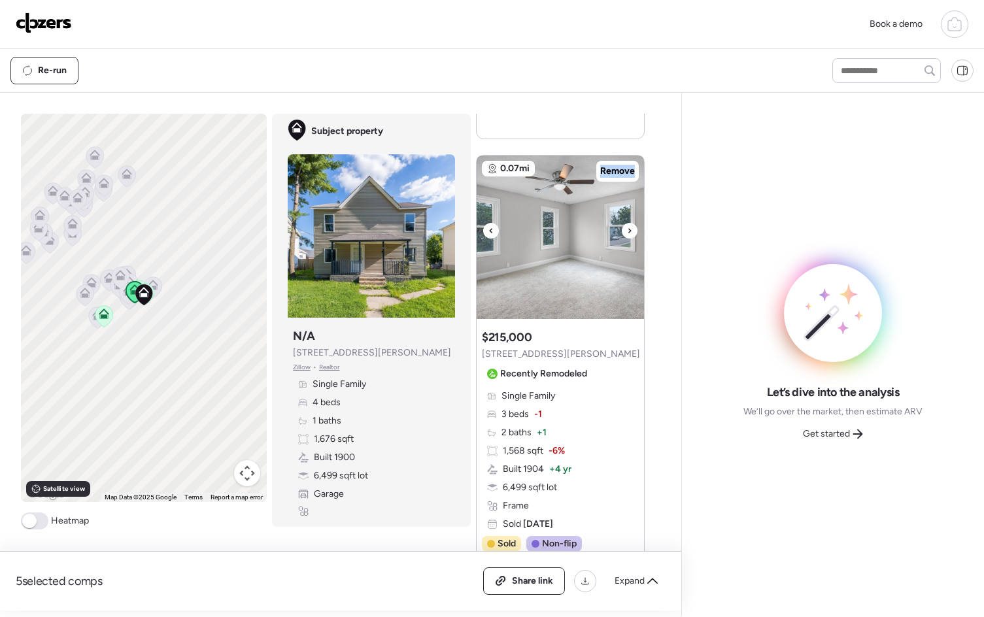
click at [627, 231] on icon at bounding box center [629, 231] width 5 height 16
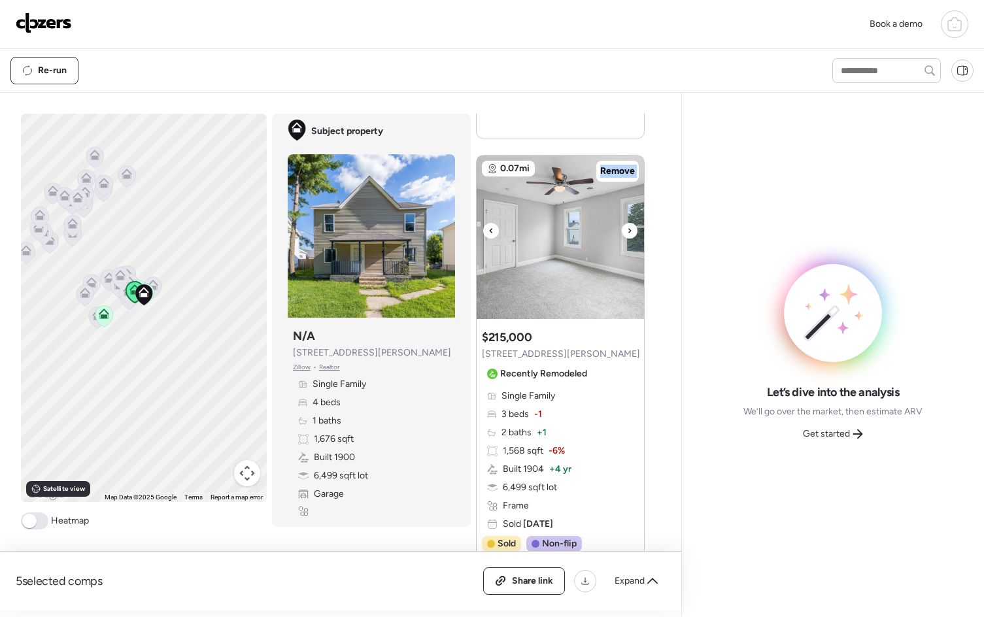
click at [627, 231] on icon at bounding box center [629, 231] width 5 height 16
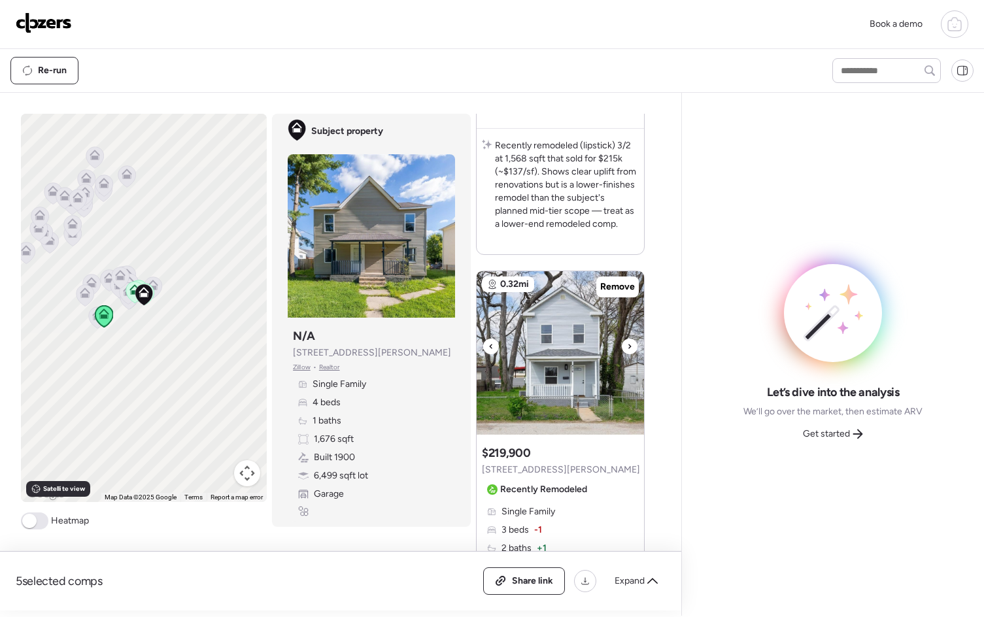
scroll to position [1676, 0]
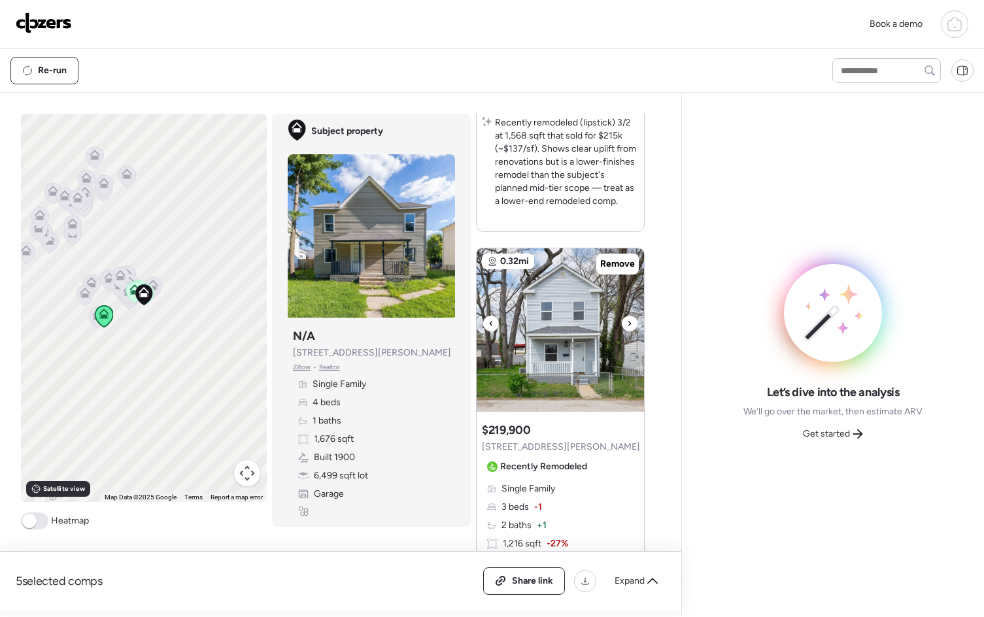
click at [627, 325] on icon at bounding box center [629, 324] width 5 height 16
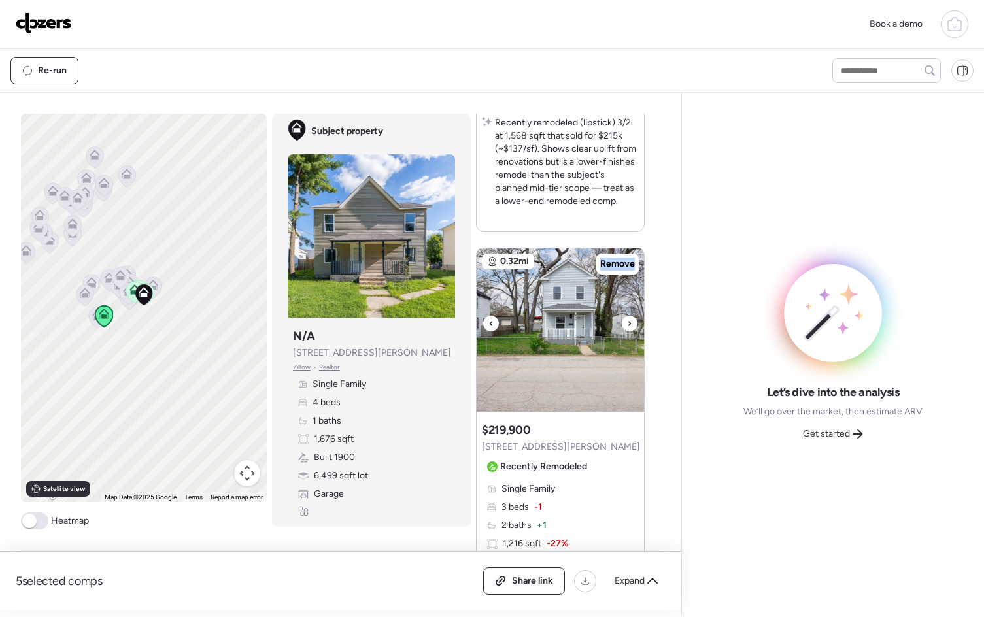
click at [627, 325] on icon at bounding box center [629, 324] width 5 height 16
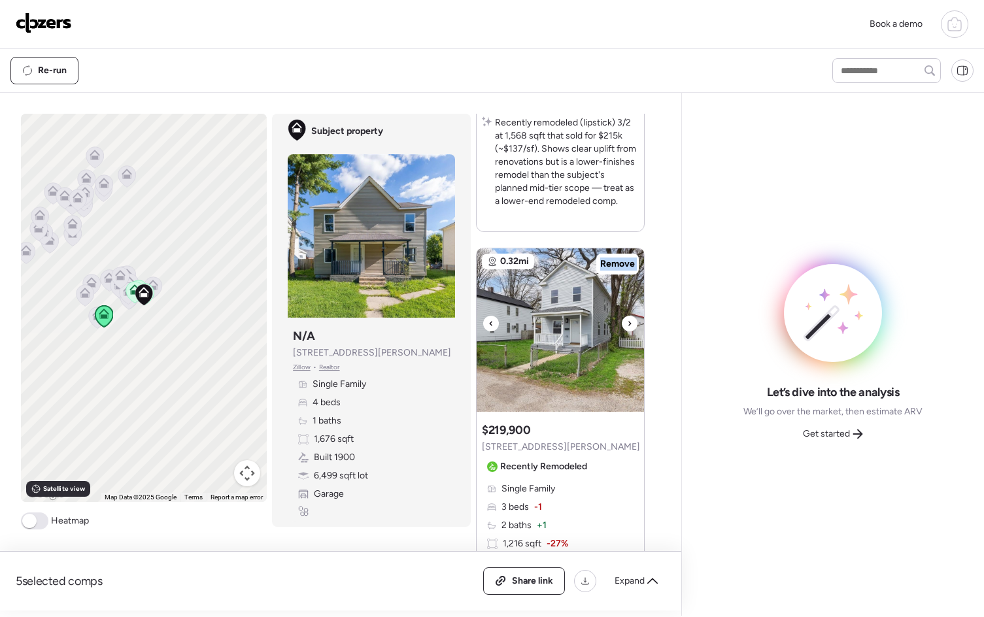
click at [627, 325] on icon at bounding box center [629, 324] width 5 height 16
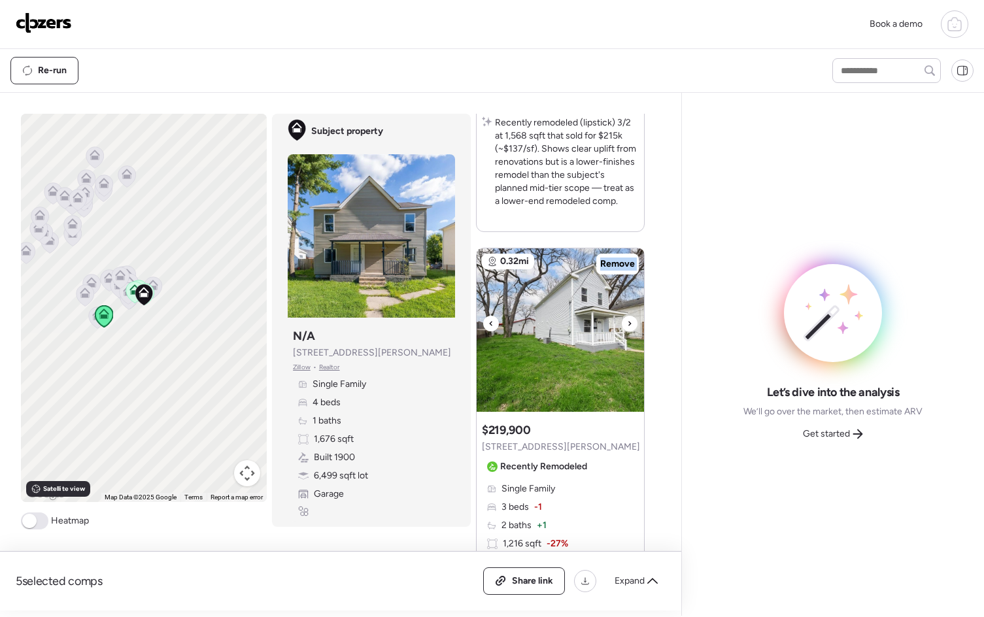
click at [627, 325] on icon at bounding box center [629, 324] width 5 height 16
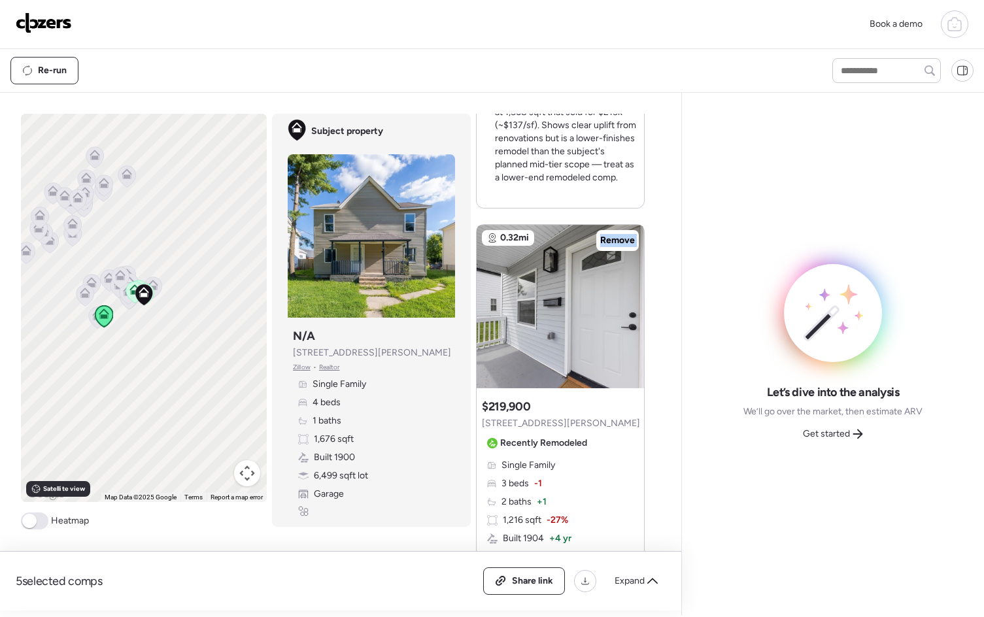
scroll to position [1696, 0]
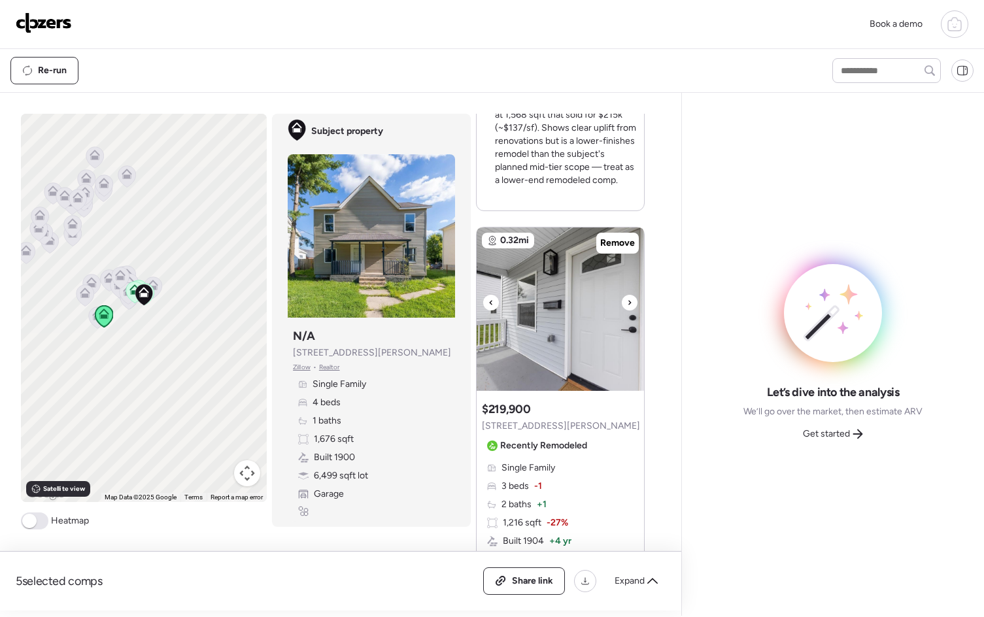
click at [627, 301] on icon at bounding box center [629, 303] width 5 height 16
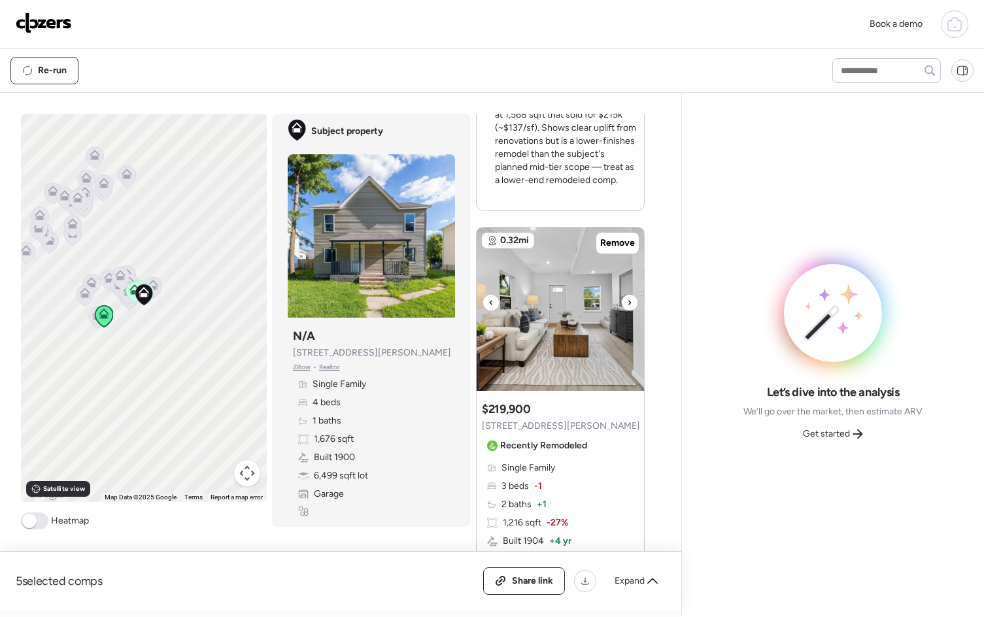
click at [627, 301] on icon at bounding box center [629, 303] width 5 height 16
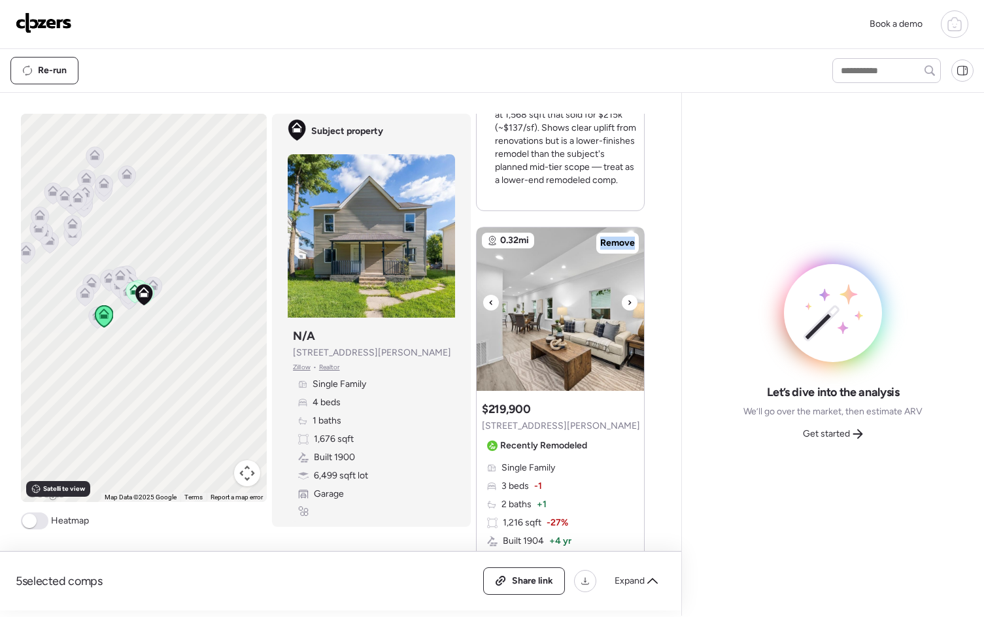
click at [627, 302] on icon at bounding box center [629, 303] width 5 height 16
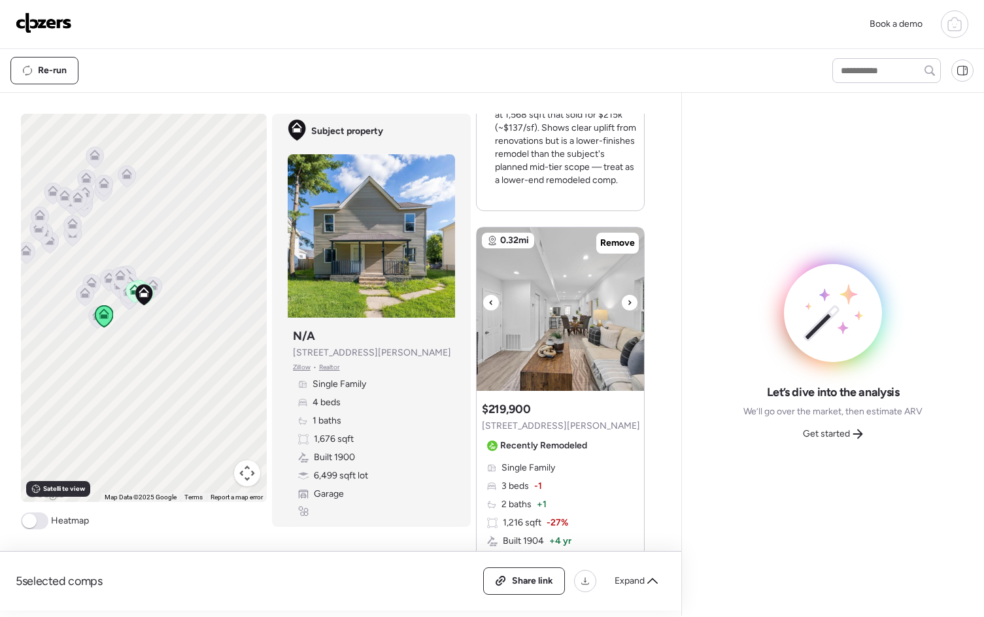
click at [627, 302] on icon at bounding box center [629, 303] width 5 height 16
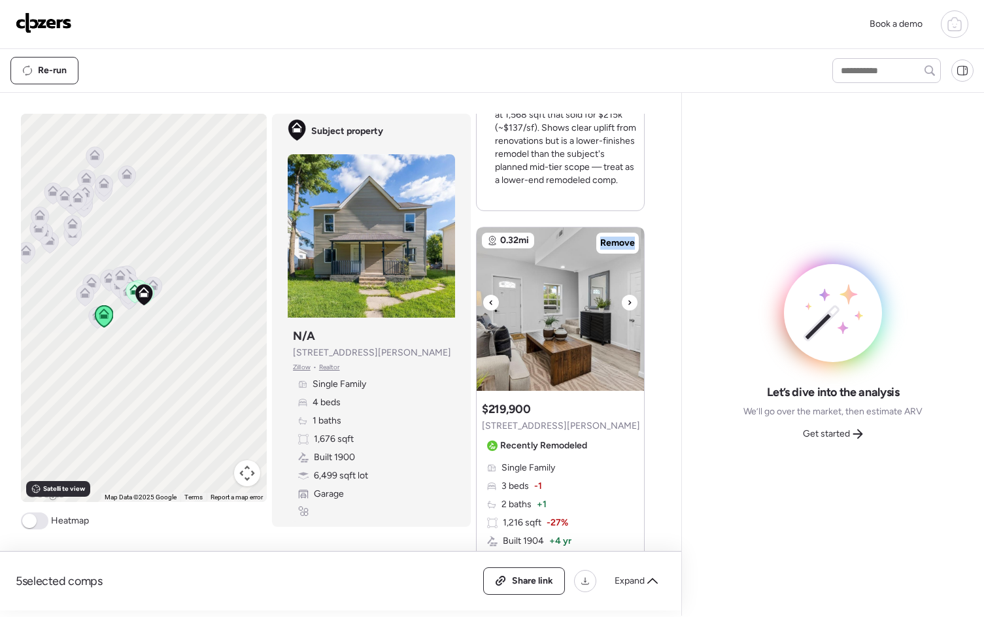
click at [627, 302] on icon at bounding box center [629, 303] width 5 height 16
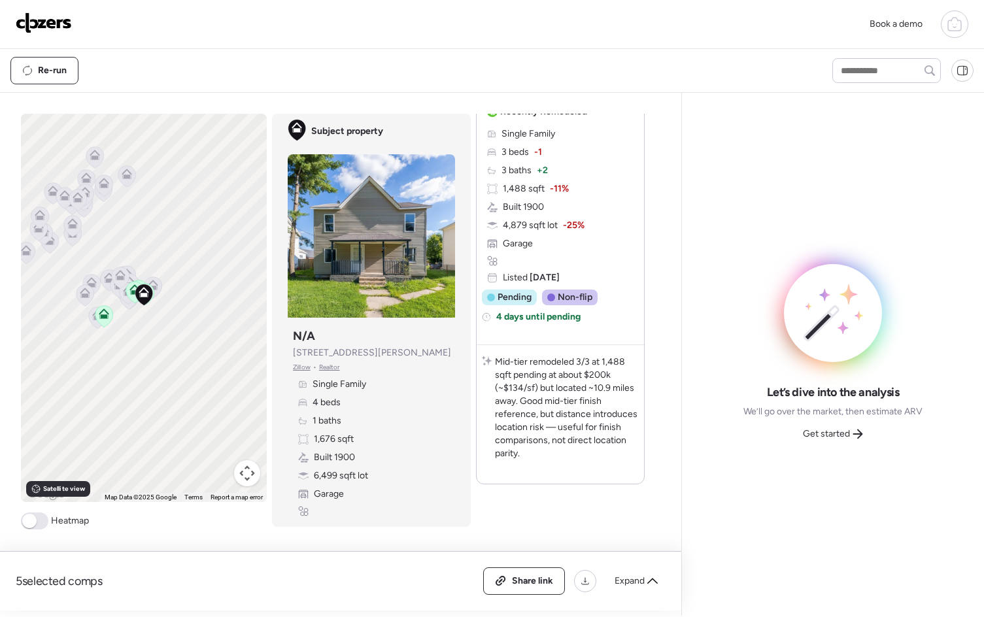
scroll to position [2626, 0]
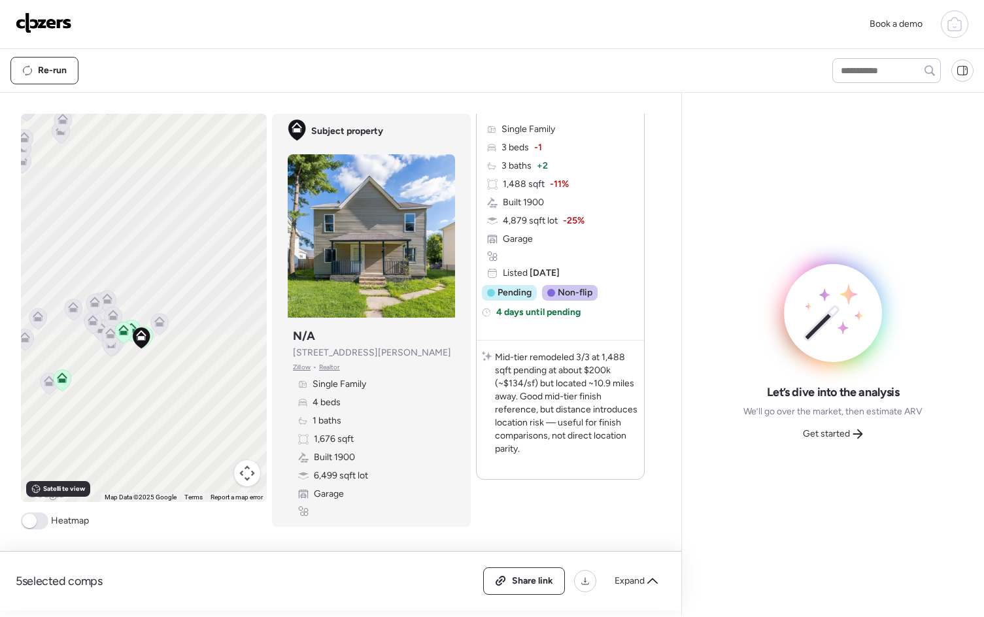
drag, startPoint x: 154, startPoint y: 311, endPoint x: 188, endPoint y: 393, distance: 89.3
click at [188, 394] on div "To activate drag with keyboard, press Alt + Enter. Once in keyboard drag state,…" at bounding box center [144, 308] width 246 height 388
drag, startPoint x: 186, startPoint y: 368, endPoint x: 218, endPoint y: 361, distance: 32.0
click at [218, 361] on div "To activate drag with keyboard, press Alt + Enter. Once in keyboard drag state,…" at bounding box center [144, 308] width 246 height 388
click at [191, 331] on icon at bounding box center [192, 332] width 8 height 4
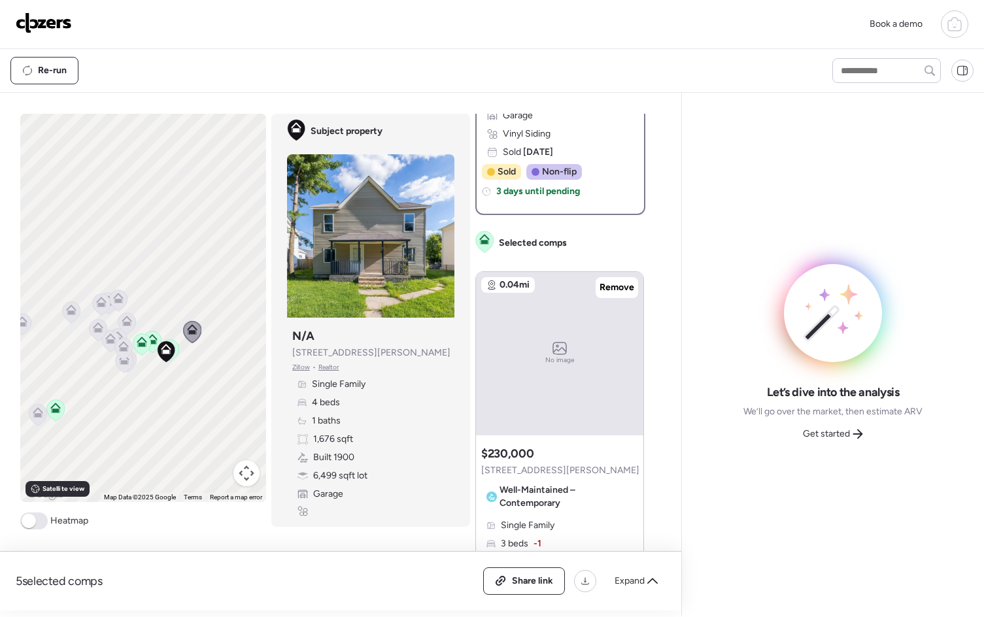
scroll to position [0, 0]
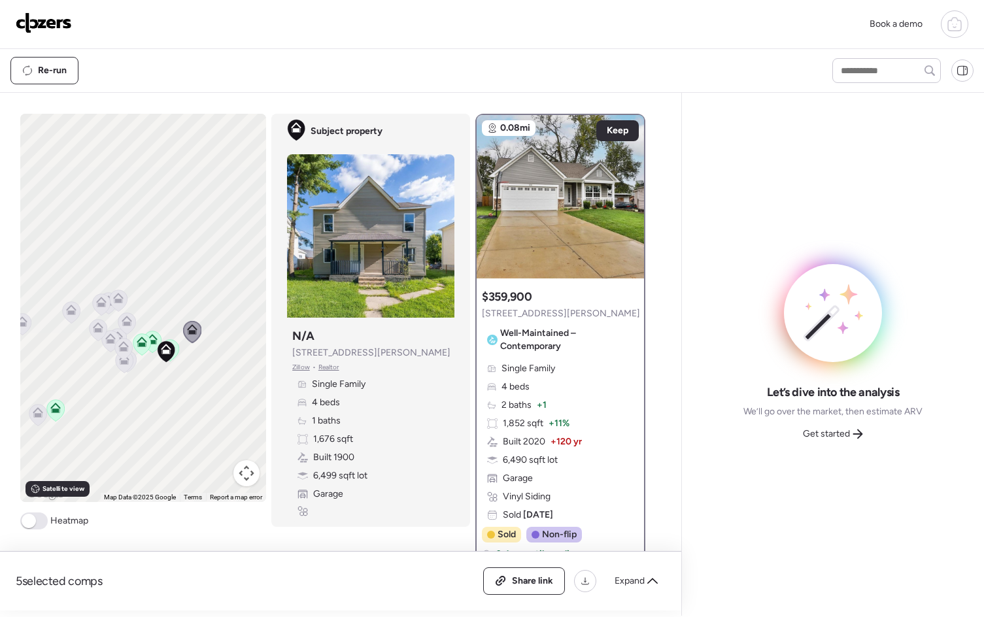
click at [120, 350] on icon at bounding box center [123, 349] width 8 height 4
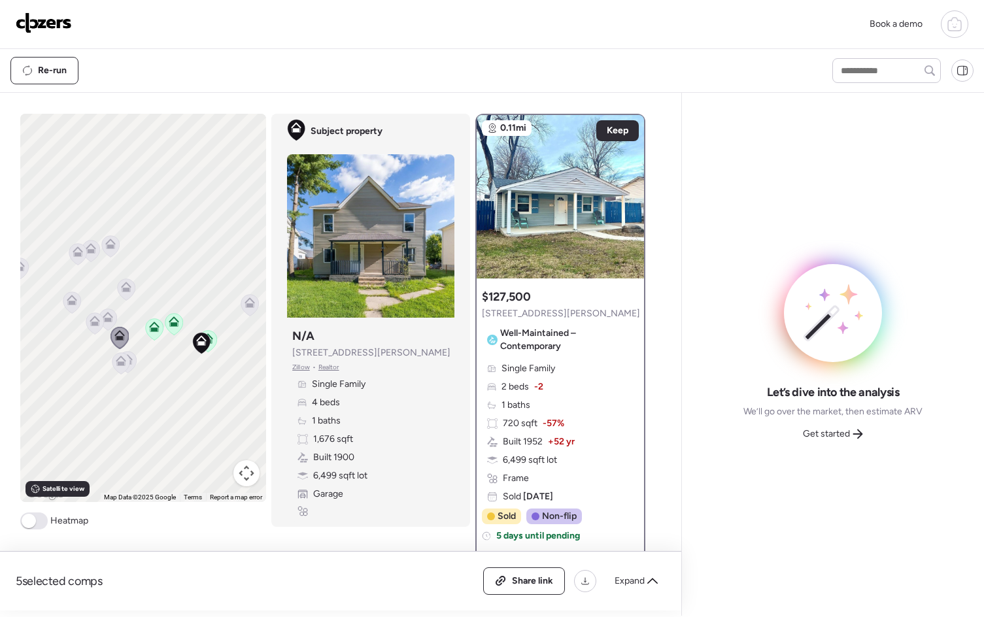
click at [29, 516] on span at bounding box center [29, 521] width 14 height 14
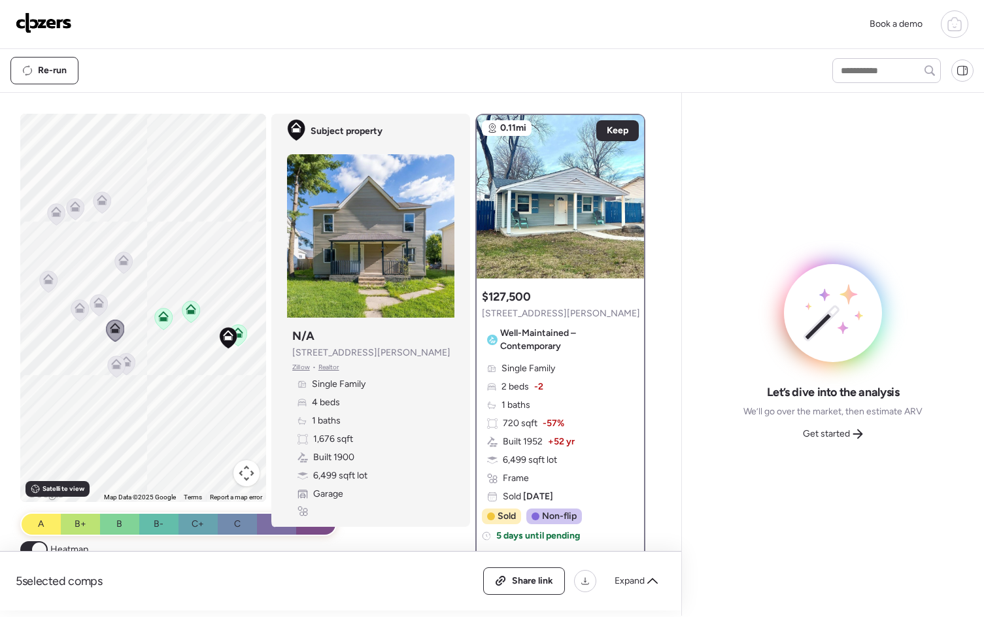
click at [111, 362] on icon at bounding box center [116, 364] width 10 height 10
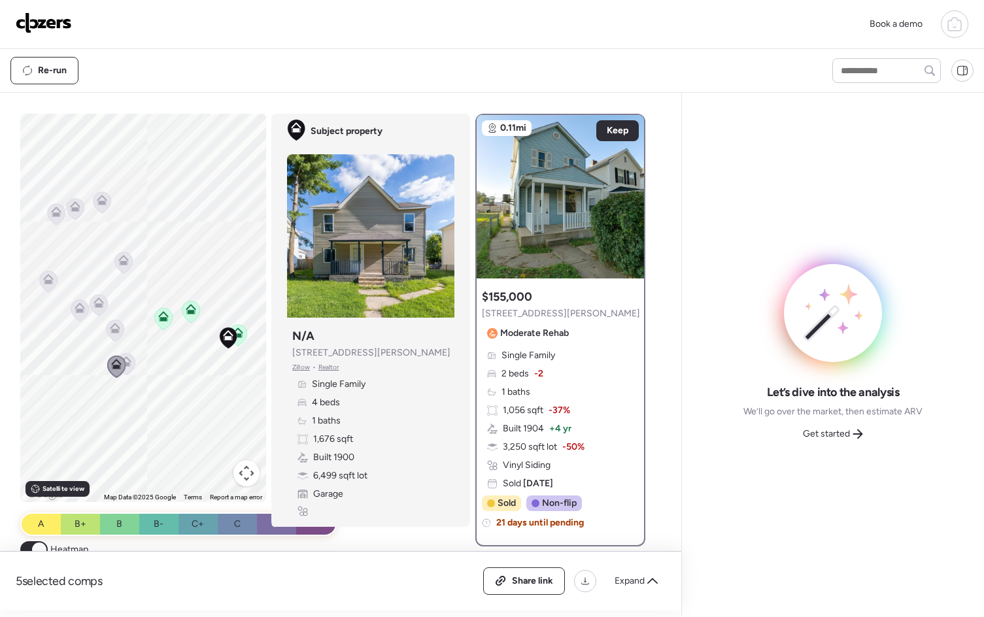
click at [126, 365] on icon at bounding box center [126, 361] width 10 height 10
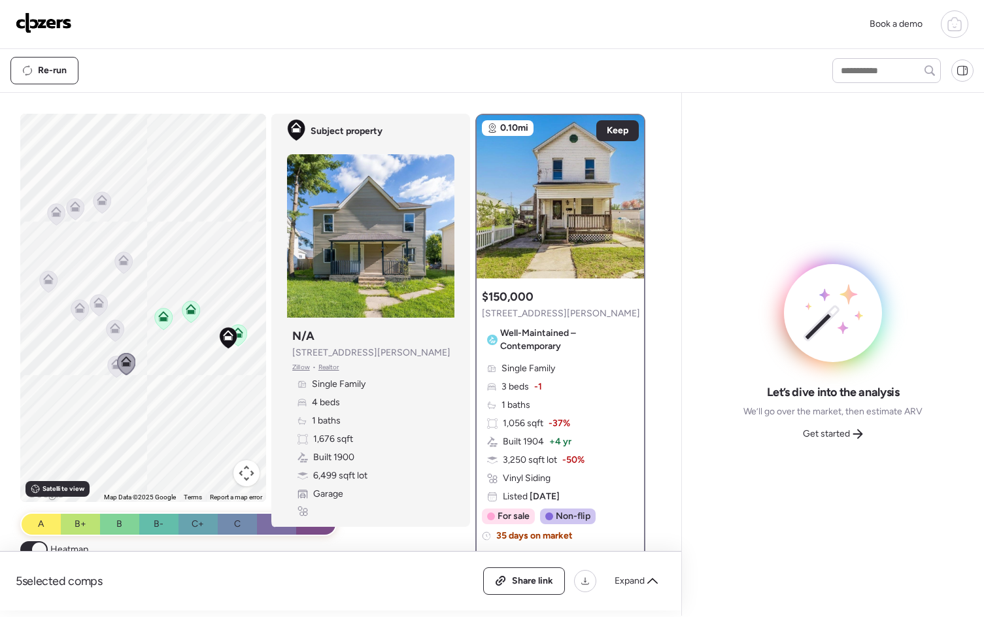
click at [78, 308] on icon at bounding box center [79, 308] width 10 height 10
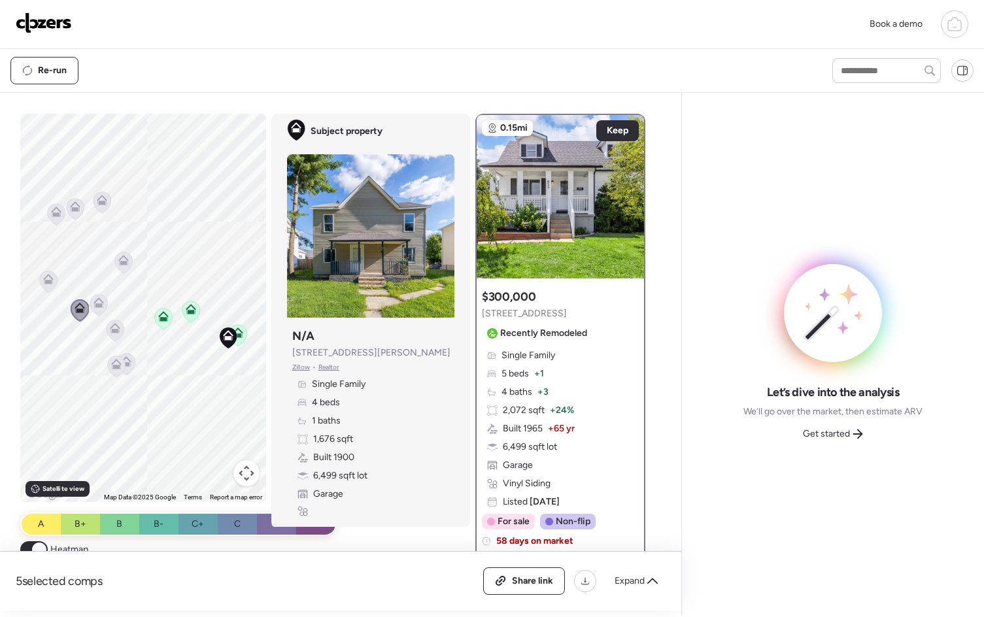
click at [98, 303] on icon at bounding box center [98, 300] width 10 height 6
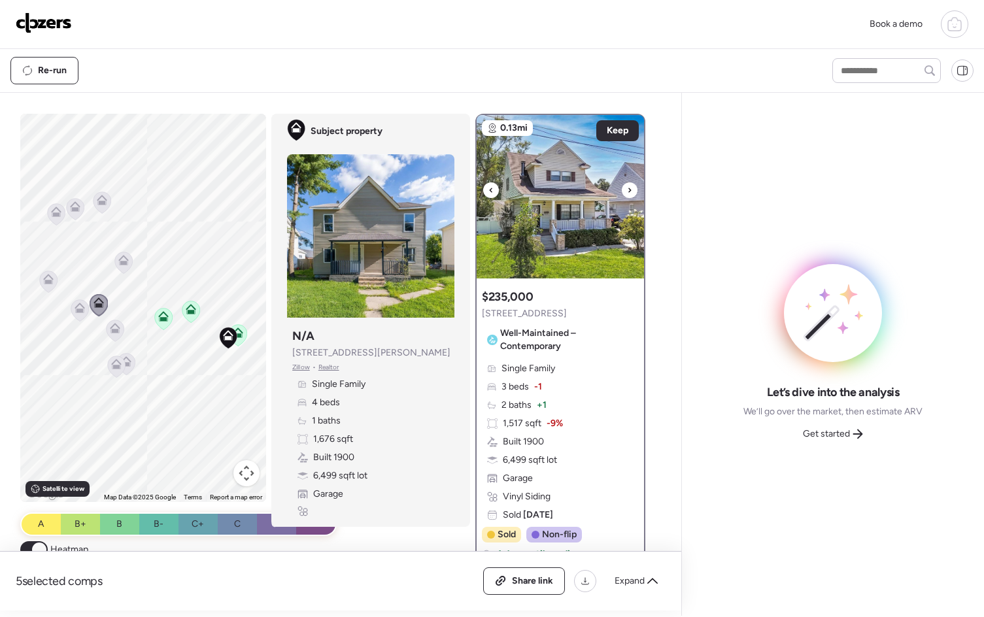
click at [627, 191] on icon at bounding box center [629, 190] width 5 height 16
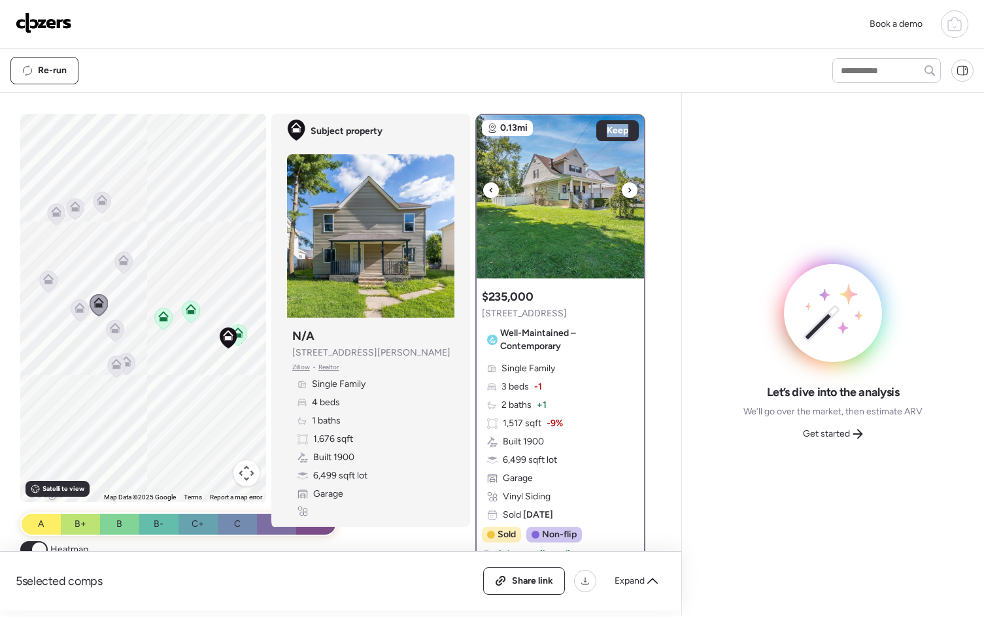
click at [627, 193] on icon at bounding box center [629, 190] width 5 height 16
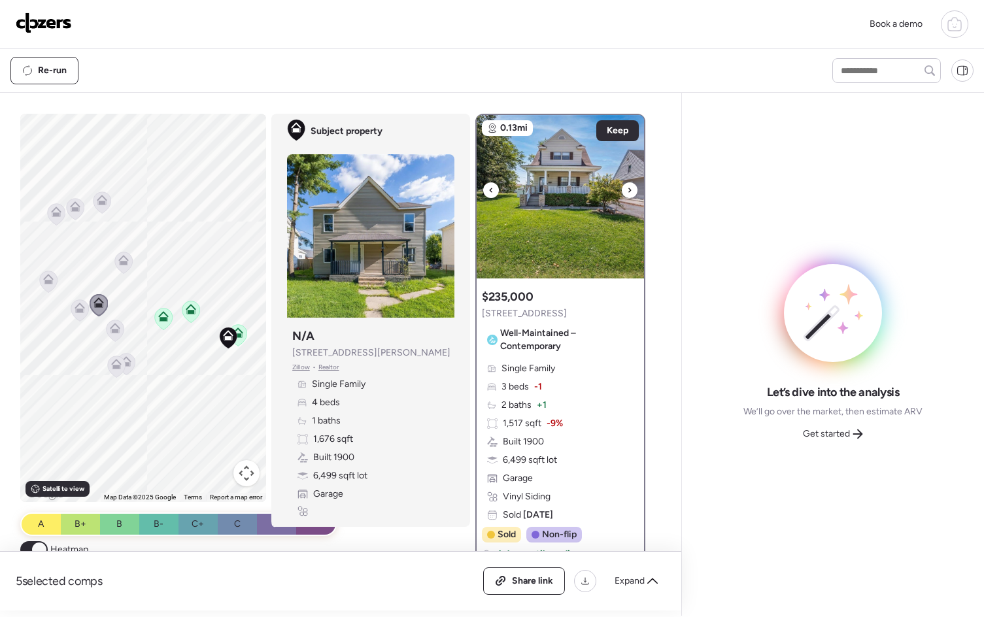
click at [627, 193] on icon at bounding box center [629, 190] width 5 height 16
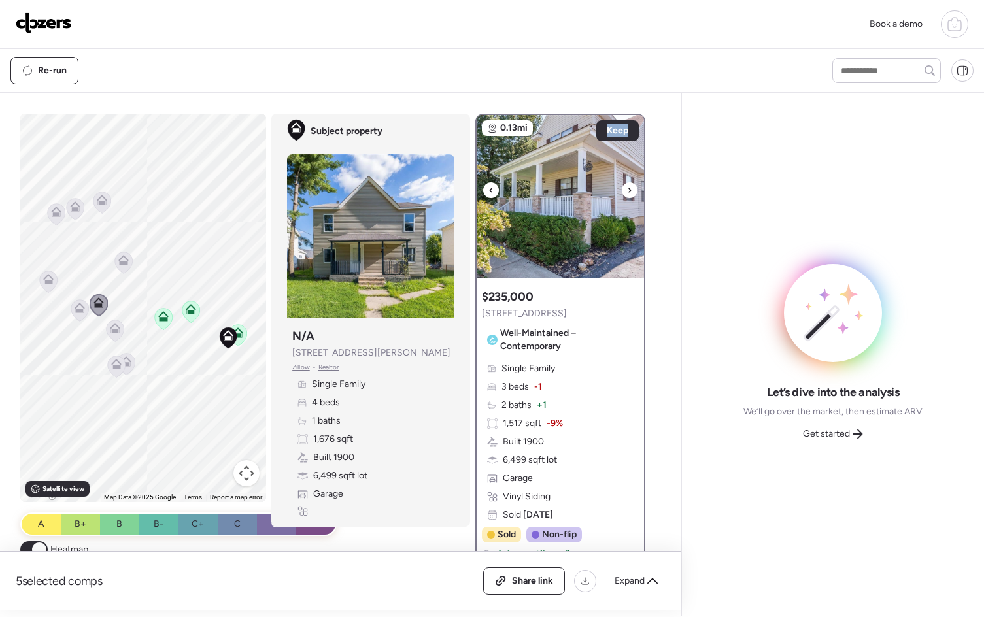
click at [627, 193] on icon at bounding box center [629, 190] width 5 height 16
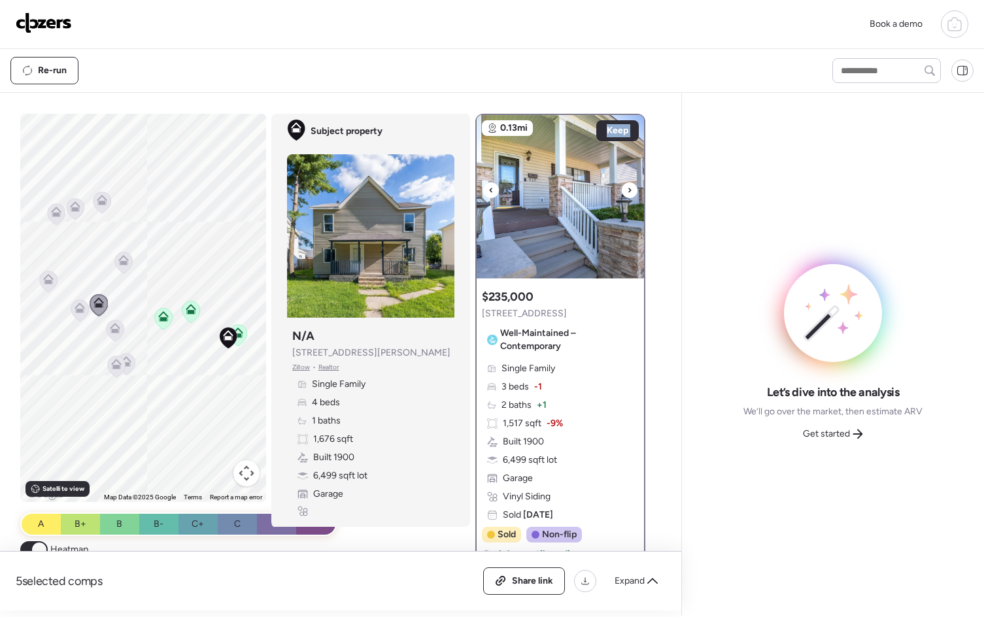
click at [627, 193] on icon at bounding box center [629, 190] width 5 height 16
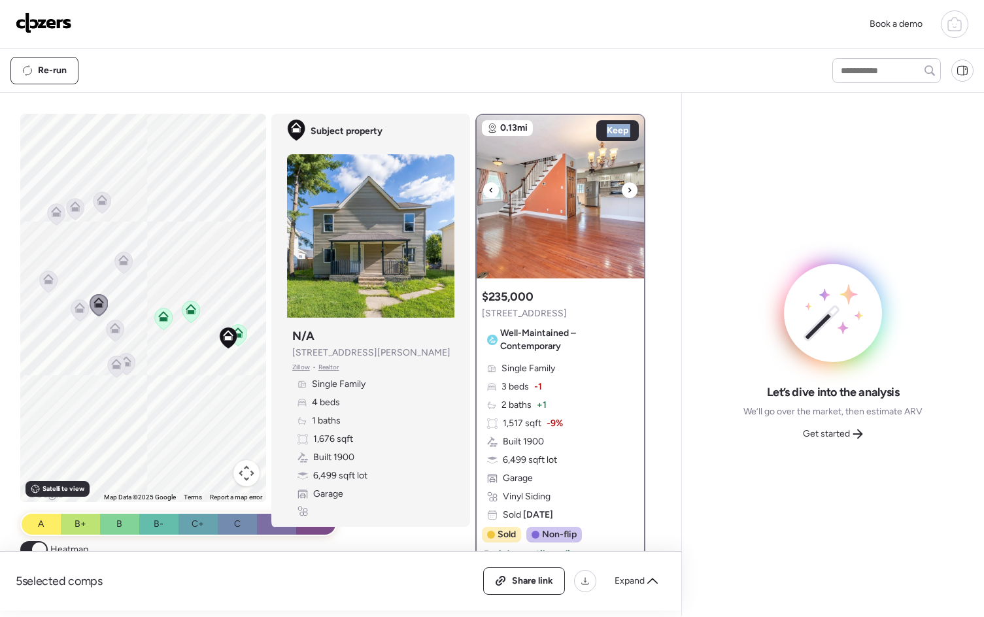
click at [627, 193] on icon at bounding box center [629, 190] width 5 height 16
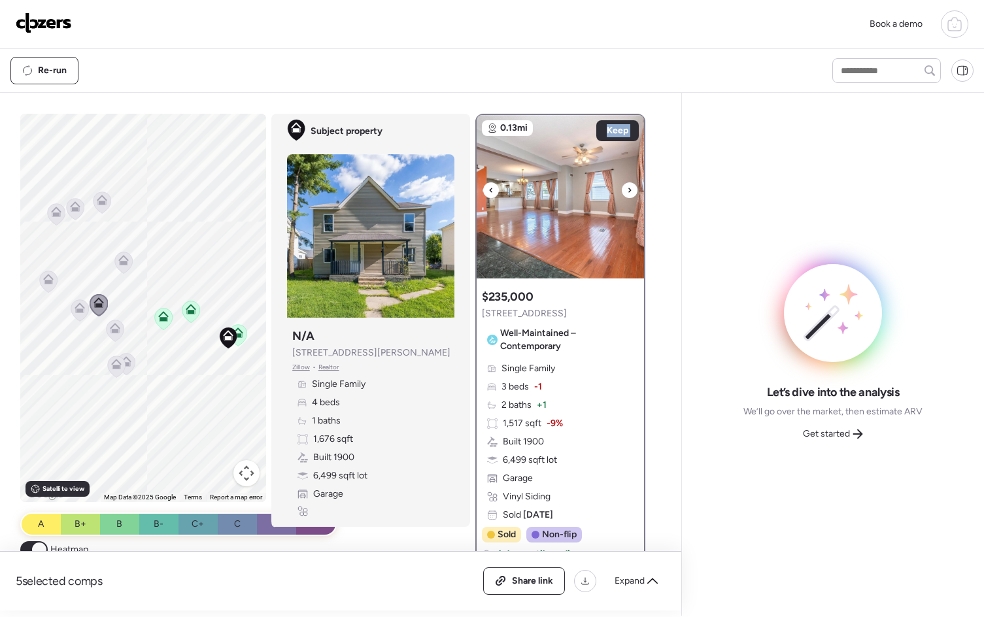
click at [627, 193] on icon at bounding box center [629, 190] width 5 height 16
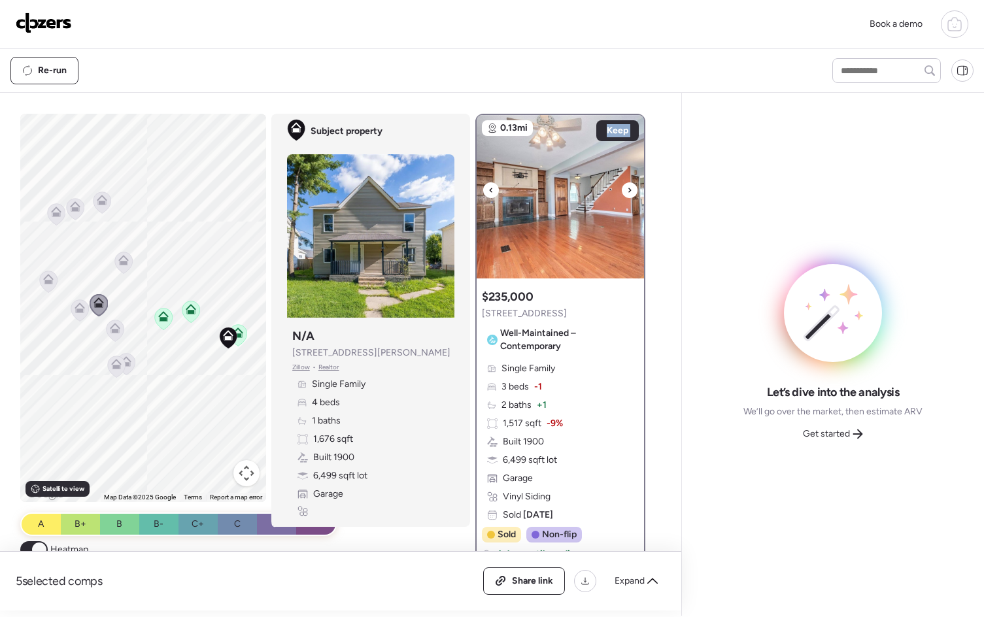
click at [627, 193] on icon at bounding box center [629, 190] width 5 height 16
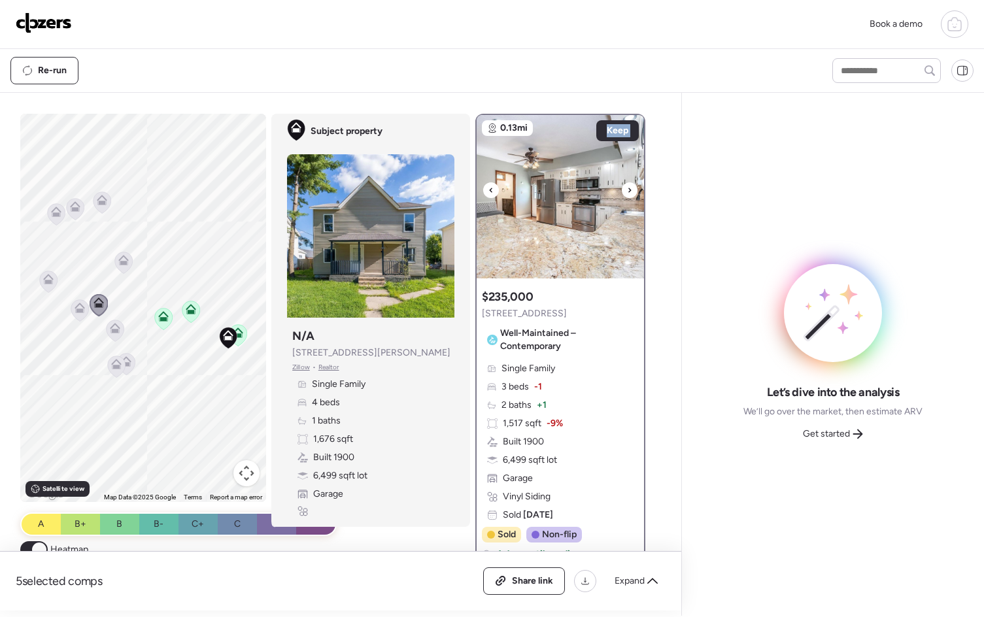
click at [627, 193] on icon at bounding box center [629, 190] width 5 height 16
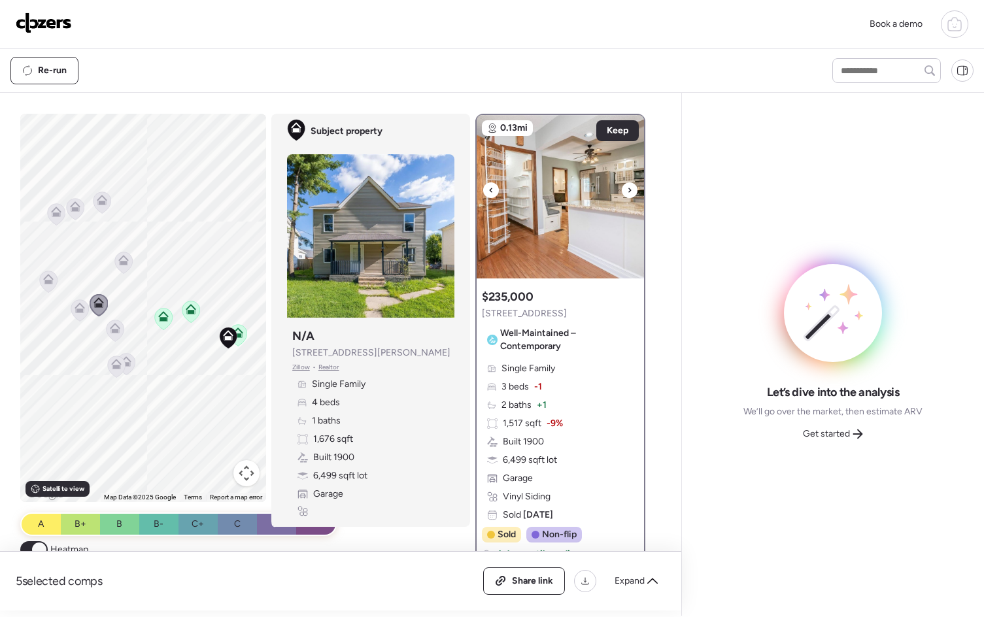
click at [627, 193] on icon at bounding box center [629, 190] width 5 height 16
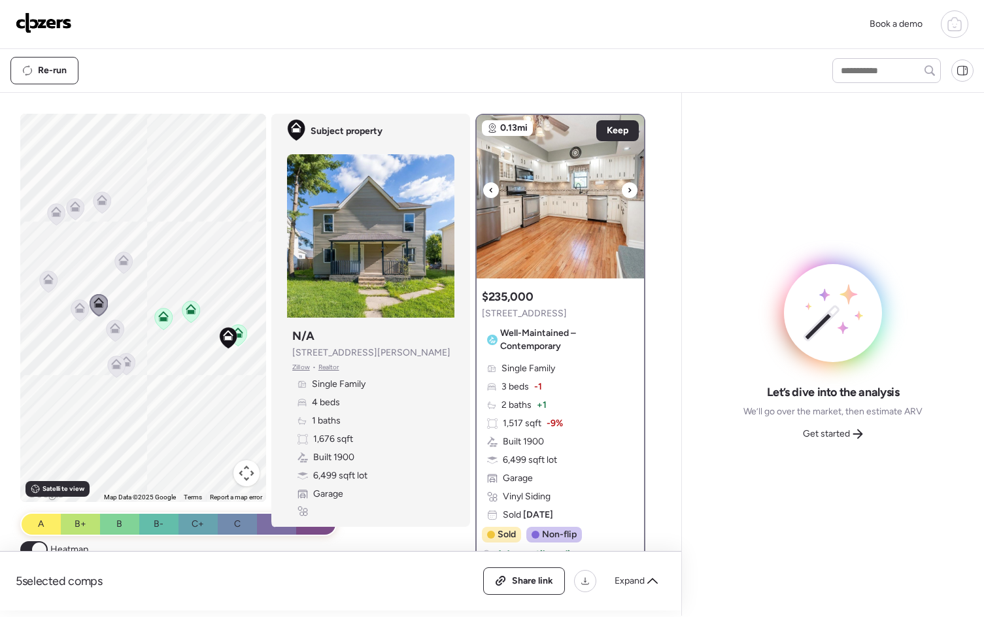
click at [627, 193] on icon at bounding box center [629, 190] width 5 height 16
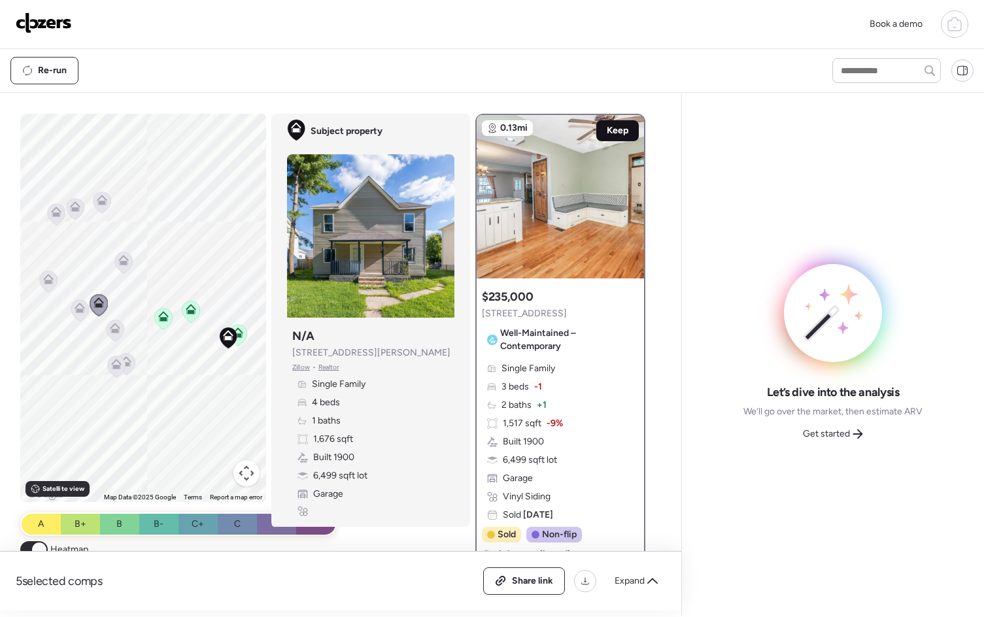
click at [618, 133] on span "Keep" at bounding box center [617, 130] width 22 height 13
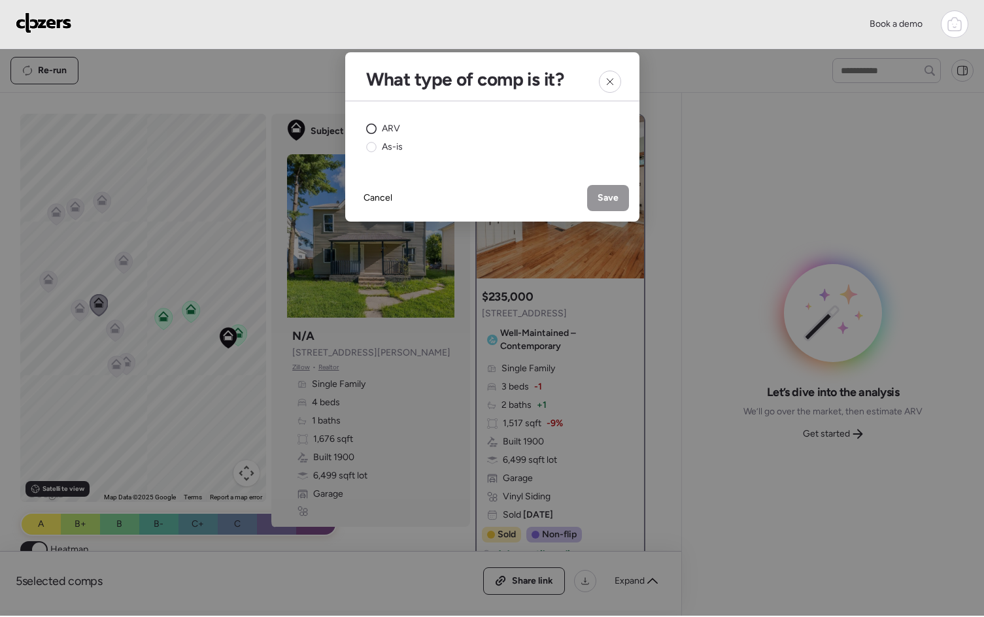
click at [374, 127] on circle at bounding box center [371, 129] width 10 height 10
click at [612, 203] on span "Save" at bounding box center [607, 197] width 21 height 13
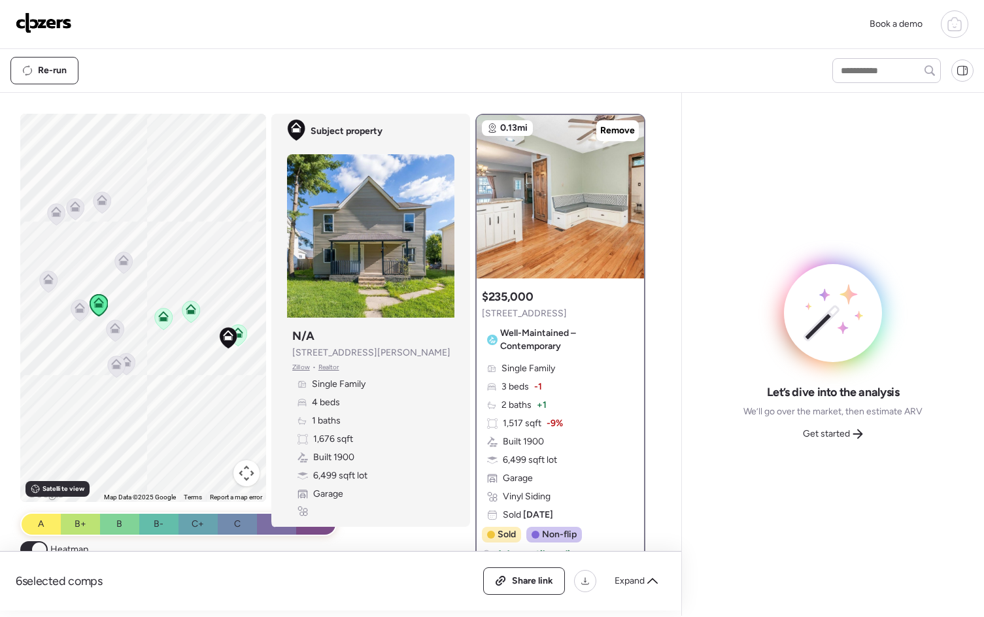
click at [74, 313] on icon at bounding box center [80, 311] width 18 height 22
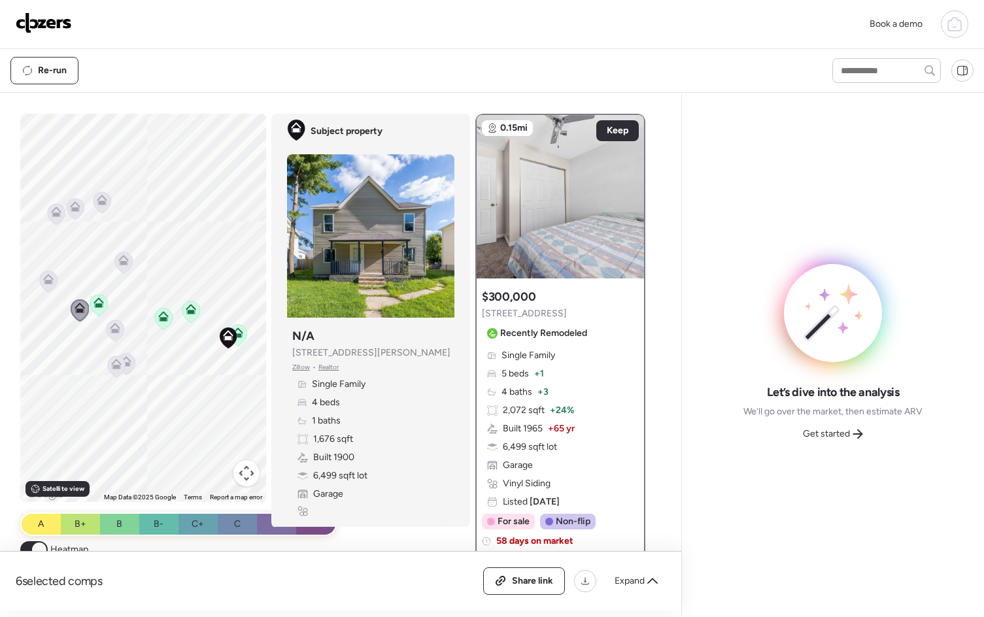
click at [123, 257] on icon at bounding box center [123, 260] width 10 height 10
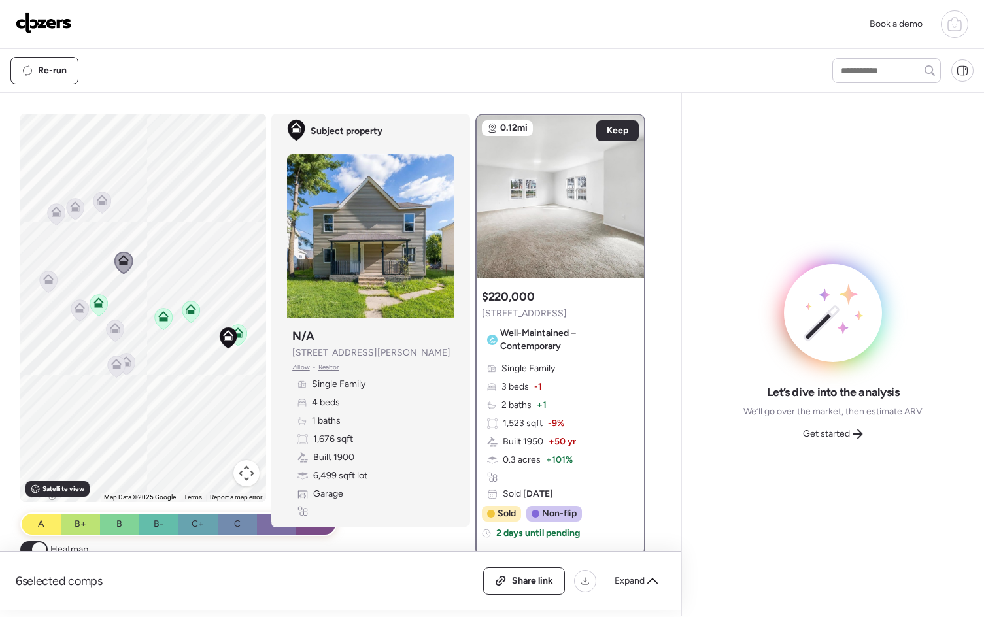
click at [44, 277] on icon at bounding box center [48, 279] width 10 height 10
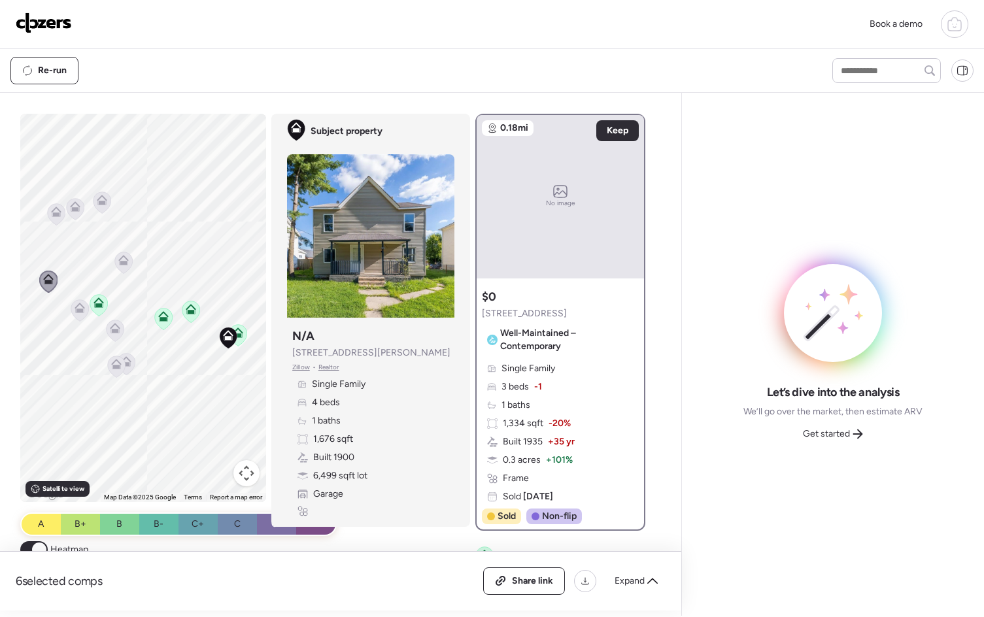
click at [52, 214] on icon at bounding box center [56, 214] width 8 height 4
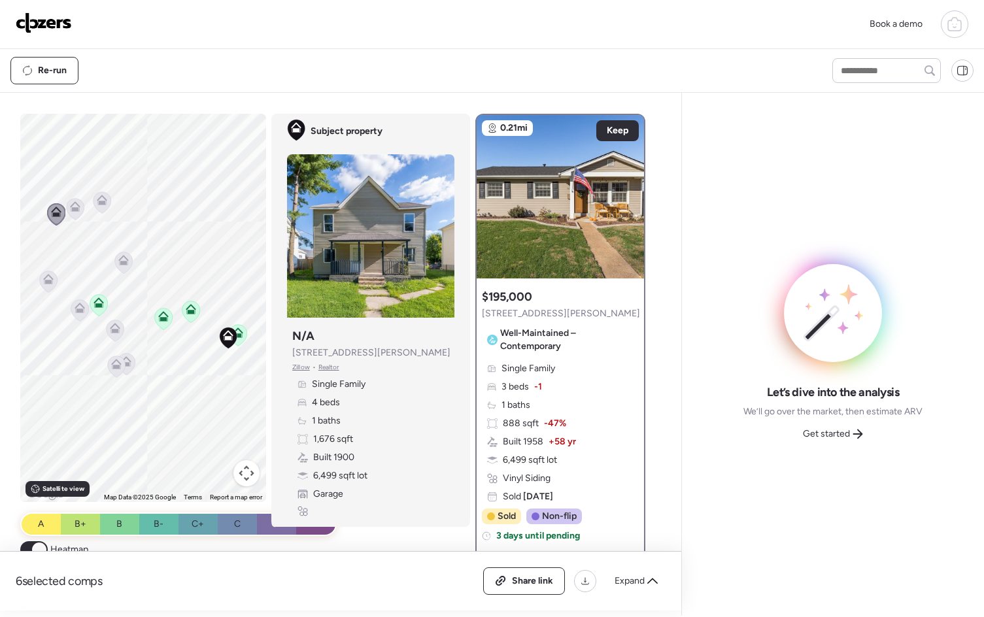
click at [70, 213] on icon at bounding box center [76, 210] width 18 height 22
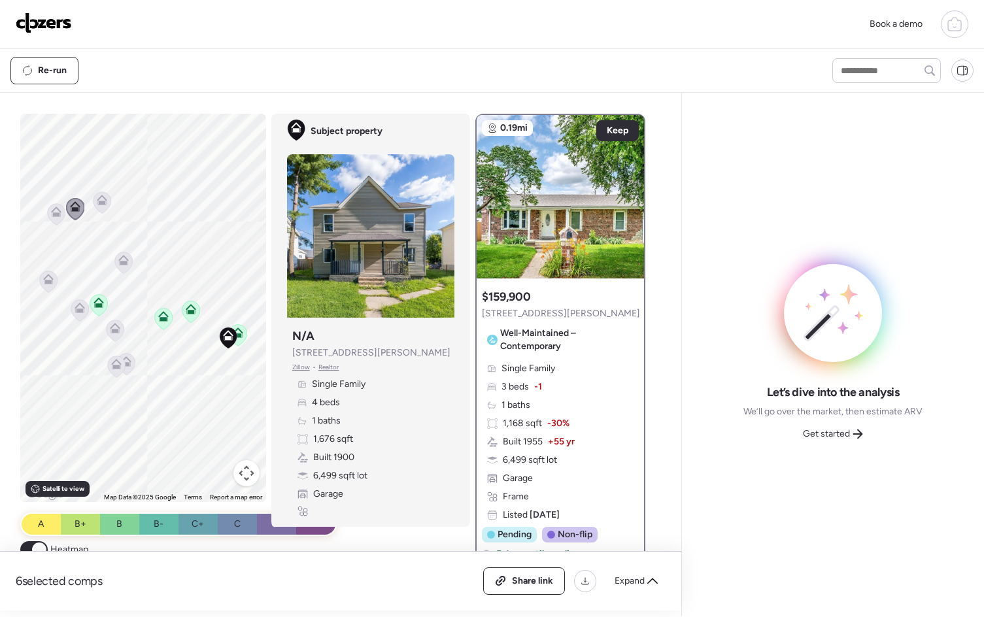
click at [99, 205] on icon at bounding box center [102, 203] width 18 height 22
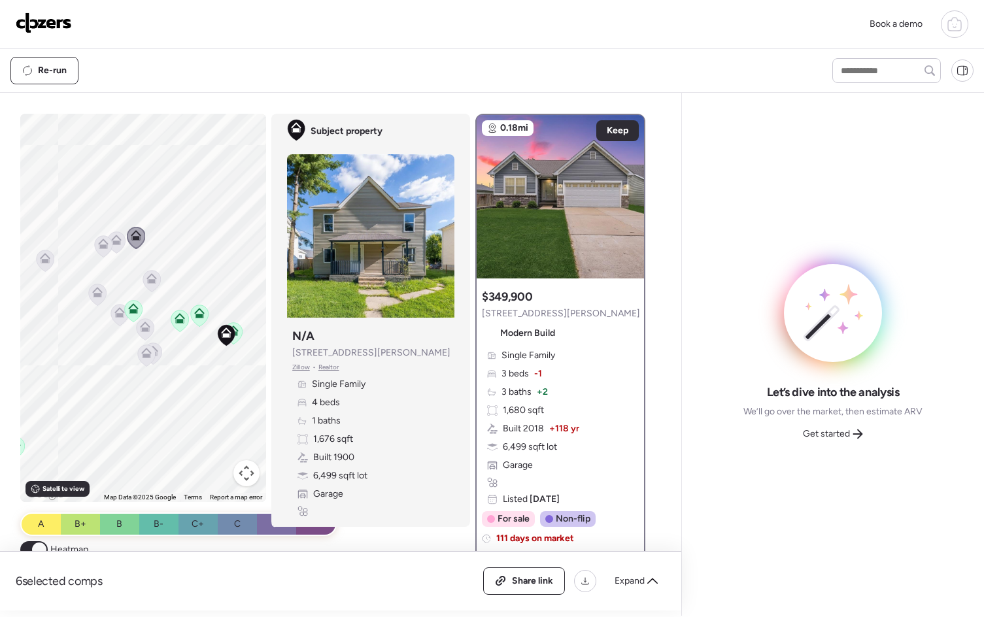
scroll to position [538, 0]
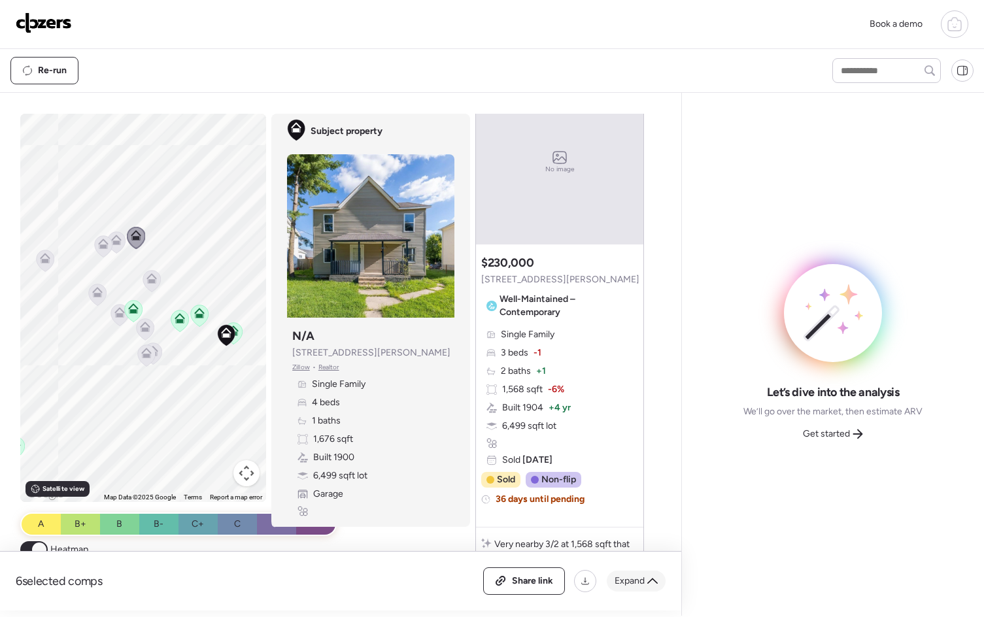
click at [632, 578] on span "Expand" at bounding box center [629, 580] width 30 height 13
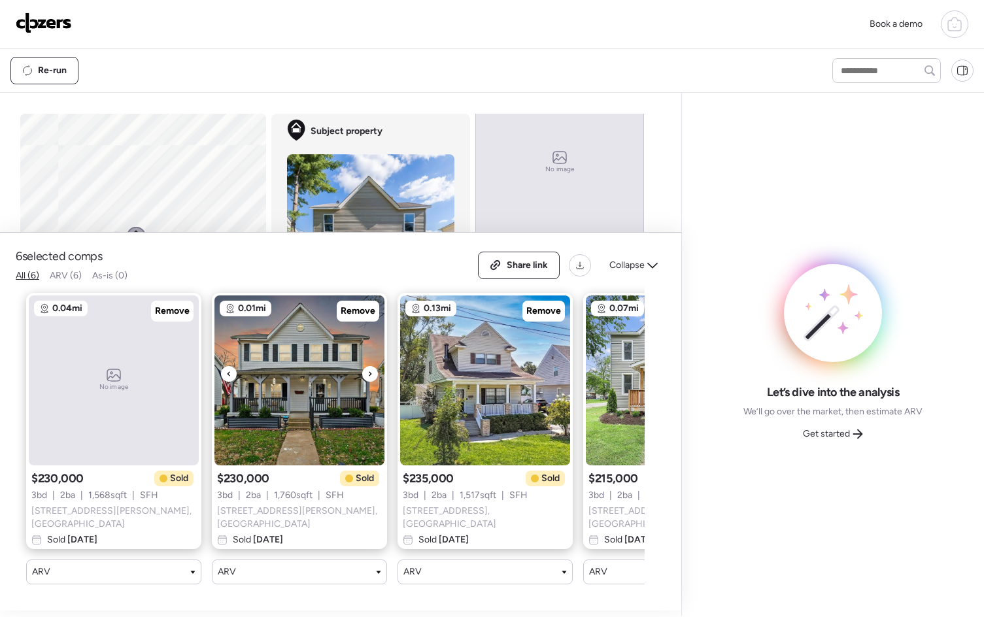
click at [367, 377] on icon at bounding box center [369, 374] width 5 height 16
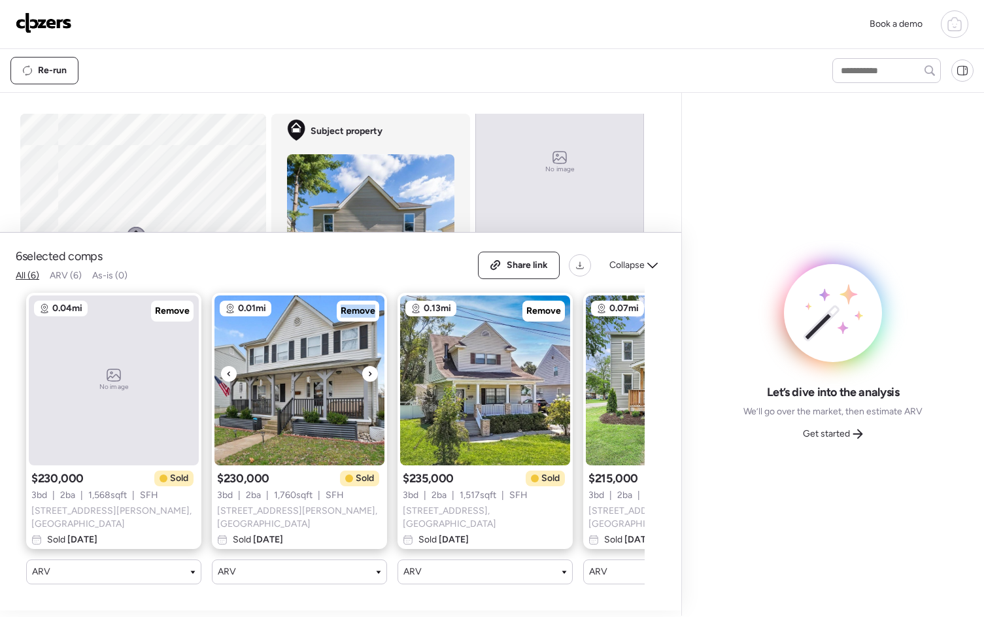
click at [367, 377] on icon at bounding box center [369, 374] width 5 height 16
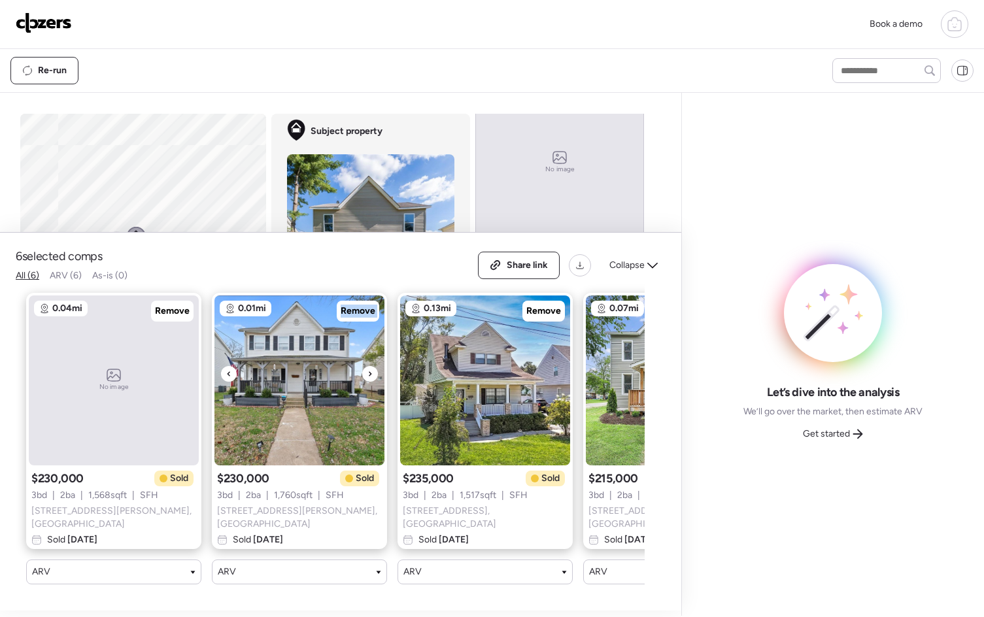
click at [367, 377] on icon at bounding box center [369, 374] width 5 height 16
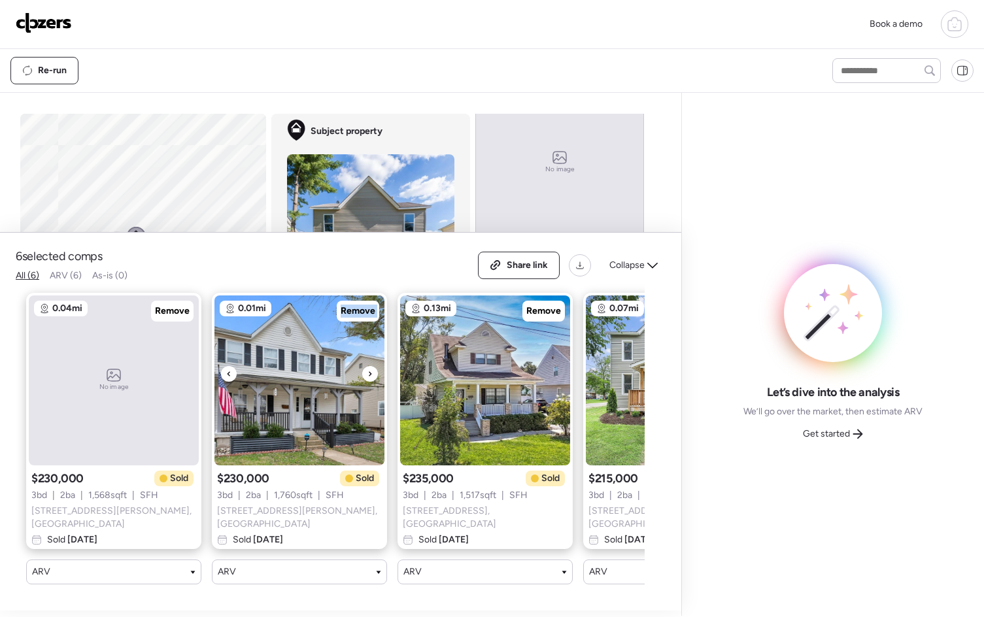
click at [367, 377] on icon at bounding box center [369, 374] width 5 height 16
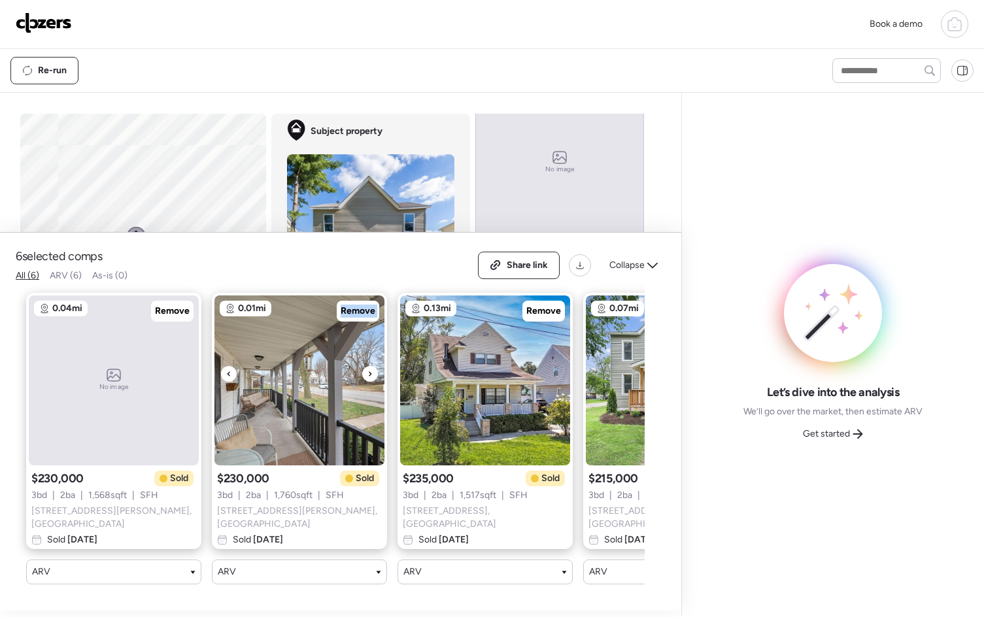
click at [367, 377] on icon at bounding box center [369, 374] width 5 height 16
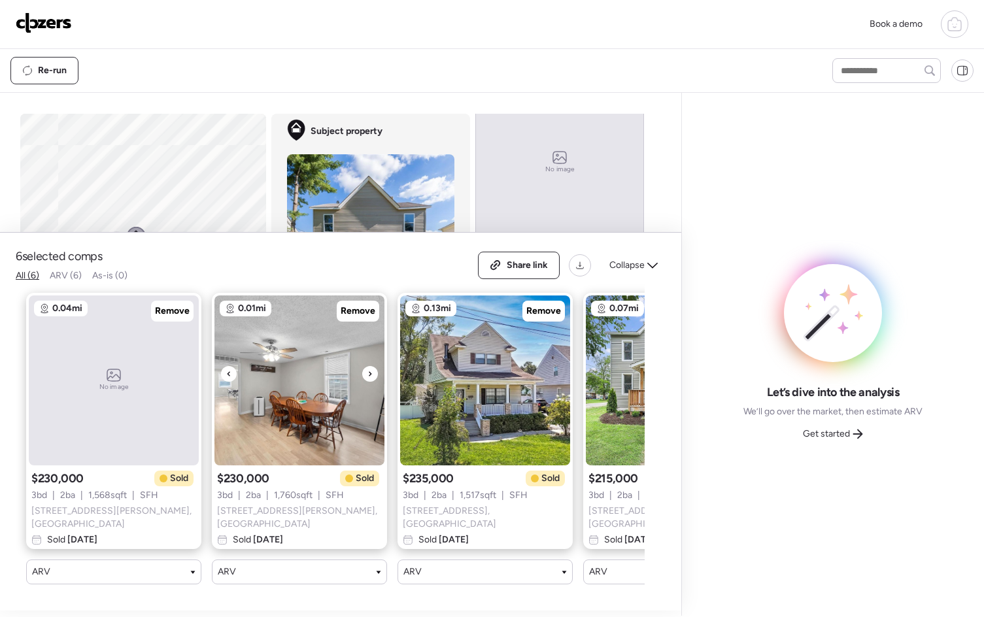
click at [368, 378] on icon at bounding box center [369, 374] width 5 height 16
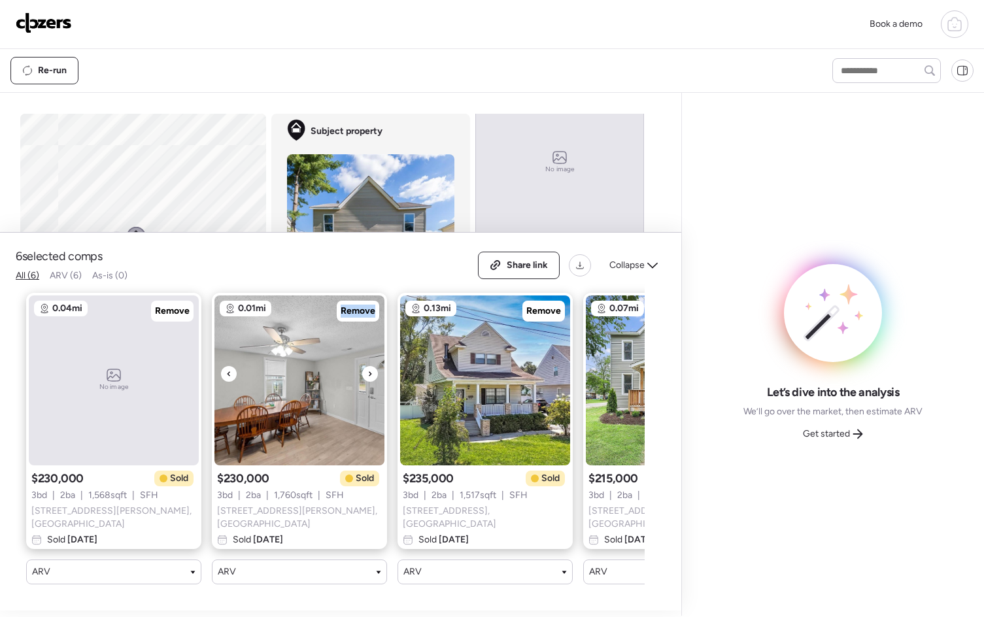
click at [368, 378] on icon at bounding box center [369, 374] width 5 height 16
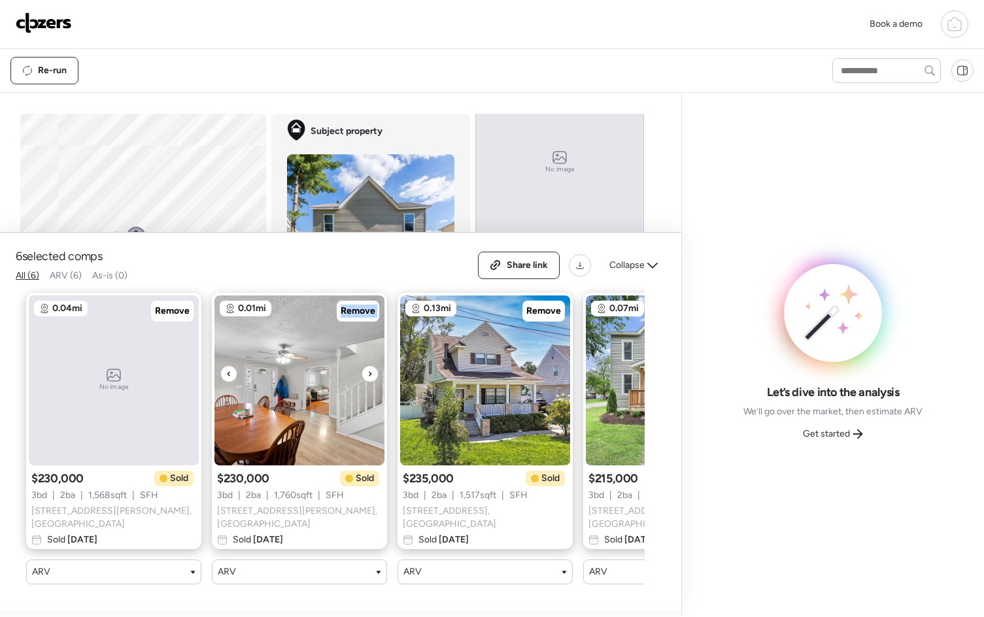
click at [368, 378] on icon at bounding box center [369, 374] width 5 height 16
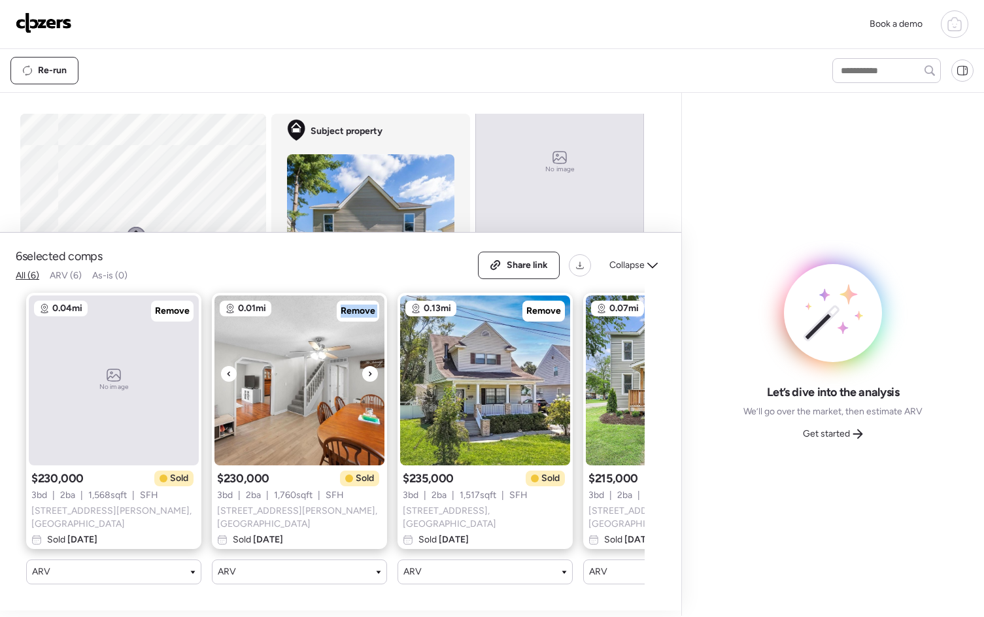
click at [368, 378] on icon at bounding box center [369, 374] width 5 height 16
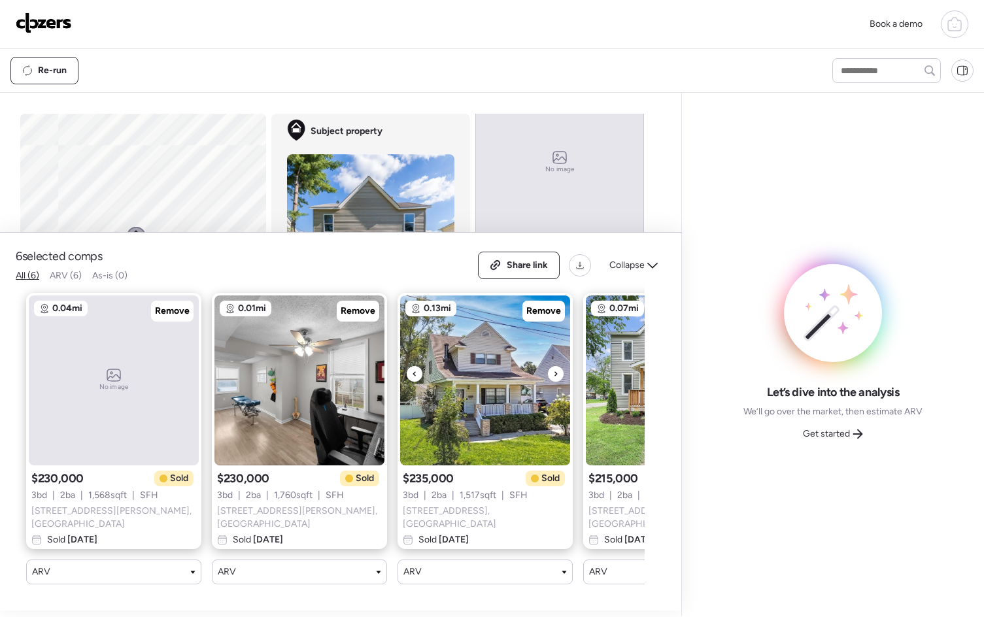
click at [559, 377] on div at bounding box center [556, 374] width 16 height 16
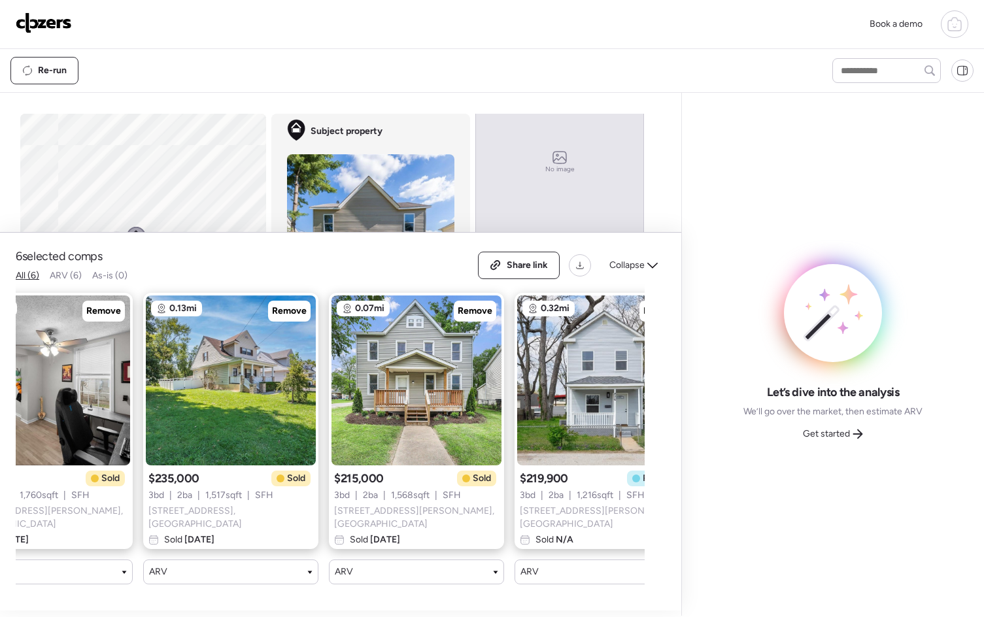
scroll to position [0, 260]
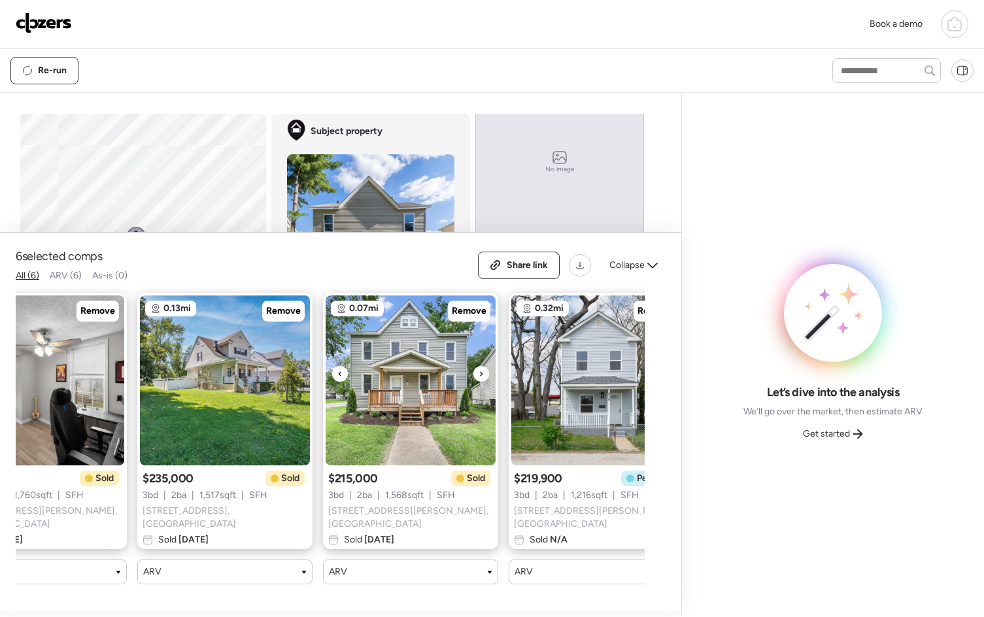
click at [487, 375] on div at bounding box center [481, 374] width 16 height 16
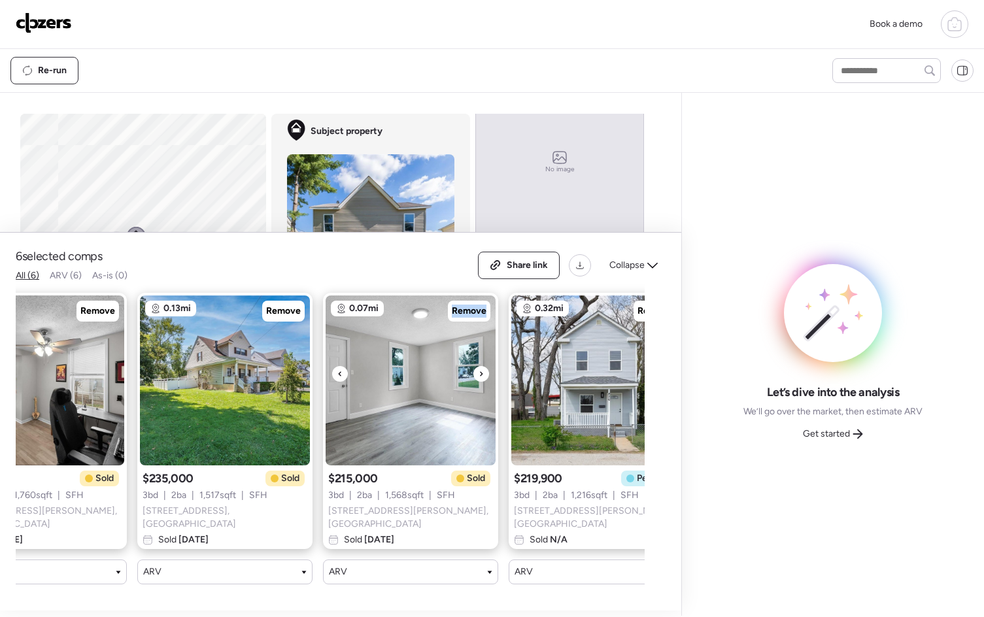
click at [487, 375] on div at bounding box center [481, 374] width 16 height 16
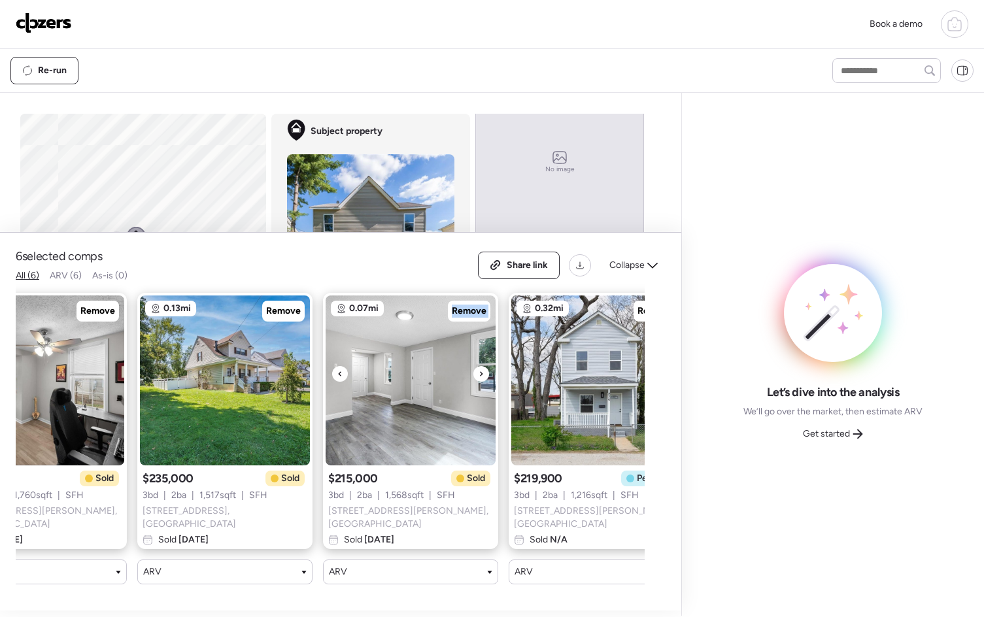
click at [487, 375] on div at bounding box center [481, 374] width 16 height 16
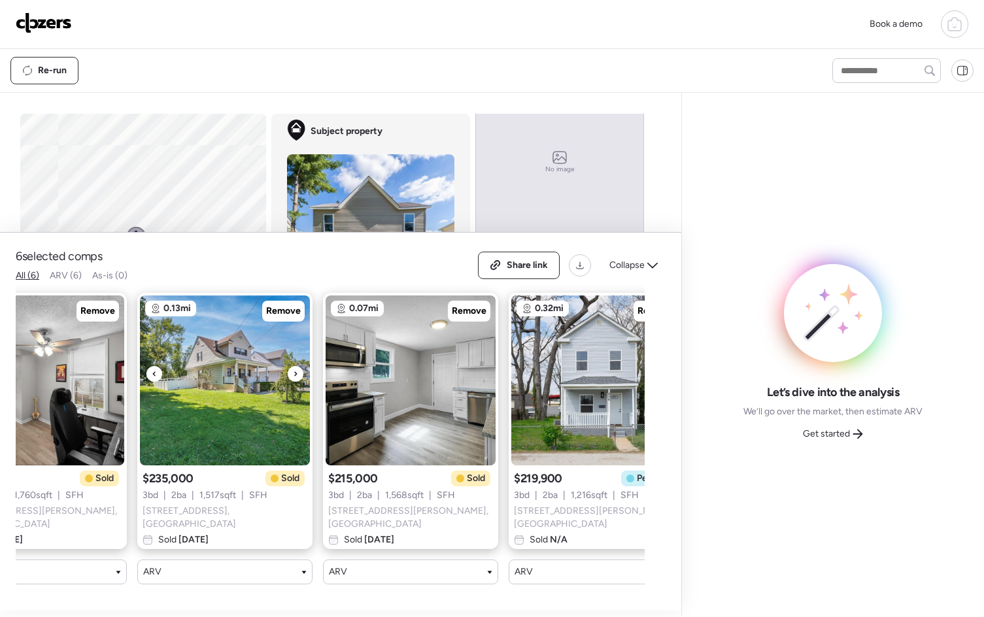
click at [297, 377] on icon at bounding box center [295, 374] width 5 height 16
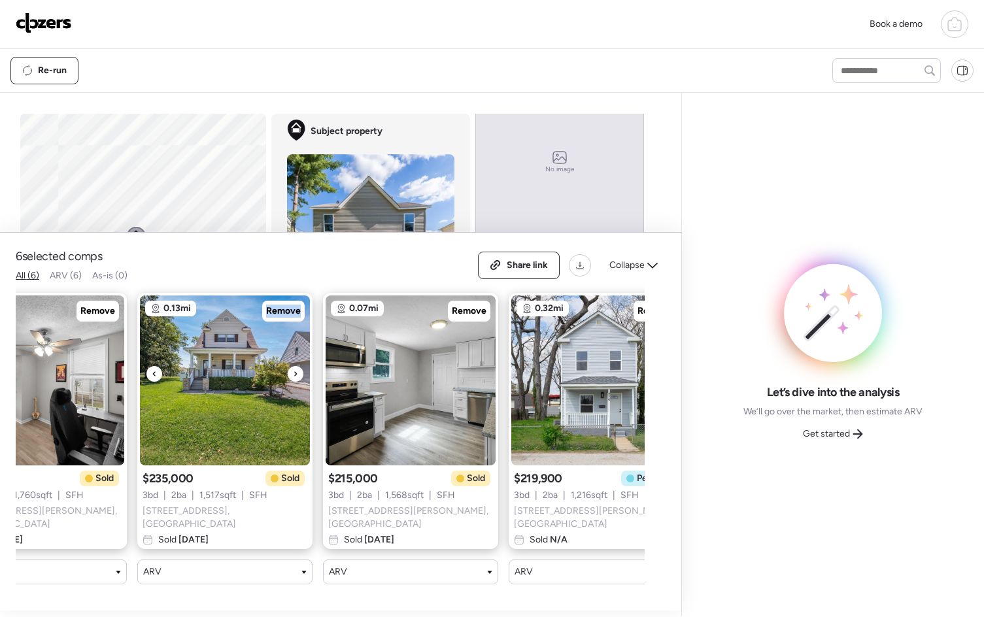
click at [297, 377] on icon at bounding box center [295, 374] width 5 height 16
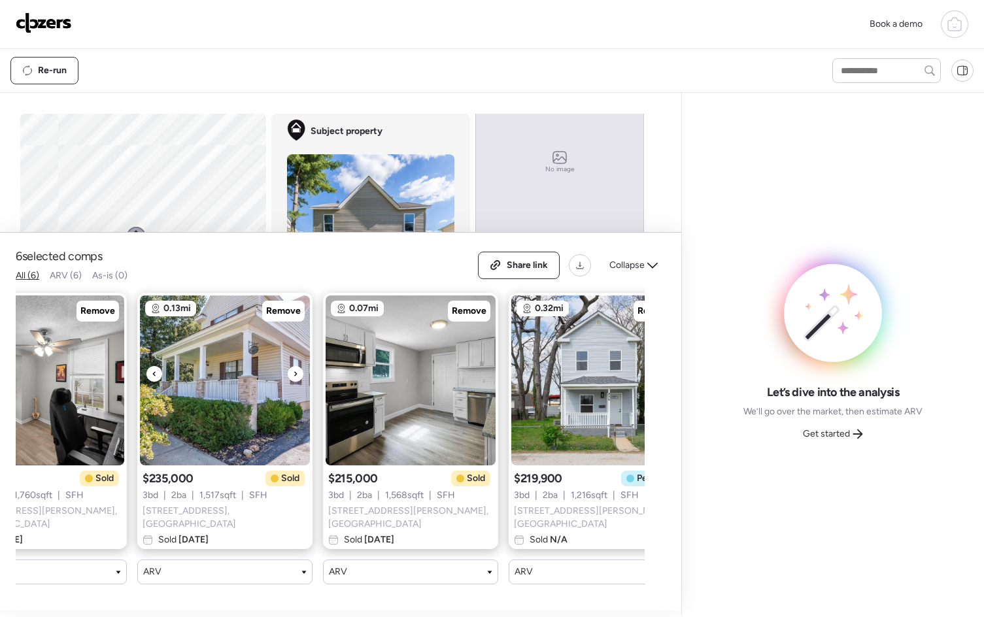
click at [297, 377] on icon at bounding box center [295, 374] width 5 height 16
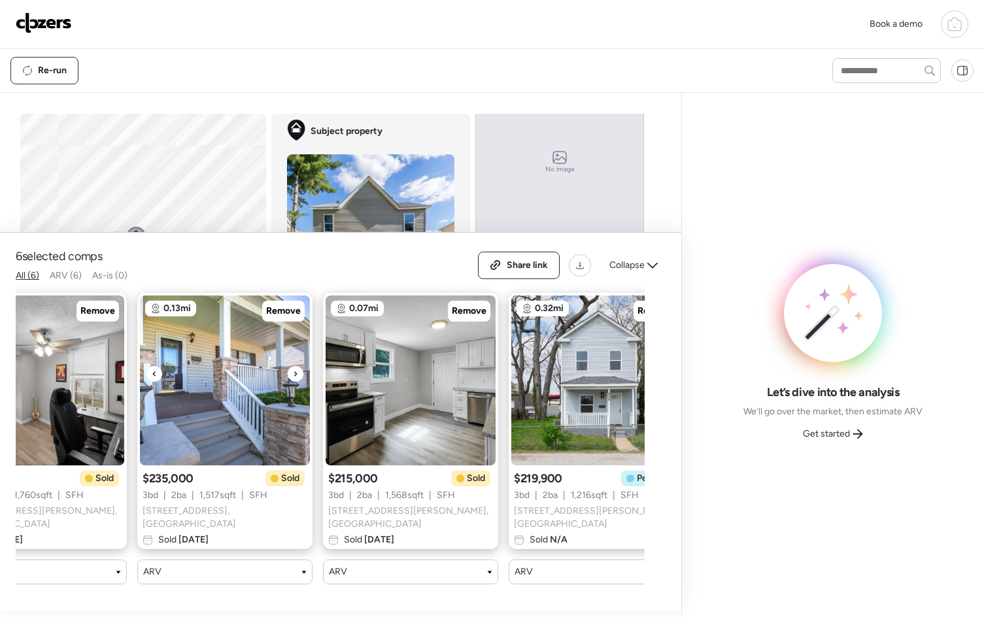
click at [297, 377] on icon at bounding box center [295, 374] width 5 height 16
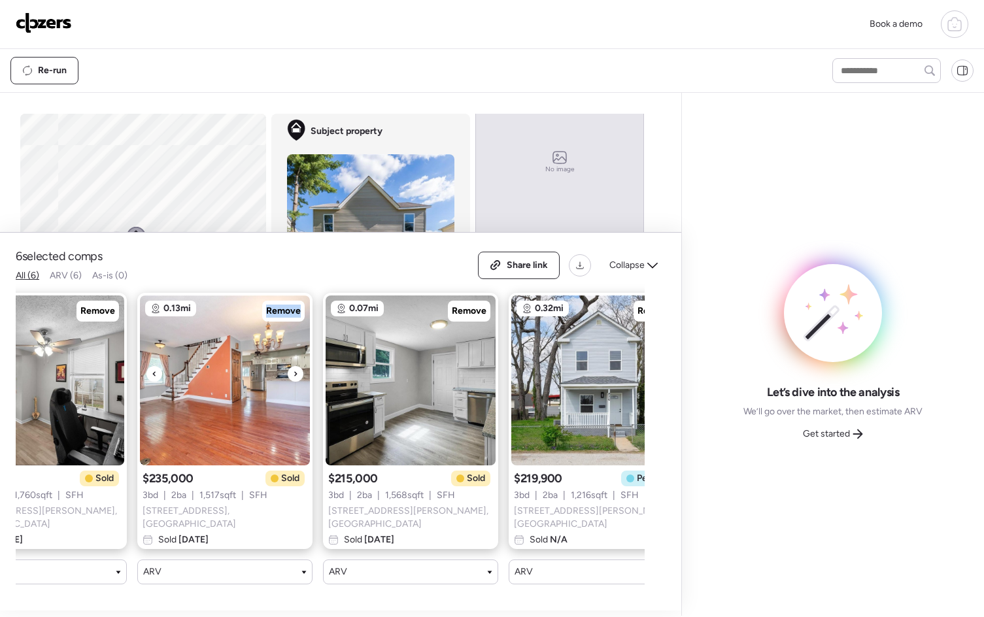
click at [297, 377] on icon at bounding box center [295, 374] width 5 height 16
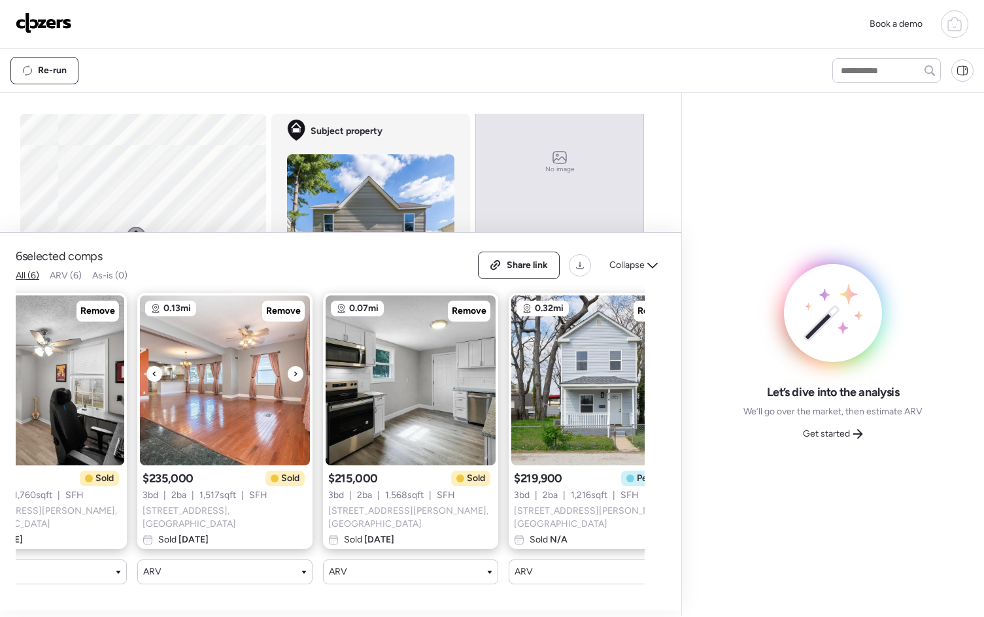
click at [297, 377] on icon at bounding box center [295, 374] width 5 height 16
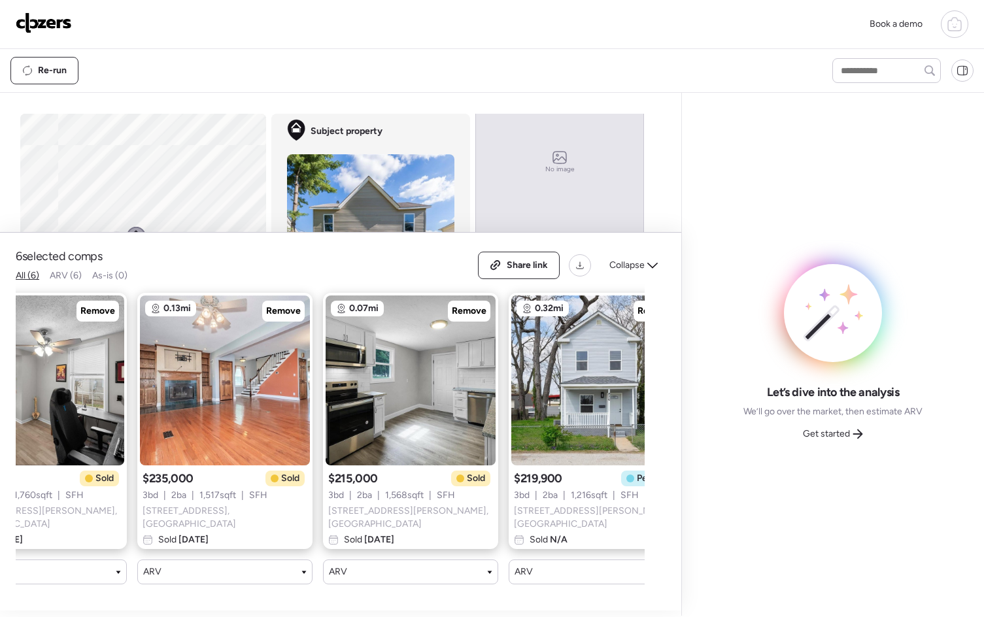
scroll to position [0, 420]
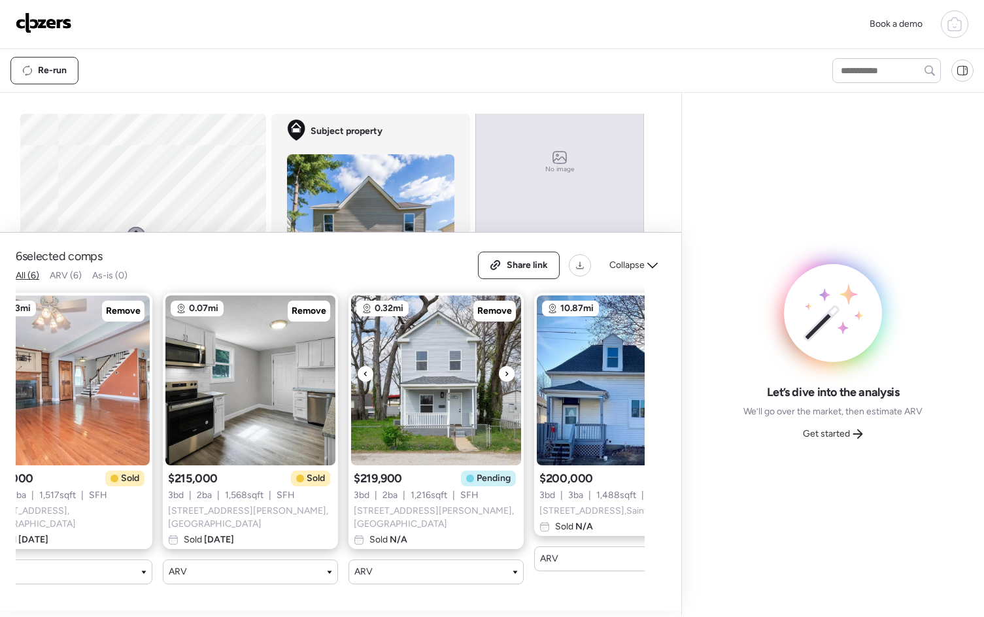
click at [506, 379] on icon at bounding box center [506, 374] width 5 height 16
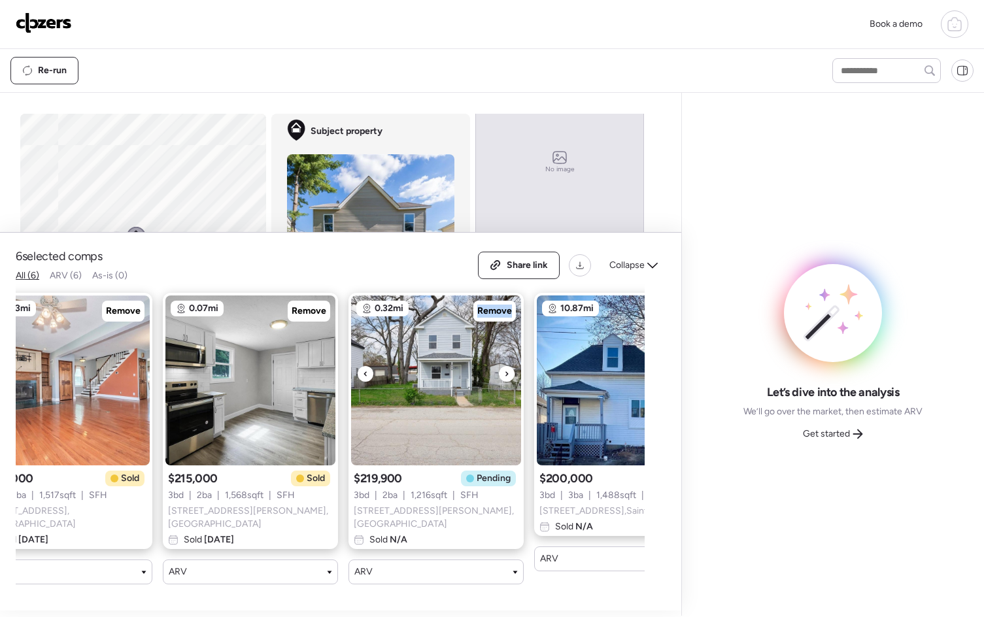
click at [506, 379] on icon at bounding box center [506, 374] width 5 height 16
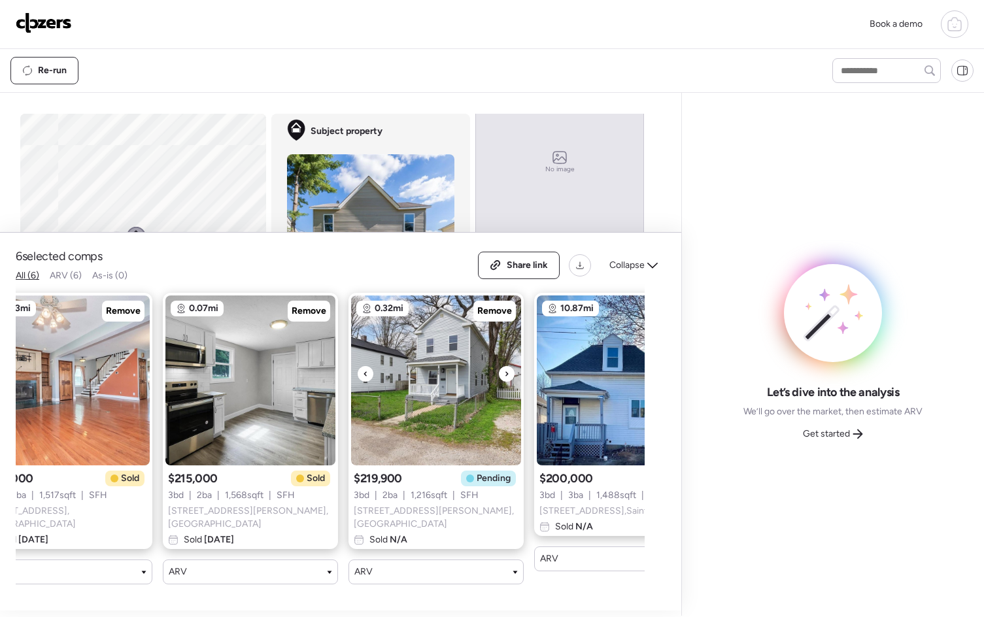
click at [506, 379] on icon at bounding box center [506, 374] width 5 height 16
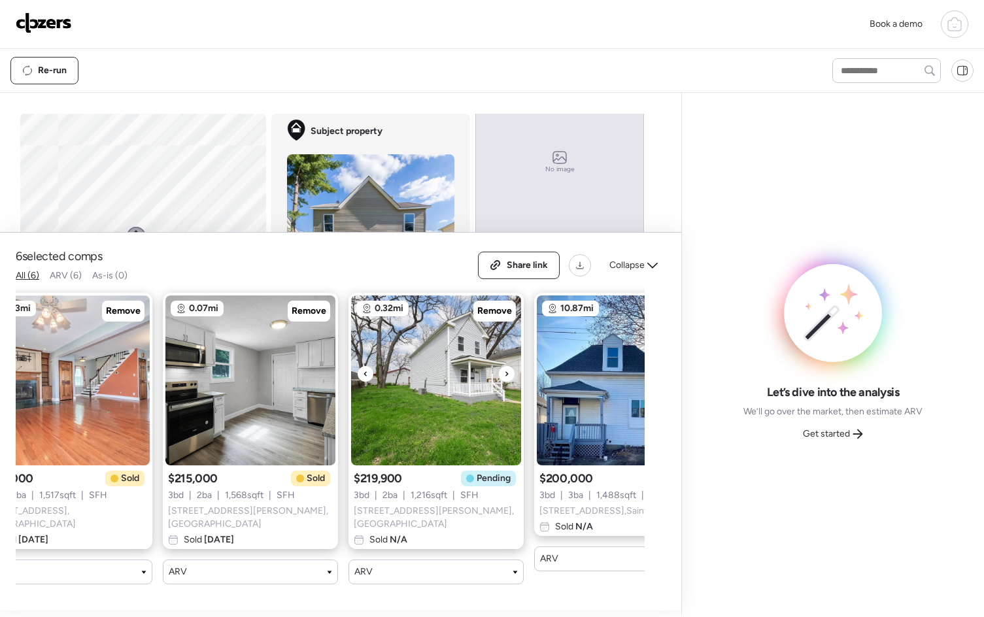
click at [506, 379] on icon at bounding box center [506, 374] width 5 height 16
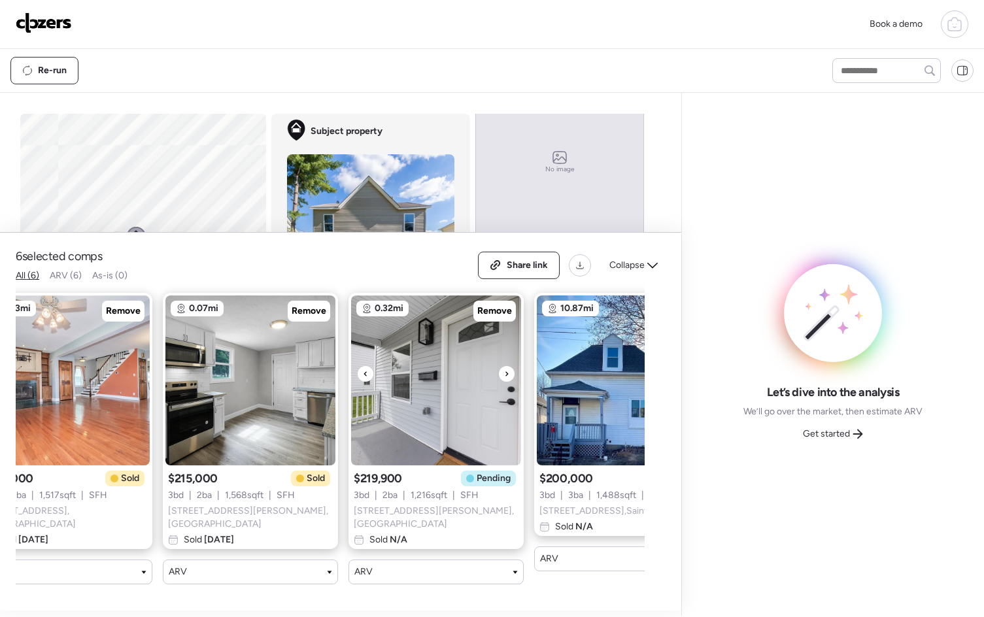
click at [506, 379] on icon at bounding box center [506, 374] width 5 height 16
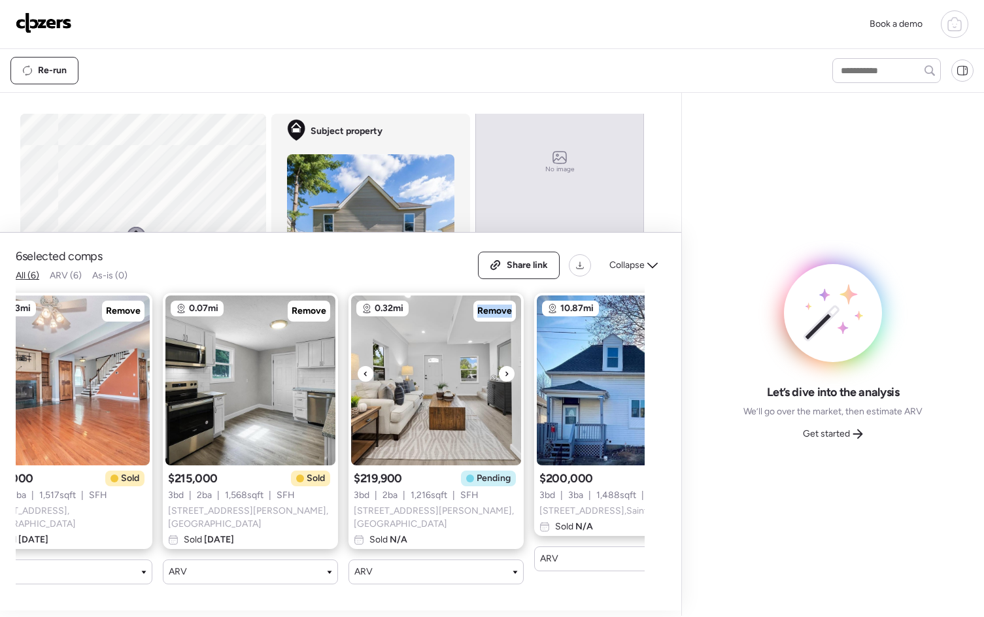
click at [506, 379] on icon at bounding box center [506, 374] width 5 height 16
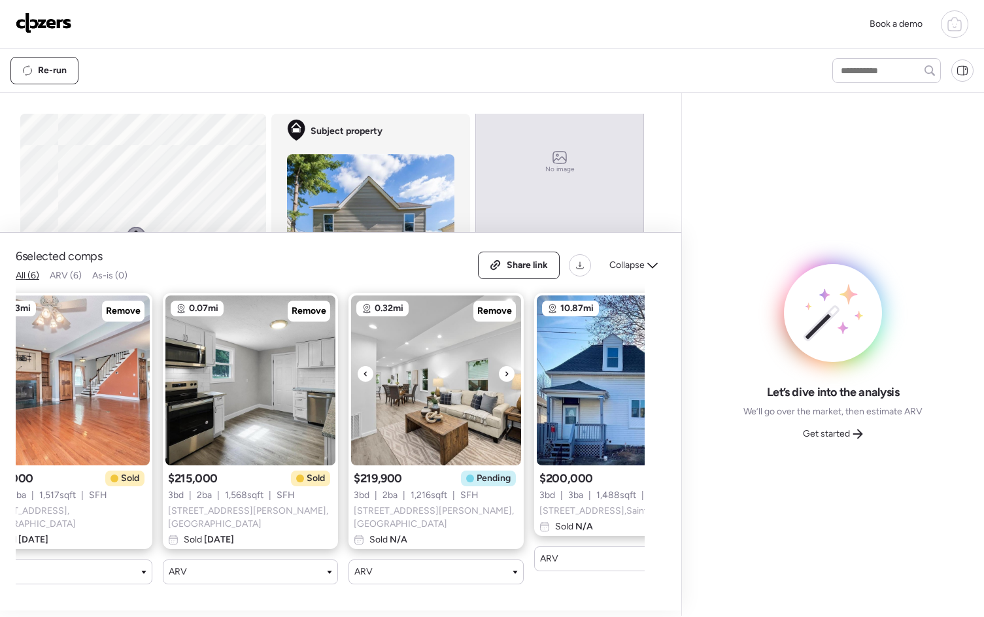
click at [506, 379] on icon at bounding box center [506, 374] width 5 height 16
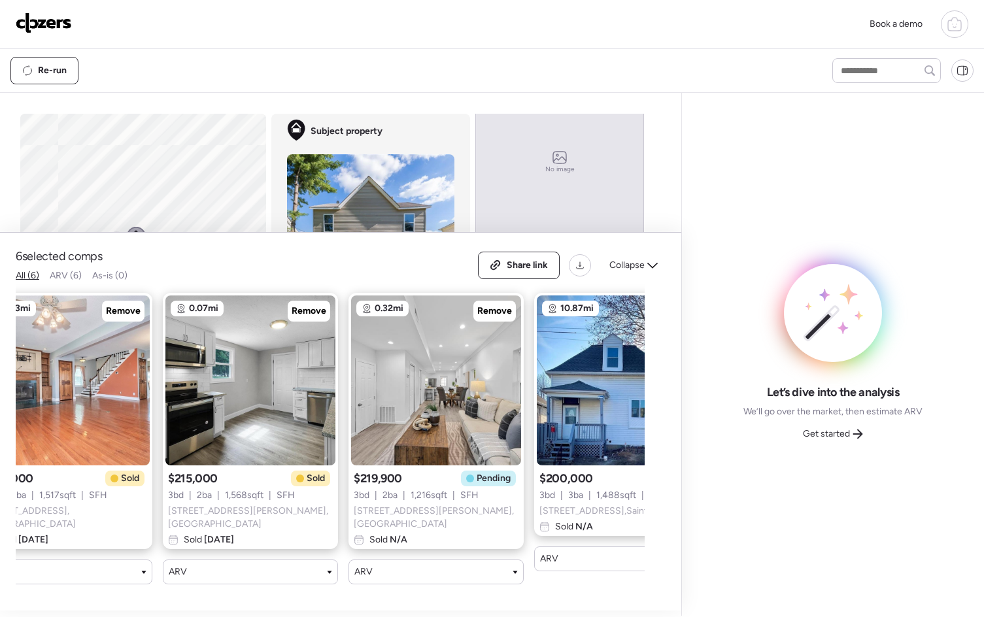
scroll to position [0, 495]
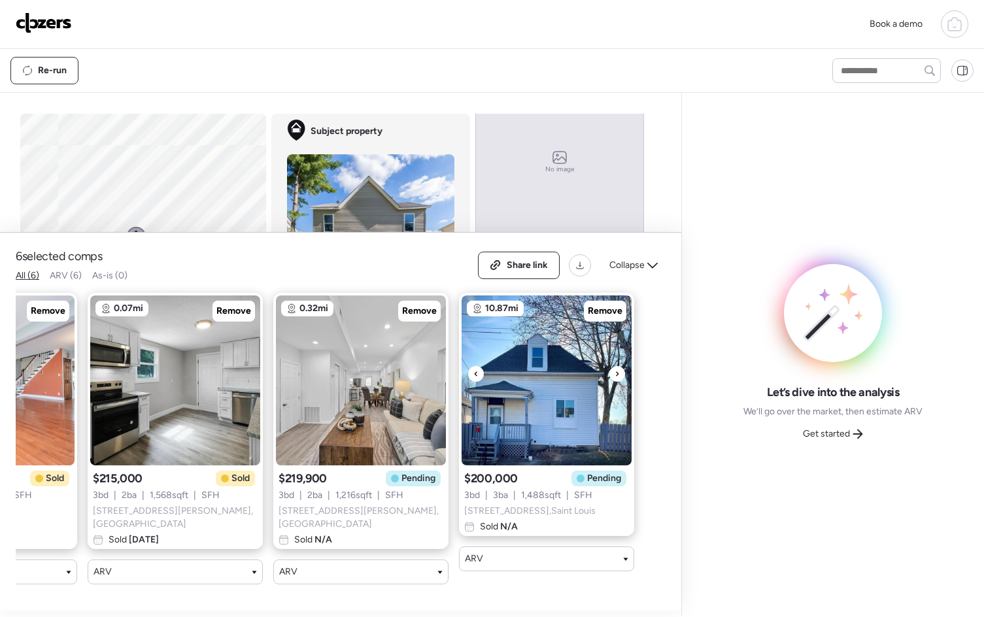
click at [620, 379] on div at bounding box center [617, 374] width 16 height 16
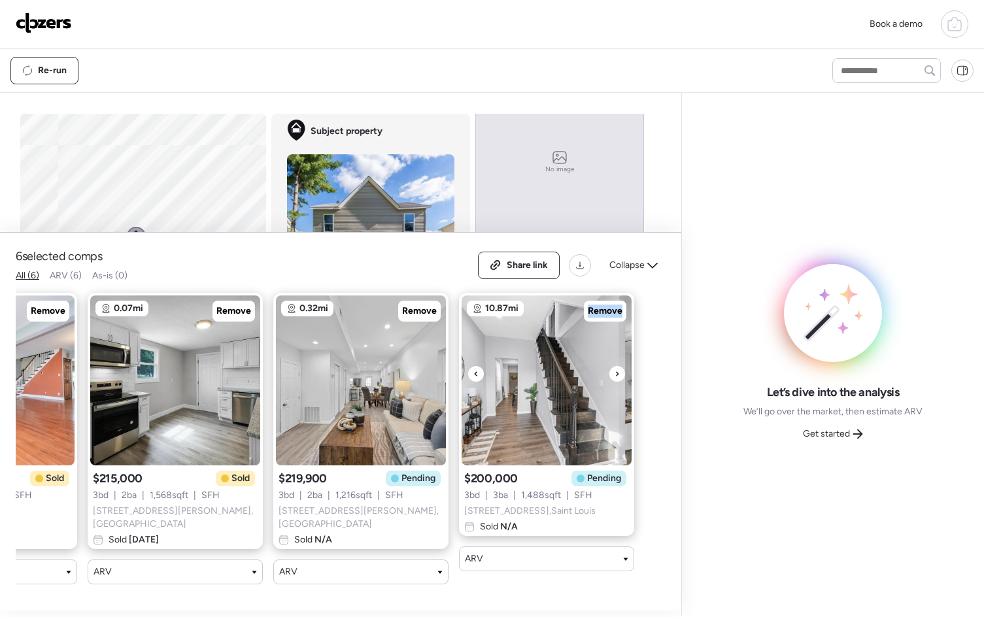
click at [620, 379] on div at bounding box center [617, 374] width 16 height 16
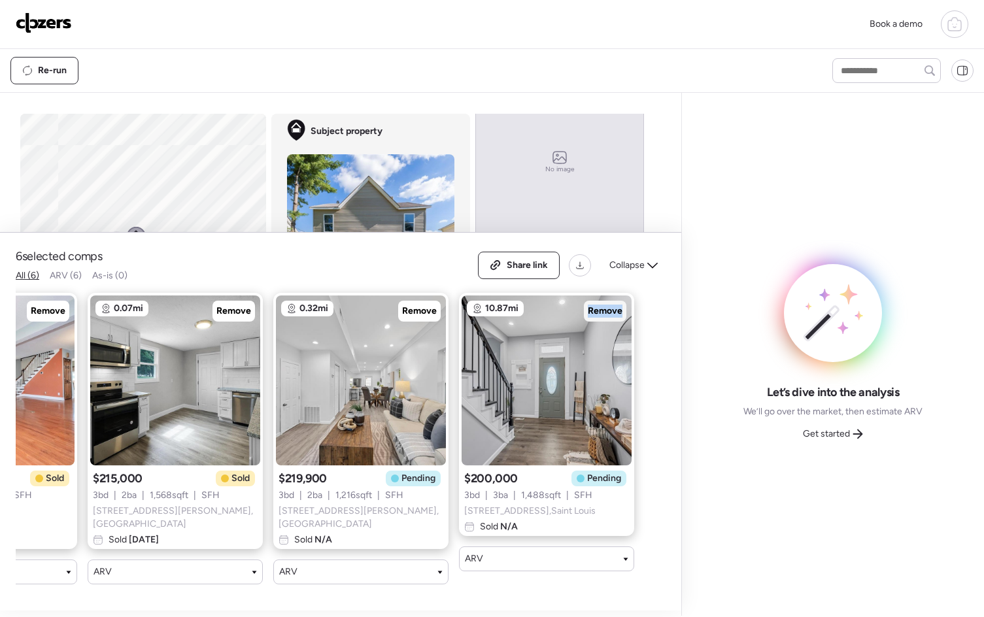
click at [604, 313] on span "Remove" at bounding box center [604, 311] width 35 height 13
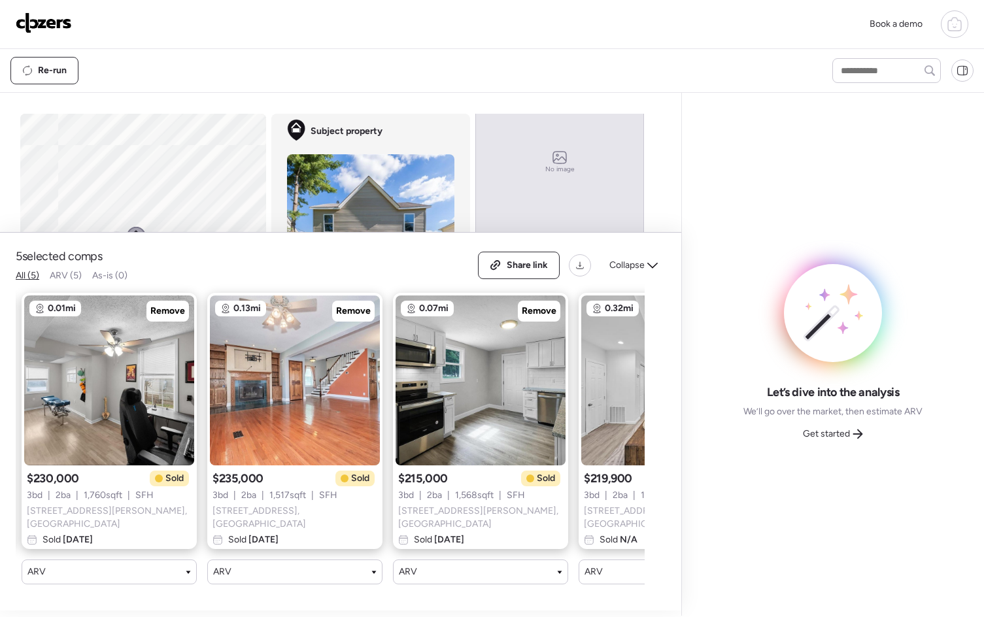
scroll to position [0, 0]
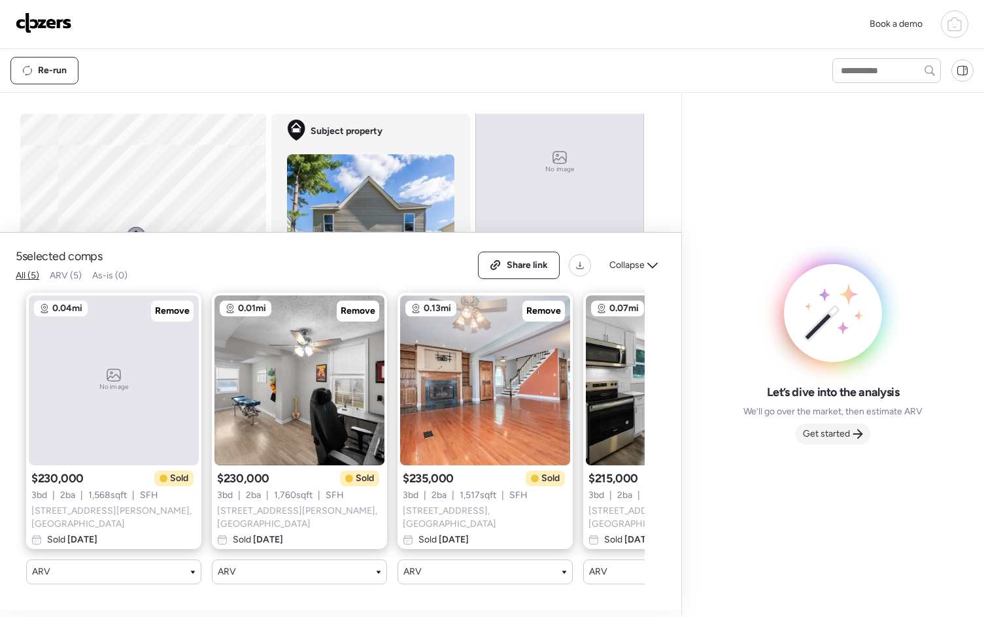
click at [829, 430] on span "Get started" at bounding box center [825, 433] width 47 height 13
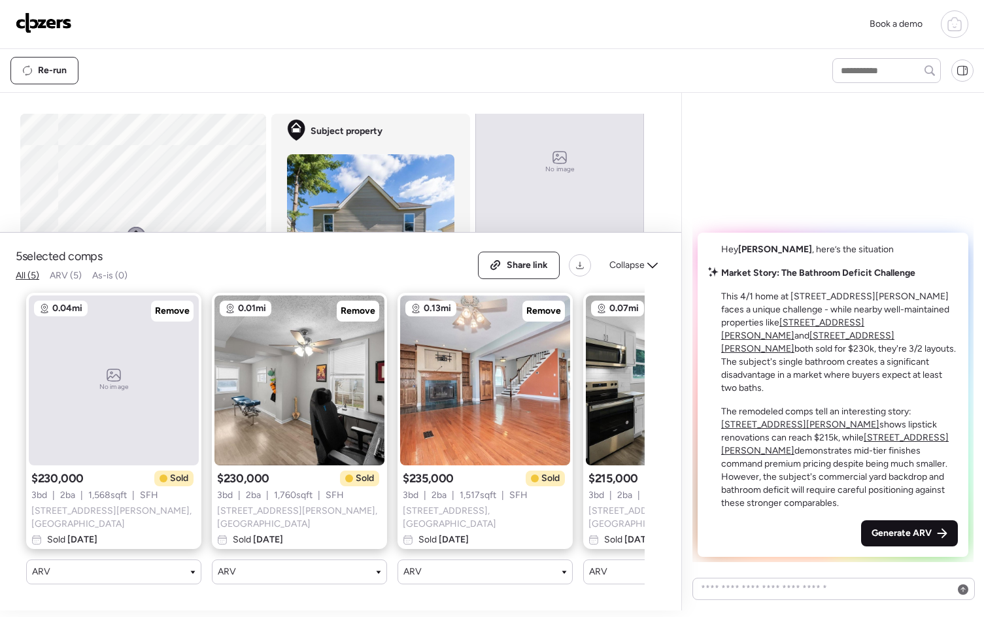
click at [892, 525] on div "Generate ARV" at bounding box center [909, 533] width 97 height 26
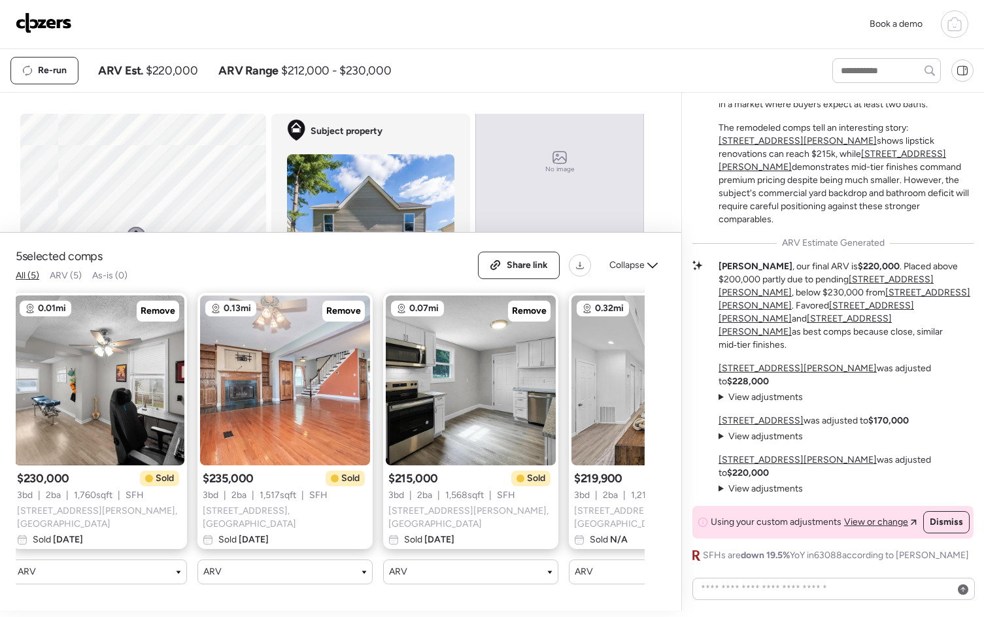
scroll to position [0, 201]
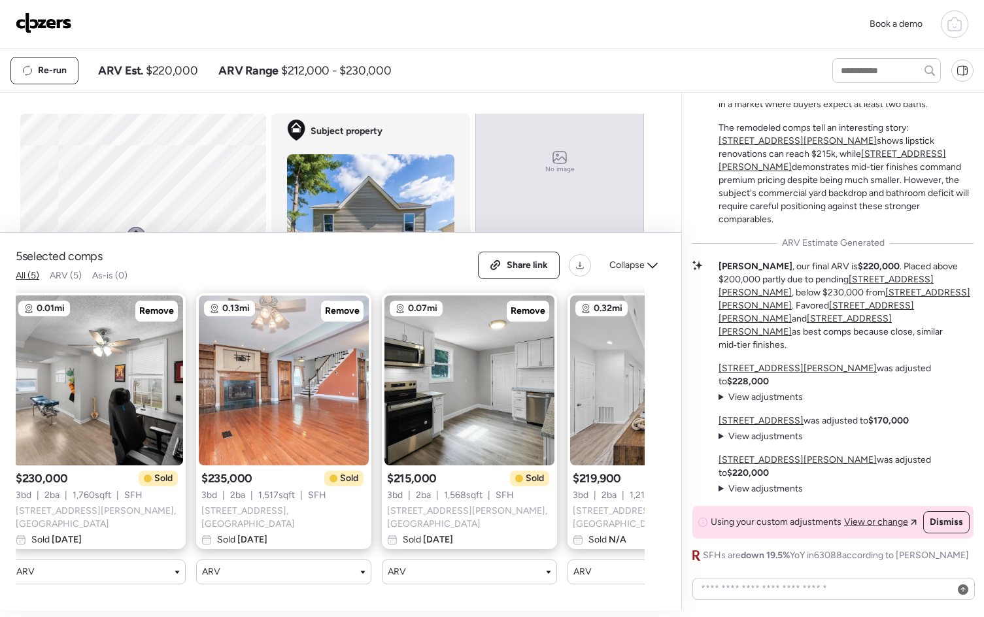
click at [66, 21] on img at bounding box center [44, 22] width 56 height 21
